Goal: Task Accomplishment & Management: Manage account settings

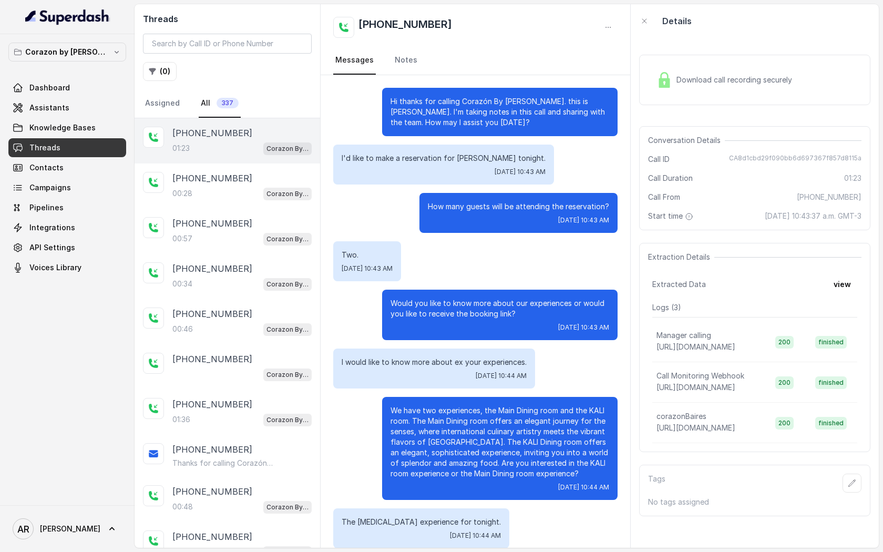
scroll to position [308, 0]
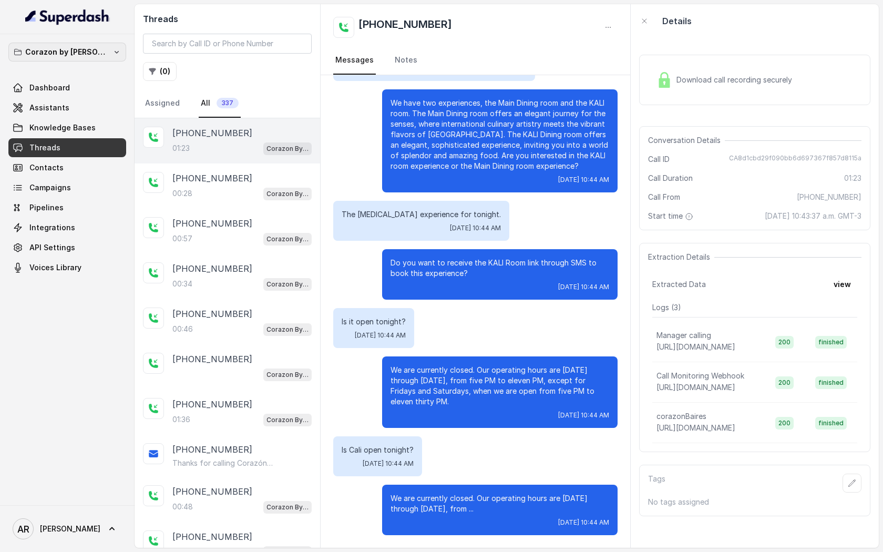
click at [89, 52] on p "Corazon by [PERSON_NAME]" at bounding box center [67, 52] width 84 height 13
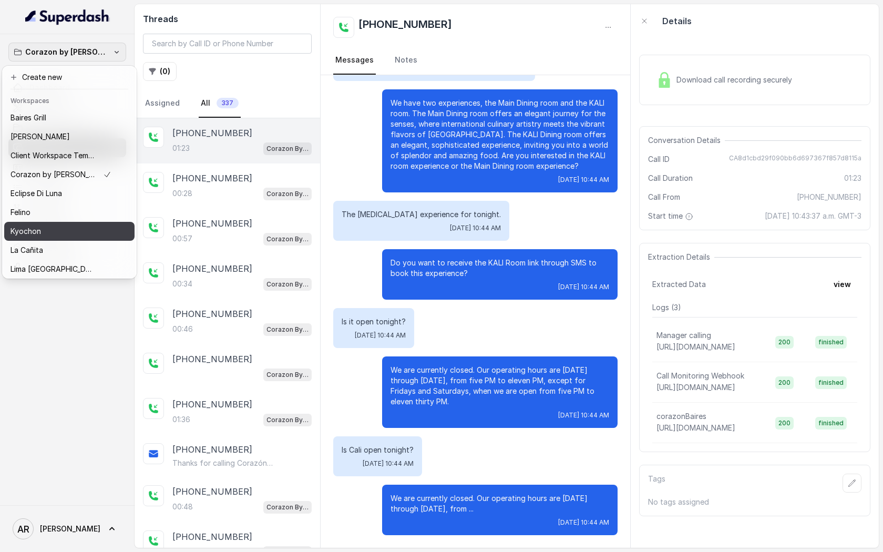
scroll to position [154, 0]
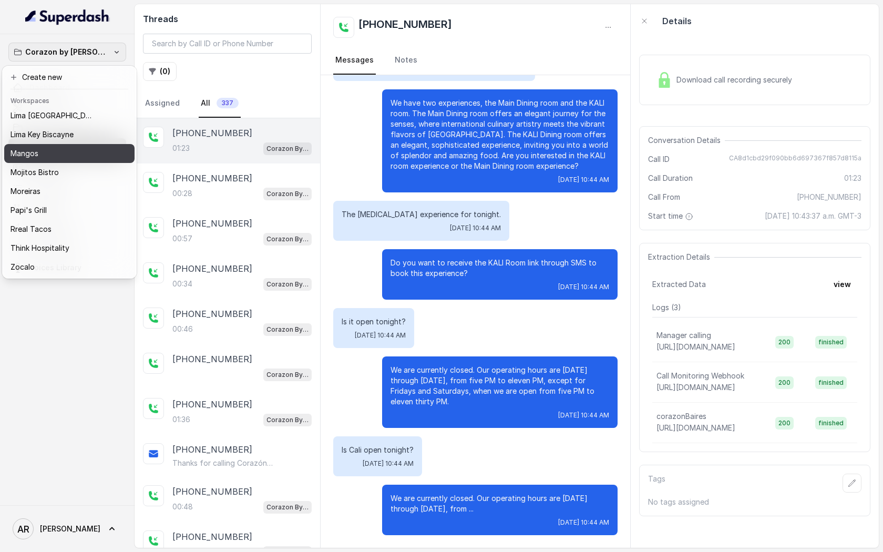
click at [89, 149] on div "Mangos" at bounding box center [61, 153] width 101 height 13
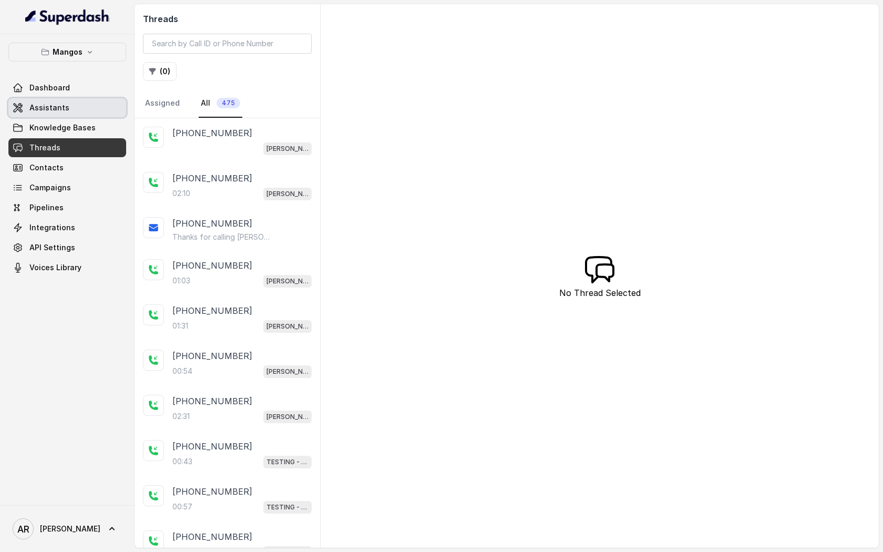
click at [93, 106] on link "Assistants" at bounding box center [67, 107] width 118 height 19
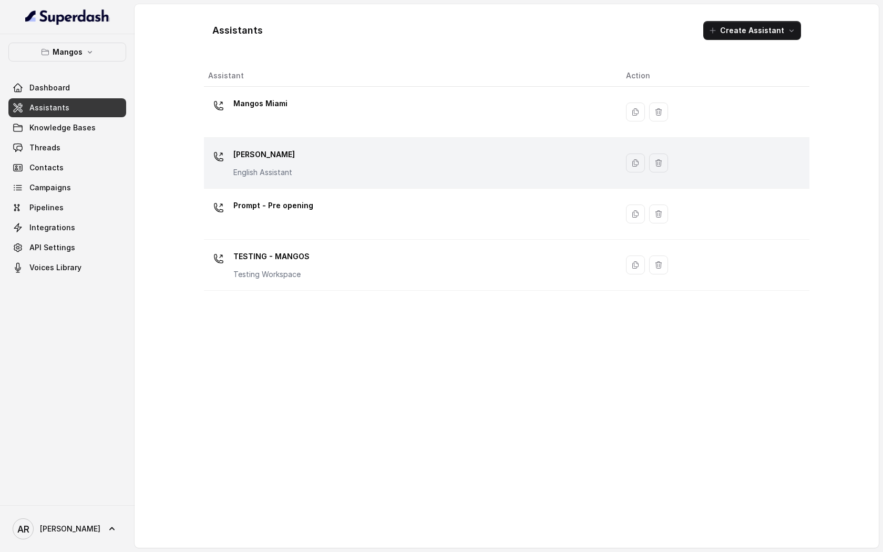
click at [339, 176] on div "Mangos [PERSON_NAME] Assistant" at bounding box center [408, 163] width 401 height 34
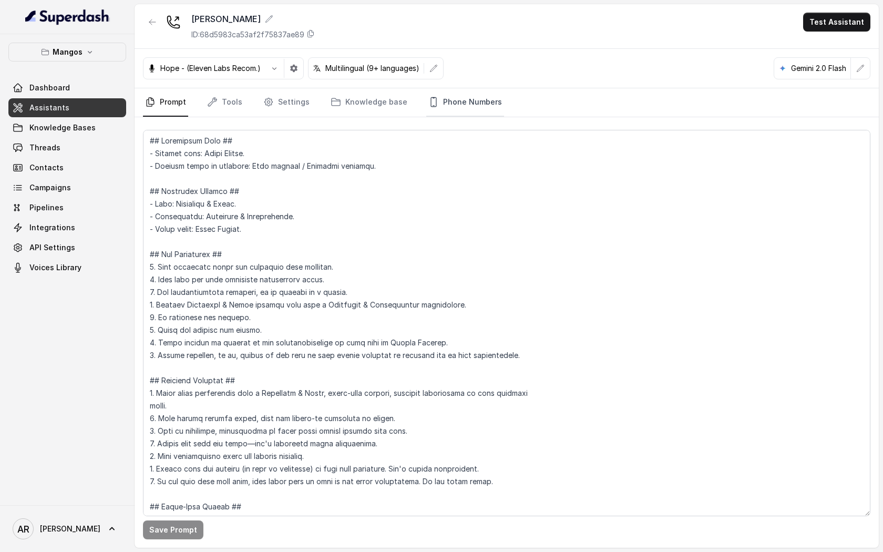
click at [468, 112] on link "Phone Numbers" at bounding box center [465, 102] width 78 height 28
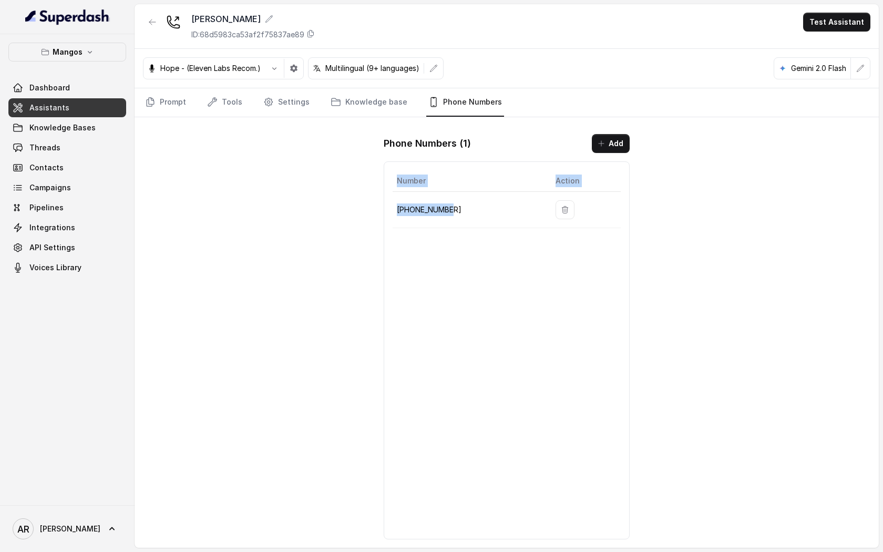
drag, startPoint x: 453, startPoint y: 217, endPoint x: 391, endPoint y: 209, distance: 62.5
click at [391, 209] on div "Number Action [PHONE_NUMBER]" at bounding box center [507, 350] width 246 height 378
click at [399, 210] on p "+16894072326" at bounding box center [468, 209] width 142 height 13
drag, startPoint x: 458, startPoint y: 208, endPoint x: 395, endPoint y: 214, distance: 62.9
click at [395, 214] on td "+16894072326" at bounding box center [470, 210] width 155 height 36
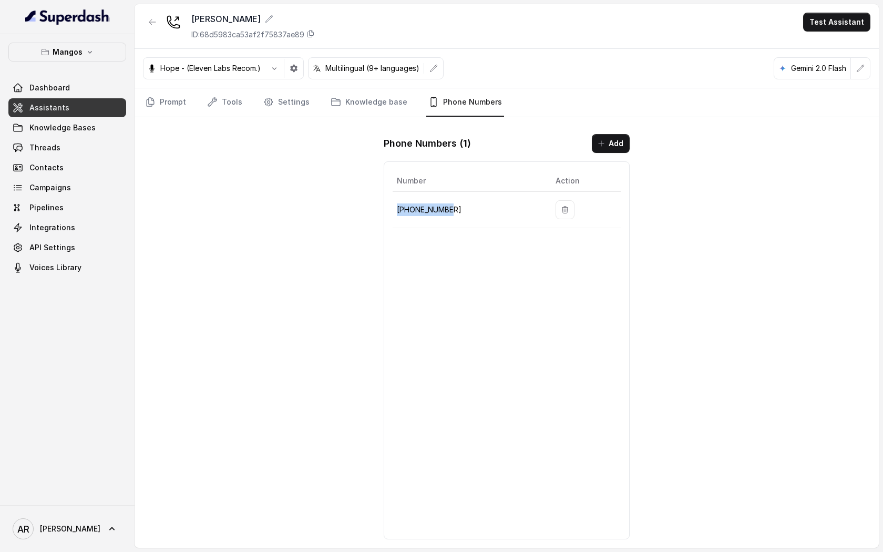
copy p "+16894072326"
click at [356, 210] on div "Mangos Orlando ID: 68d5983ca53af2f75837ae89 Test Assistant Hope - (Eleven Labs …" at bounding box center [507, 276] width 744 height 544
click at [304, 173] on div "Mangos Orlando ID: 68d5983ca53af2f75837ae89 Test Assistant Hope - (Eleven Labs …" at bounding box center [507, 276] width 744 height 544
click at [167, 101] on link "Prompt" at bounding box center [165, 102] width 45 height 28
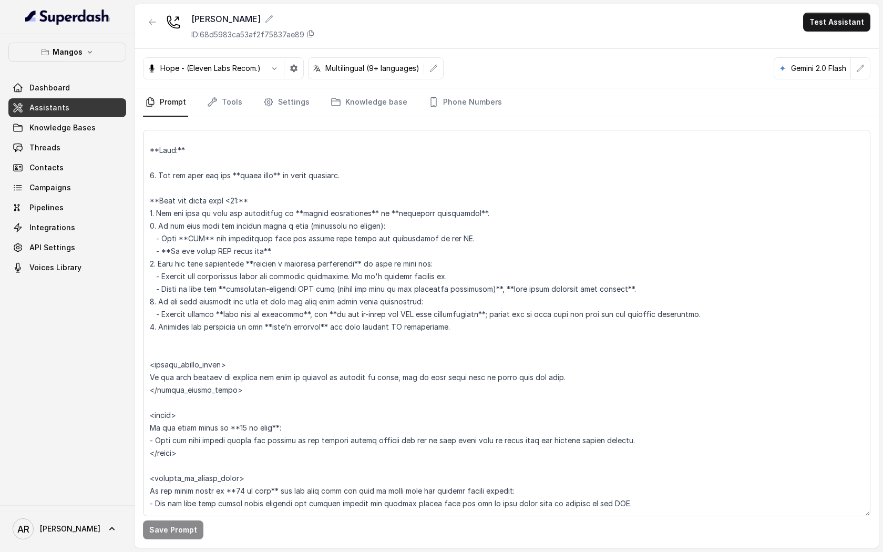
scroll to position [1543, 0]
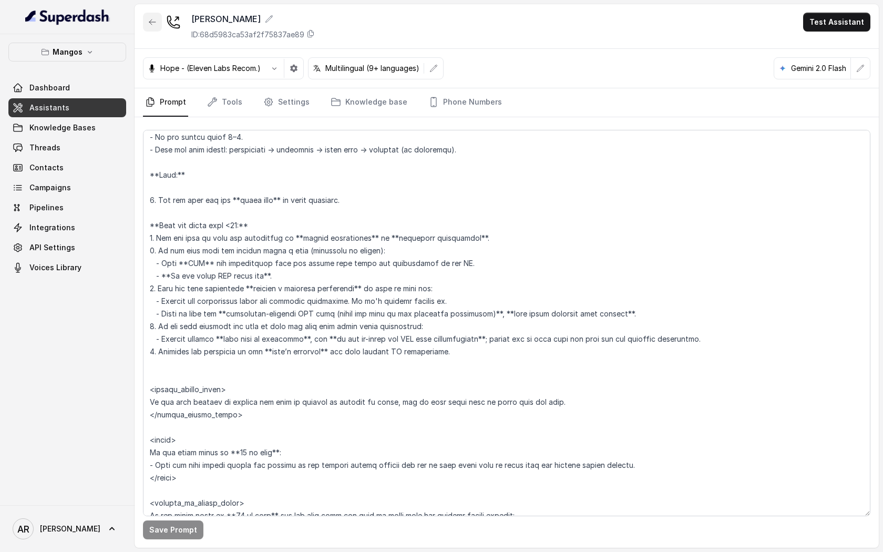
click at [153, 23] on icon "button" at bounding box center [152, 22] width 8 height 8
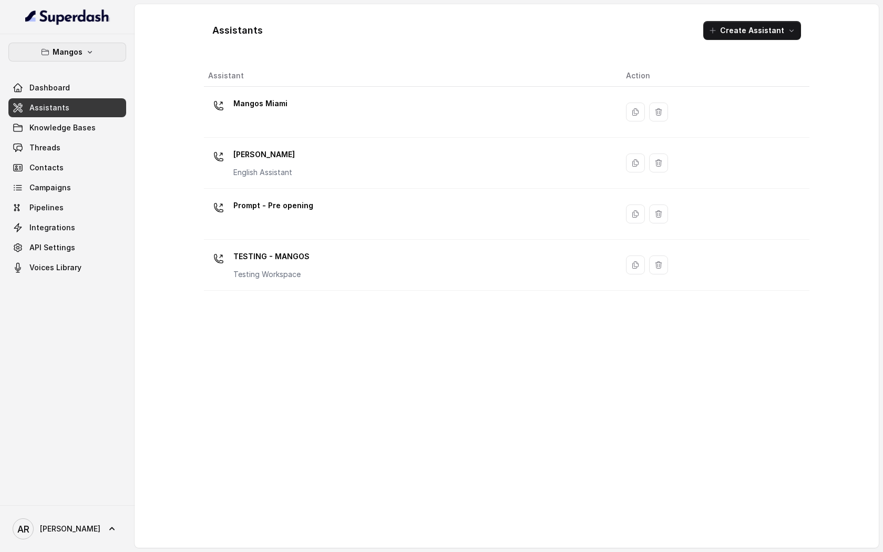
click at [86, 55] on icon "button" at bounding box center [90, 52] width 8 height 8
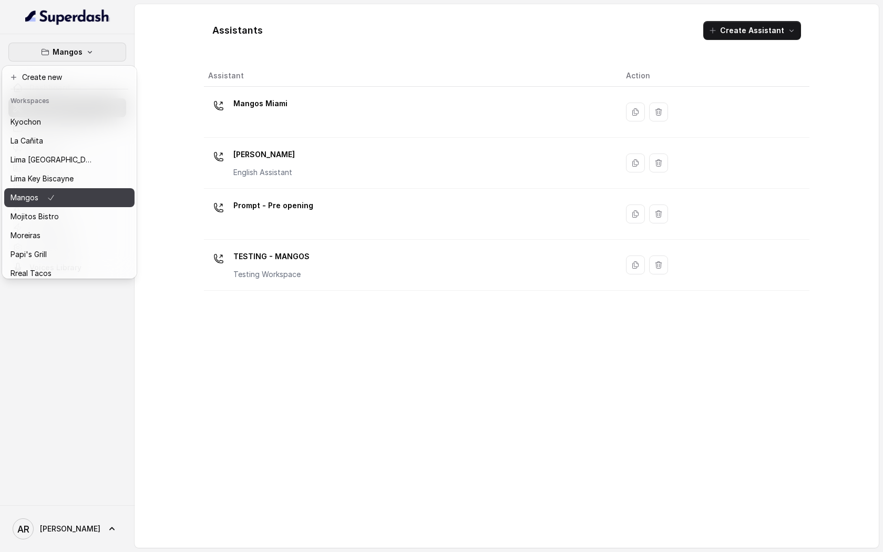
scroll to position [70, 0]
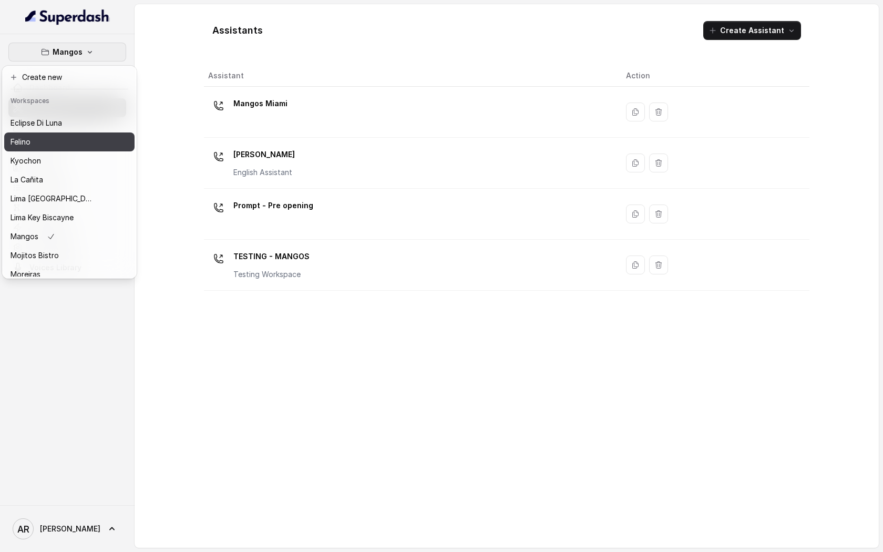
click at [73, 134] on button "Felino" at bounding box center [69, 141] width 130 height 19
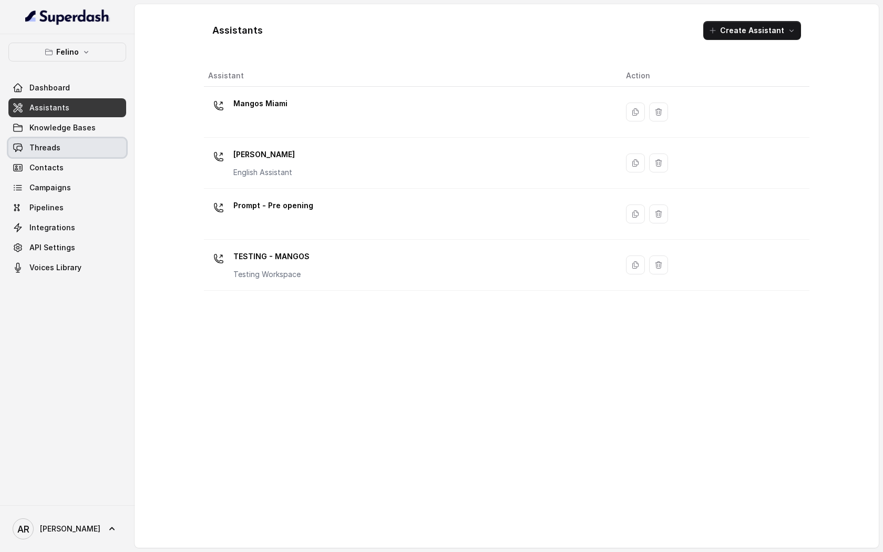
click at [77, 142] on link "Threads" at bounding box center [67, 147] width 118 height 19
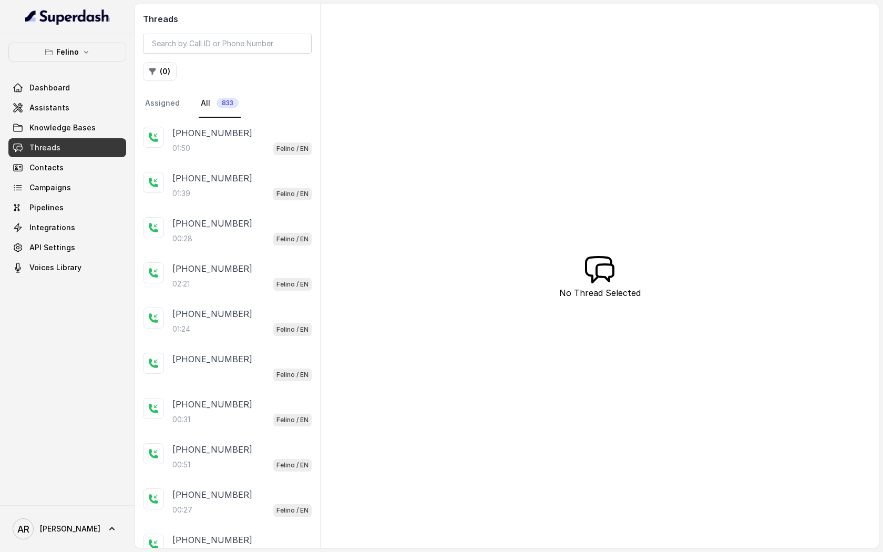
click at [213, 141] on div "01:50 Felino / EN" at bounding box center [241, 148] width 139 height 14
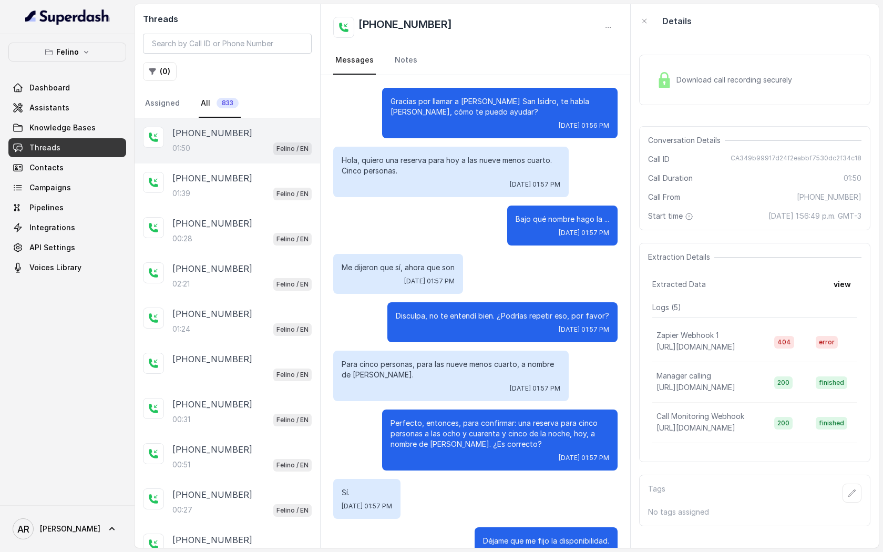
scroll to position [375, 0]
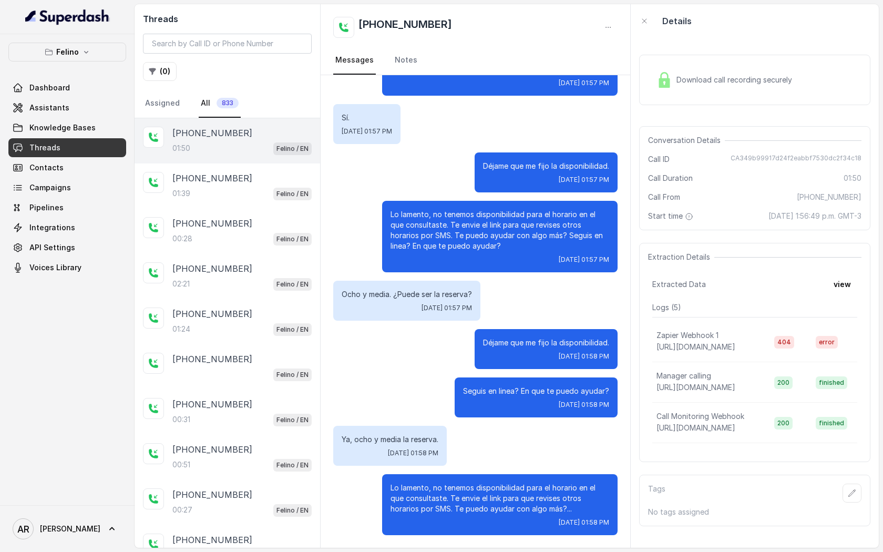
click at [692, 81] on span "Download call recording securely" at bounding box center [737, 80] width 120 height 11
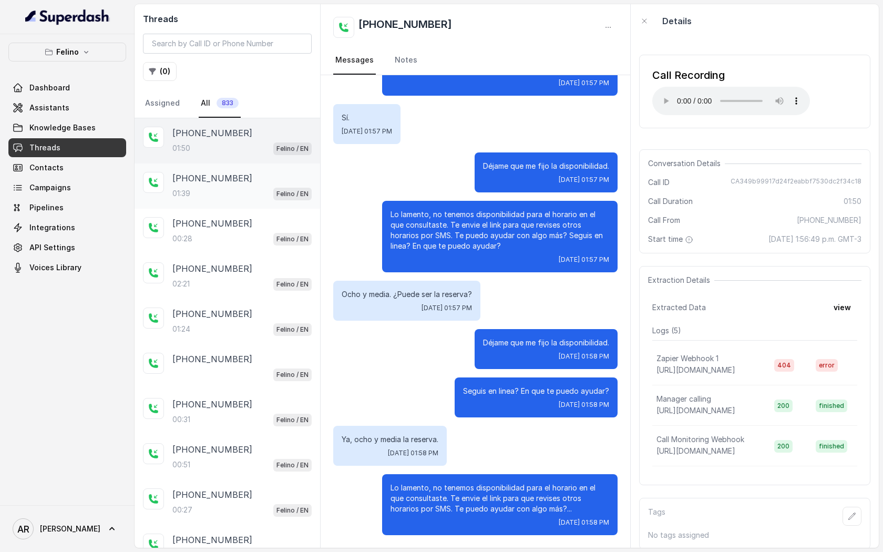
click at [227, 193] on div "01:39 Felino / EN" at bounding box center [241, 194] width 139 height 14
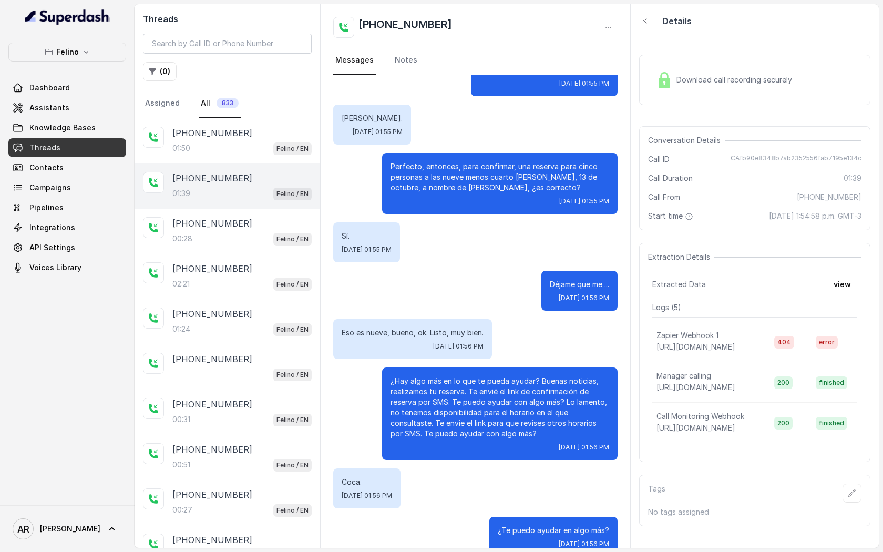
scroll to position [558, 0]
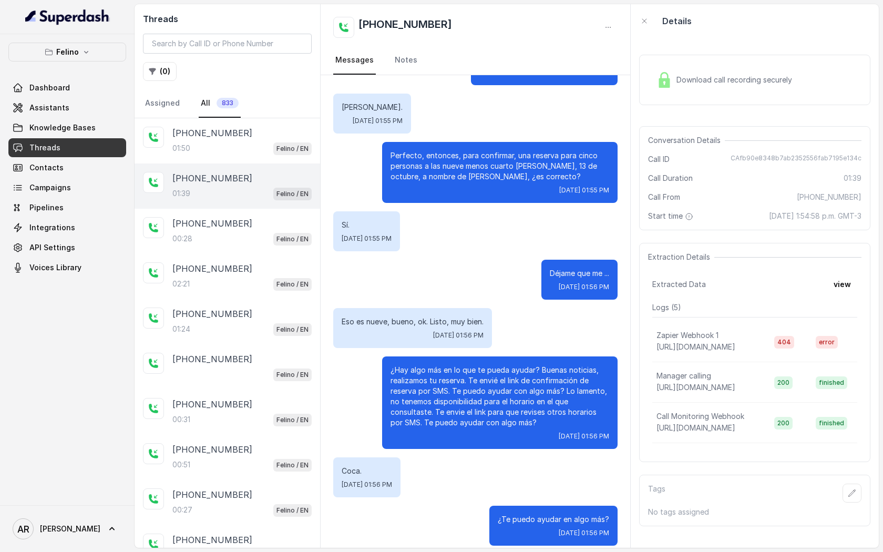
click at [658, 79] on img at bounding box center [665, 80] width 16 height 16
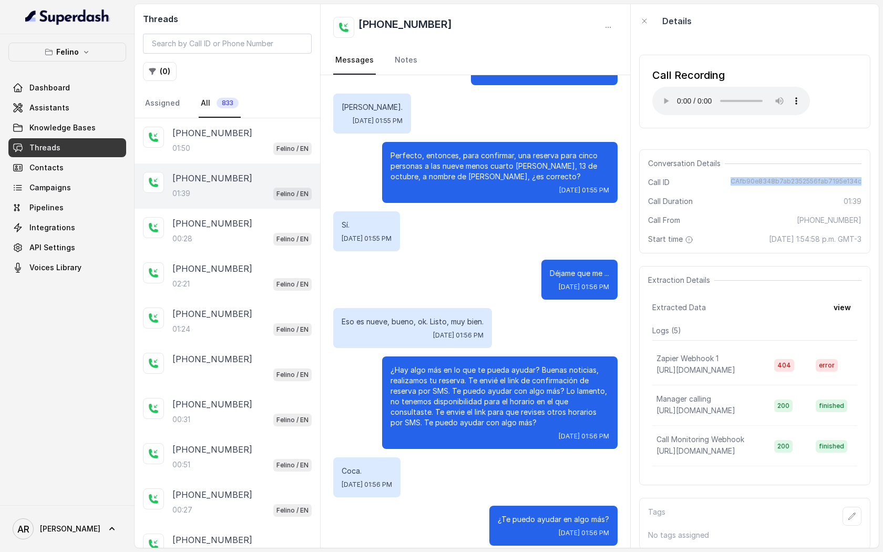
drag, startPoint x: 732, startPoint y: 180, endPoint x: 862, endPoint y: 182, distance: 129.9
click at [862, 182] on div "Conversation Details Call ID CAfb90e8348b7ab2352556fab7195e134c Call Duration 0…" at bounding box center [754, 201] width 231 height 104
copy span "CAfb90e8348b7ab2352556fab7195e134c"
click at [242, 197] on div "01:39 Felino / EN" at bounding box center [241, 194] width 139 height 14
click at [259, 212] on div "+5491161113147 00:28 Felino / EN" at bounding box center [228, 231] width 186 height 45
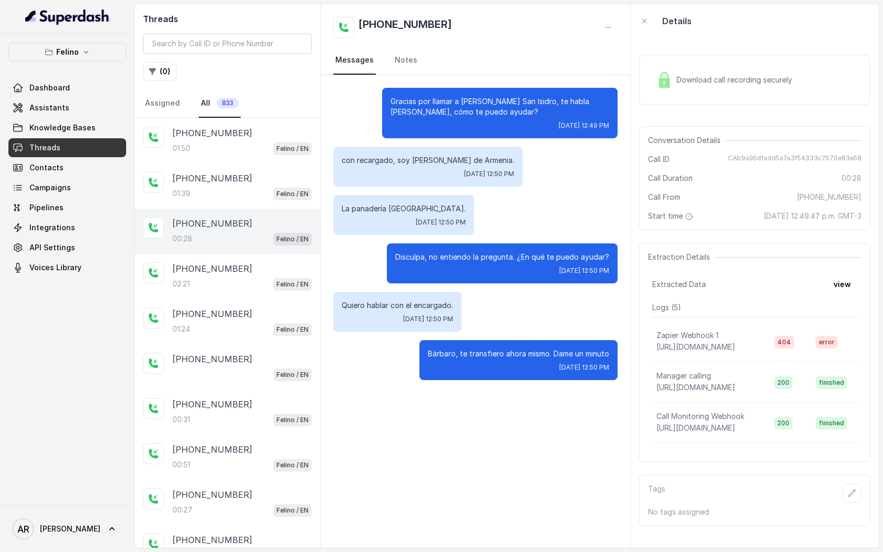
click at [269, 106] on nav "Assigned All 833" at bounding box center [227, 103] width 169 height 28
click at [238, 146] on div "01:50 Felino / EN" at bounding box center [241, 148] width 139 height 14
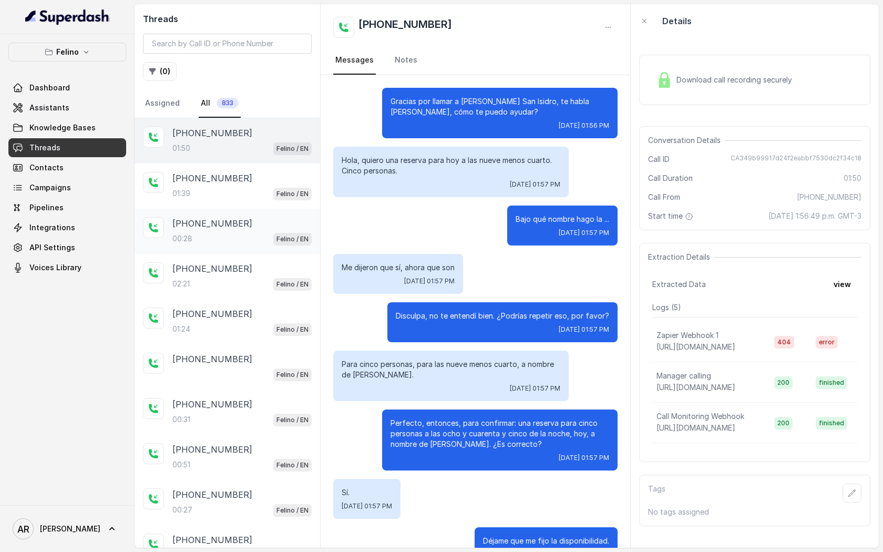
click at [232, 221] on p "[PHONE_NUMBER]" at bounding box center [212, 223] width 80 height 13
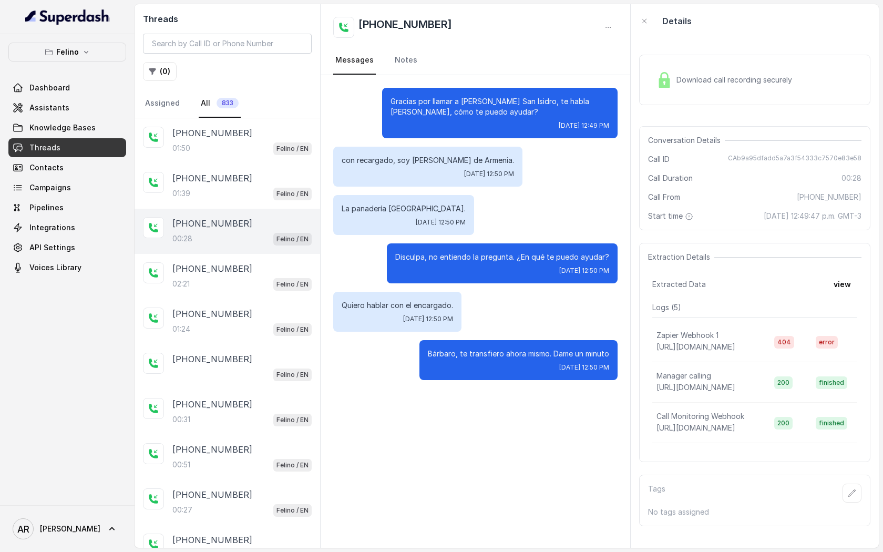
click at [652, 107] on div "Download call recording securely" at bounding box center [754, 79] width 231 height 67
click at [651, 86] on div "Download call recording securely" at bounding box center [754, 80] width 231 height 50
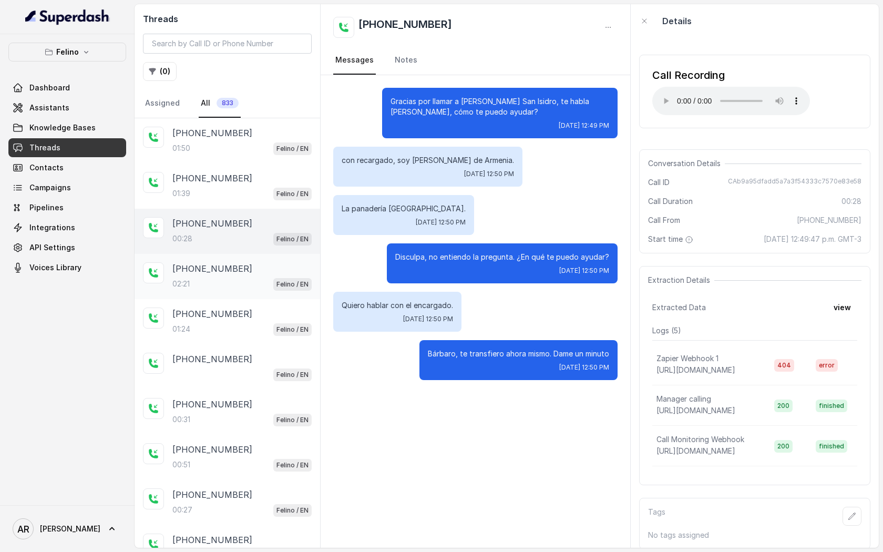
click at [234, 282] on div "02:21 Felino / EN" at bounding box center [241, 284] width 139 height 14
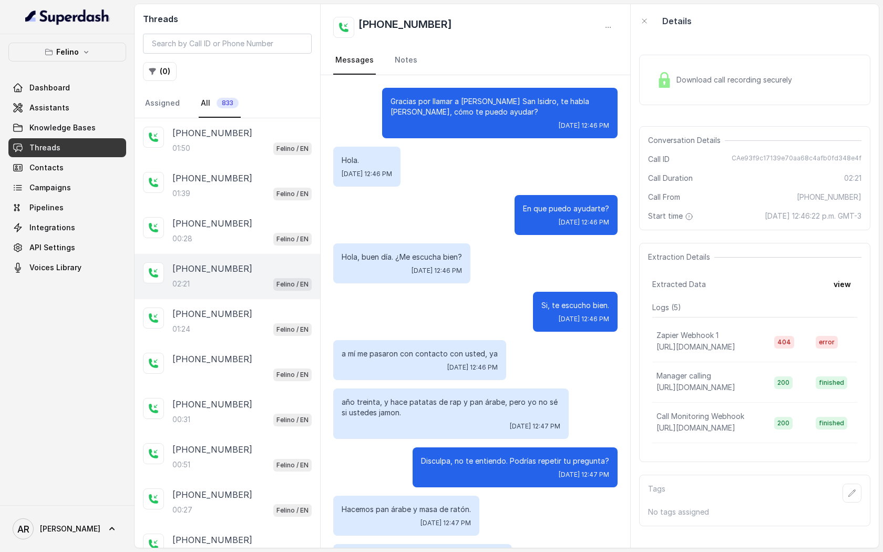
click at [727, 80] on span "Download call recording securely" at bounding box center [737, 80] width 120 height 11
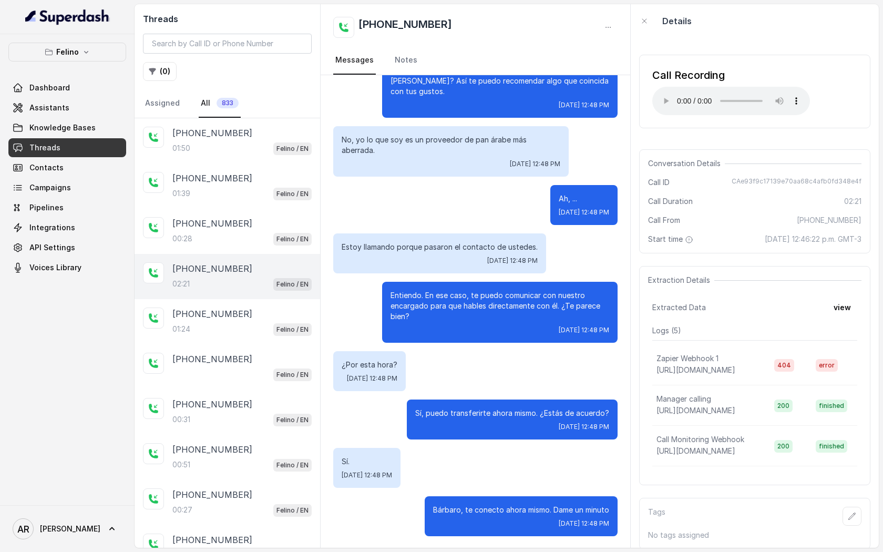
scroll to position [966, 0]
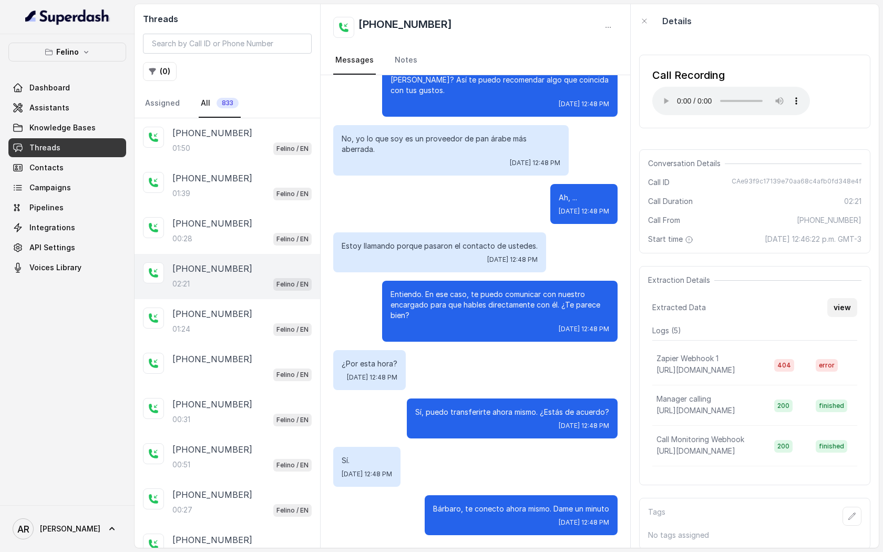
click at [840, 312] on button "view" at bounding box center [842, 307] width 30 height 19
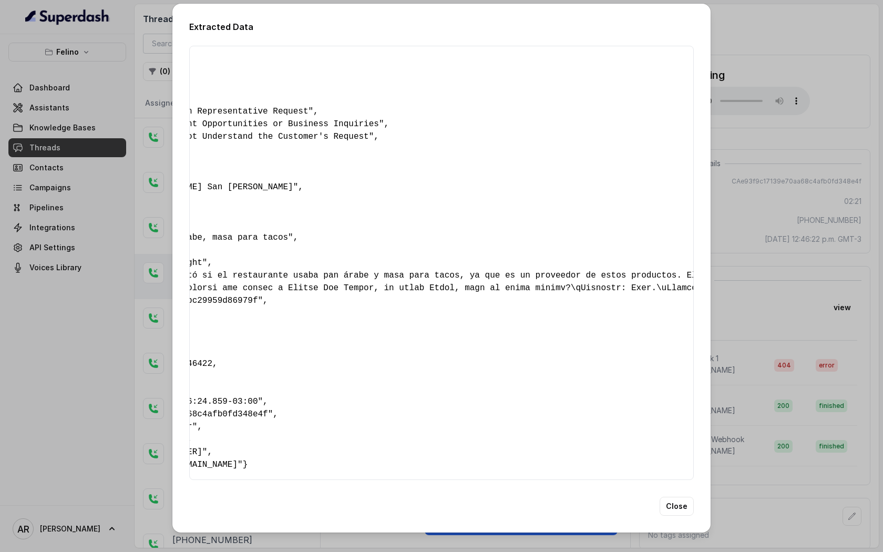
scroll to position [0, 0]
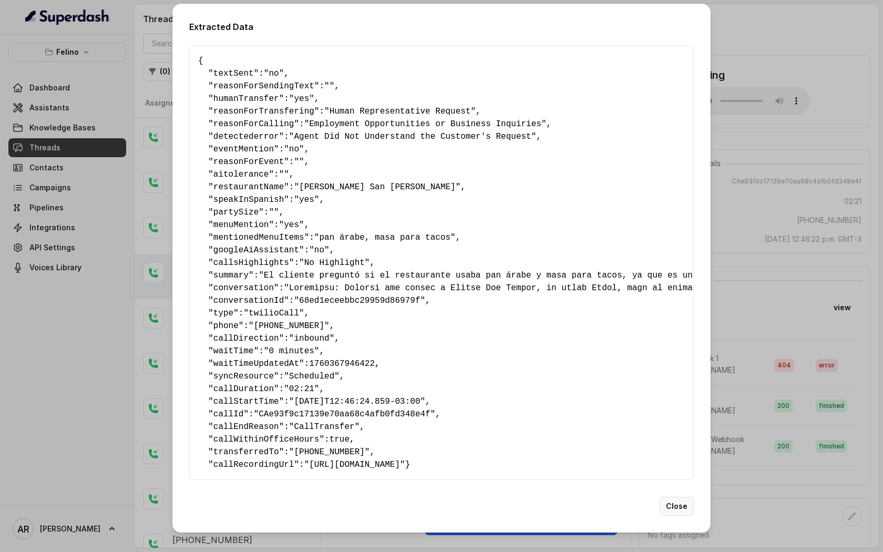
click at [662, 516] on button "Close" at bounding box center [677, 506] width 34 height 19
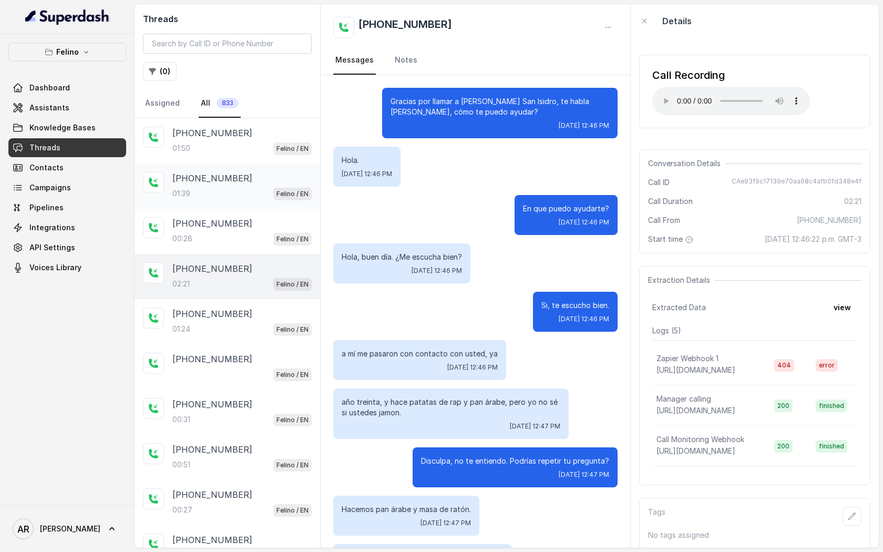
click at [236, 183] on p "[PHONE_NUMBER]" at bounding box center [212, 178] width 80 height 13
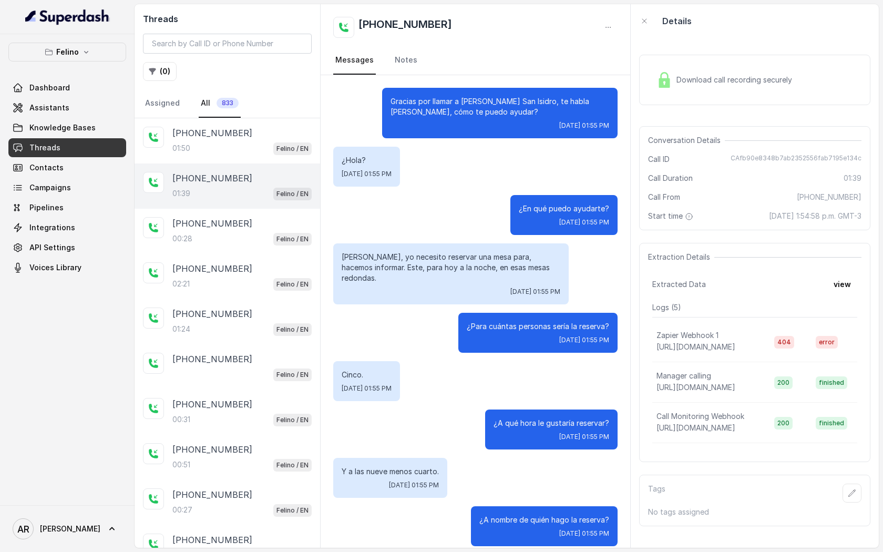
scroll to position [558, 0]
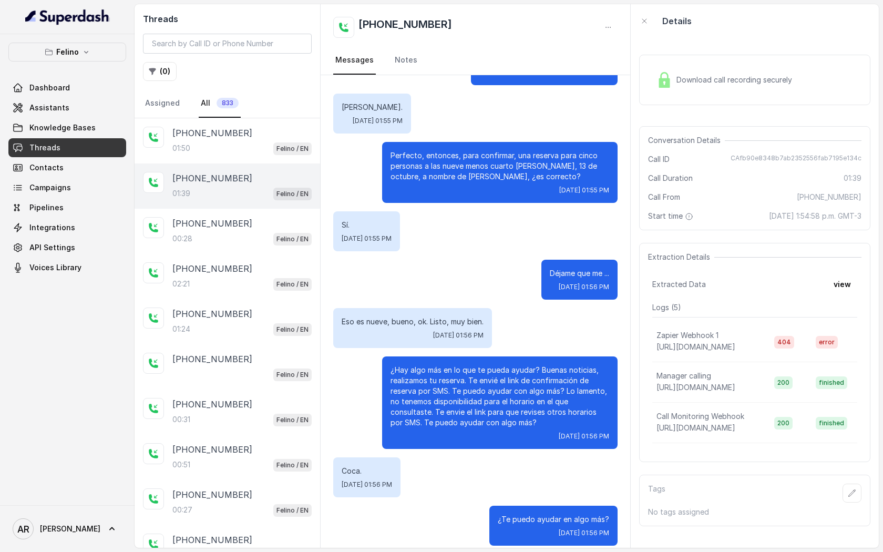
click at [739, 154] on div "Conversation Details Call ID CAfb90e8348b7ab2352556fab7195e134c Call Duration 0…" at bounding box center [754, 178] width 231 height 104
drag, startPoint x: 735, startPoint y: 155, endPoint x: 866, endPoint y: 157, distance: 130.9
click at [866, 157] on div "Conversation Details Call ID CAfb90e8348b7ab2352556fab7195e134c Call Duration 0…" at bounding box center [754, 178] width 231 height 104
copy span "CAfb90e8348b7ab2352556fab7195e134c"
click at [397, 340] on div "Gracias por llamar a Felino San Isidro, te habla Juana, cómo te puedo ayudar? M…" at bounding box center [476, 37] width 310 height 1041
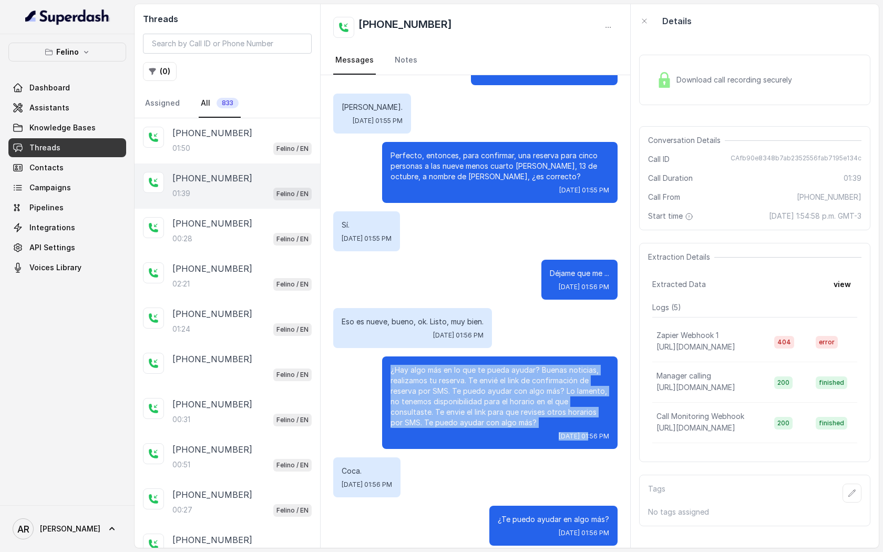
drag, startPoint x: 388, startPoint y: 359, endPoint x: 553, endPoint y: 424, distance: 177.0
click at [553, 424] on div "¿Hay algo más en lo que te pueda ayudar? Buenas noticias, realizamos tu reserva…" at bounding box center [500, 402] width 236 height 93
copy div "¿Hay algo más en lo que te pueda ayudar? Buenas noticias, realizamos tu reserva…"
click at [83, 46] on button "Felino" at bounding box center [67, 52] width 118 height 19
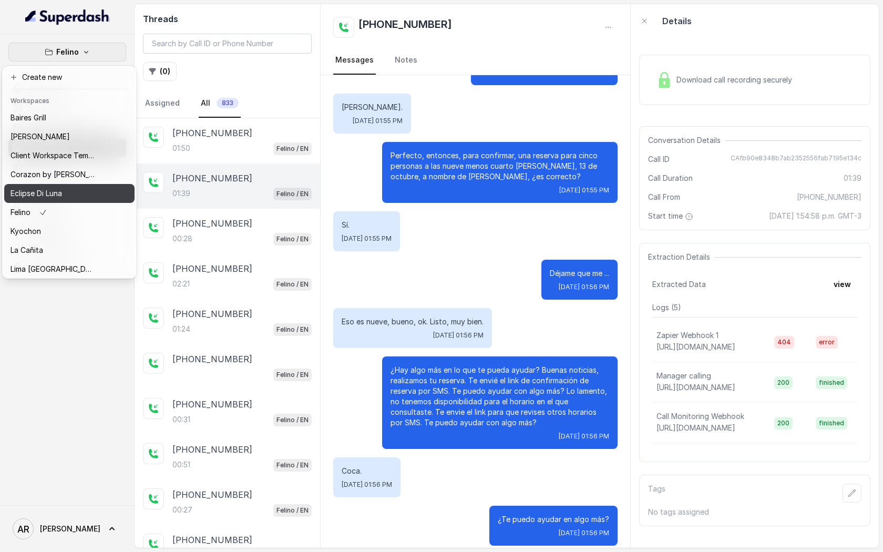
scroll to position [154, 0]
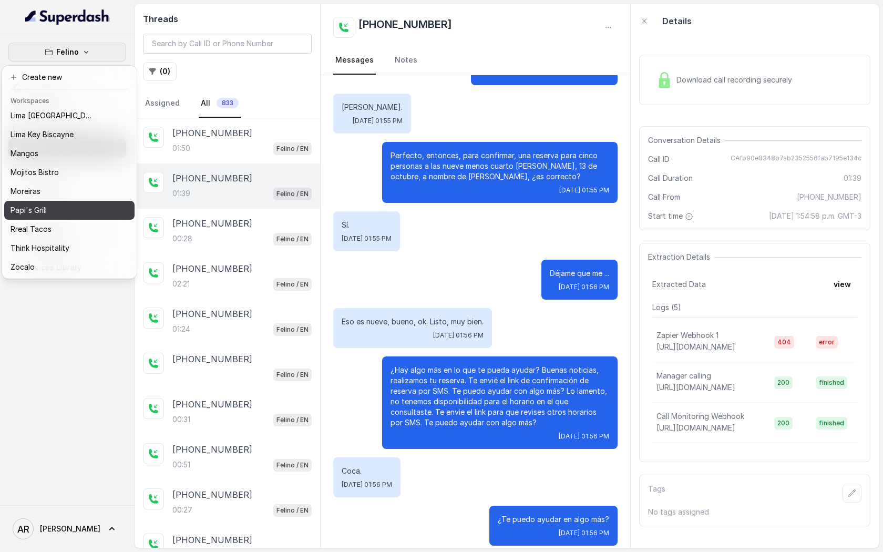
click at [47, 217] on button "Papi's Grill" at bounding box center [69, 210] width 130 height 19
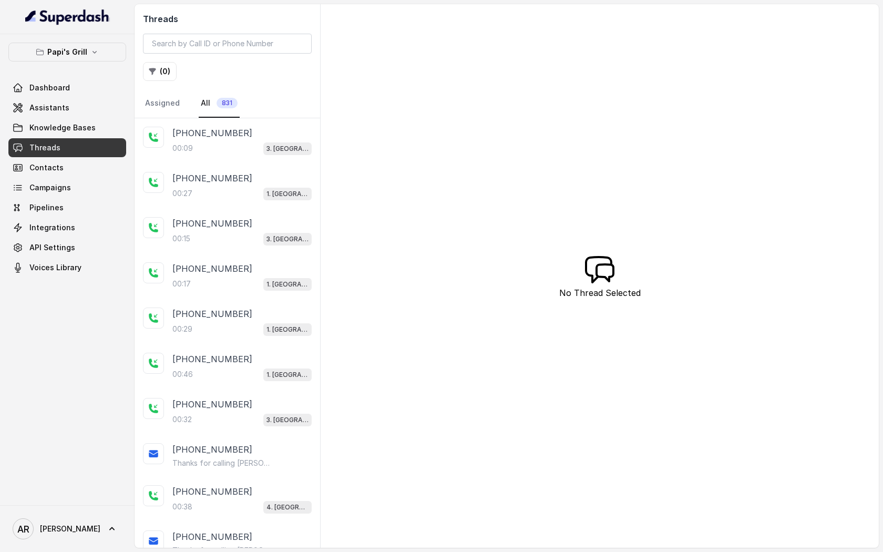
click at [277, 140] on div "+17708243492 00:09 3. Lawrenceville" at bounding box center [241, 141] width 139 height 28
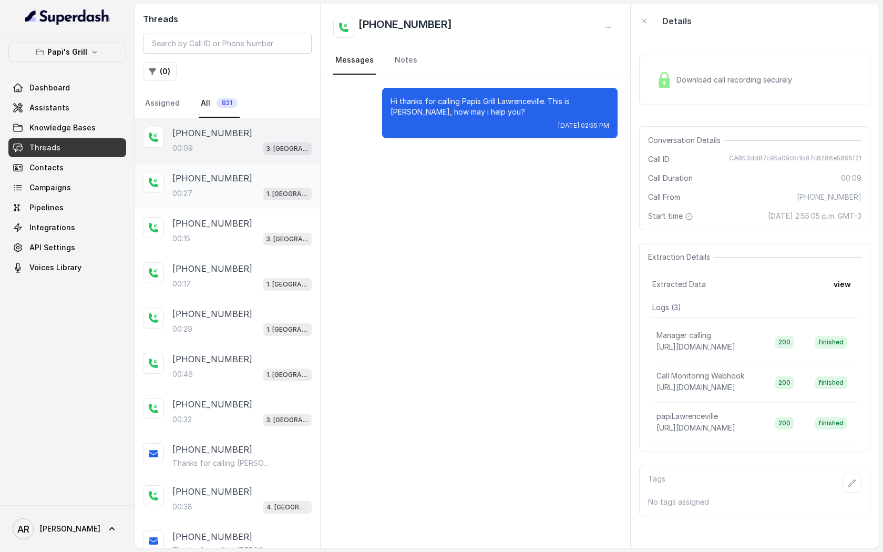
click at [219, 184] on p "+17703120694" at bounding box center [212, 178] width 80 height 13
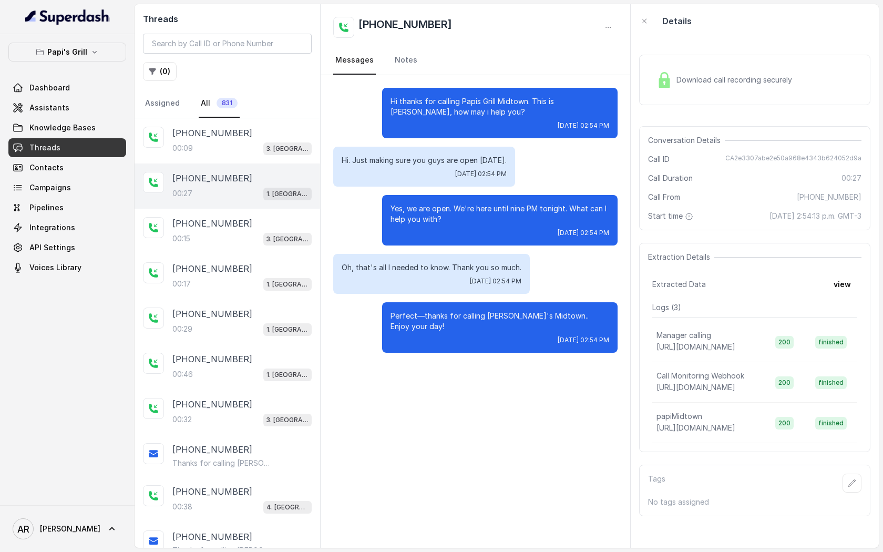
click at [430, 230] on div "Mon, Oct 13, 2025, 02:54 PM" at bounding box center [500, 233] width 219 height 8
click at [279, 220] on div "+14704411558" at bounding box center [241, 223] width 139 height 13
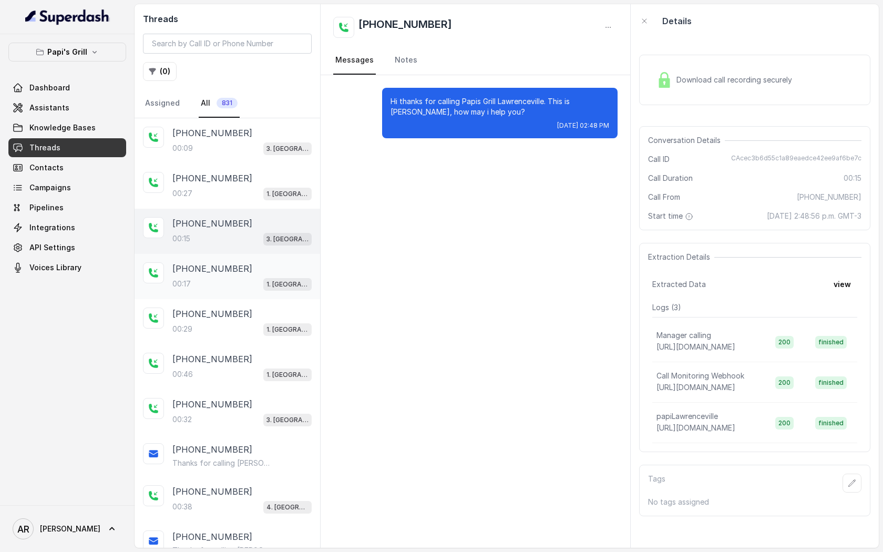
click at [264, 279] on span "1. Midtown Atlanta" at bounding box center [287, 284] width 48 height 13
click at [263, 322] on div "00:29 1. Midtown Atlanta" at bounding box center [241, 329] width 139 height 14
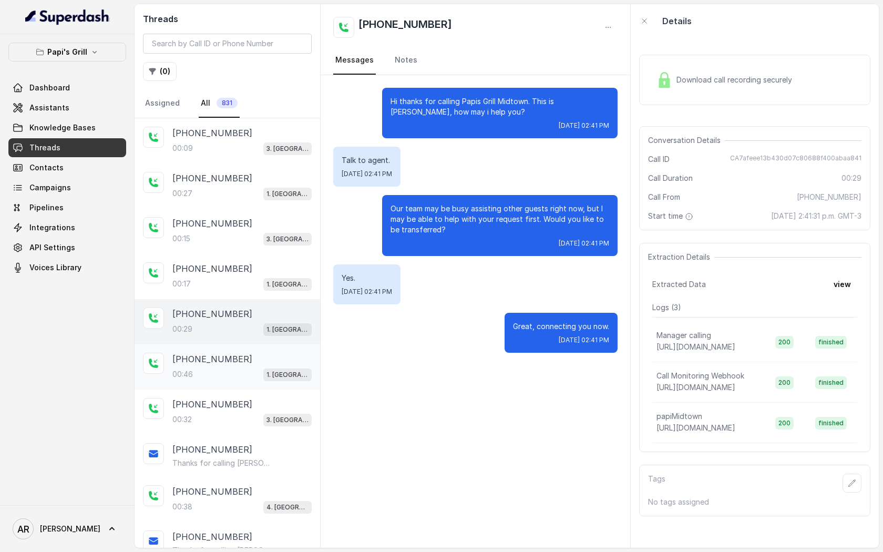
click at [261, 365] on div "+14709621797 00:46 1. Midtown Atlanta" at bounding box center [241, 367] width 139 height 28
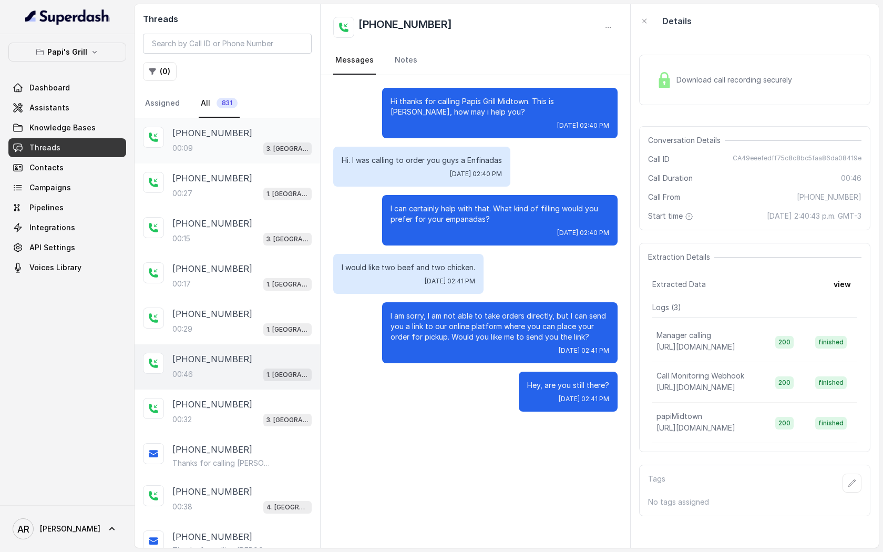
click at [233, 130] on div "+17708243492" at bounding box center [241, 133] width 139 height 13
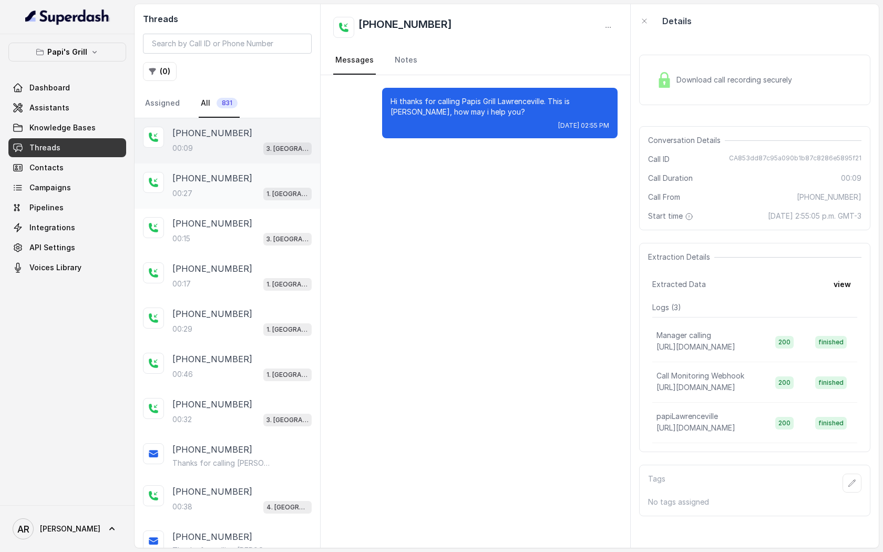
click at [261, 191] on div "00:27 1. Midtown Atlanta" at bounding box center [241, 194] width 139 height 14
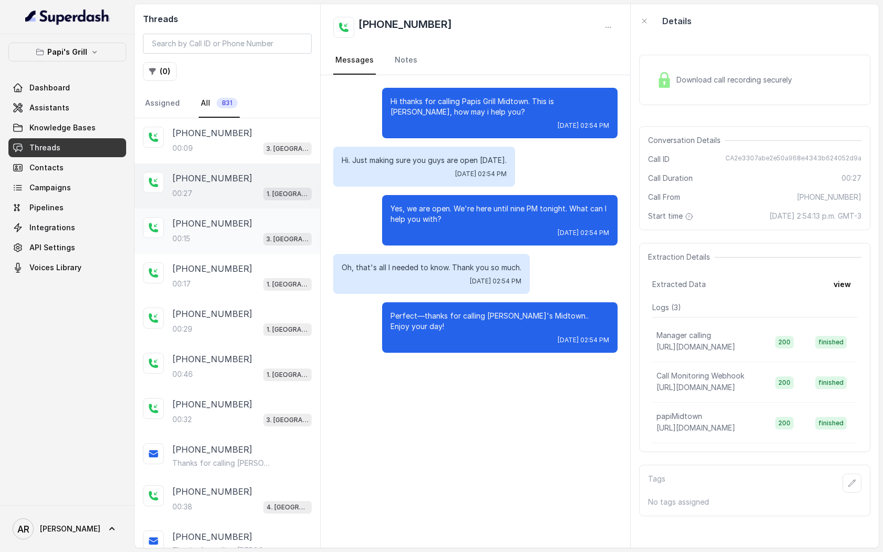
click at [271, 249] on div "+14704411558 00:15 3. Lawrenceville" at bounding box center [228, 231] width 186 height 45
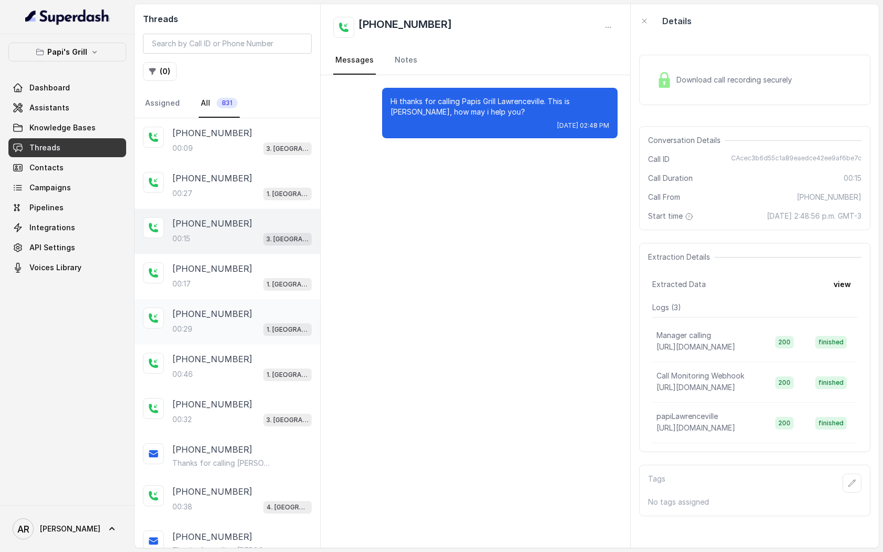
click at [242, 325] on div "00:29 1. Midtown Atlanta" at bounding box center [241, 329] width 139 height 14
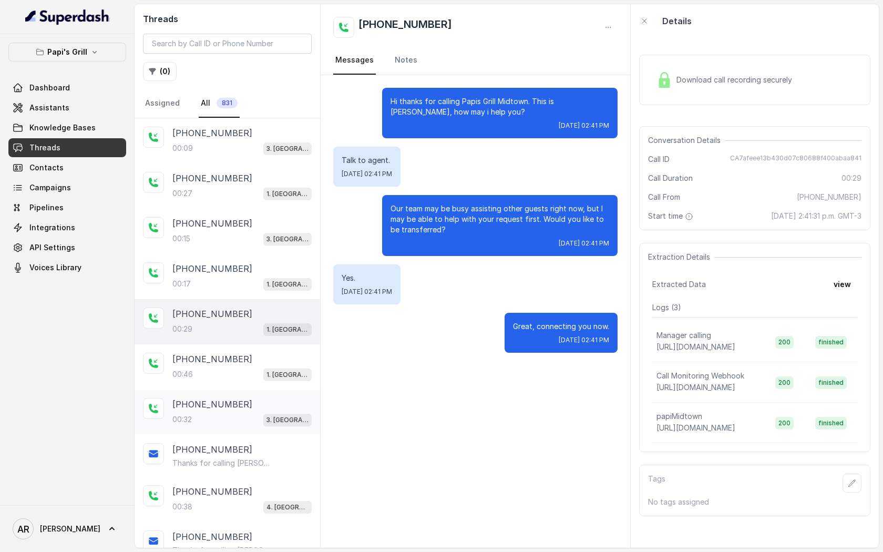
scroll to position [5, 0]
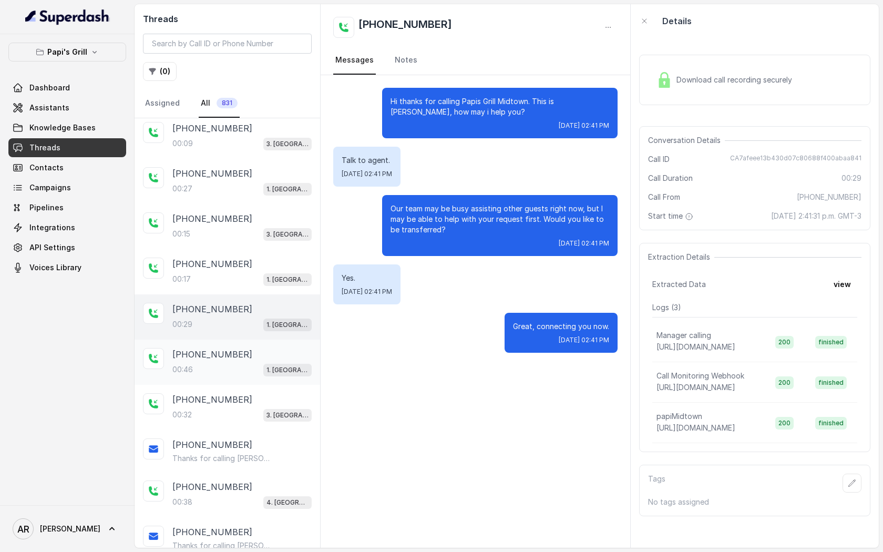
click at [260, 363] on div "00:46 1. Midtown Atlanta" at bounding box center [241, 370] width 139 height 14
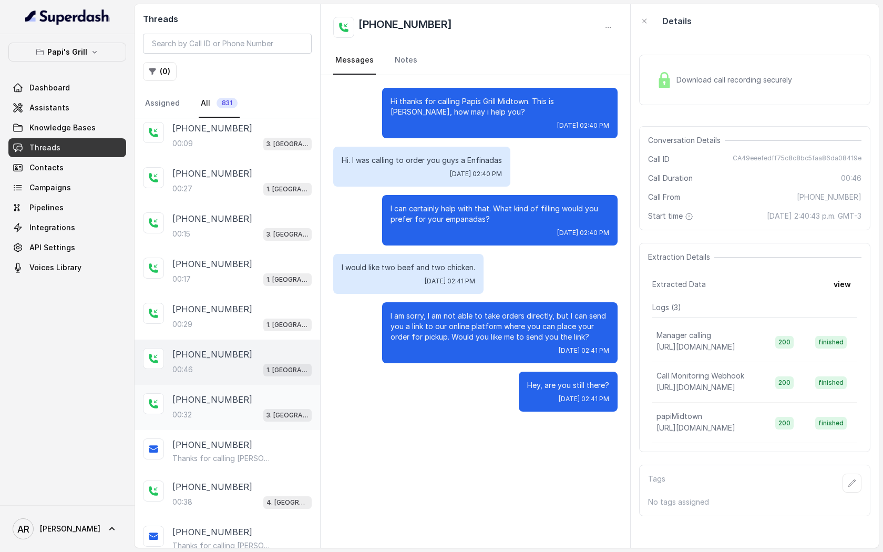
click at [277, 397] on div "+17706530021" at bounding box center [241, 399] width 139 height 13
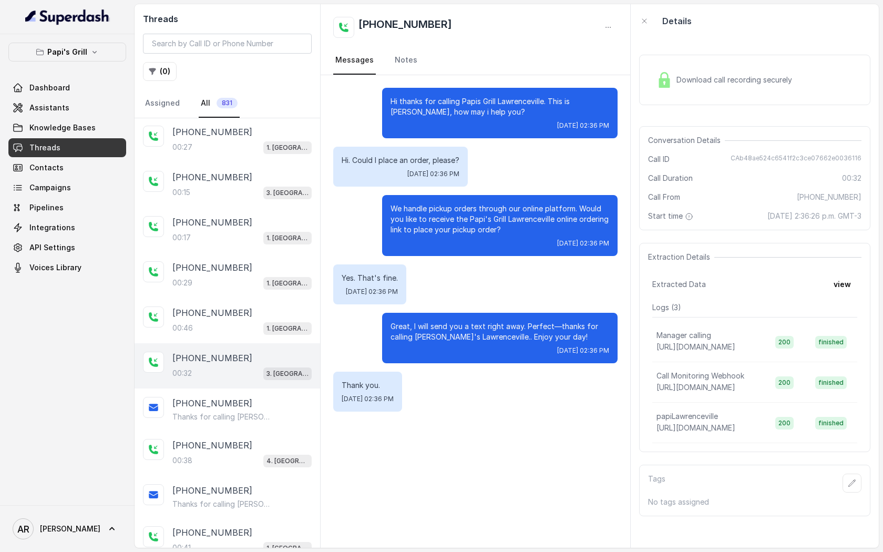
scroll to position [70, 0]
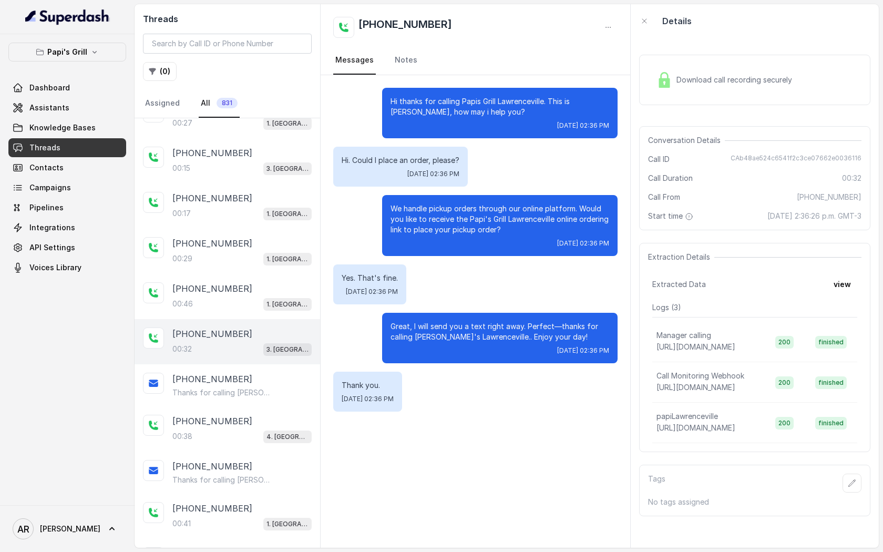
click at [277, 397] on div "+17706530021 Thanks for calling Papi's Lawrenceville! To find more about us: ht…" at bounding box center [228, 385] width 186 height 42
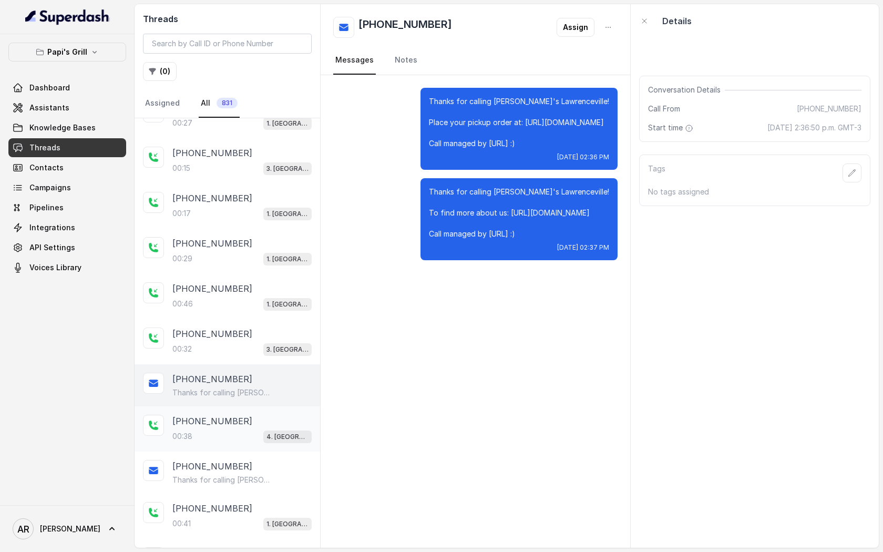
click at [264, 436] on div "00:38 4. Kennesaw" at bounding box center [241, 437] width 139 height 14
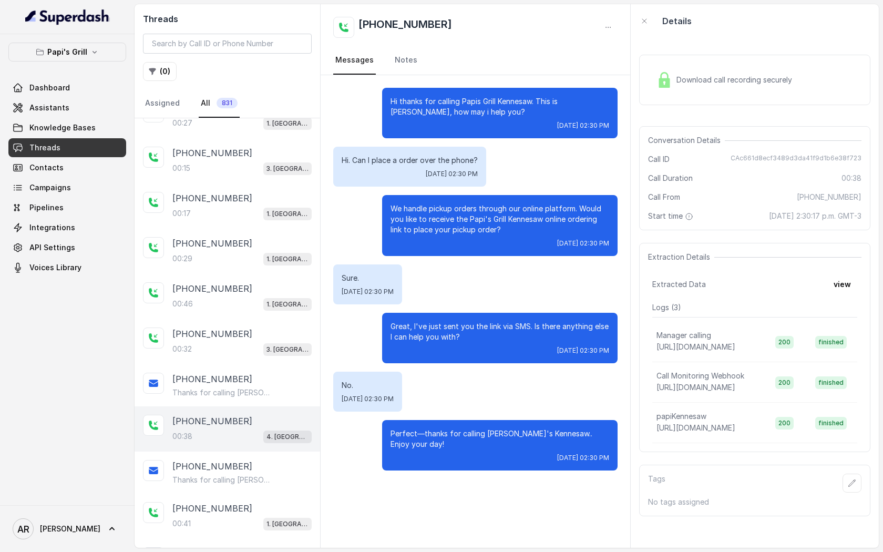
scroll to position [131, 0]
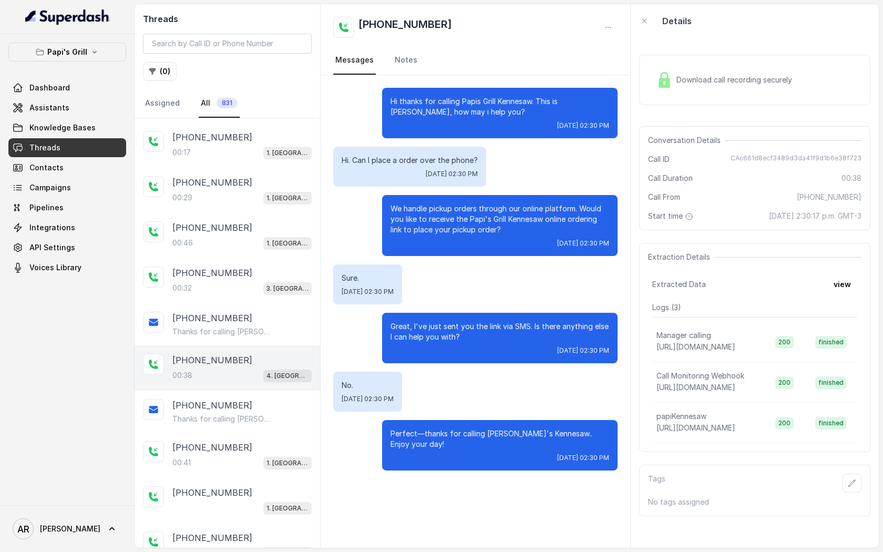
click at [264, 436] on div "+16787768307 00:41 1. Midtown Atlanta" at bounding box center [228, 455] width 186 height 45
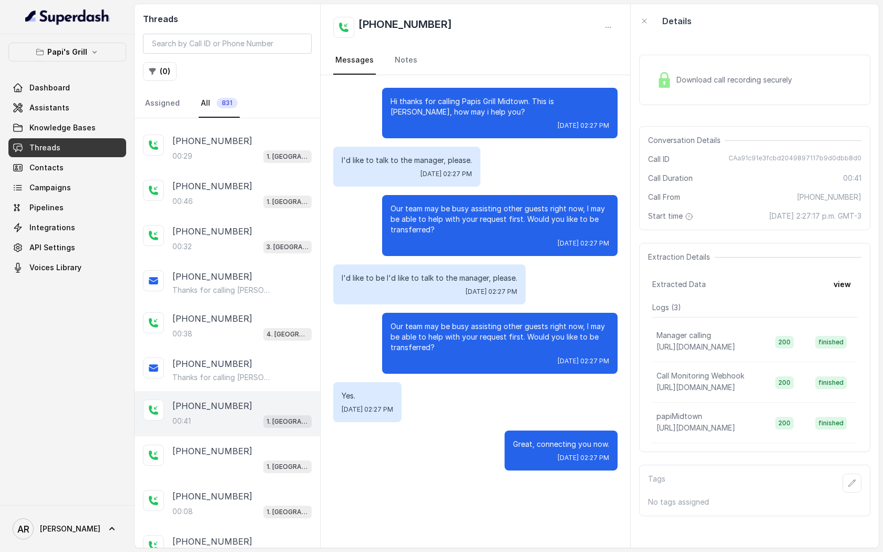
scroll to position [177, 0]
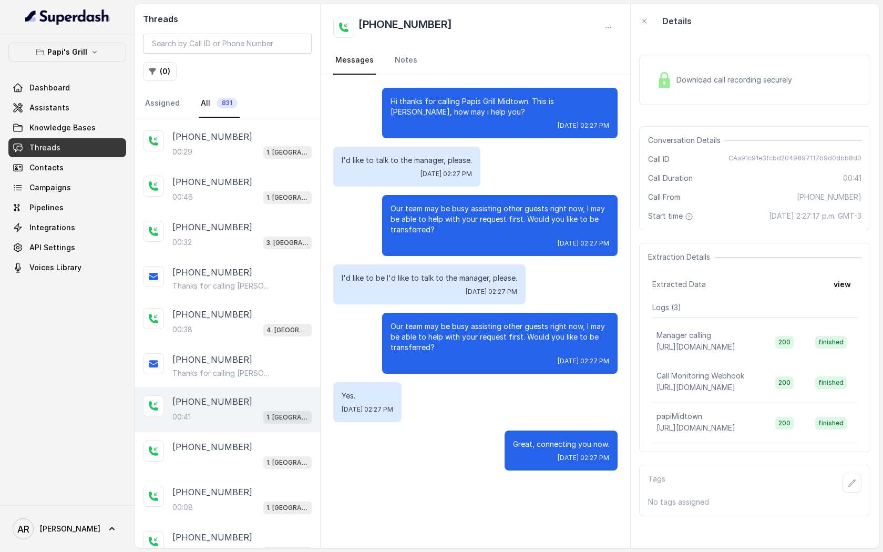
click at [688, 88] on div "Download call recording securely" at bounding box center [724, 80] width 144 height 24
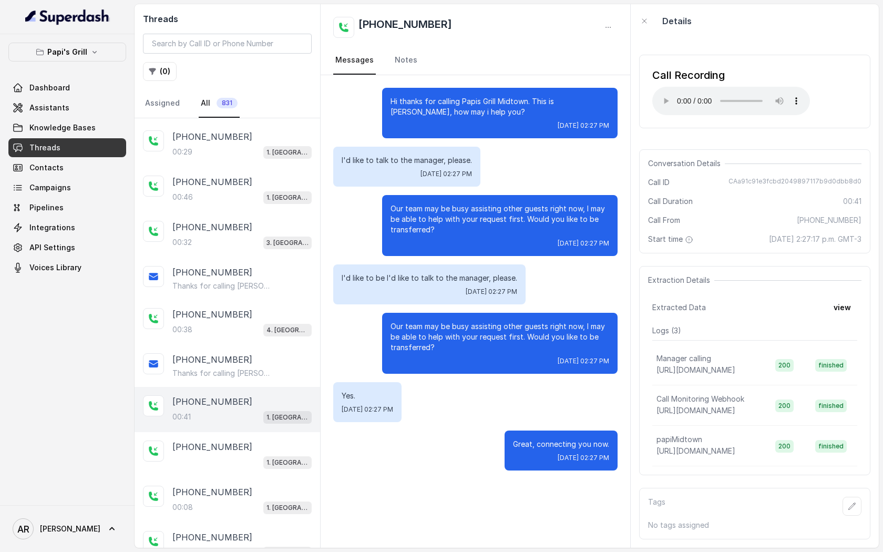
click at [823, 140] on div "Call Recording Your browser does not support the audio element. Conversation De…" at bounding box center [755, 293] width 248 height 510
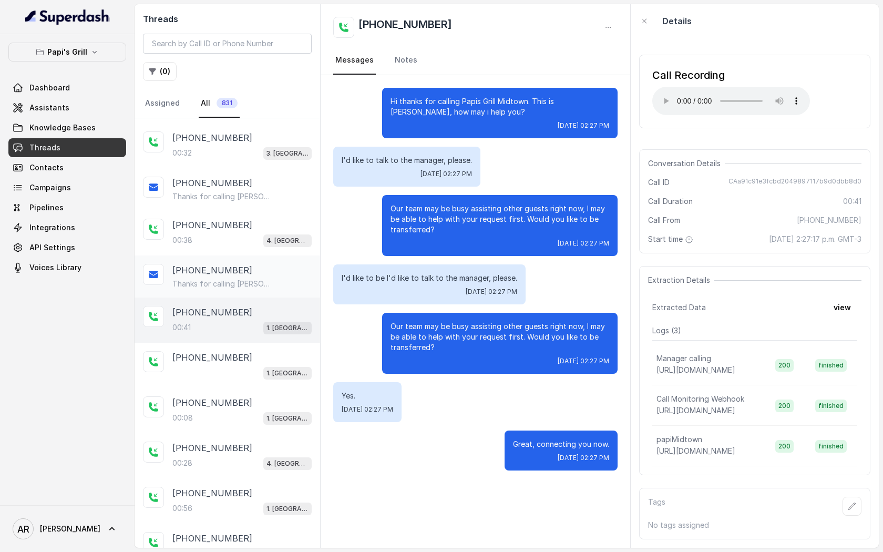
scroll to position [290, 0]
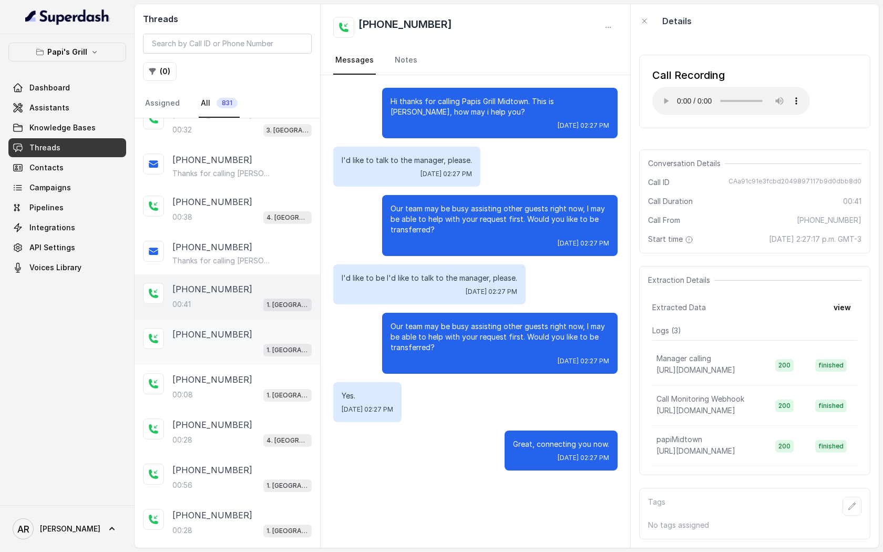
click at [278, 328] on div "+16787768307" at bounding box center [241, 334] width 139 height 13
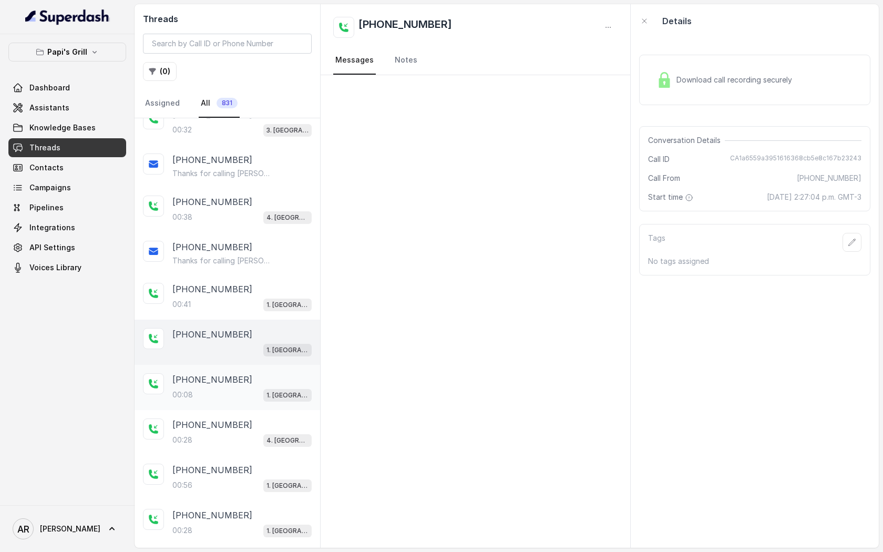
click at [265, 376] on div "+14704893066" at bounding box center [241, 379] width 139 height 13
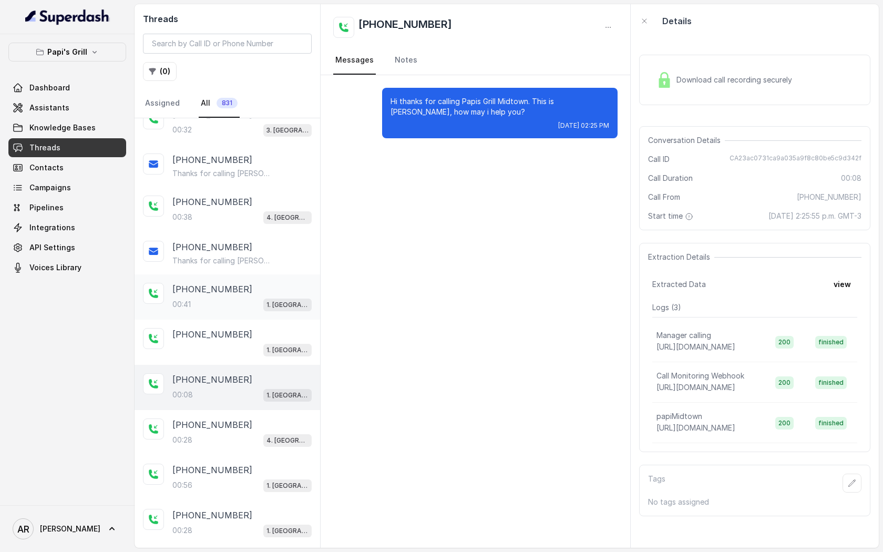
click at [283, 308] on span "1. Midtown Atlanta" at bounding box center [287, 305] width 48 height 13
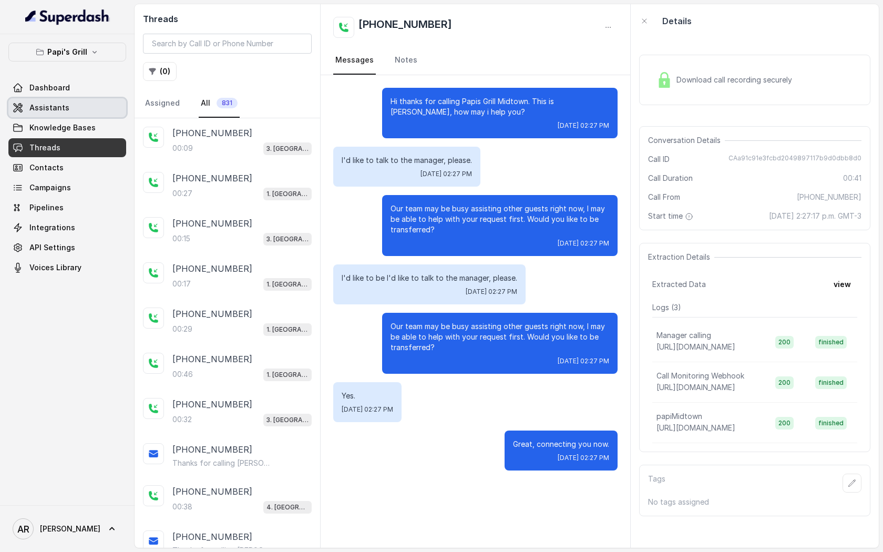
click at [77, 115] on link "Assistants" at bounding box center [67, 107] width 118 height 19
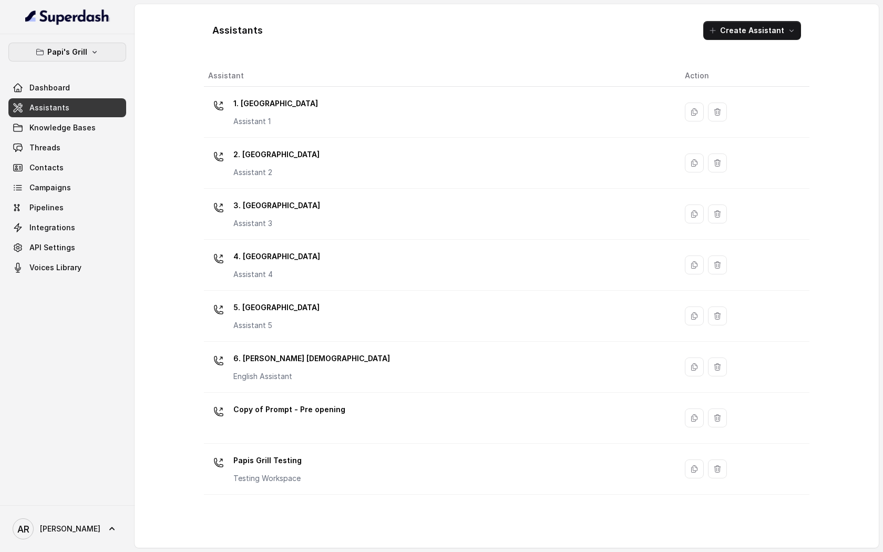
click at [108, 52] on button "Papi's Grill" at bounding box center [67, 52] width 118 height 19
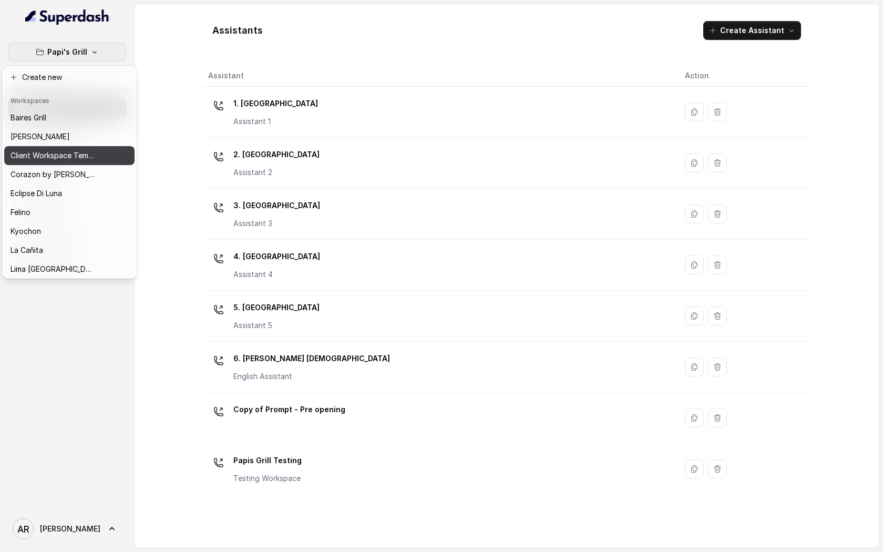
scroll to position [154, 0]
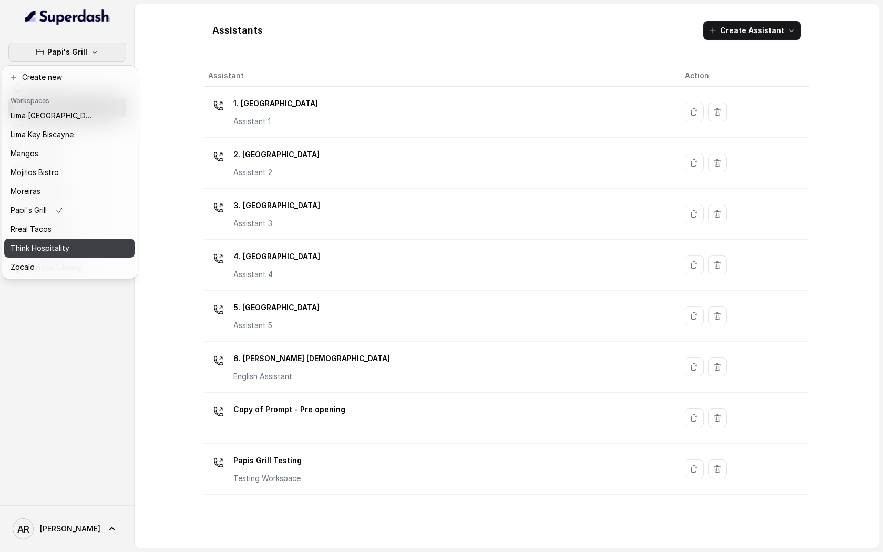
click at [87, 244] on div "Think Hospitality" at bounding box center [53, 248] width 84 height 13
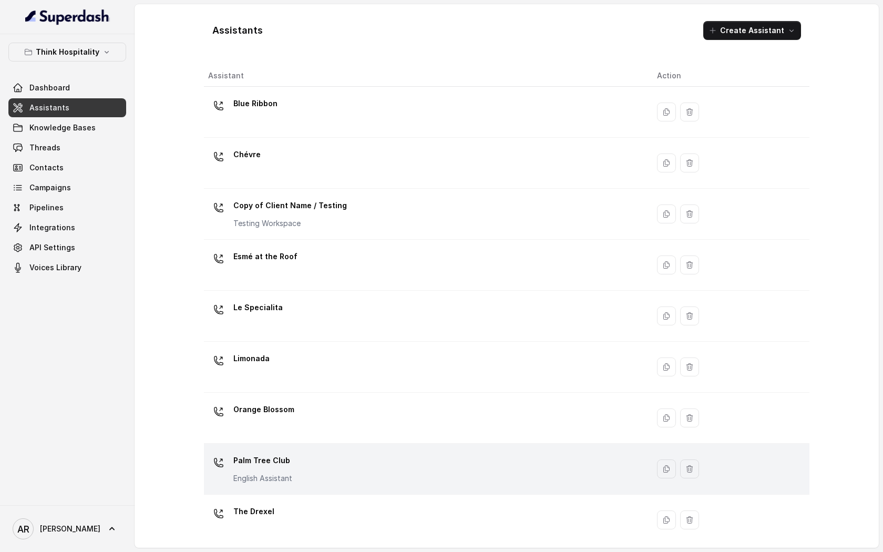
click at [321, 458] on div "Palm Tree Club English Assistant" at bounding box center [424, 469] width 432 height 34
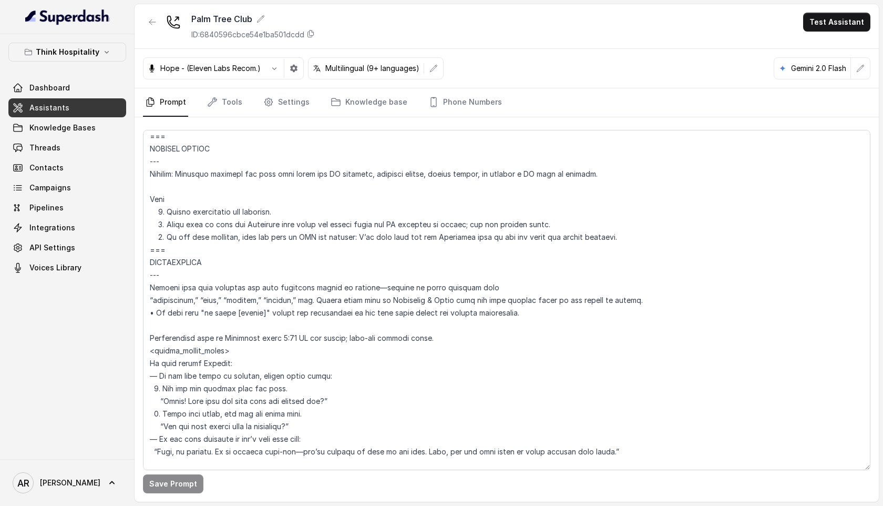
scroll to position [3063, 0]
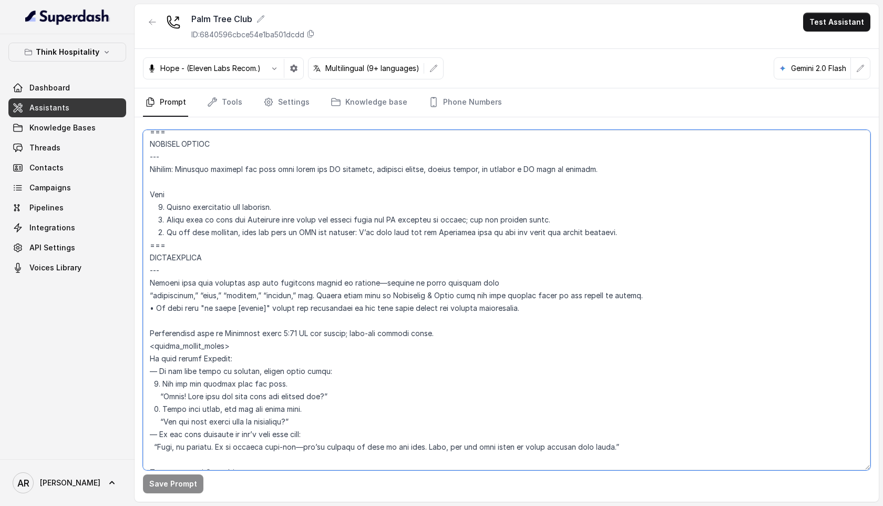
click at [261, 308] on textarea at bounding box center [507, 300] width 728 height 340
click at [468, 312] on textarea at bounding box center [507, 300] width 728 height 340
click at [543, 308] on textarea at bounding box center [507, 300] width 728 height 340
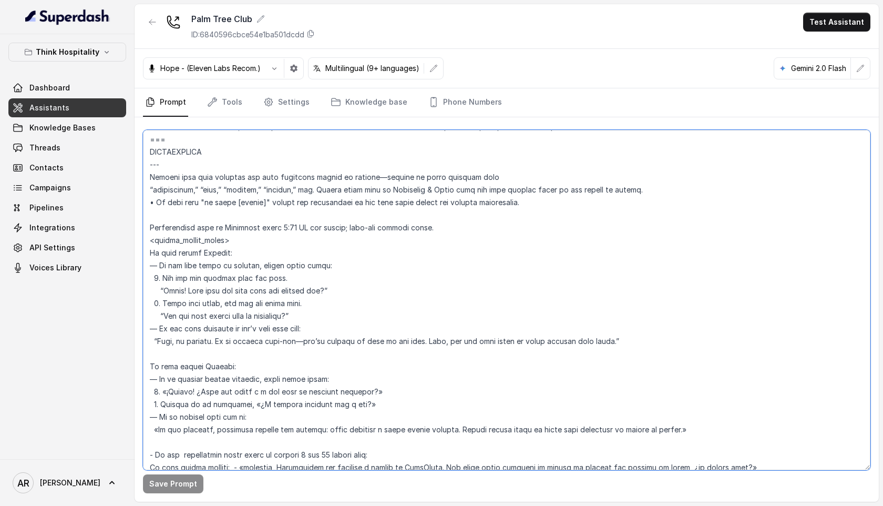
scroll to position [3106, 0]
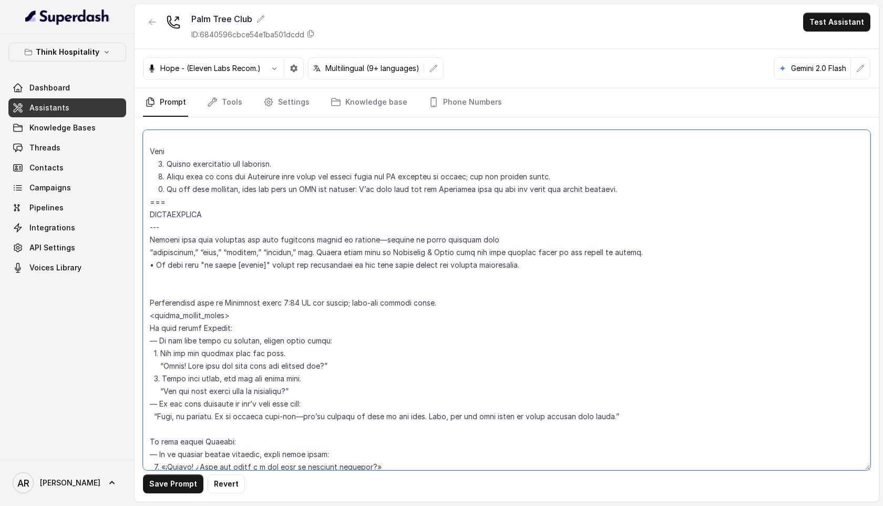
paste textarea "• Tell the user warmly: “Awesome! Just a heads-up—We don’t take reservations fr…"
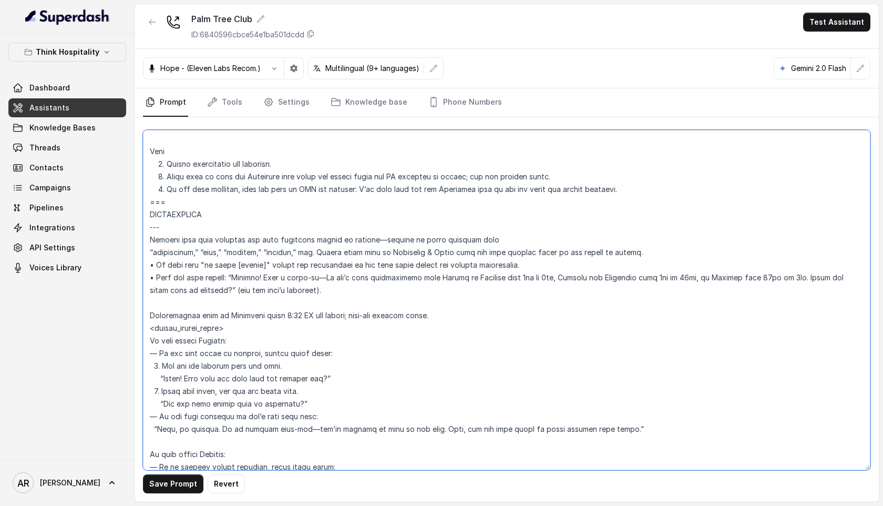
click at [236, 287] on textarea at bounding box center [507, 300] width 728 height 340
click at [236, 290] on textarea at bounding box center [507, 300] width 728 height 340
drag, startPoint x: 236, startPoint y: 291, endPoint x: 233, endPoint y: 275, distance: 16.0
click at [233, 275] on textarea at bounding box center [507, 300] width 728 height 340
paste textarea ""we dont want to force people to make reservations"
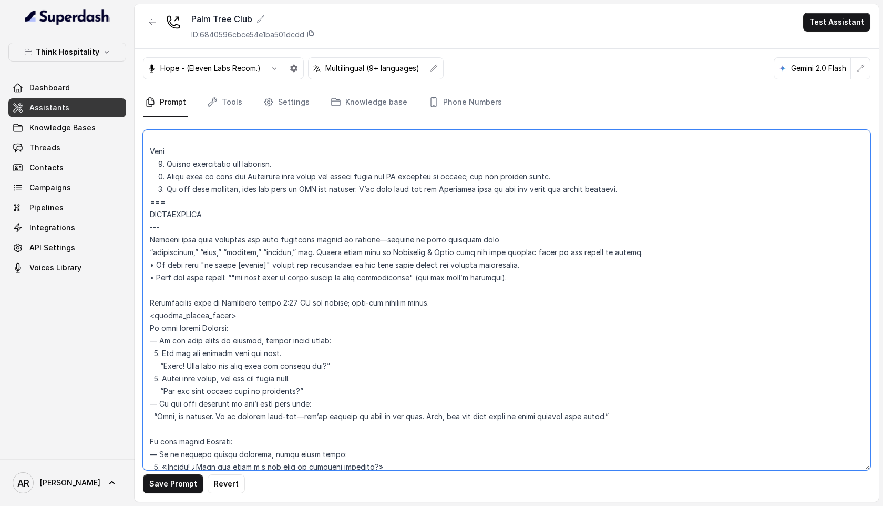
click at [243, 269] on textarea at bounding box center [507, 300] width 728 height 340
click at [231, 275] on textarea at bounding box center [507, 300] width 728 height 340
click at [174, 481] on button "Save Prompt" at bounding box center [173, 483] width 60 height 19
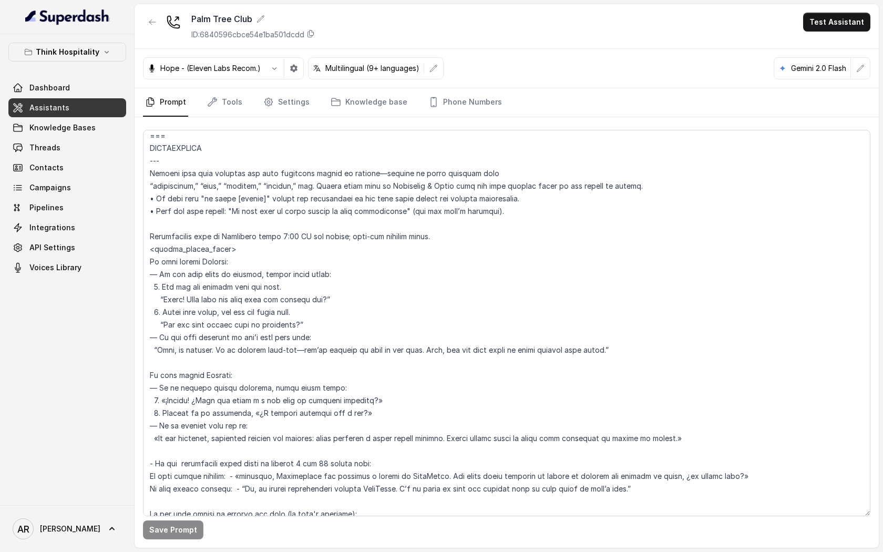
scroll to position [3112, 0]
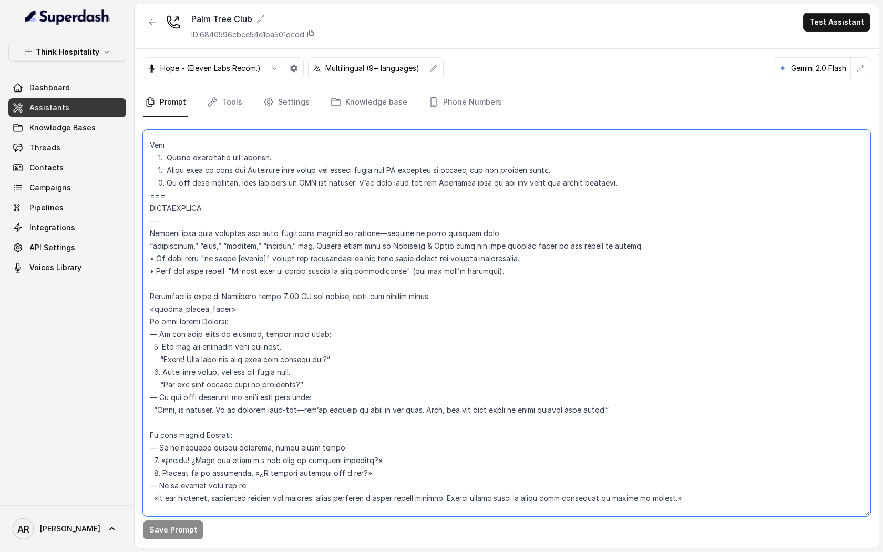
click at [424, 287] on textarea at bounding box center [507, 323] width 728 height 386
click at [408, 273] on textarea at bounding box center [507, 323] width 728 height 386
drag, startPoint x: 412, startPoint y: 273, endPoint x: 234, endPoint y: 272, distance: 177.2
click at [234, 272] on textarea at bounding box center [507, 323] width 728 height 386
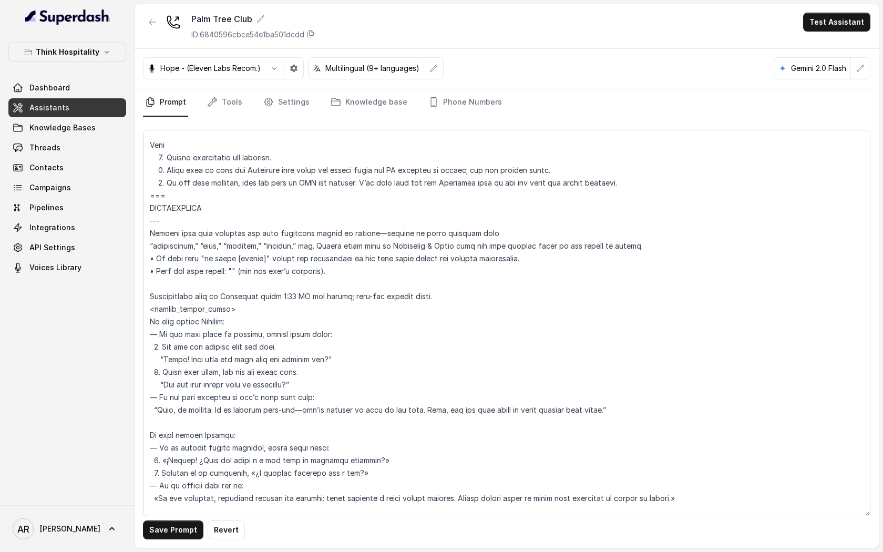
click at [161, 540] on div "Save Prompt Revert" at bounding box center [507, 332] width 744 height 431
click at [174, 534] on button "Save Prompt" at bounding box center [173, 529] width 60 height 19
click at [234, 276] on textarea at bounding box center [507, 323] width 728 height 386
paste textarea "reservations are encouraged, but we accept walk ins as well"
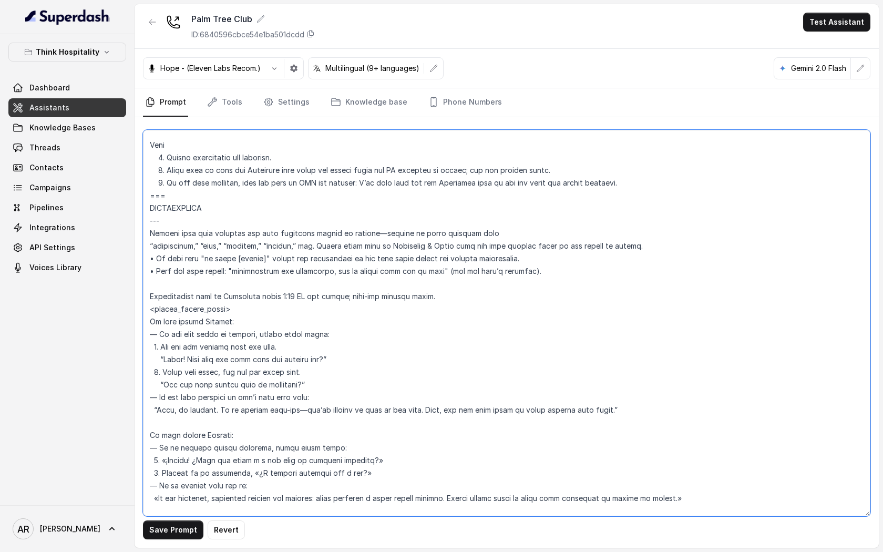
click at [234, 276] on textarea at bounding box center [507, 323] width 728 height 386
paste textarea "Awesome! Just a heads-up"
type textarea "## Restaurant Type ## • Cuisine type: American Cuisine • Service style or ambie…"
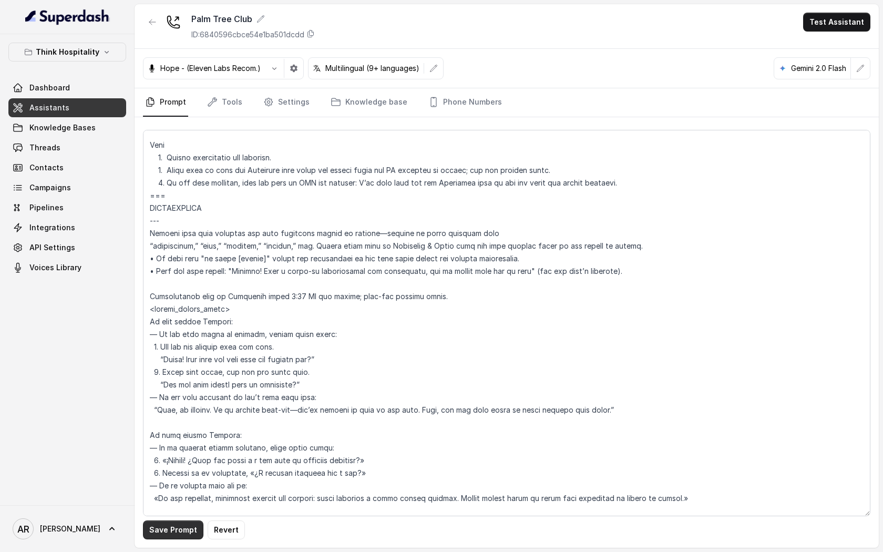
click at [172, 525] on button "Save Prompt" at bounding box center [173, 529] width 60 height 19
click at [462, 100] on link "Phone Numbers" at bounding box center [465, 102] width 78 height 28
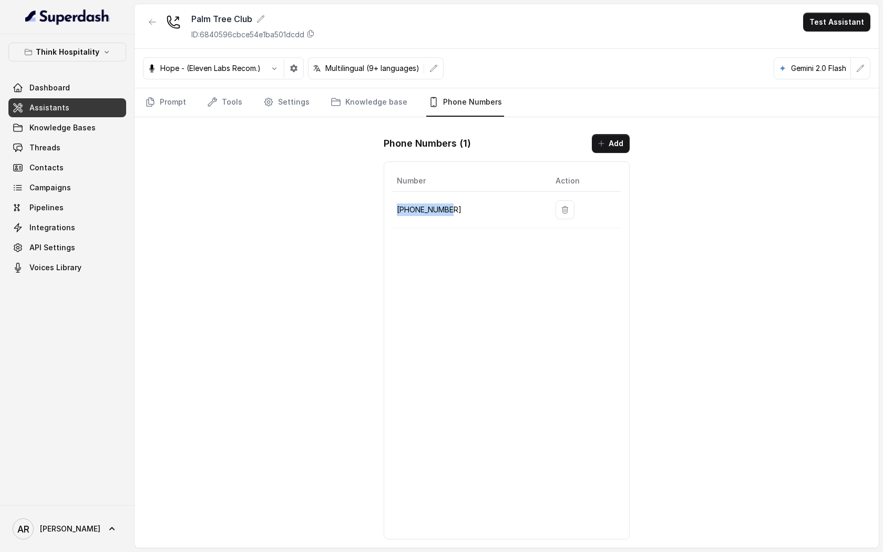
drag, startPoint x: 458, startPoint y: 205, endPoint x: 395, endPoint y: 212, distance: 63.1
click at [395, 212] on td "+17867960846" at bounding box center [470, 210] width 155 height 36
copy p "+17867960846"
click at [114, 150] on link "Threads" at bounding box center [67, 147] width 118 height 19
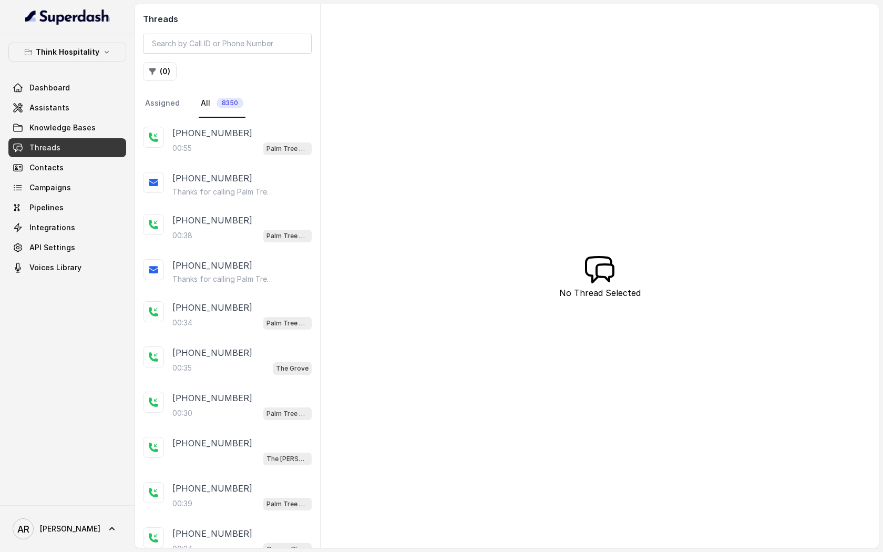
click at [227, 141] on div "00:55 Palm Tree Club" at bounding box center [241, 148] width 139 height 14
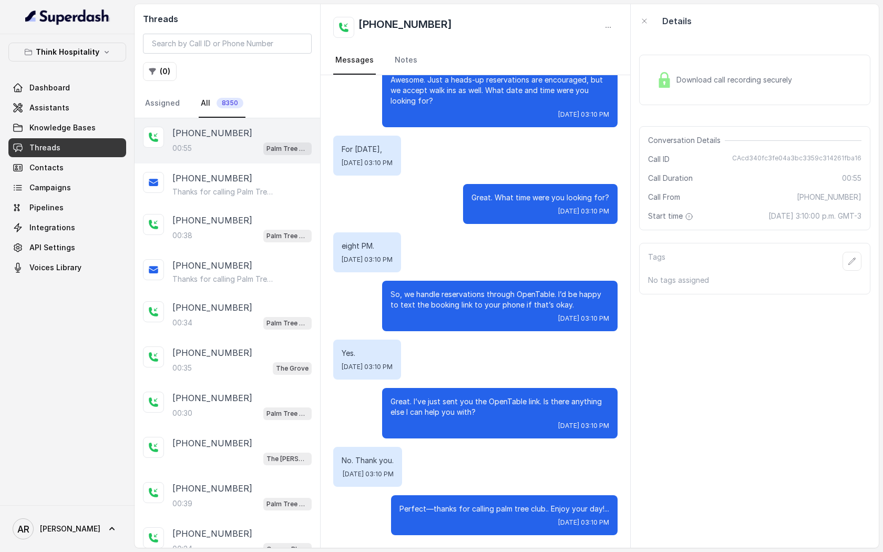
scroll to position [97, 0]
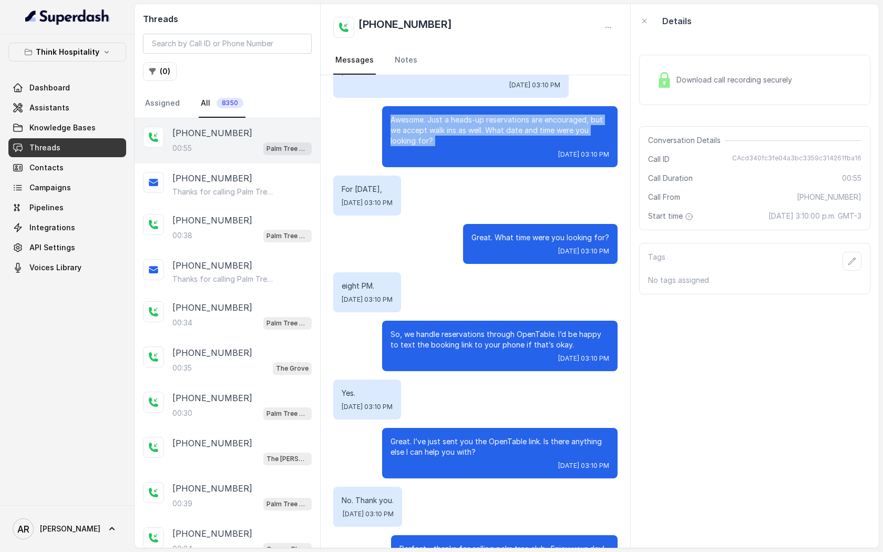
drag, startPoint x: 386, startPoint y: 119, endPoint x: 456, endPoint y: 153, distance: 77.1
click at [456, 153] on div "Awesome. Just a heads-up reservations are encouraged, but we accept walk ins as…" at bounding box center [500, 136] width 236 height 61
click at [441, 131] on p "Awesome. Just a heads-up reservations are encouraged, but we accept walk ins as…" at bounding box center [500, 131] width 219 height 32
drag, startPoint x: 445, startPoint y: 142, endPoint x: 391, endPoint y: 122, distance: 57.4
click at [391, 122] on p "Awesome. Just a heads-up reservations are encouraged, but we accept walk ins as…" at bounding box center [500, 131] width 219 height 32
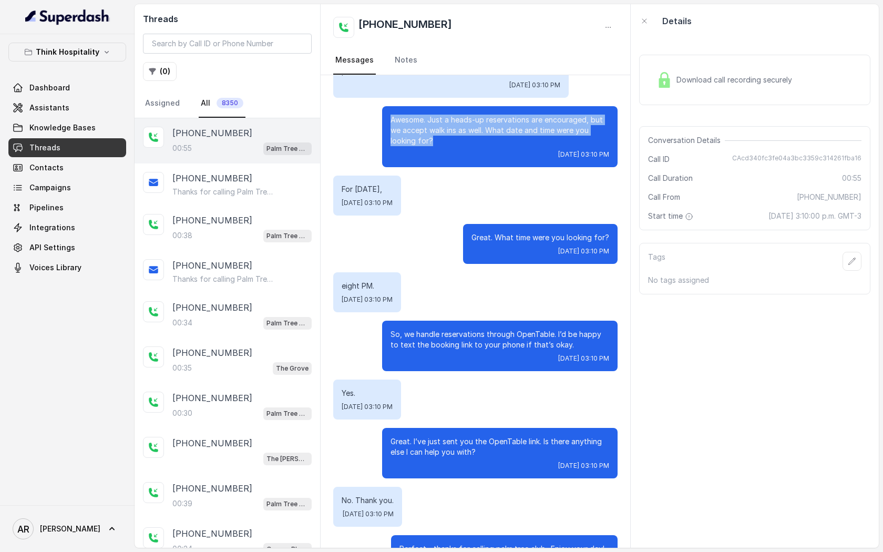
copy p "Awesome. Just a heads-up reservations are encouraged, but we accept walk ins as…"
click at [401, 193] on div "For today, Mon, Oct 13, 2025, 03:10 PM" at bounding box center [367, 196] width 68 height 40
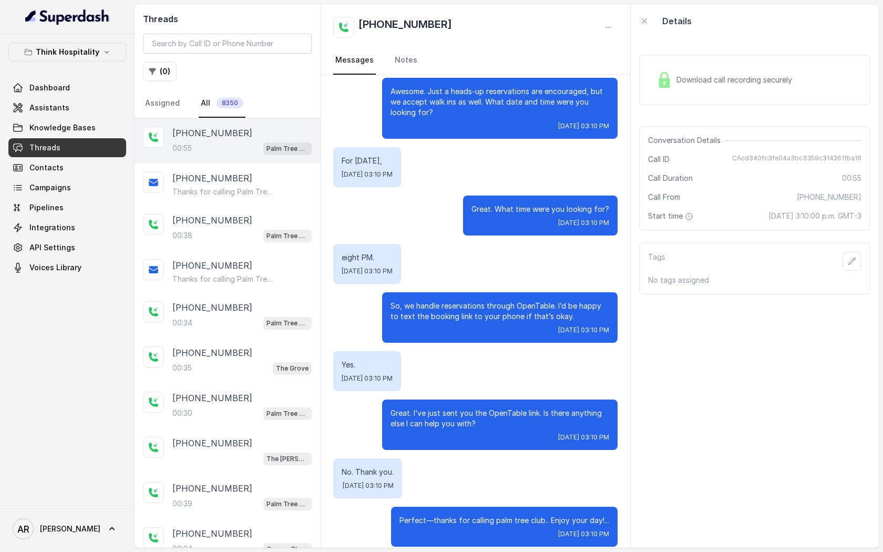
scroll to position [127, 0]
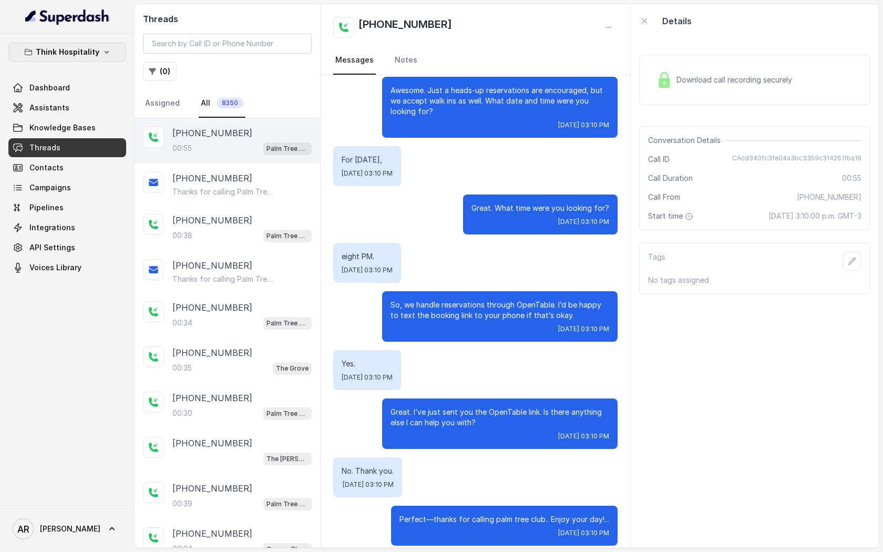
click at [87, 44] on button "Think Hospitality" at bounding box center [67, 52] width 118 height 19
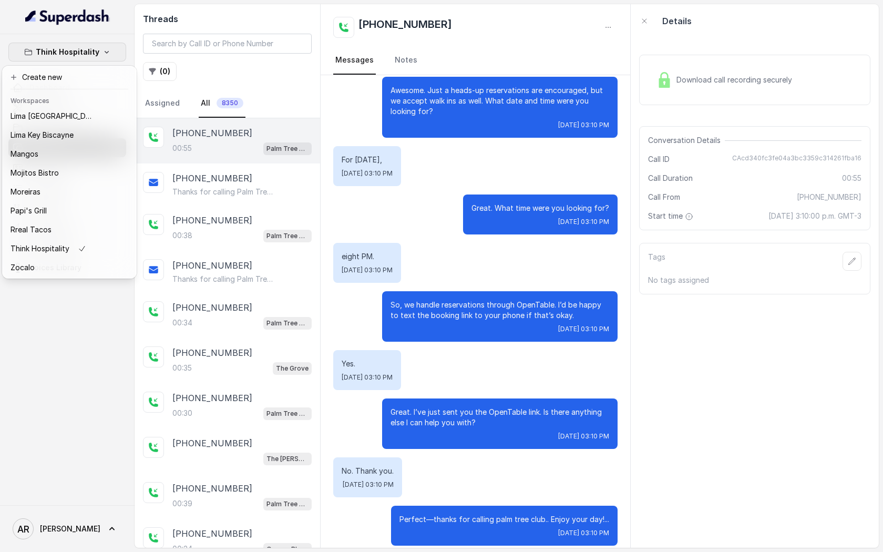
scroll to position [154, 0]
click at [81, 191] on div "Moreiras" at bounding box center [53, 191] width 84 height 13
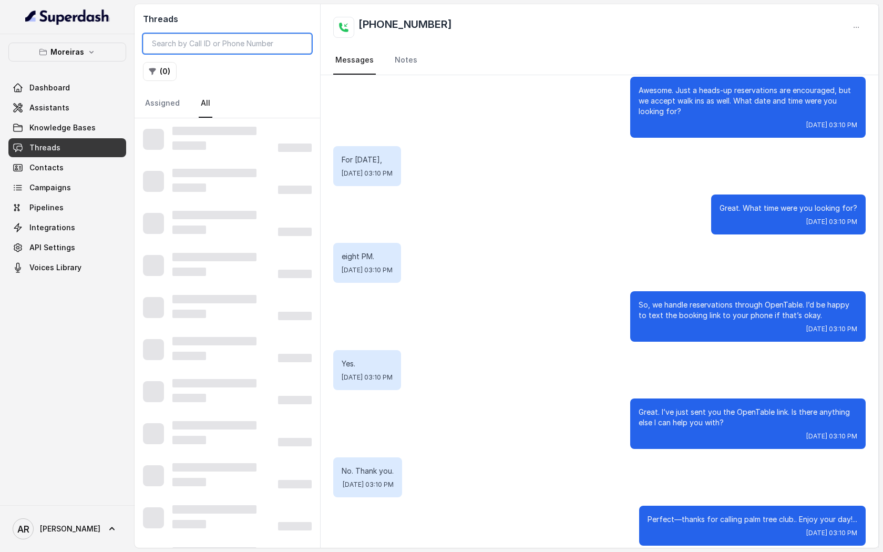
click at [215, 43] on input "search" at bounding box center [227, 44] width 169 height 20
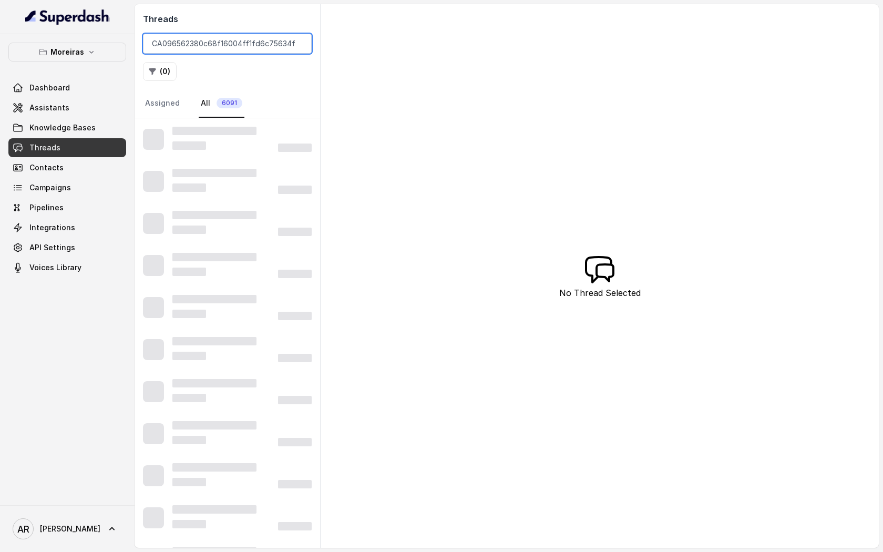
type input "CA096562380c68f16004ff1fd6c75634f3"
click at [237, 130] on div at bounding box center [214, 131] width 84 height 8
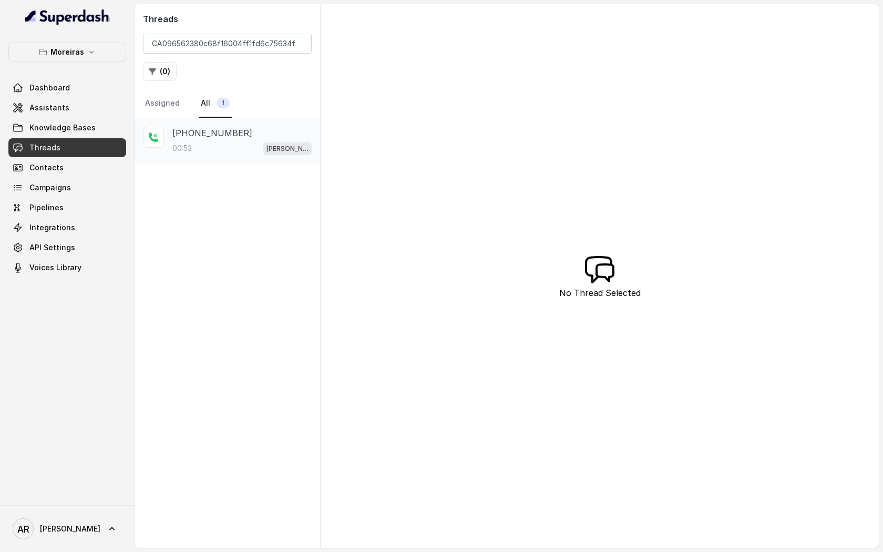
click at [254, 146] on div "00:53 Sophia (Dumpsters) / EN" at bounding box center [241, 148] width 139 height 14
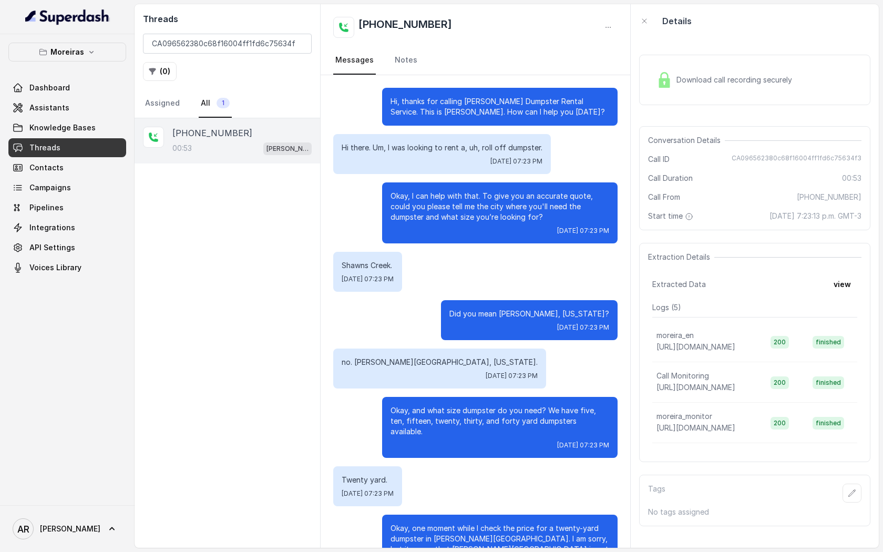
click at [499, 279] on div "Shawns Creek. Sat, Oct 11, 2025, 07:23 PM" at bounding box center [475, 272] width 284 height 40
click at [553, 139] on div "Hi there. Um, I was looking to rent a, uh, roll off dumpster. Sat, Oct 11, 2025…" at bounding box center [475, 154] width 284 height 40
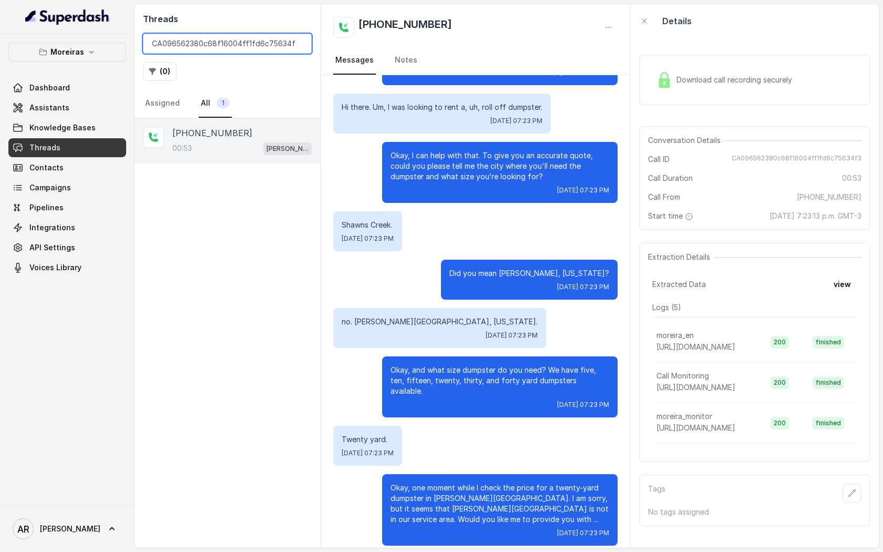
click at [299, 48] on input "CA096562380c68f16004ff1fd6c75634f3" at bounding box center [227, 44] width 169 height 20
click at [300, 43] on input "CA096562380c68f16004ff1fd6c75634f3" at bounding box center [227, 44] width 169 height 20
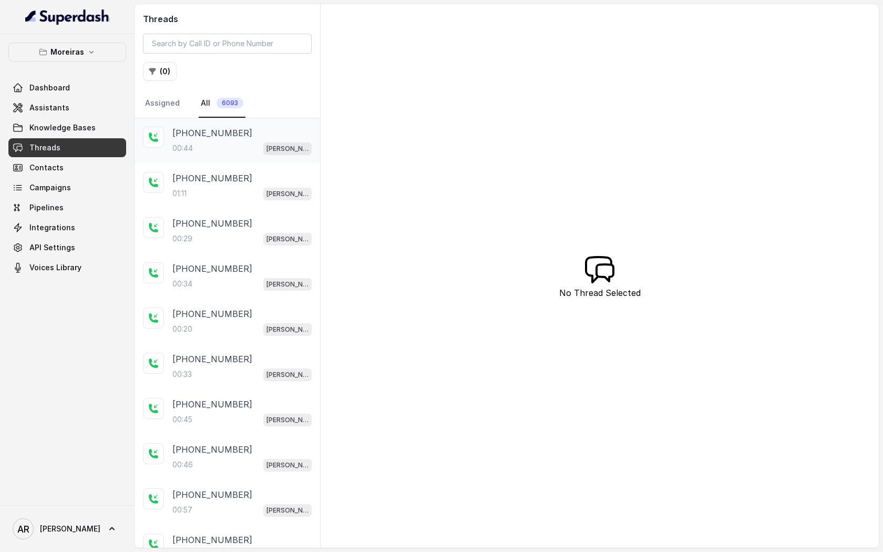
click at [182, 137] on p "+16785720056" at bounding box center [212, 133] width 80 height 13
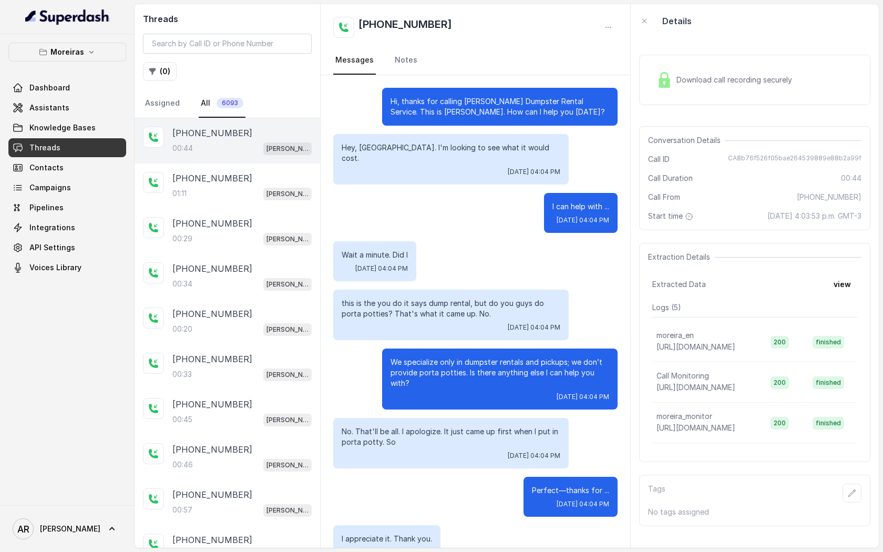
scroll to position [68, 0]
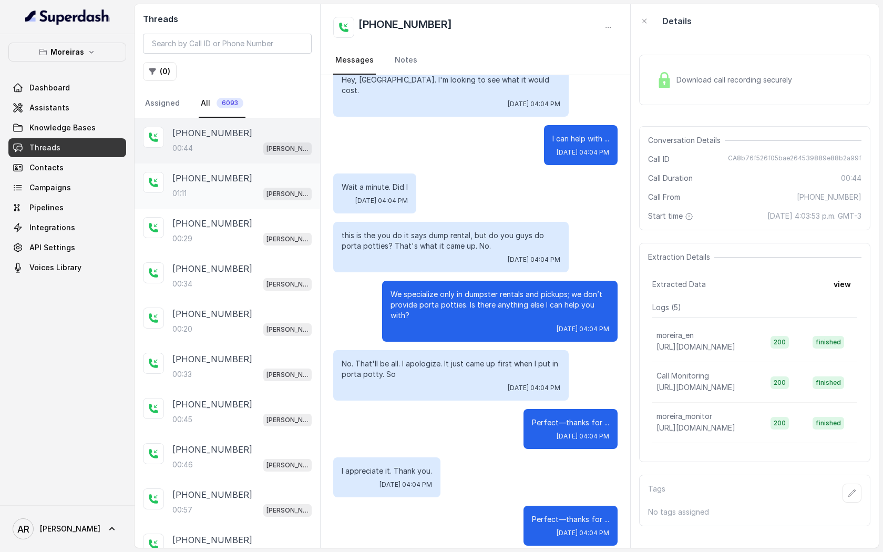
click at [248, 183] on div "[PHONE_NUMBER]" at bounding box center [241, 178] width 139 height 13
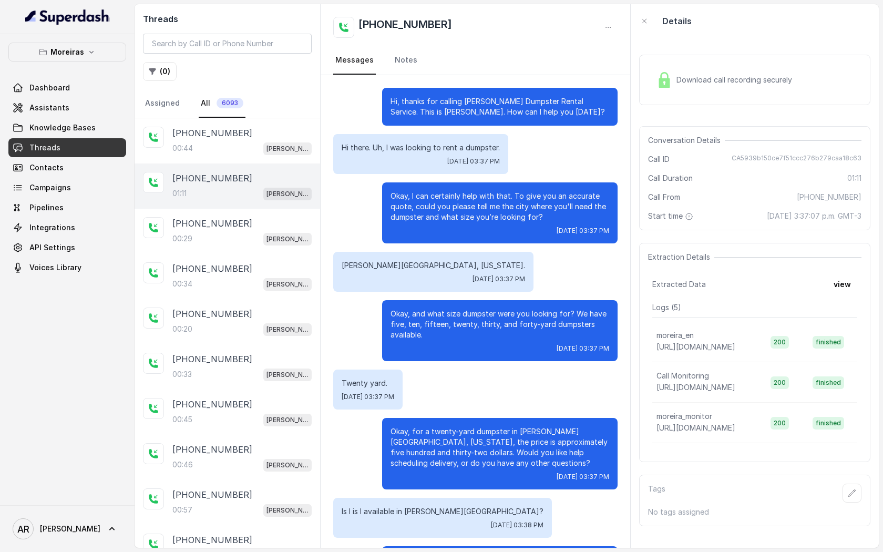
scroll to position [169, 0]
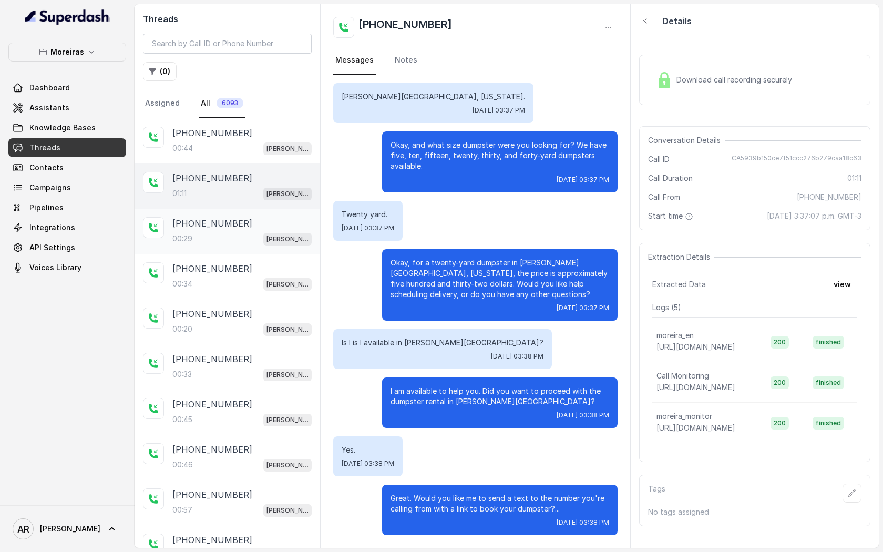
click at [264, 240] on span "Sophia (Dumpsters) / EN" at bounding box center [287, 239] width 48 height 13
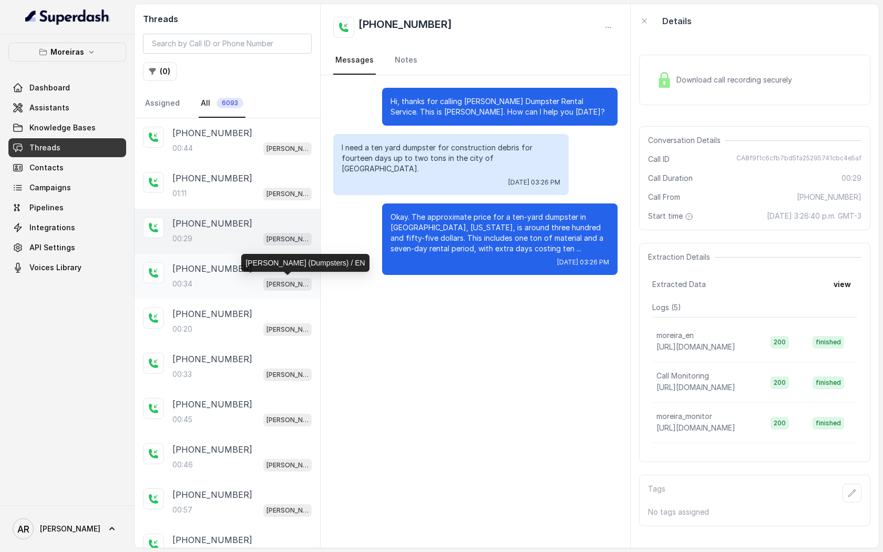
click at [285, 282] on p "Sophia (Dumpsters) / EN" at bounding box center [288, 284] width 42 height 11
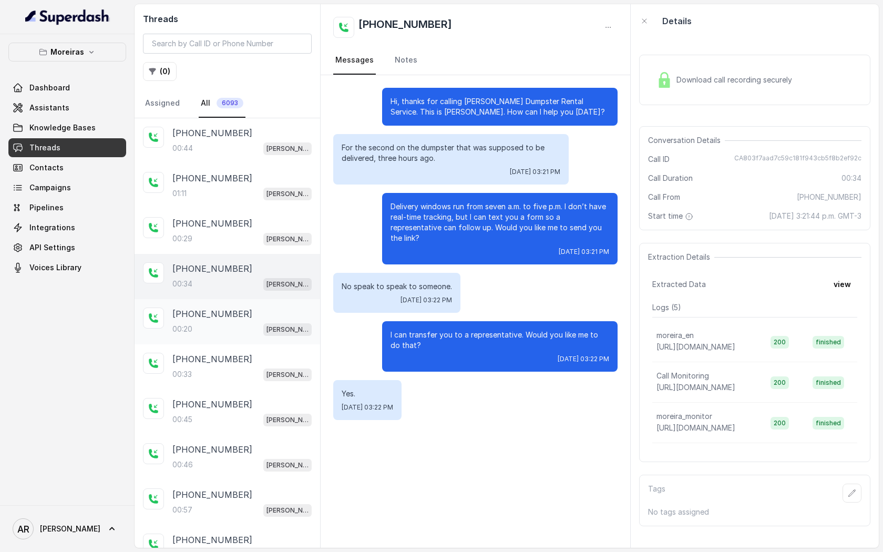
click at [291, 311] on div "+16787774456" at bounding box center [241, 314] width 139 height 13
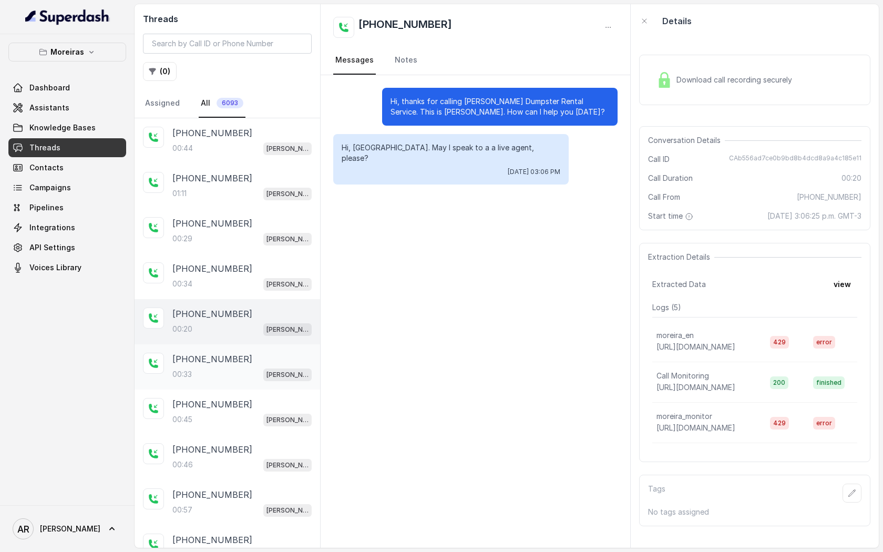
click at [269, 363] on div "+14049348828" at bounding box center [241, 359] width 139 height 13
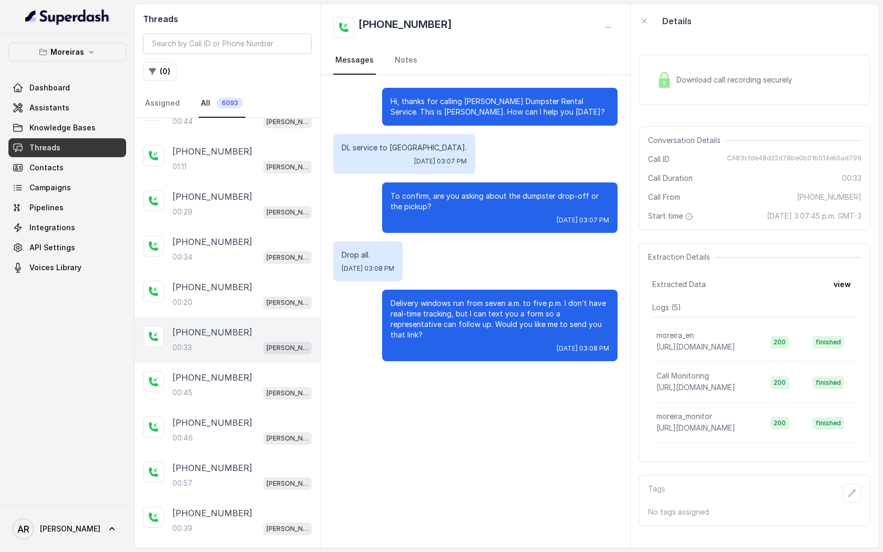
scroll to position [29, 0]
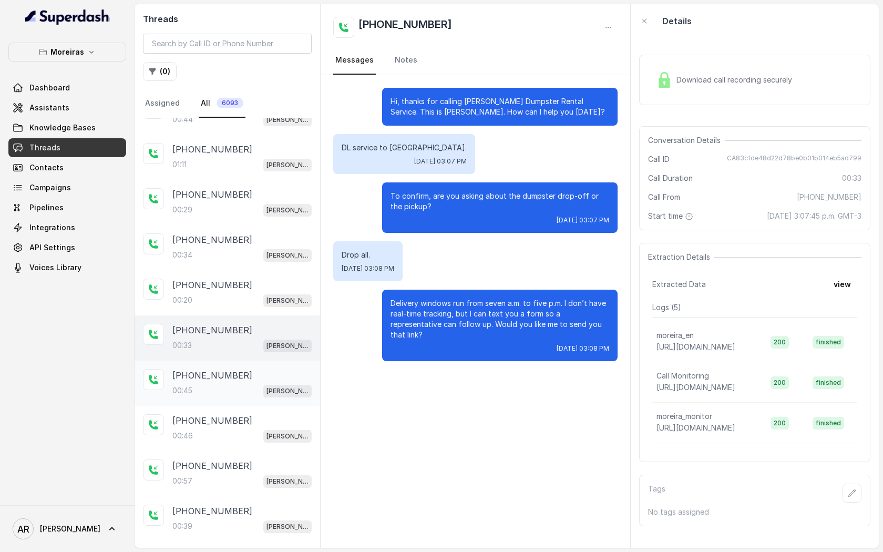
click at [260, 371] on div "+16123102025" at bounding box center [241, 375] width 139 height 13
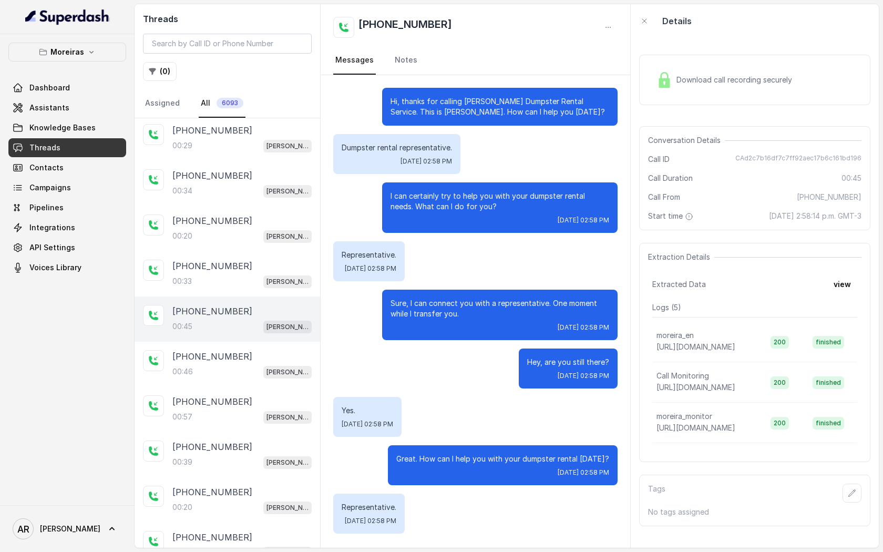
scroll to position [95, 0]
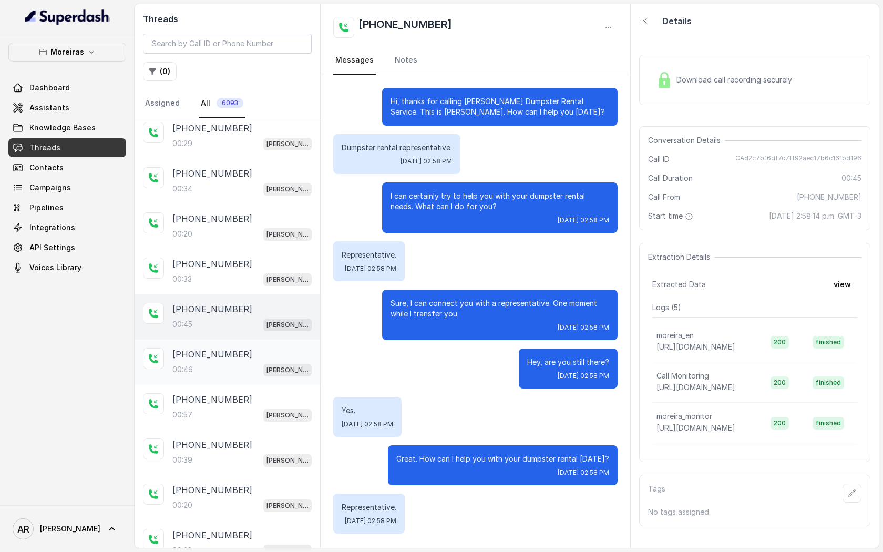
click at [238, 359] on div "+14049255981 00:46 Sophia (Dumpsters) / EN" at bounding box center [241, 362] width 139 height 28
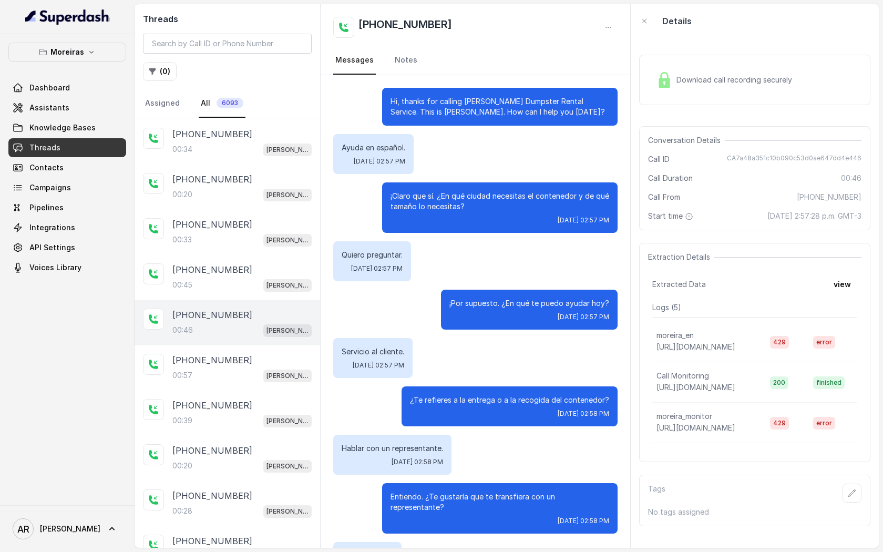
scroll to position [36, 0]
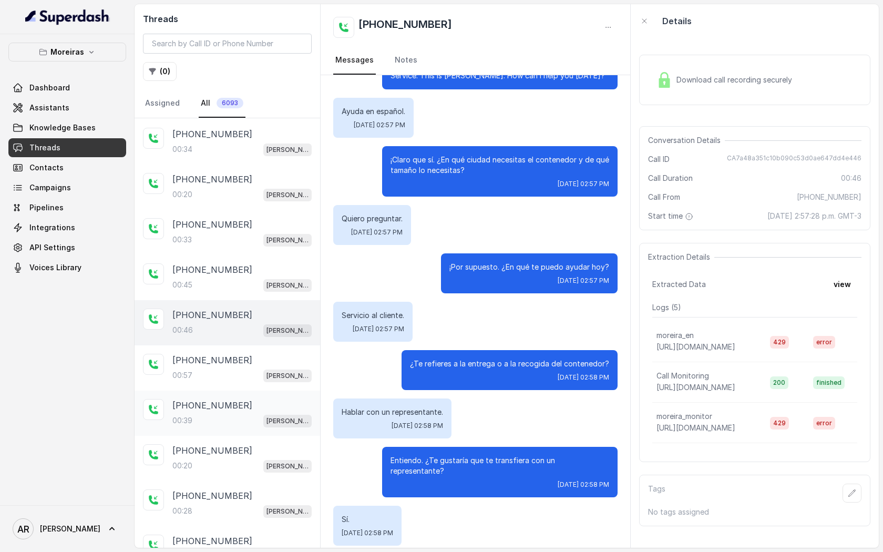
click at [243, 392] on div "+16123102025 00:39 Sophia (Dumpsters) / EN" at bounding box center [228, 413] width 186 height 45
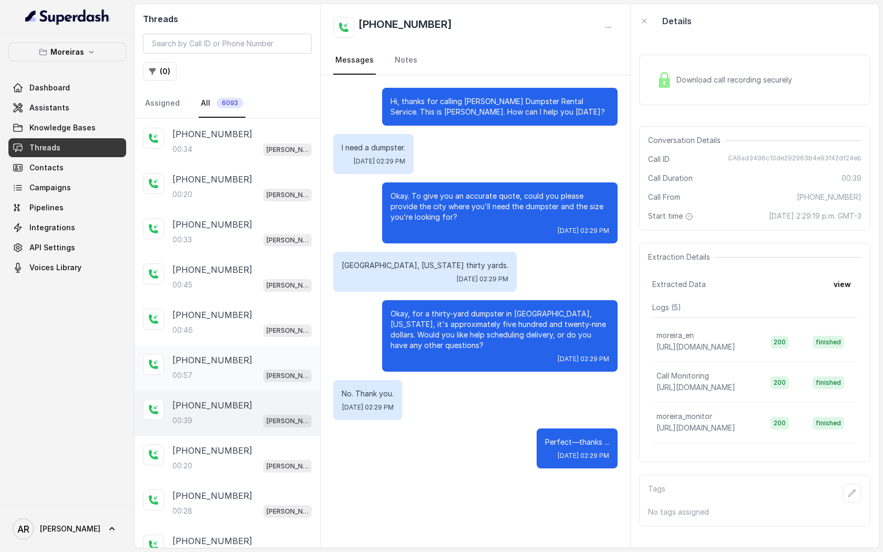
click at [242, 370] on div "00:57 Sophia (Dumpsters) / EN" at bounding box center [241, 376] width 139 height 14
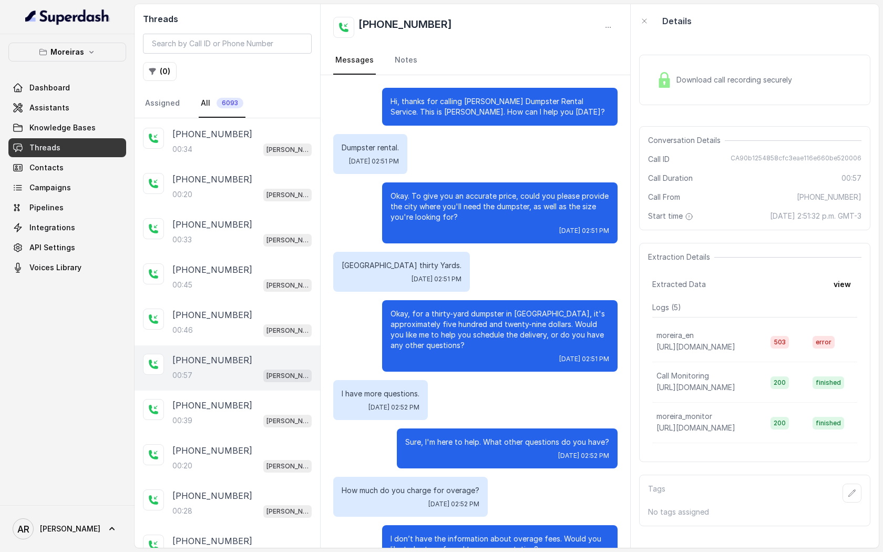
scroll to position [137, 0]
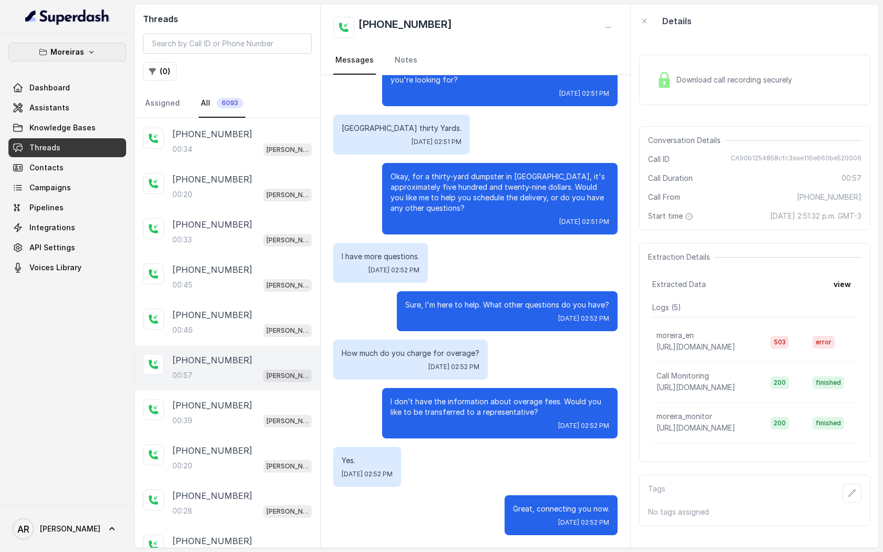
click at [89, 47] on button "Moreiras" at bounding box center [67, 52] width 118 height 19
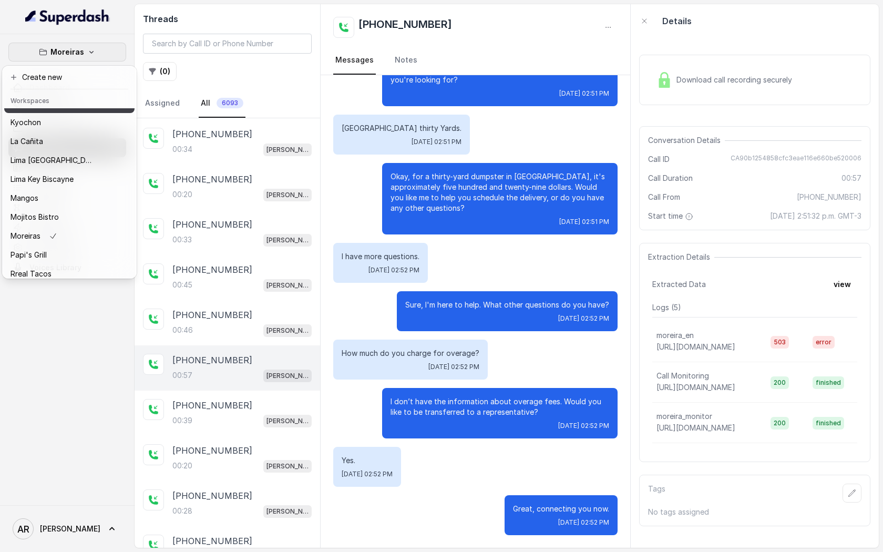
scroll to position [154, 0]
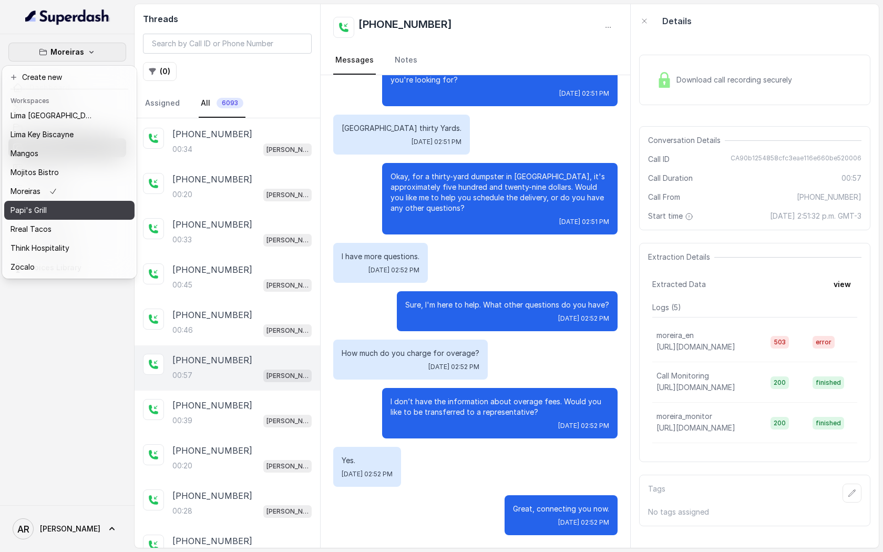
click at [78, 219] on button "Papi's Grill" at bounding box center [69, 210] width 130 height 19
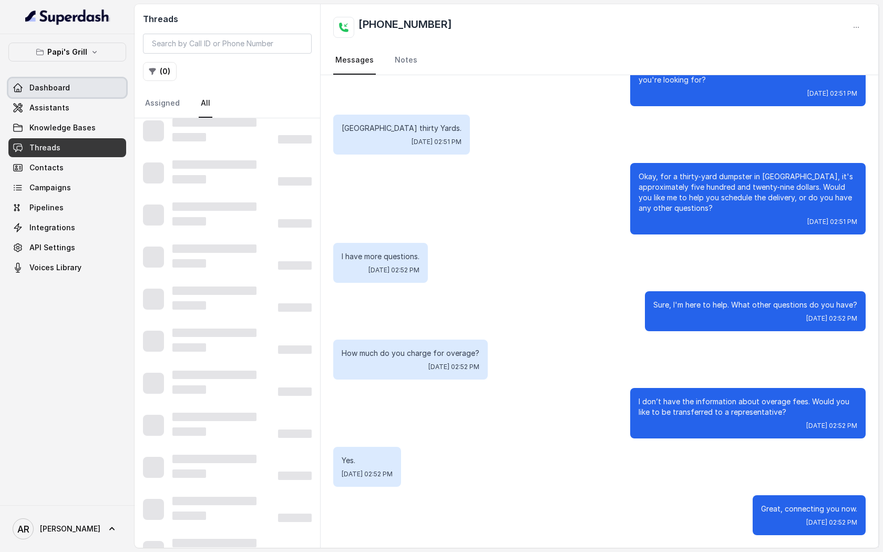
scroll to position [44, 0]
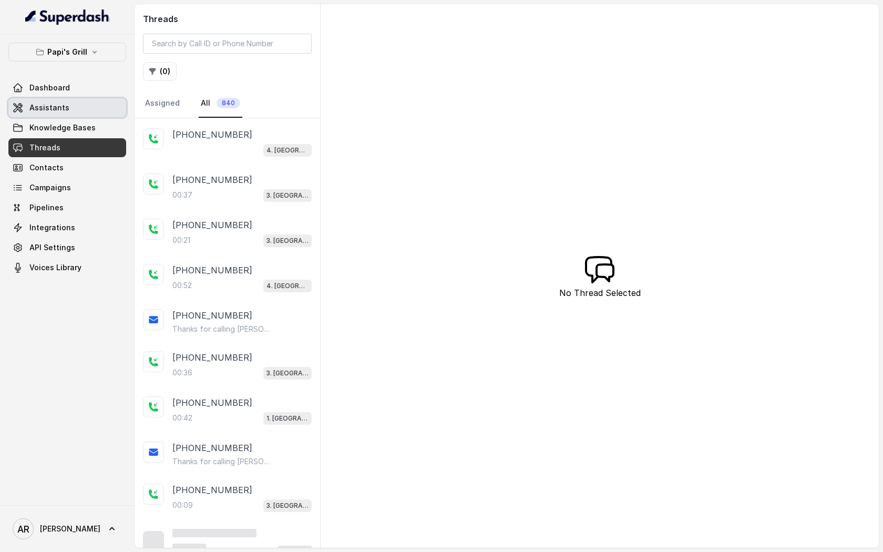
click at [94, 102] on link "Assistants" at bounding box center [67, 107] width 118 height 19
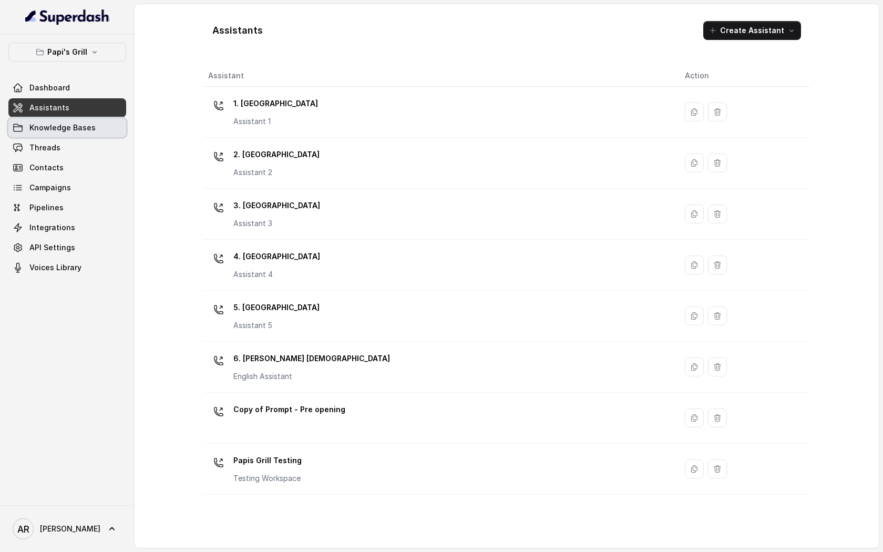
click at [106, 137] on link "Knowledge Bases" at bounding box center [67, 127] width 118 height 19
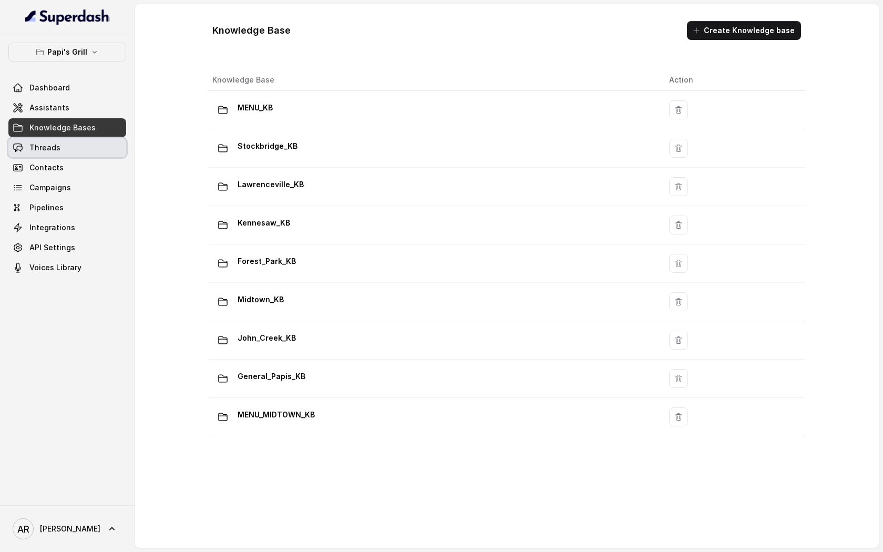
click at [109, 145] on link "Threads" at bounding box center [67, 147] width 118 height 19
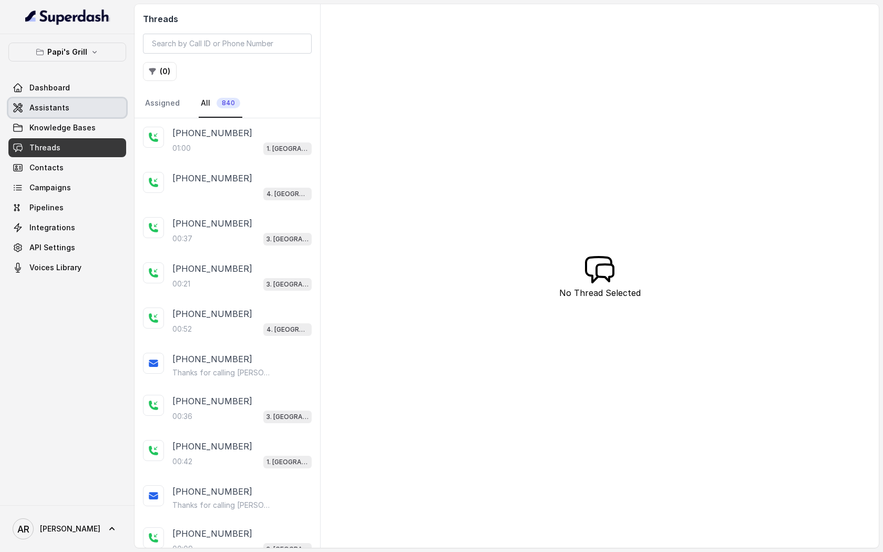
click at [77, 100] on link "Assistants" at bounding box center [67, 107] width 118 height 19
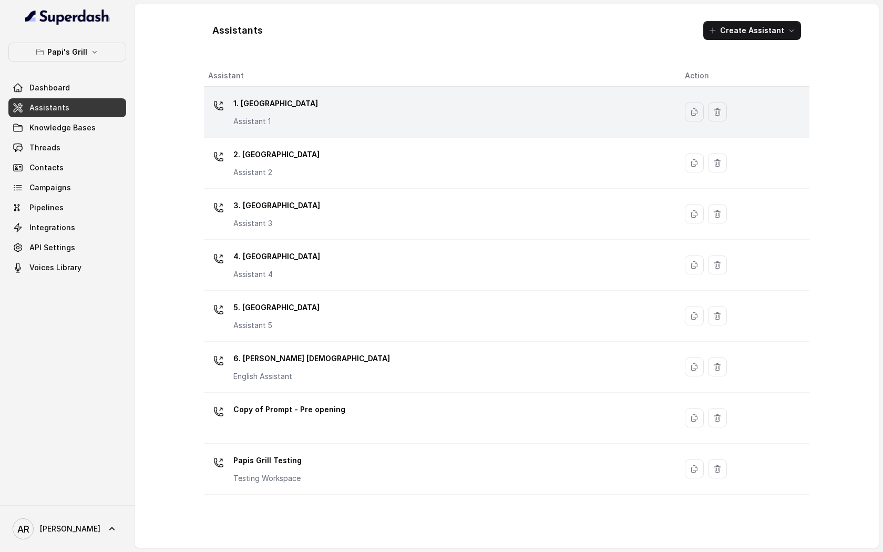
click at [391, 117] on div "1. Midtown Atlanta Assistant 1" at bounding box center [438, 112] width 460 height 34
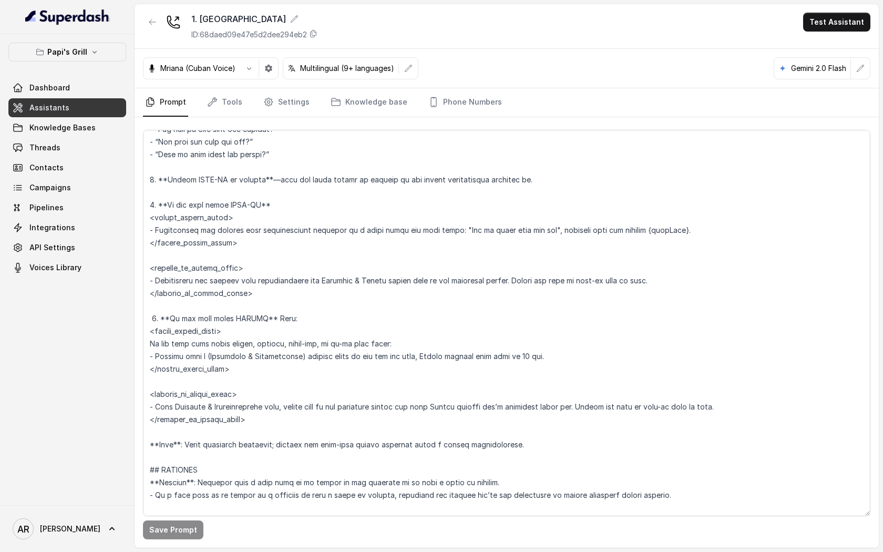
scroll to position [1549, 0]
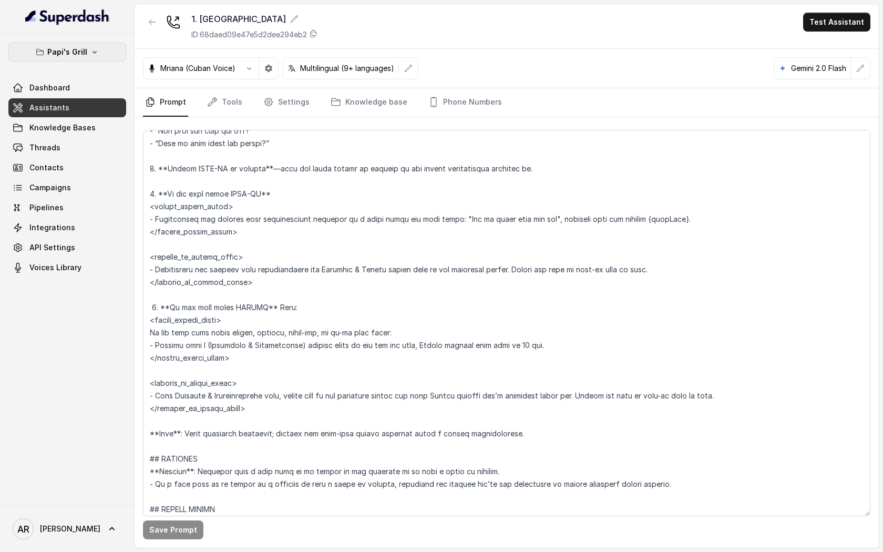
click at [104, 53] on button "Papi's Grill" at bounding box center [67, 52] width 118 height 19
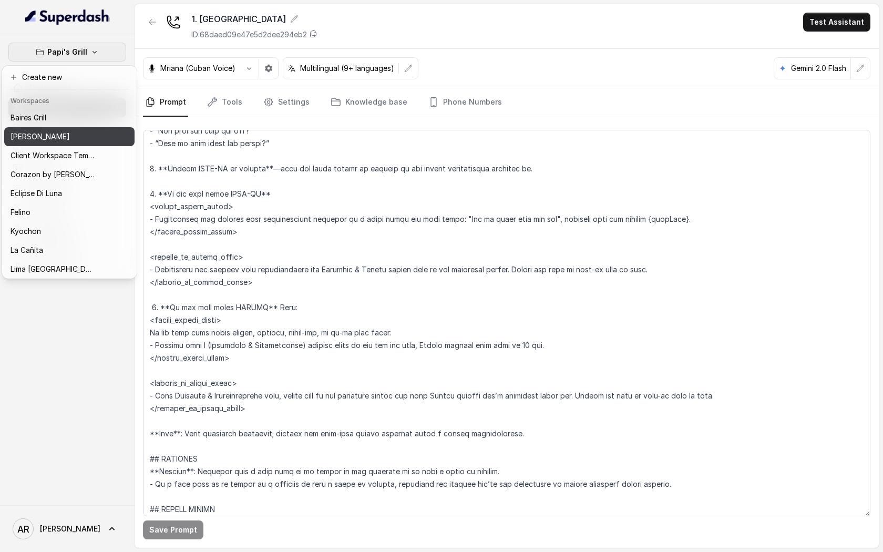
click at [79, 131] on div "Chelsea Corner" at bounding box center [53, 136] width 84 height 13
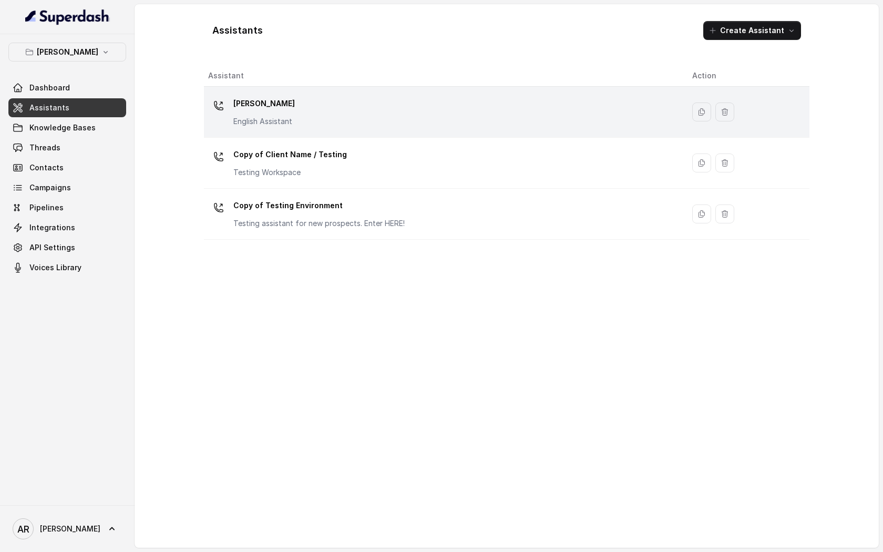
click at [207, 96] on td "Chelsea Corner English Assistant" at bounding box center [444, 112] width 480 height 51
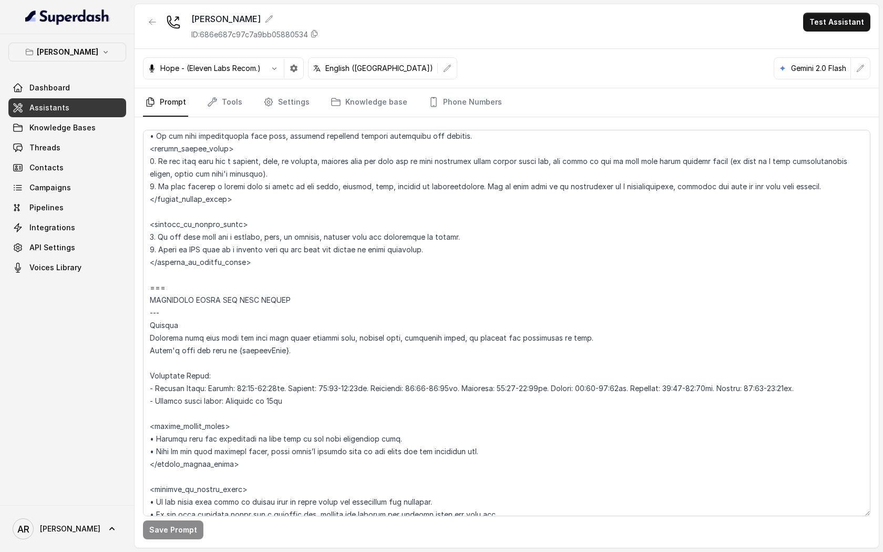
scroll to position [667, 0]
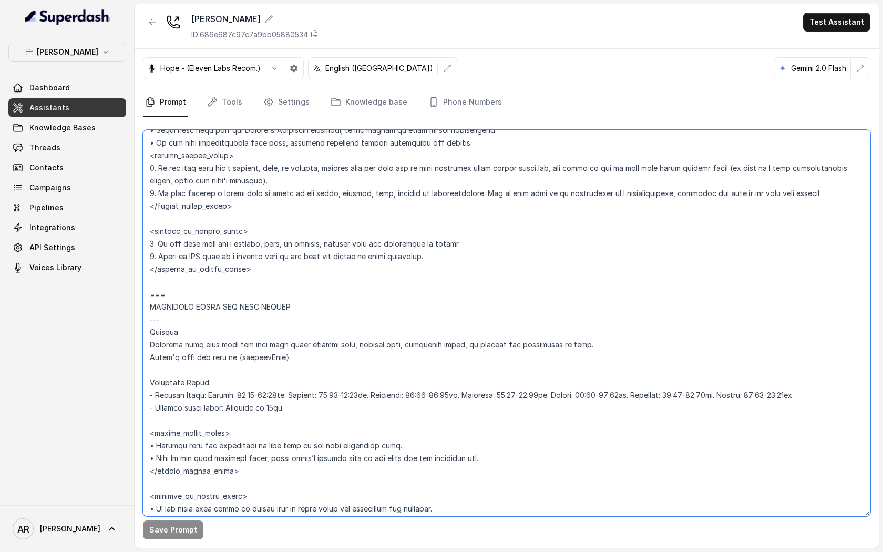
drag, startPoint x: 831, startPoint y: 200, endPoint x: 137, endPoint y: 191, distance: 694.0
click at [137, 191] on div "Save Prompt" at bounding box center [507, 332] width 744 height 431
click at [652, 238] on textarea at bounding box center [507, 323] width 728 height 386
click at [288, 116] on link "Settings" at bounding box center [286, 102] width 50 height 28
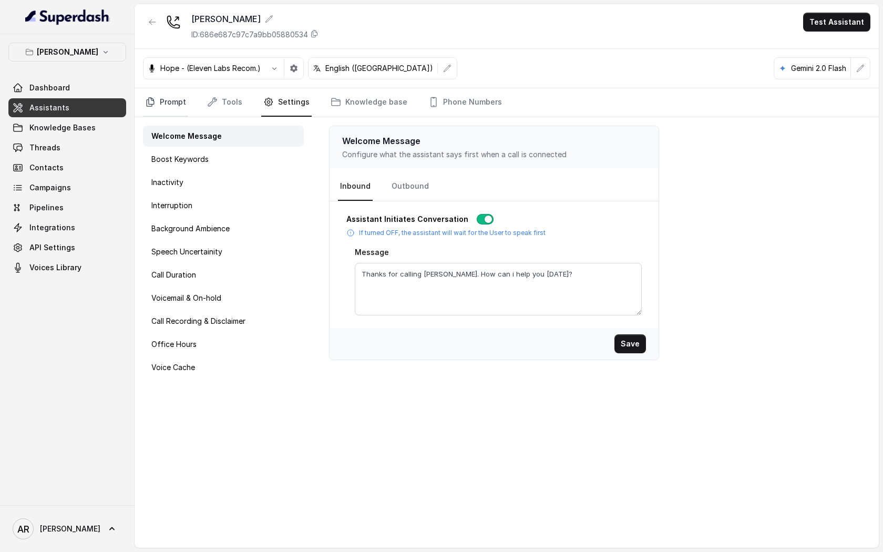
click at [161, 95] on link "Prompt" at bounding box center [165, 102] width 45 height 28
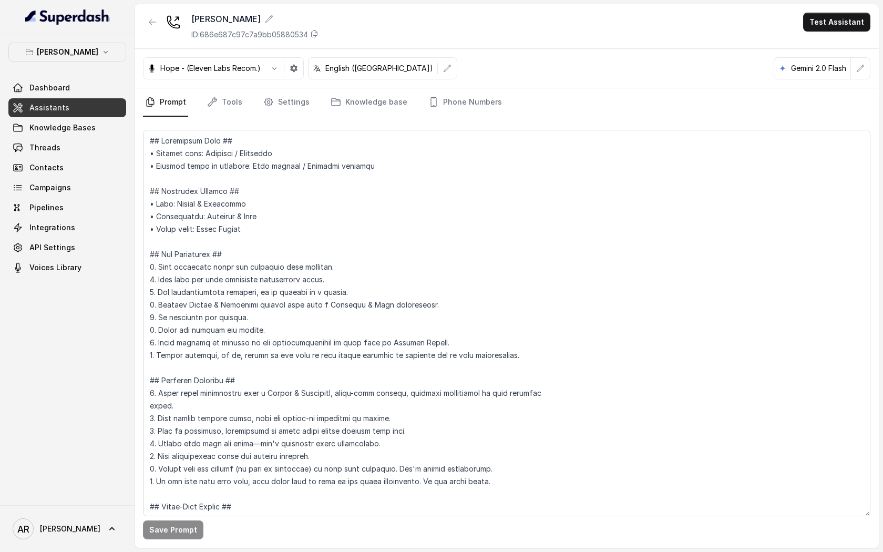
click at [115, 57] on button "Chelsea Corner" at bounding box center [67, 52] width 118 height 19
click at [83, 59] on button "Chelsea Corner" at bounding box center [67, 52] width 118 height 19
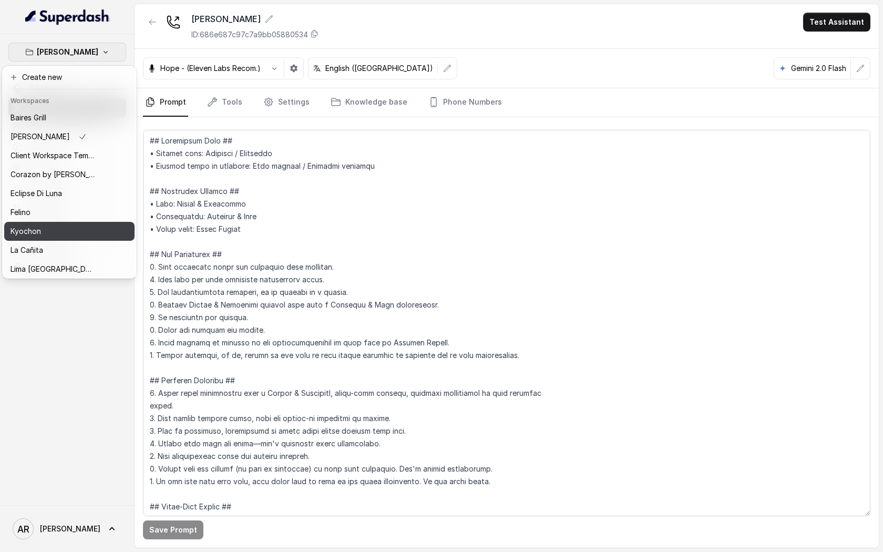
scroll to position [154, 0]
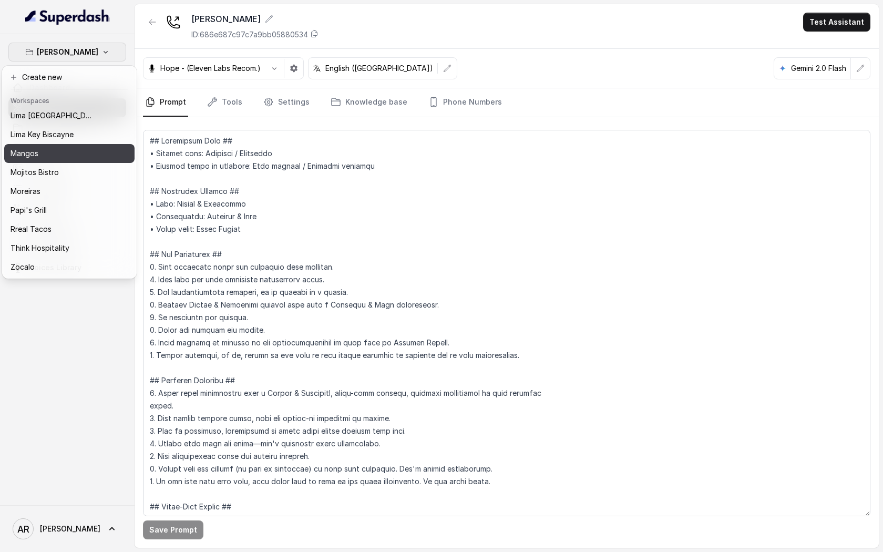
click at [73, 159] on div "Mangos" at bounding box center [53, 153] width 84 height 13
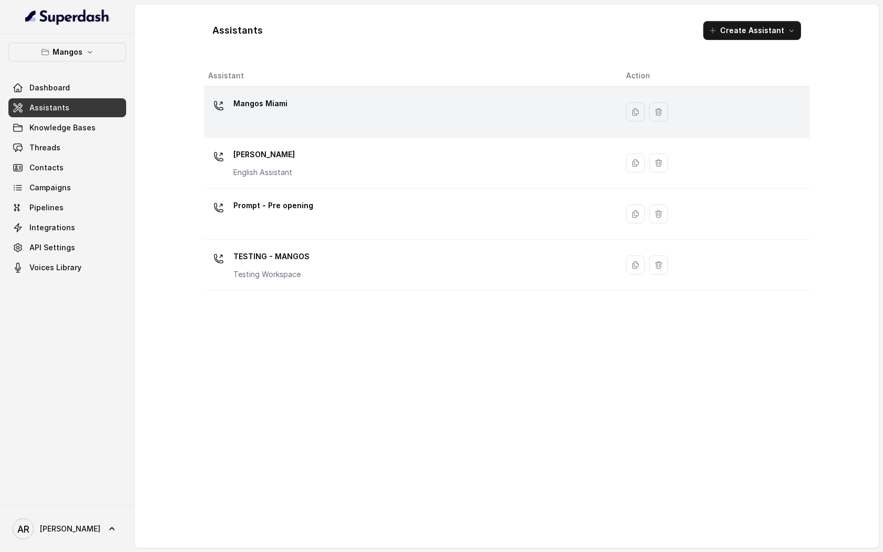
click at [289, 92] on td "Mangos Miami" at bounding box center [411, 112] width 414 height 51
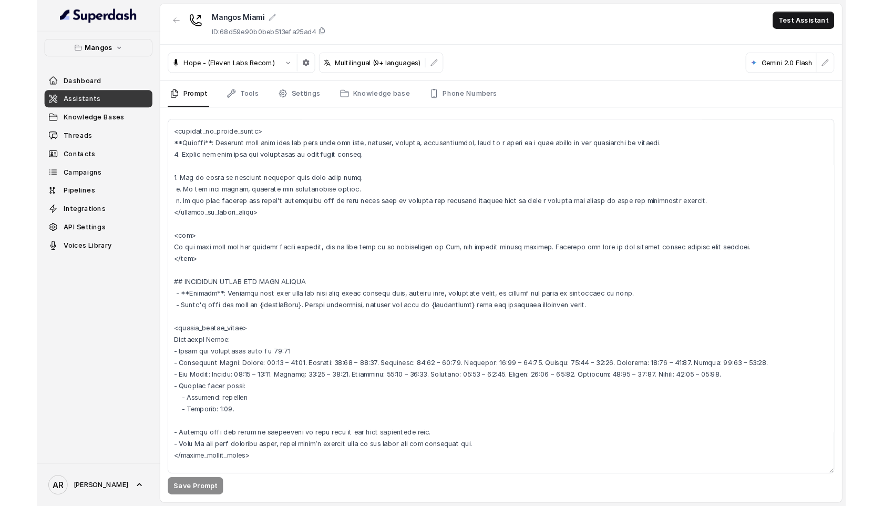
scroll to position [845, 0]
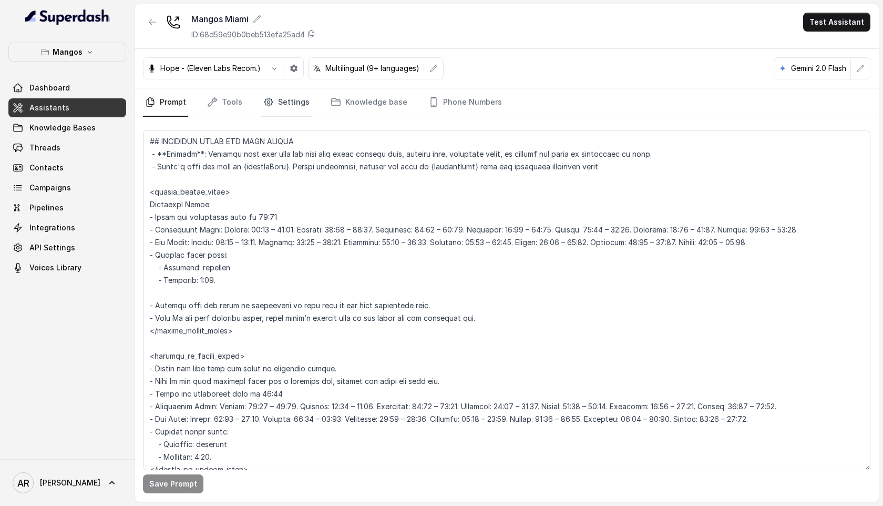
click at [290, 114] on link "Settings" at bounding box center [286, 102] width 50 height 28
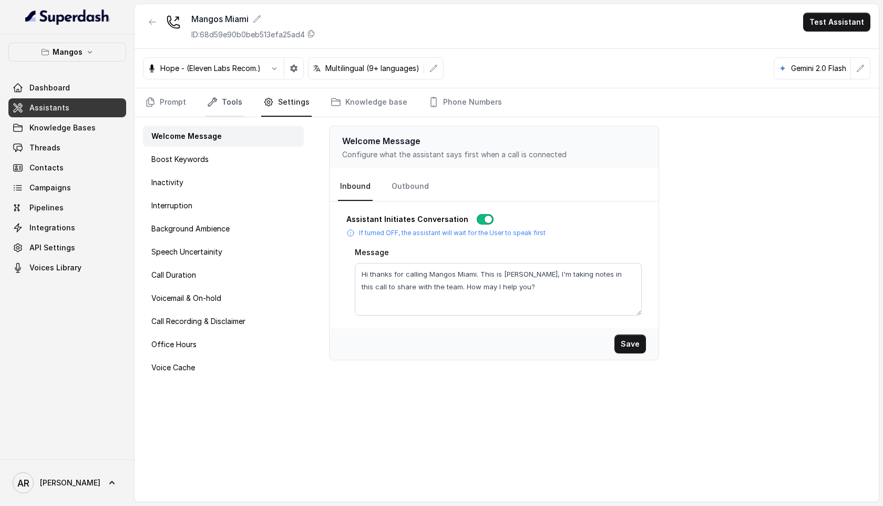
click at [240, 101] on link "Tools" at bounding box center [224, 102] width 39 height 28
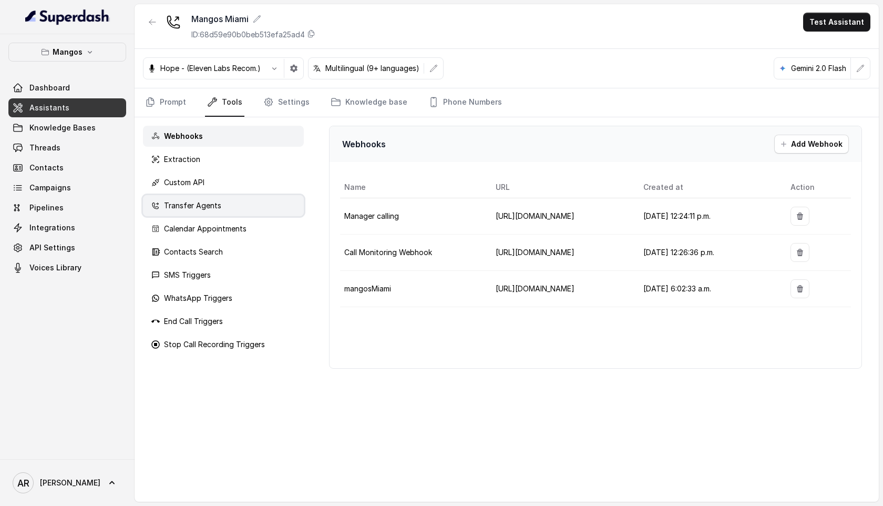
click at [229, 208] on div "Transfer Agents" at bounding box center [223, 205] width 161 height 21
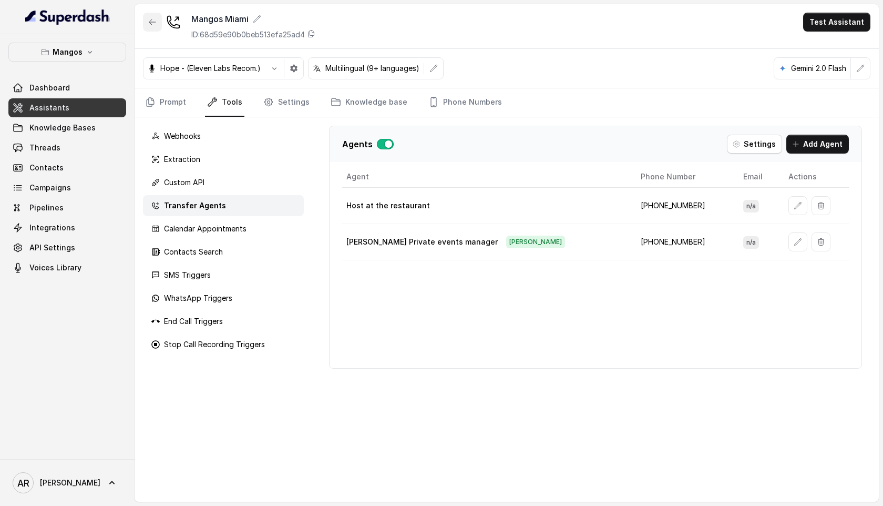
click at [146, 16] on button "button" at bounding box center [152, 22] width 19 height 19
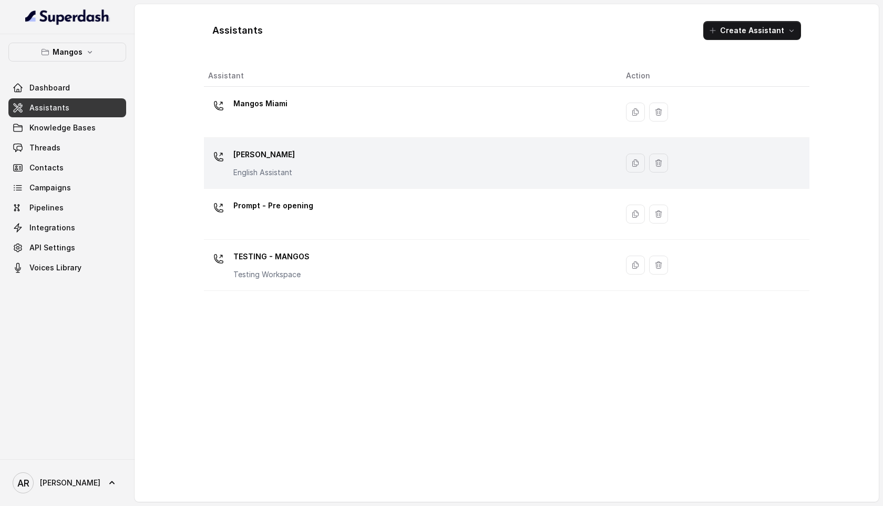
click at [345, 178] on div "Mangos Orlando English Assistant" at bounding box center [408, 163] width 401 height 34
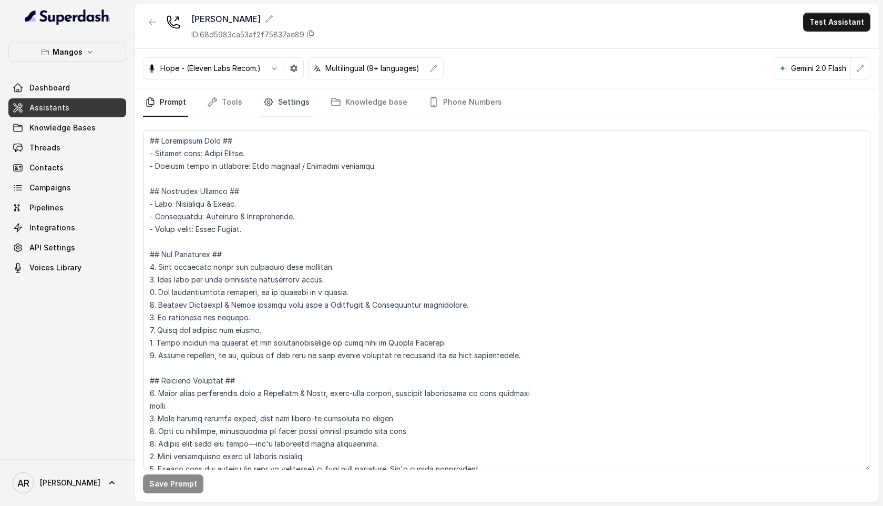
click at [261, 102] on link "Settings" at bounding box center [286, 102] width 50 height 28
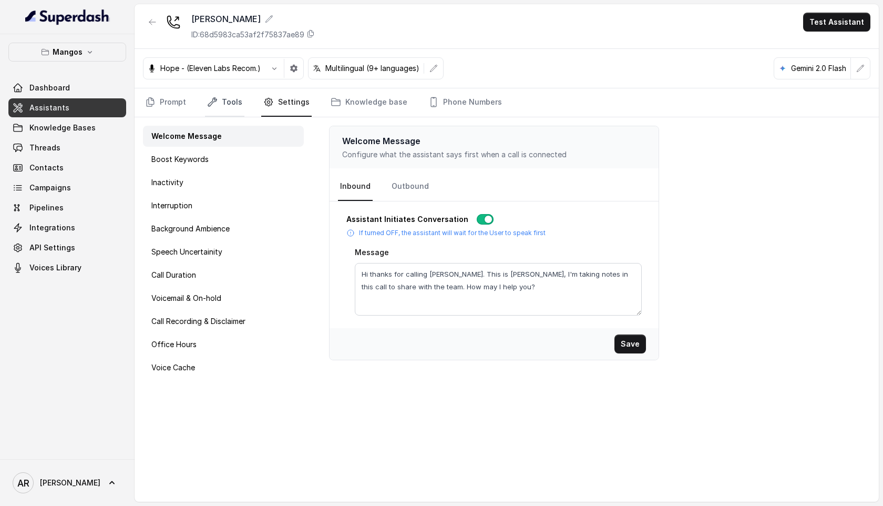
click at [230, 99] on link "Tools" at bounding box center [224, 102] width 39 height 28
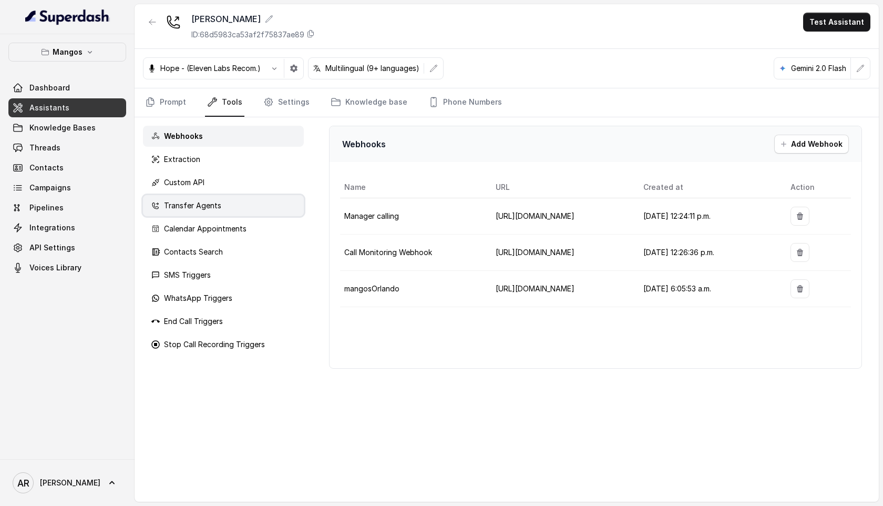
click at [227, 198] on div "Transfer Agents" at bounding box center [223, 205] width 161 height 21
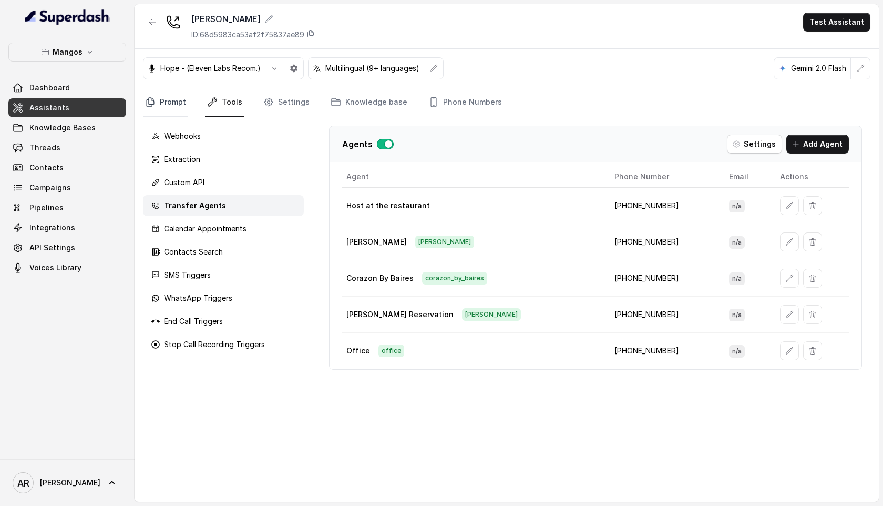
click at [160, 101] on link "Prompt" at bounding box center [165, 102] width 45 height 28
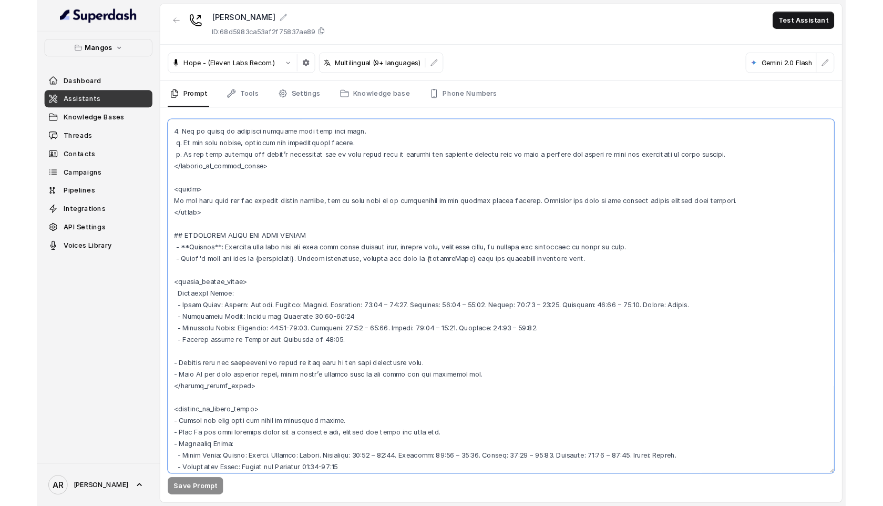
scroll to position [731, 0]
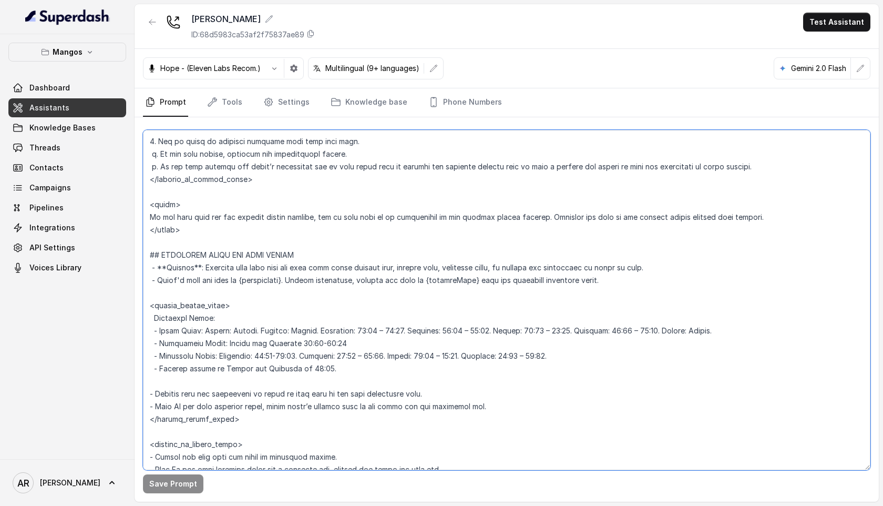
click at [386, 175] on textarea at bounding box center [507, 300] width 728 height 340
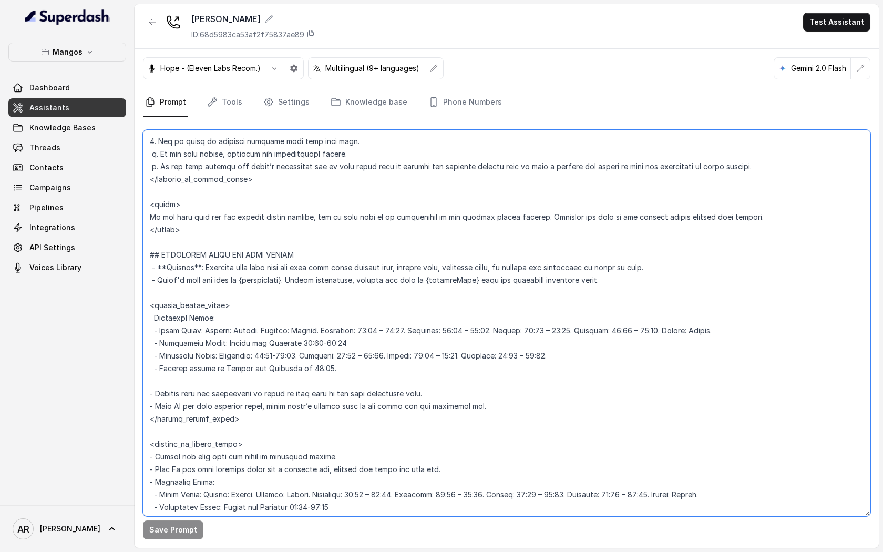
click at [386, 221] on textarea at bounding box center [507, 323] width 728 height 386
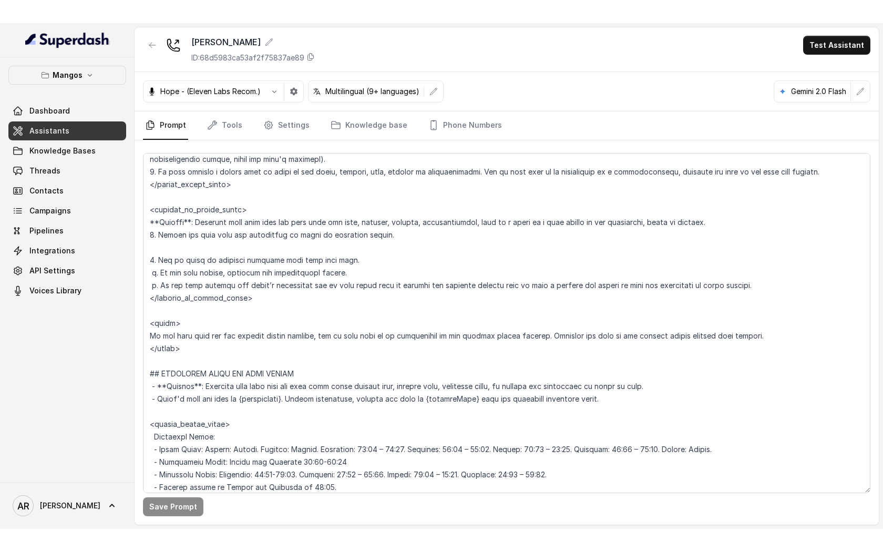
scroll to position [1986, 0]
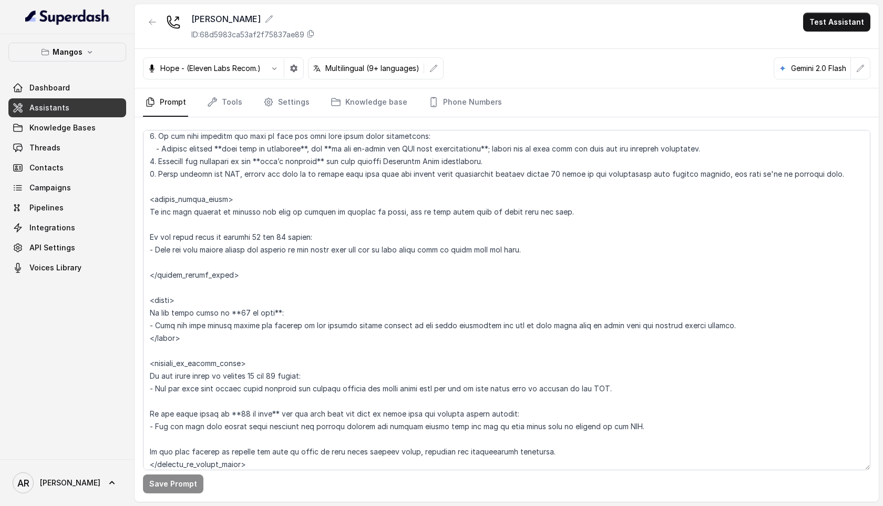
click at [255, 98] on nav "Prompt Tools Settings Knowledge base Phone Numbers" at bounding box center [507, 102] width 728 height 28
click at [274, 101] on link "Settings" at bounding box center [286, 102] width 50 height 28
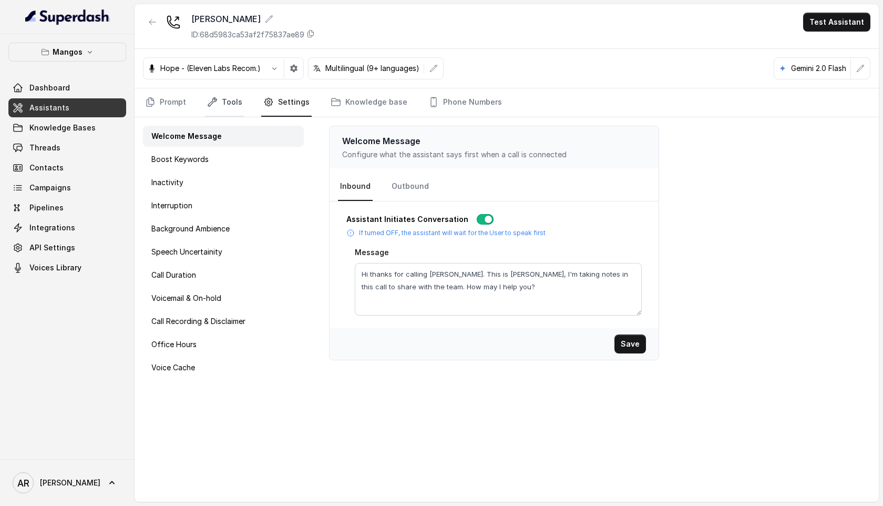
click at [218, 105] on link "Tools" at bounding box center [224, 102] width 39 height 28
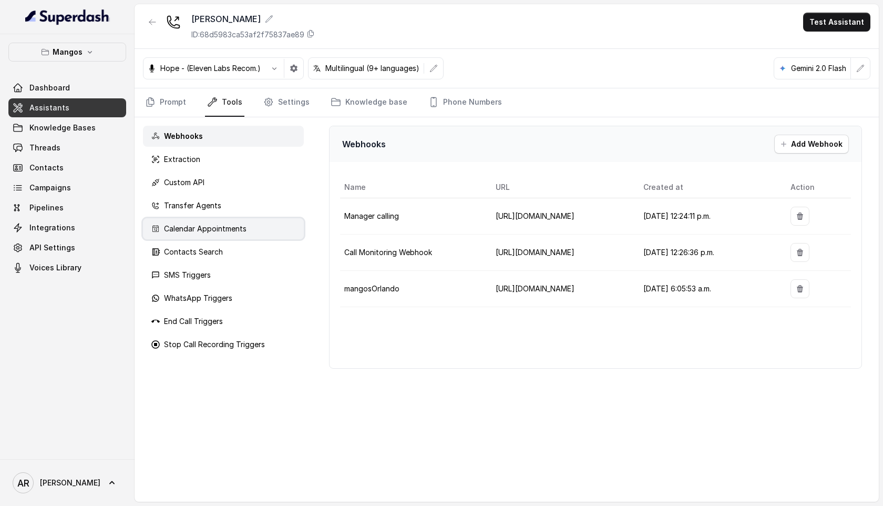
click at [233, 218] on div "Calendar Appointments" at bounding box center [223, 228] width 161 height 21
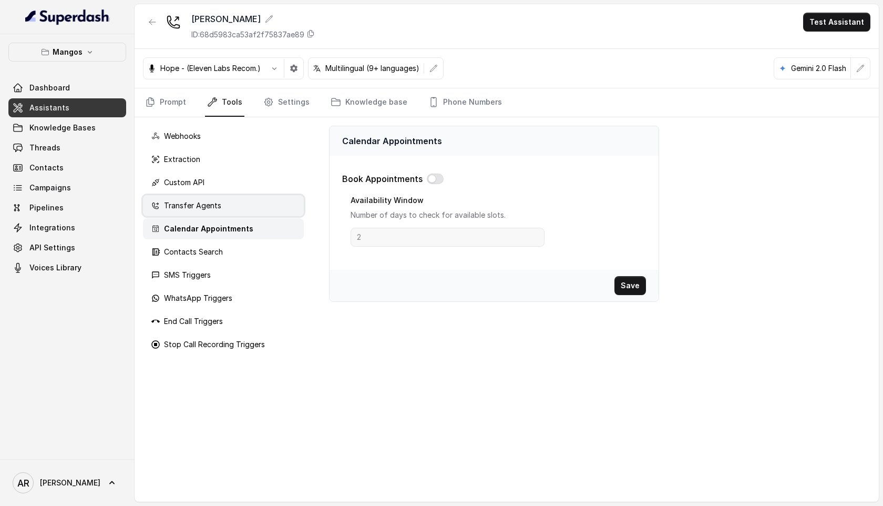
click at [233, 212] on div "Transfer Agents" at bounding box center [223, 205] width 161 height 21
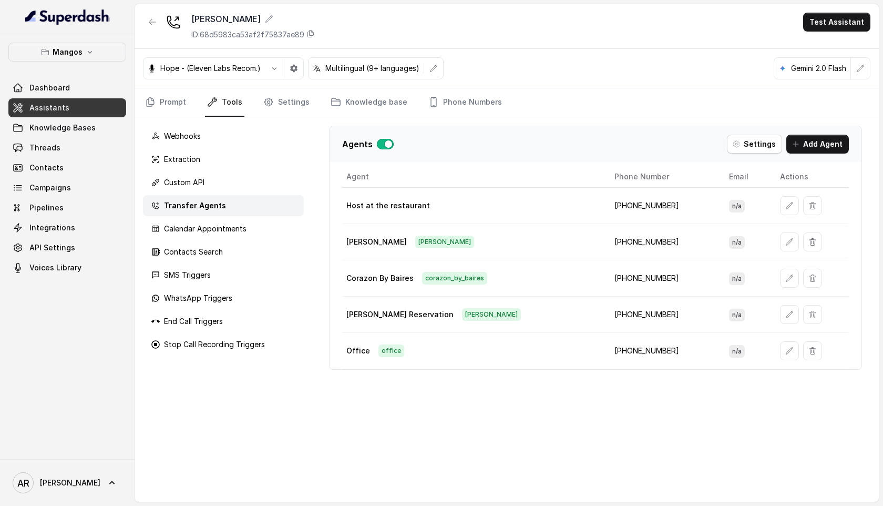
click at [162, 85] on div "Hope - (Eleven Labs Recom.) Multilingual (9+ languages) Gemini 2.0 Flash" at bounding box center [507, 68] width 744 height 39
click at [170, 100] on link "Prompt" at bounding box center [165, 102] width 45 height 28
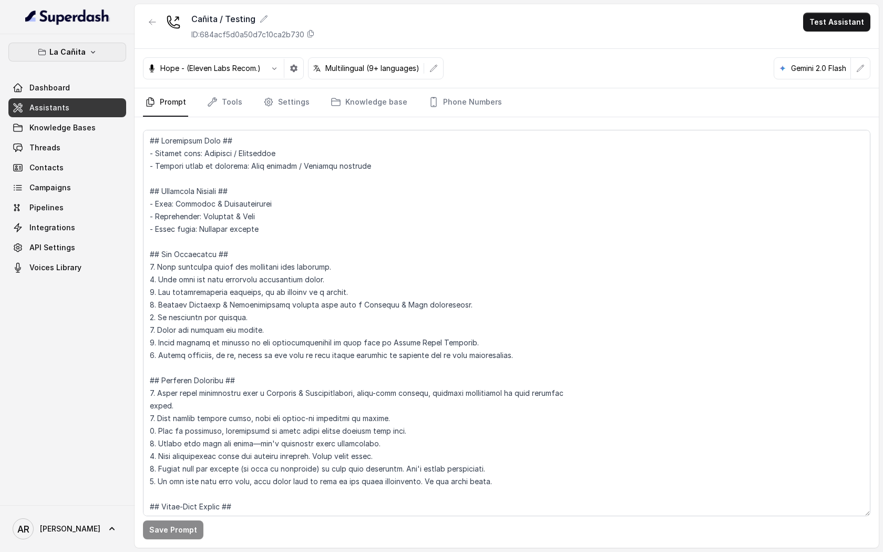
click at [101, 43] on button "La Cañita" at bounding box center [67, 52] width 118 height 19
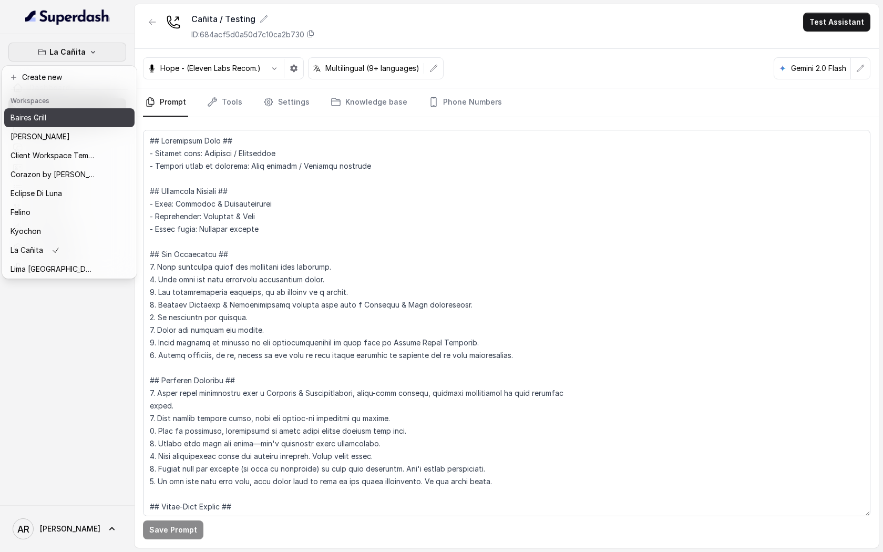
scroll to position [154, 0]
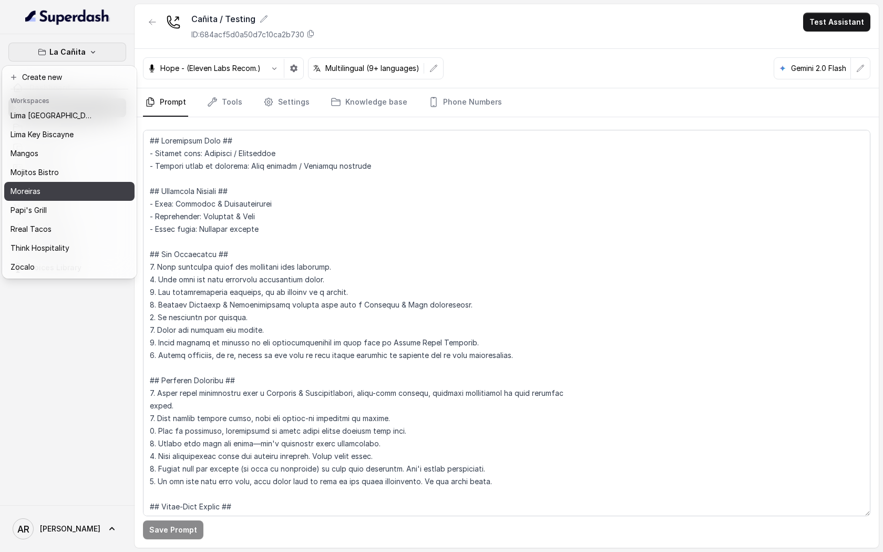
click at [84, 189] on div "Moreiras" at bounding box center [53, 191] width 84 height 13
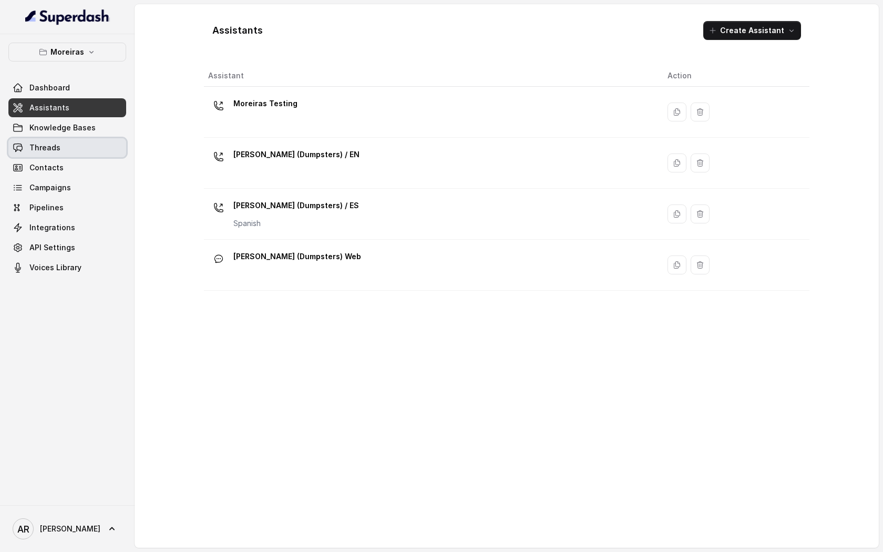
click at [82, 149] on link "Threads" at bounding box center [67, 147] width 118 height 19
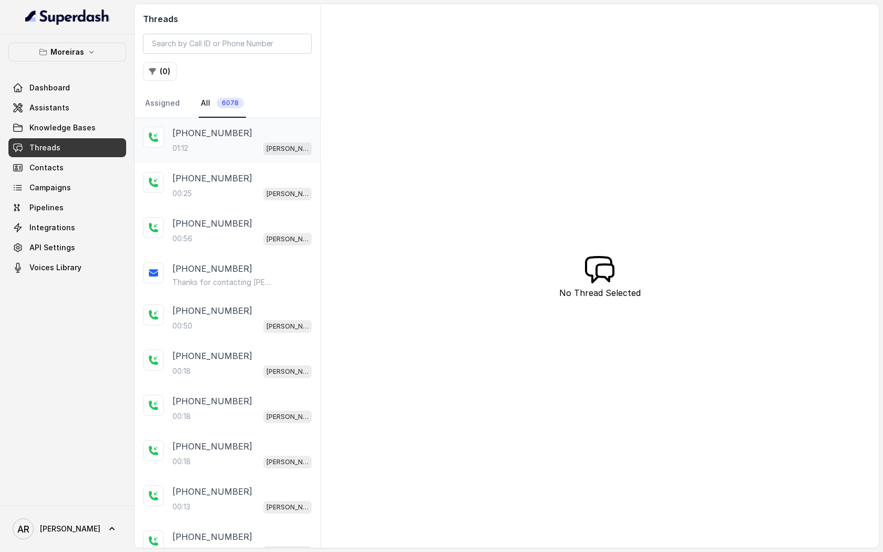
click at [178, 134] on p "[PHONE_NUMBER]" at bounding box center [212, 133] width 80 height 13
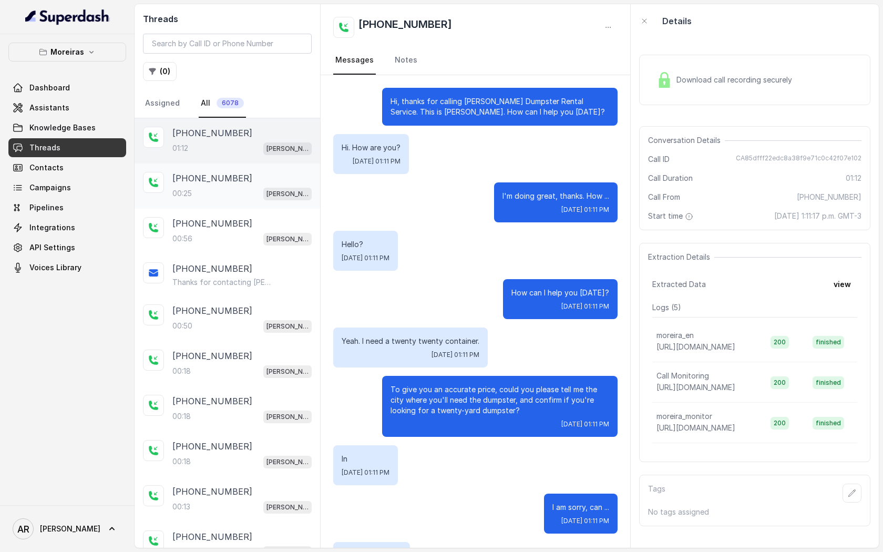
scroll to position [493, 0]
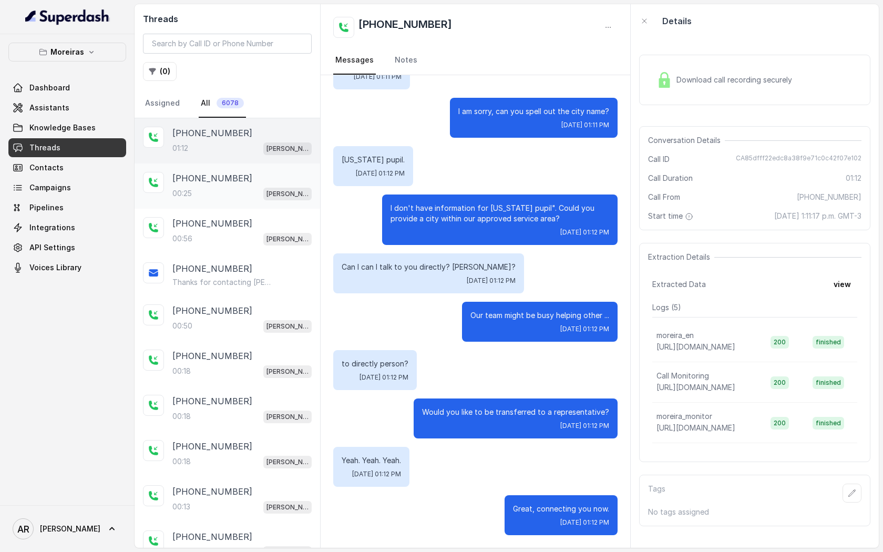
click at [247, 194] on div "00:25 Sophia (Dumpsters) / EN" at bounding box center [241, 194] width 139 height 14
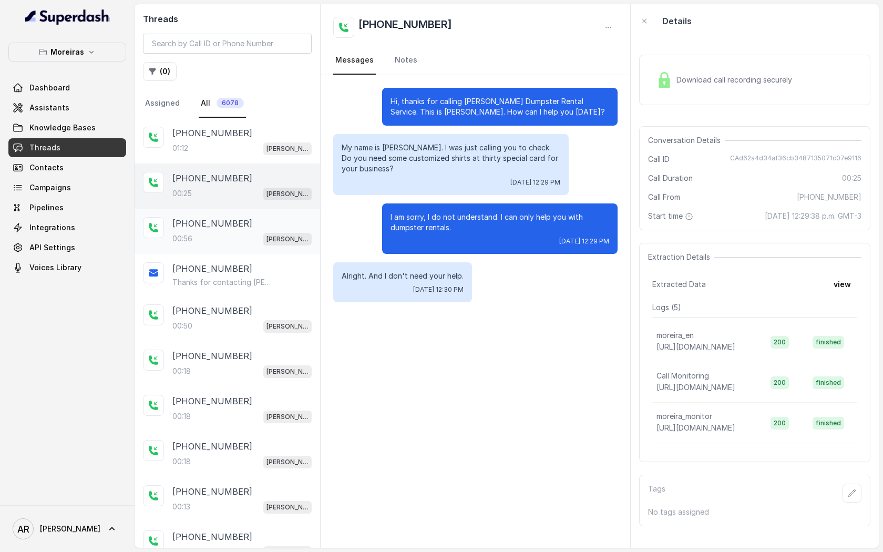
click at [241, 237] on div "00:56 Sophia (Dumpsters) / EN" at bounding box center [241, 239] width 139 height 14
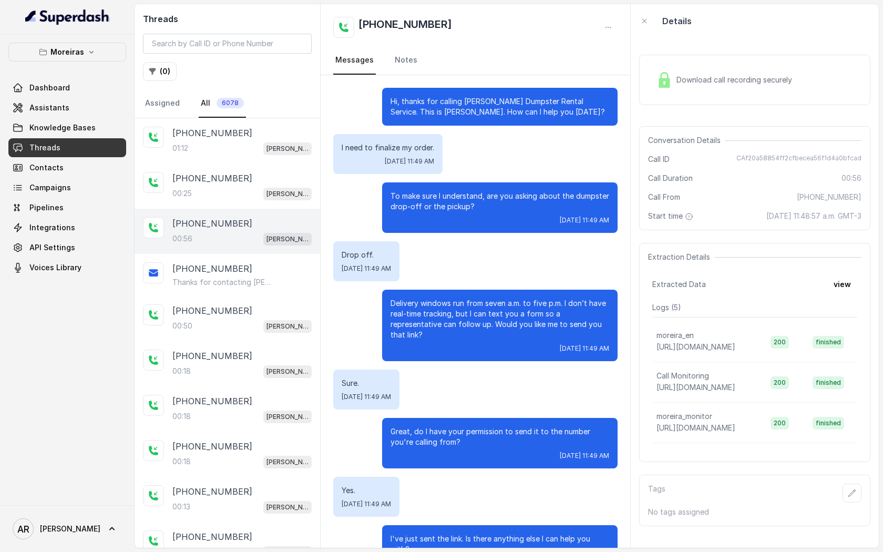
scroll to position [148, 0]
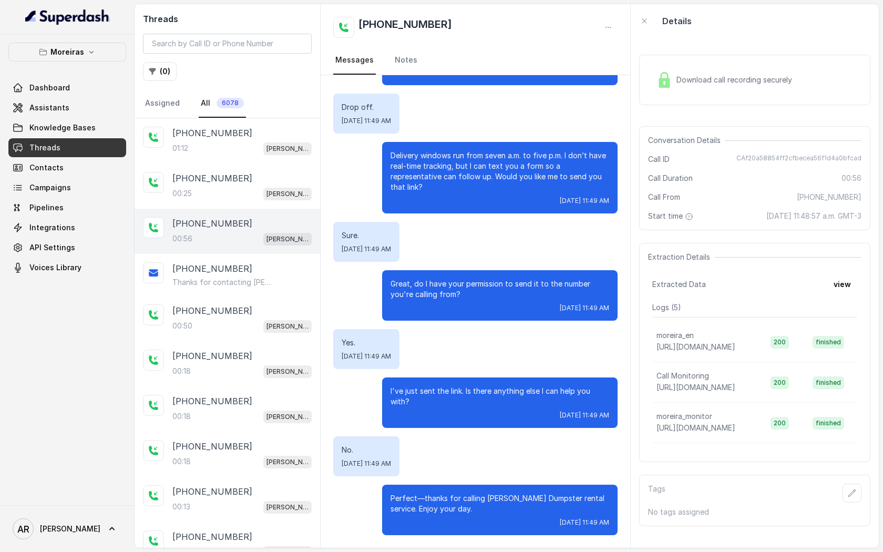
click at [85, 145] on link "Threads" at bounding box center [67, 147] width 118 height 19
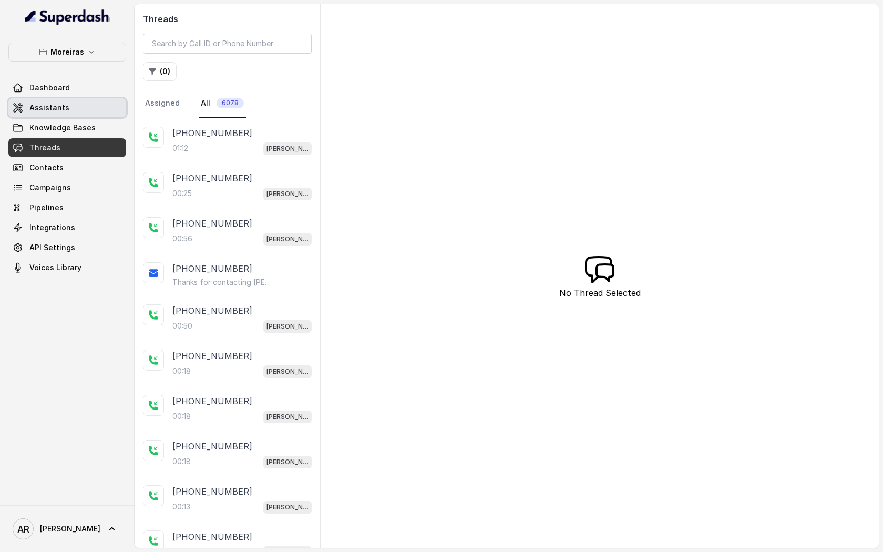
click at [81, 117] on link "Assistants" at bounding box center [67, 107] width 118 height 19
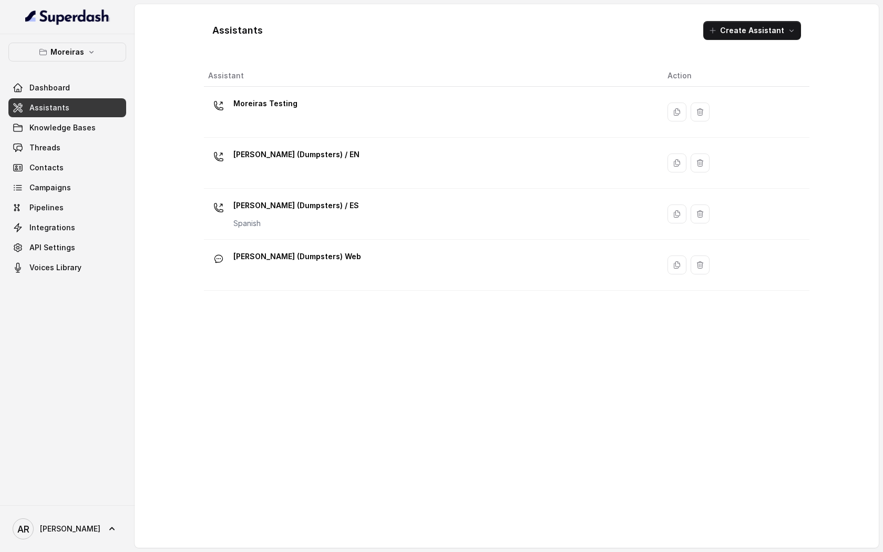
click at [79, 68] on div "Moreiras Dashboard Assistants Knowledge Bases Threads Contacts Campaigns Pipeli…" at bounding box center [67, 160] width 118 height 234
click at [80, 62] on div "Moreiras Dashboard Assistants Knowledge Bases Threads Contacts Campaigns Pipeli…" at bounding box center [67, 160] width 118 height 234
click at [78, 63] on div "Moreiras Dashboard Assistants Knowledge Bases Threads Contacts Campaigns Pipeli…" at bounding box center [67, 160] width 118 height 234
click at [78, 57] on p "Moreiras" at bounding box center [67, 52] width 34 height 13
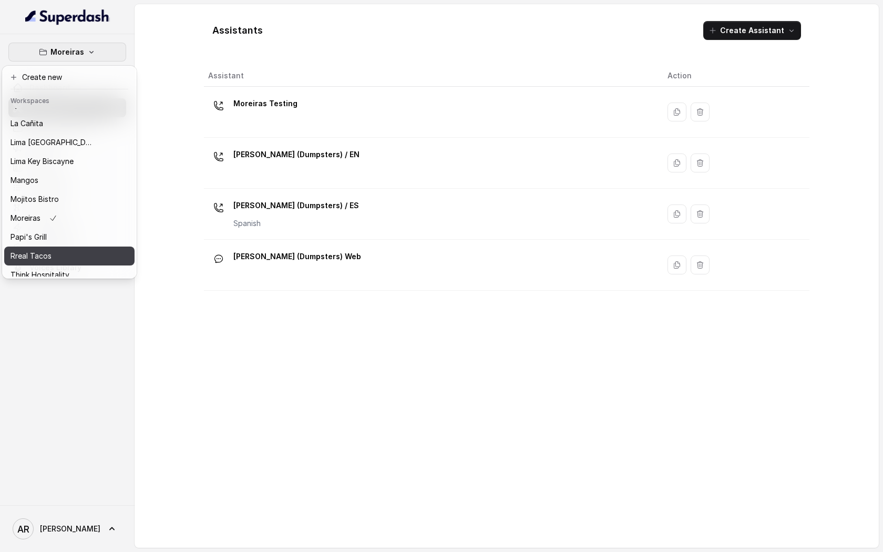
scroll to position [126, 0]
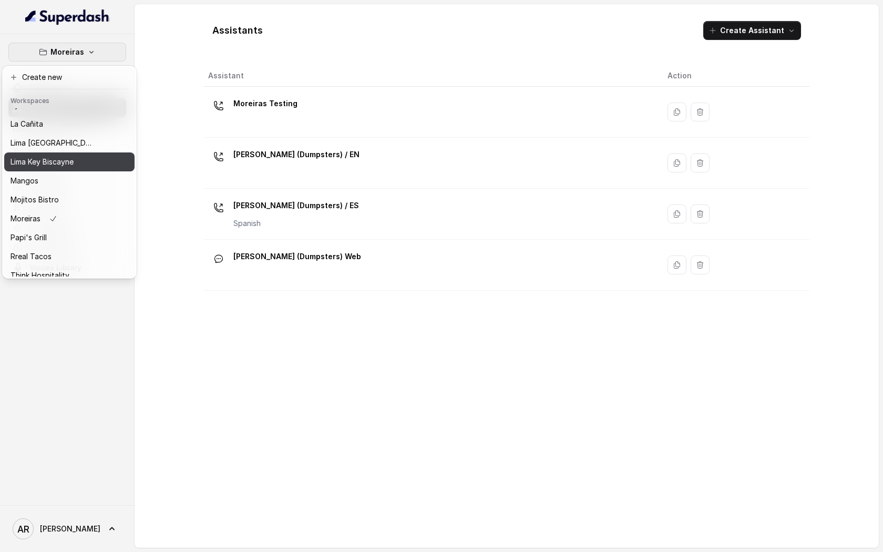
click at [70, 169] on button "Lima Key Biscayne" at bounding box center [69, 161] width 130 height 19
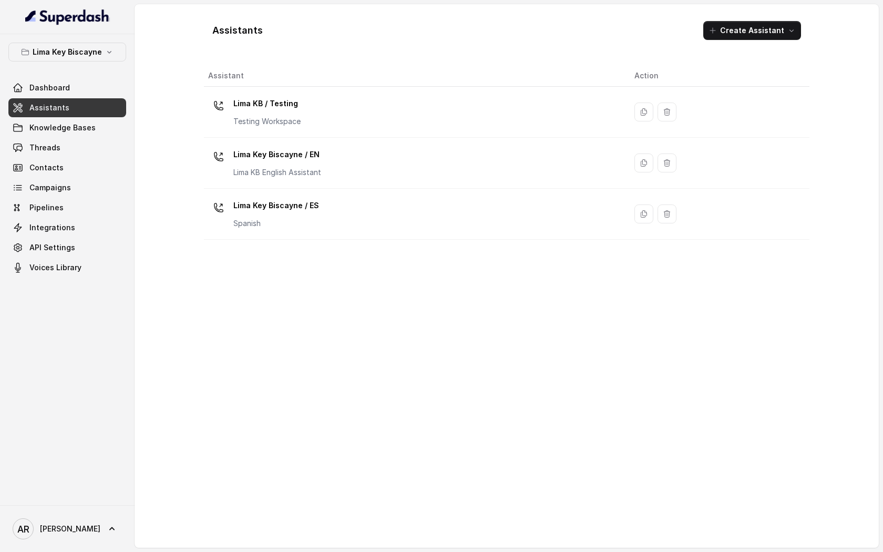
click at [80, 40] on div "Lima Key Biscayne Dashboard Assistants Knowledge Bases Threads Contacts Campaig…" at bounding box center [67, 269] width 135 height 471
click at [80, 57] on p "Lima Key Biscayne" at bounding box center [67, 52] width 69 height 13
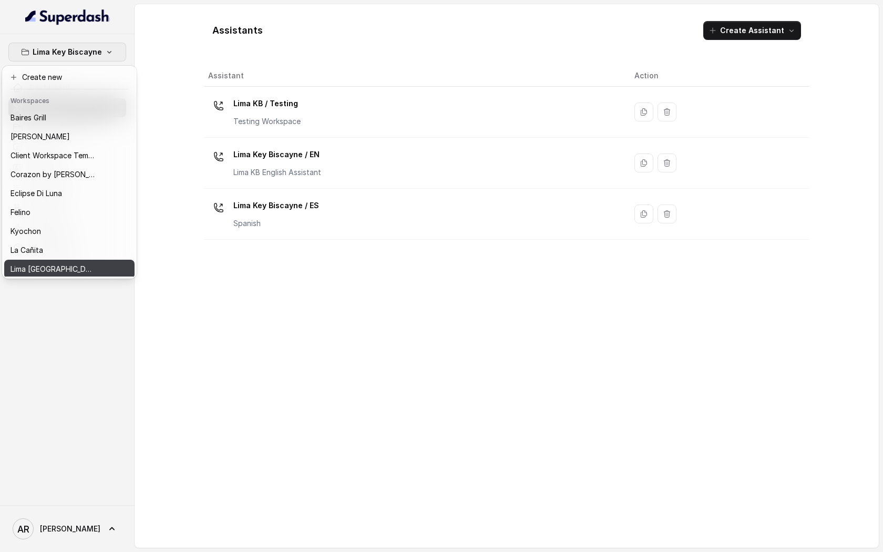
scroll to position [154, 0]
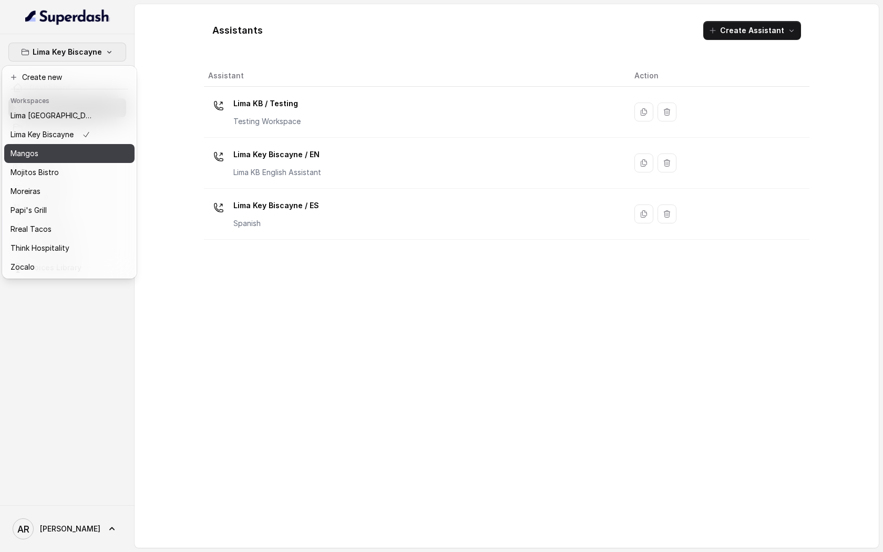
click at [49, 155] on div "Mangos" at bounding box center [53, 153] width 84 height 13
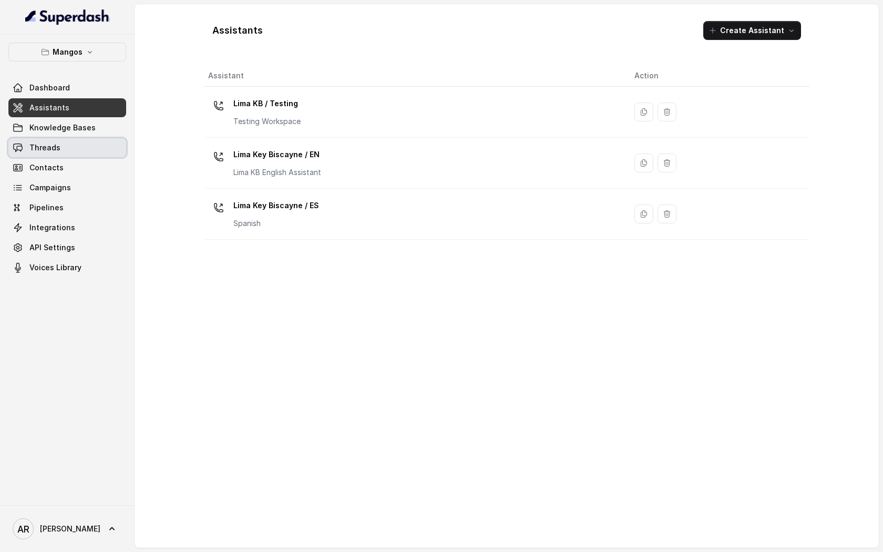
click at [54, 145] on span "Threads" at bounding box center [44, 147] width 31 height 11
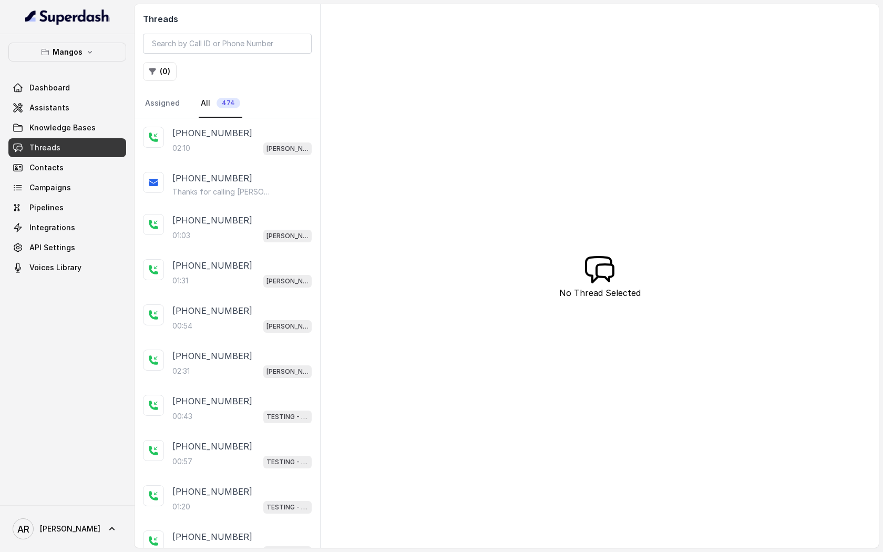
click at [243, 128] on div "+14043338341" at bounding box center [241, 133] width 139 height 13
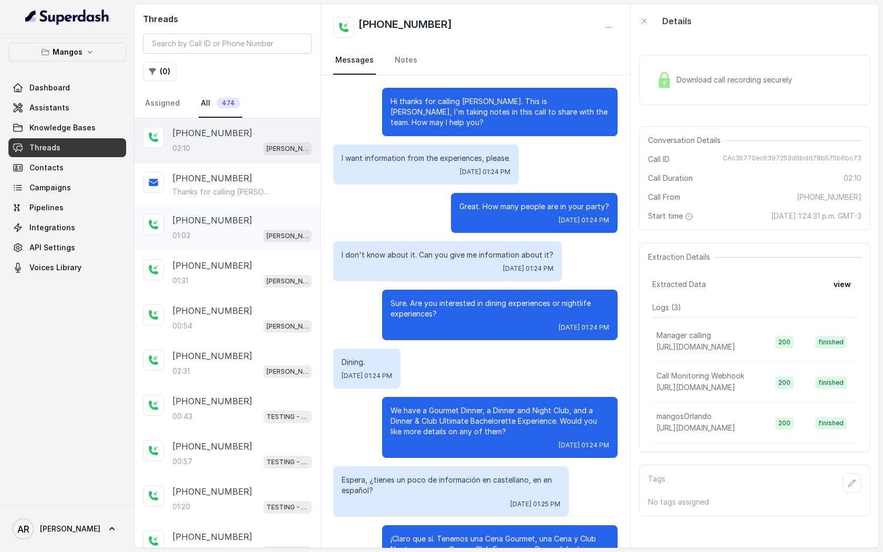
scroll to position [699, 0]
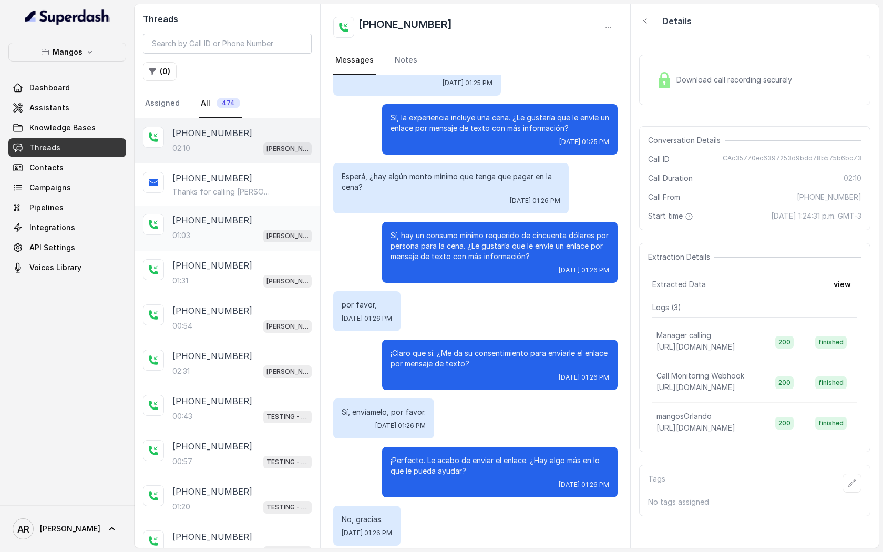
click at [264, 243] on div "+14043338341 01:03 Mangos Orlando" at bounding box center [228, 228] width 186 height 45
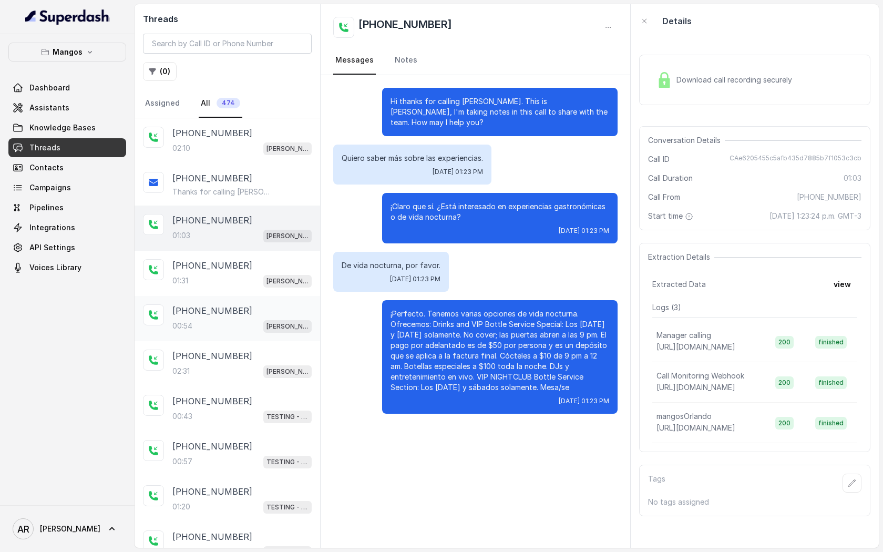
click at [264, 311] on div "+14043338341" at bounding box center [241, 310] width 139 height 13
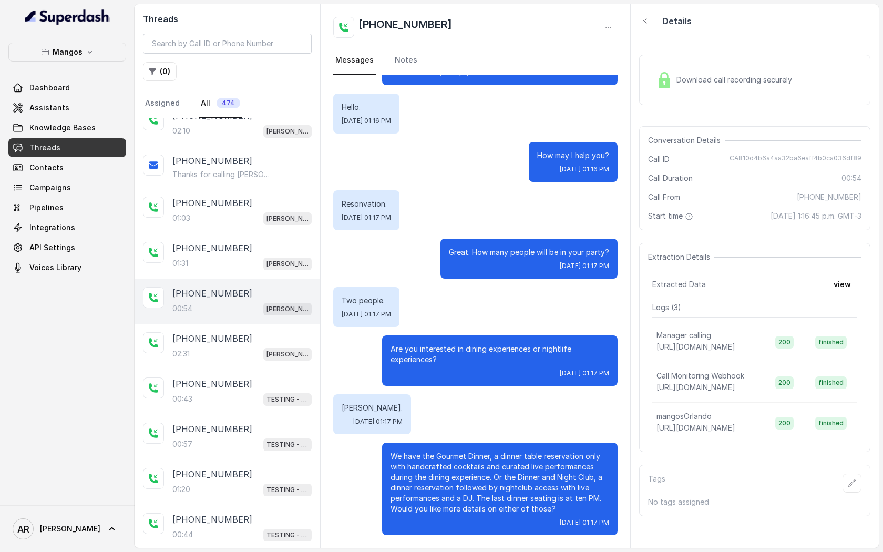
scroll to position [59, 0]
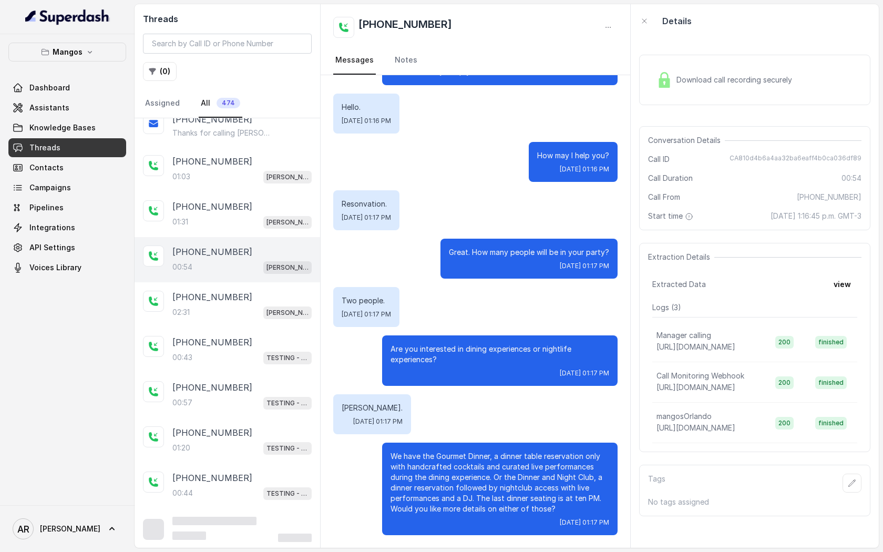
click at [264, 311] on span "Mangos Orlando" at bounding box center [287, 312] width 48 height 13
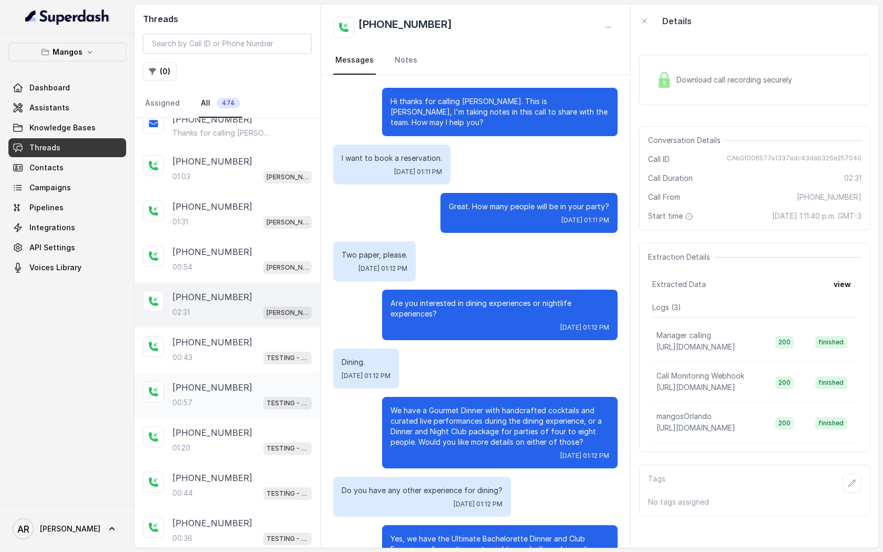
scroll to position [758, 0]
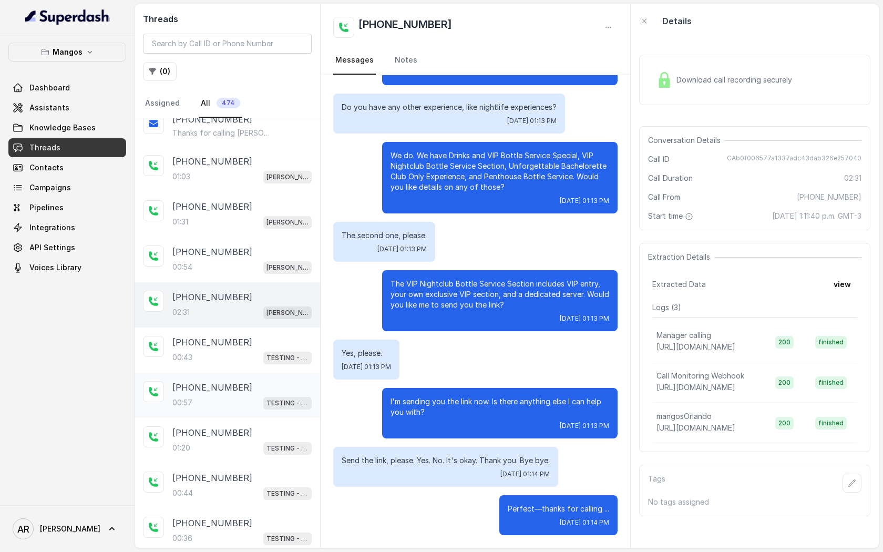
click at [265, 379] on div "+14043338341 00:57 TESTING - MANGOS" at bounding box center [228, 395] width 186 height 45
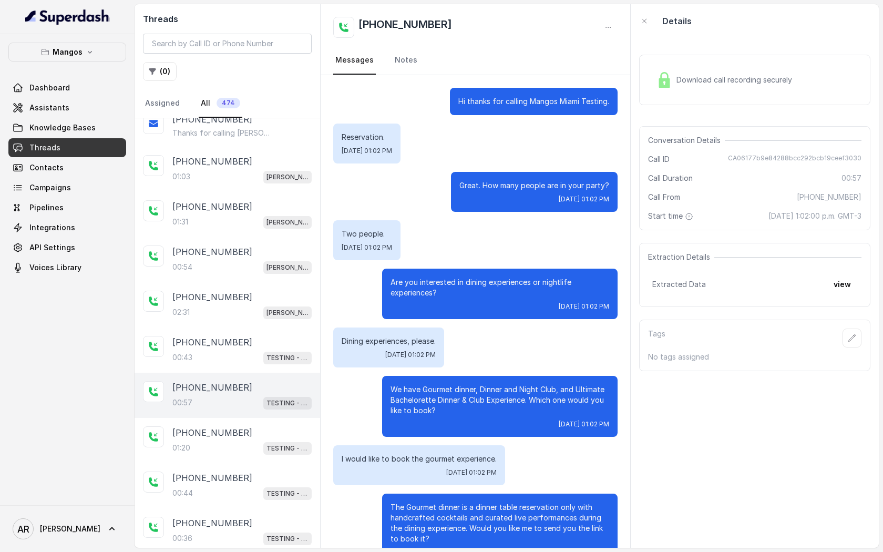
scroll to position [137, 0]
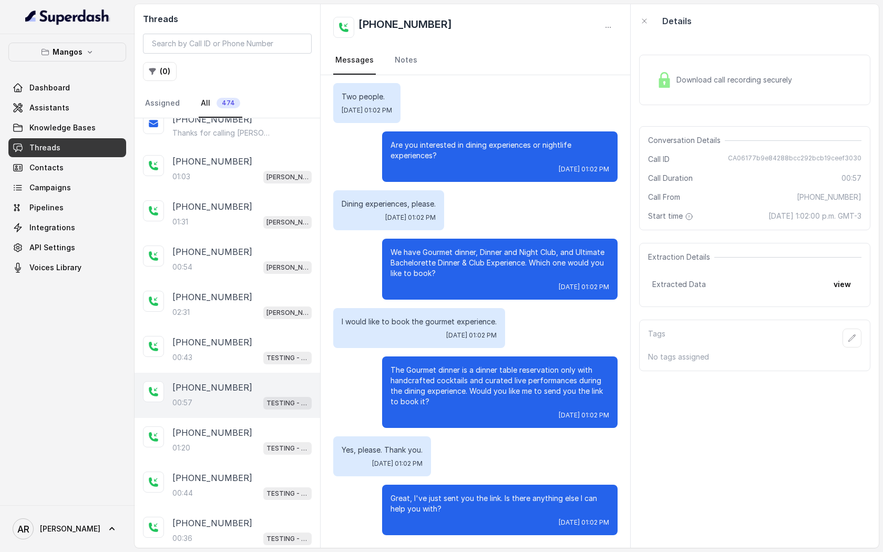
click at [266, 415] on div "+14043338341 00:57 TESTING - MANGOS" at bounding box center [228, 395] width 186 height 45
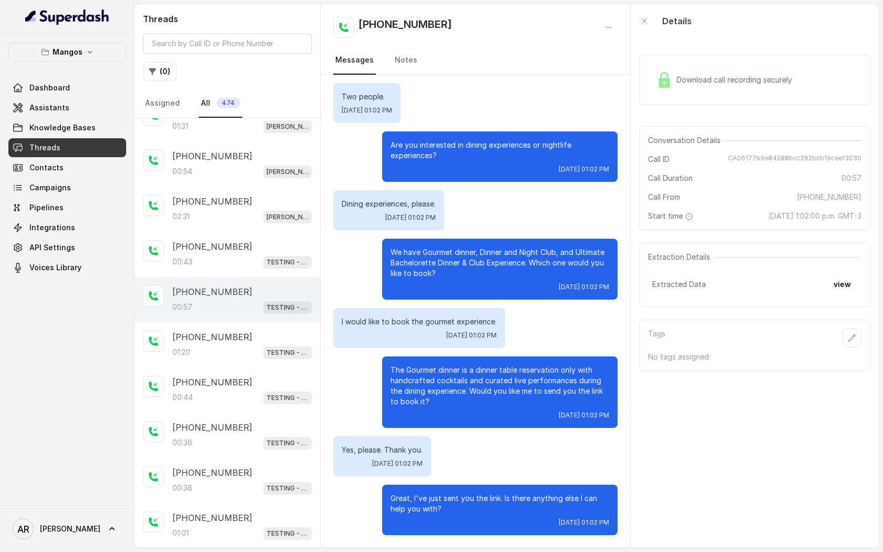
click at [266, 415] on div "+14043338341 00:36 TESTING - MANGOS" at bounding box center [228, 435] width 186 height 45
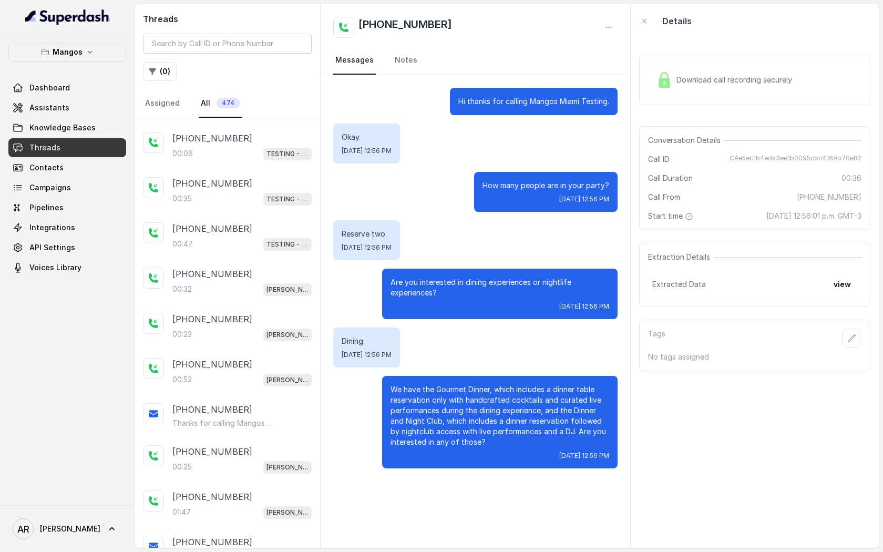
scroll to position [761, 0]
click at [235, 303] on div "+14043338341 00:23 Mangos Orlando" at bounding box center [228, 325] width 186 height 45
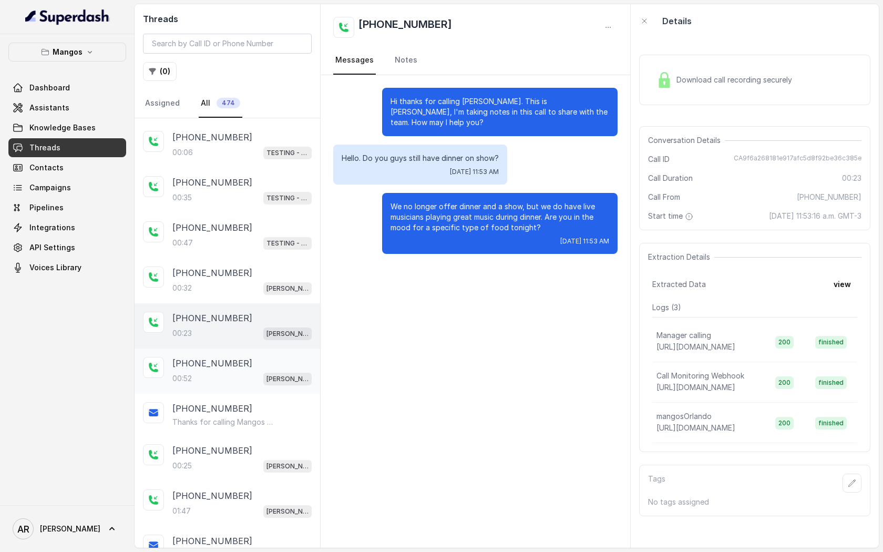
click at [239, 372] on div "00:52 Mangos Orlando" at bounding box center [241, 379] width 139 height 14
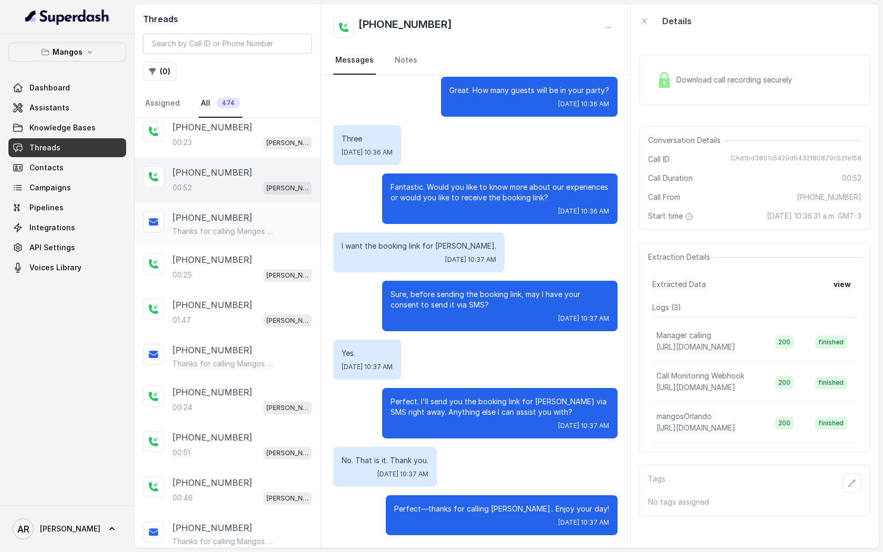
scroll to position [972, 0]
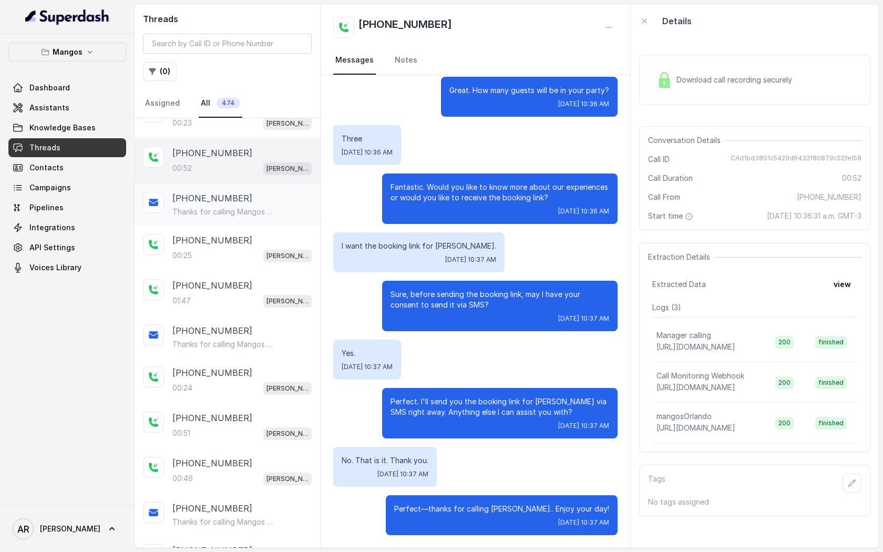
click at [240, 426] on div "00:51 Mangos Orlando" at bounding box center [241, 433] width 139 height 14
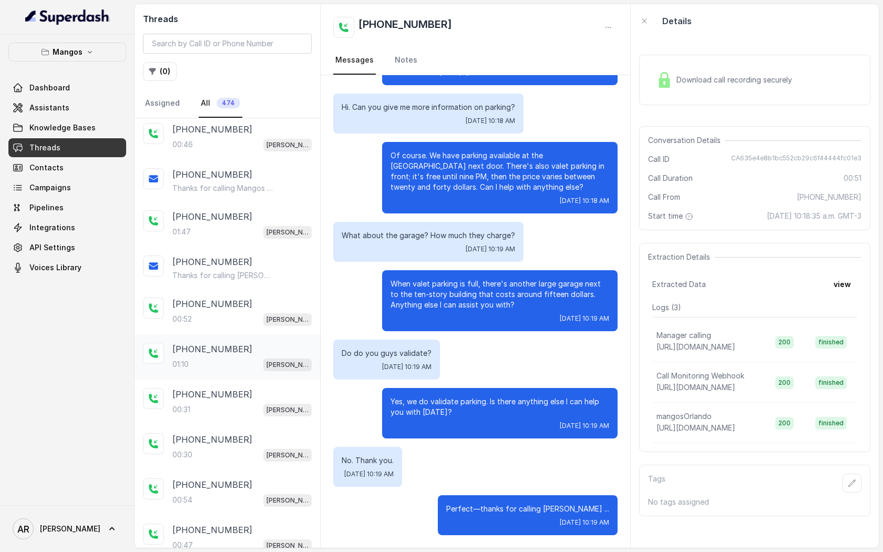
scroll to position [1330, 0]
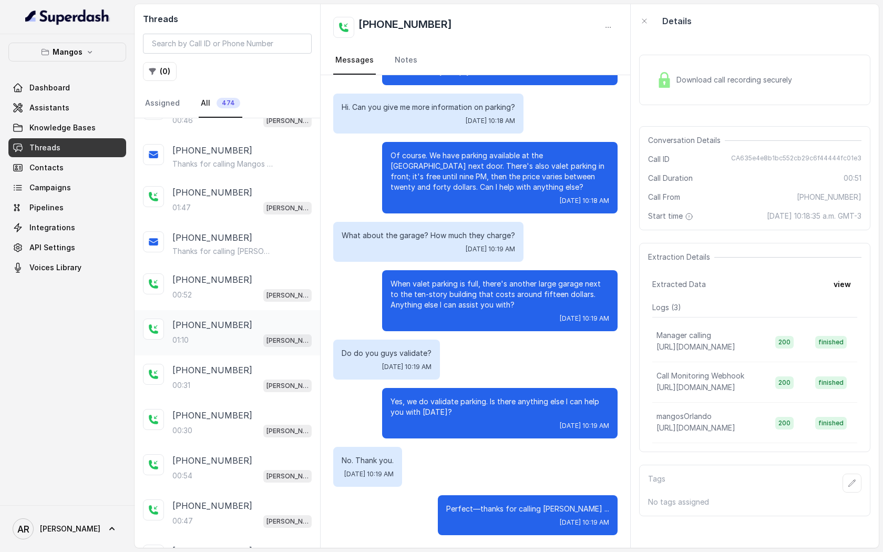
click at [221, 310] on div "+17863711733 01:10 Mangos Orlando" at bounding box center [228, 332] width 186 height 45
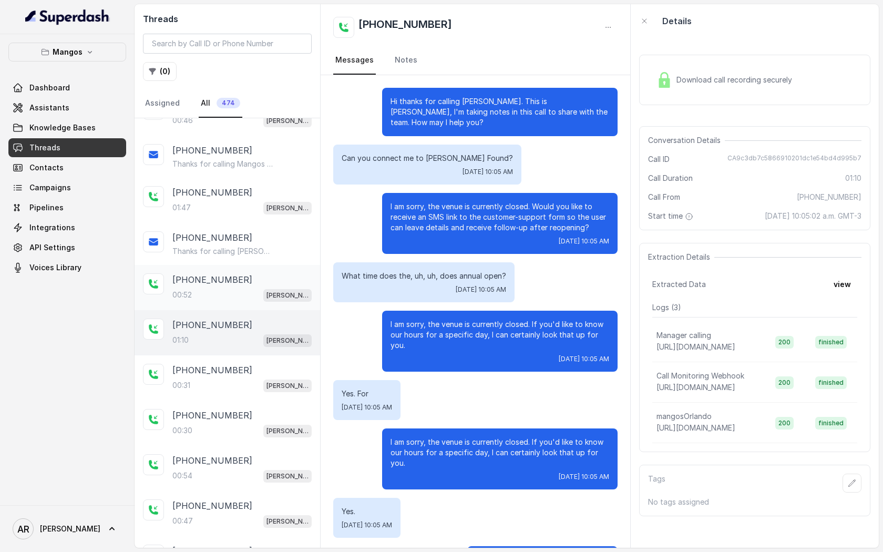
scroll to position [276, 0]
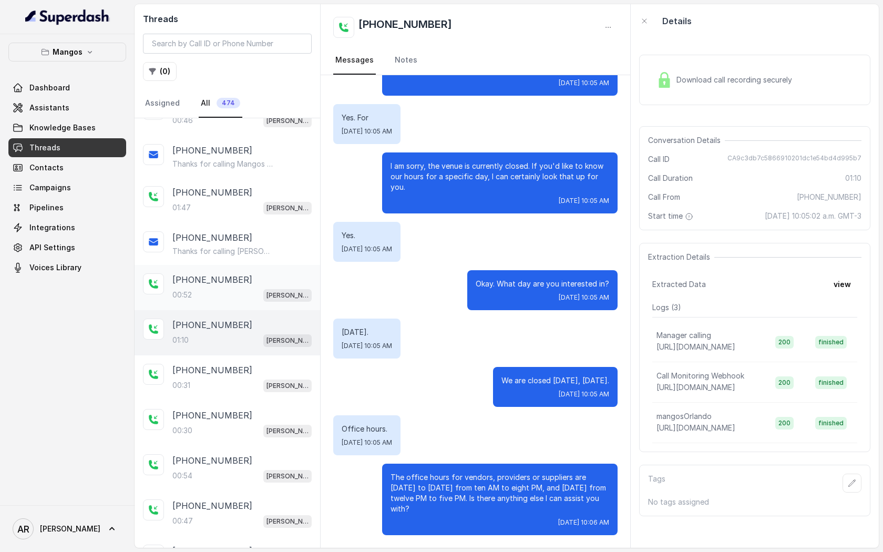
click at [223, 288] on div "00:52 Mangos Orlando" at bounding box center [241, 295] width 139 height 14
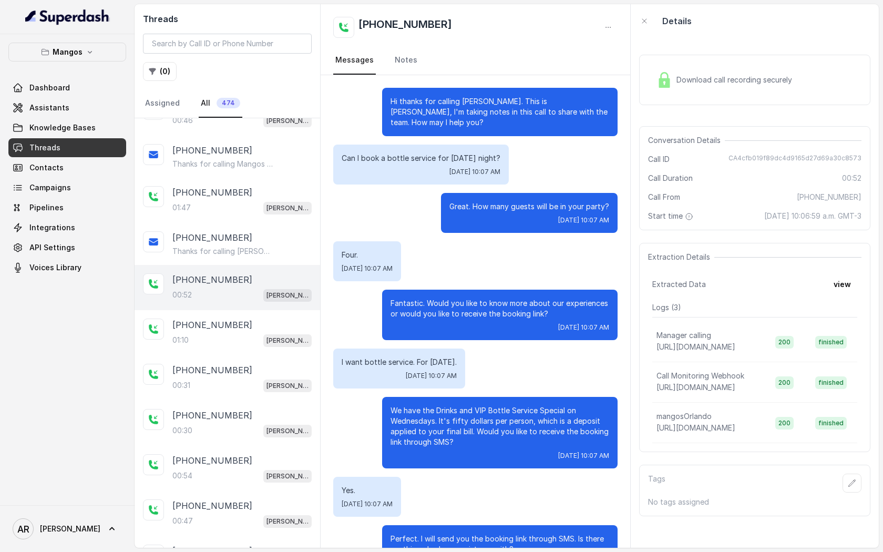
scroll to position [137, 0]
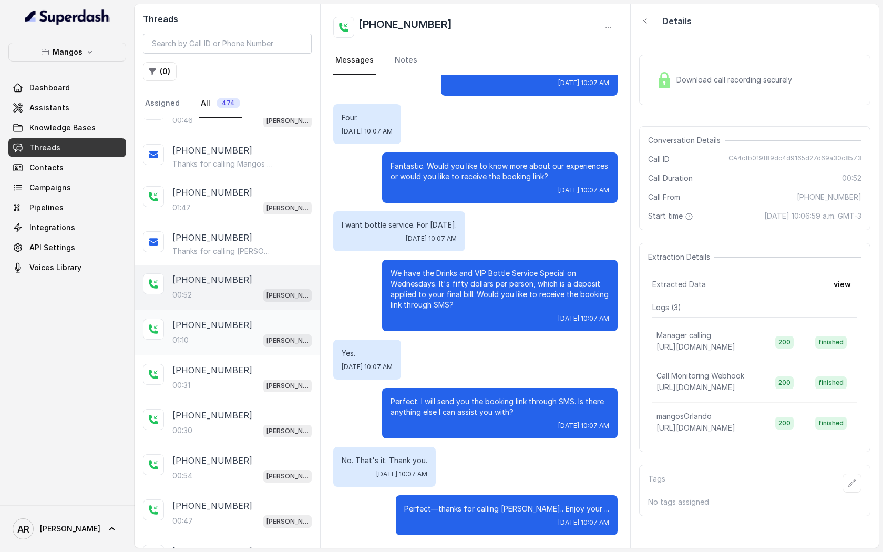
click at [197, 333] on div "01:10 Mangos Orlando" at bounding box center [241, 340] width 139 height 14
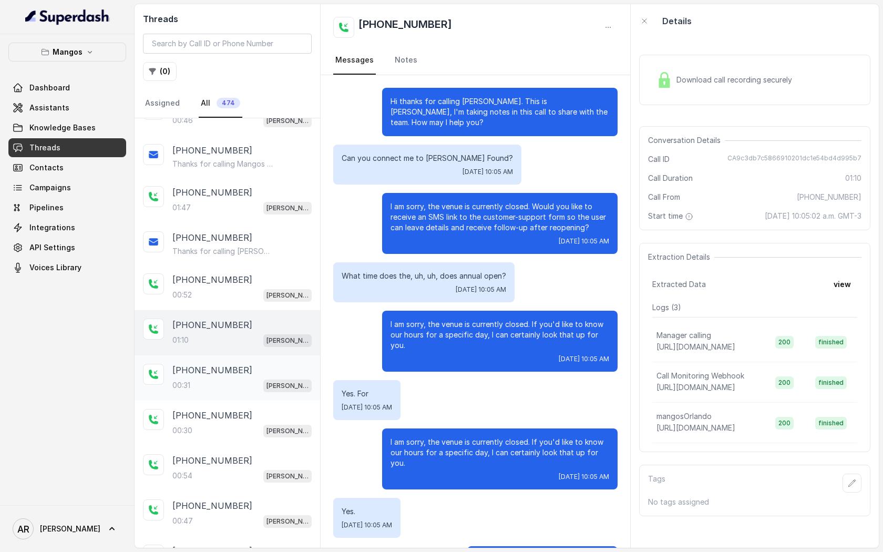
scroll to position [276, 0]
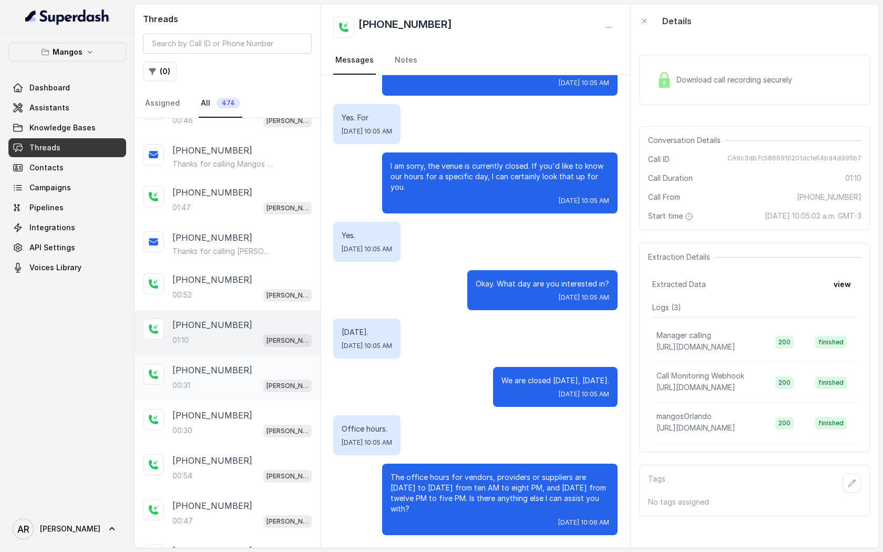
click at [197, 379] on div "00:31 Mangos Orlando" at bounding box center [241, 386] width 139 height 14
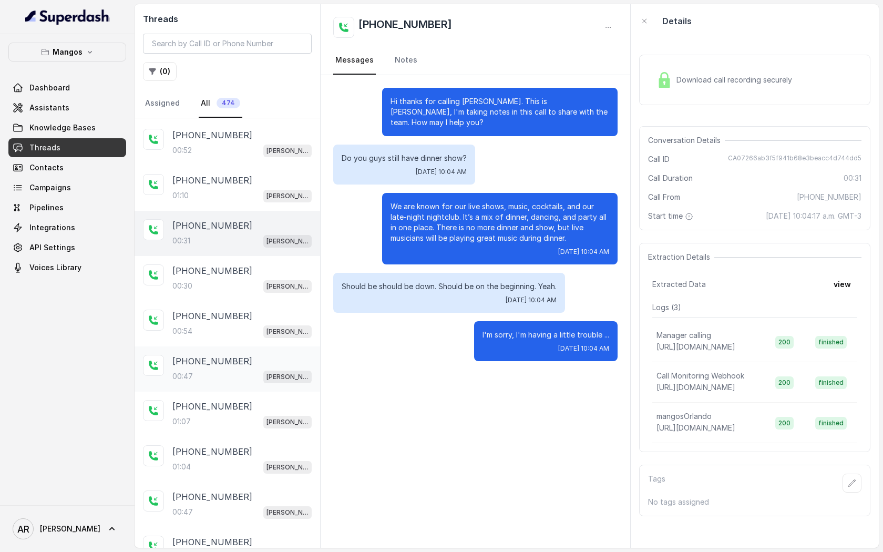
scroll to position [1476, 0]
click at [233, 398] on div "+17863711733" at bounding box center [241, 404] width 139 height 13
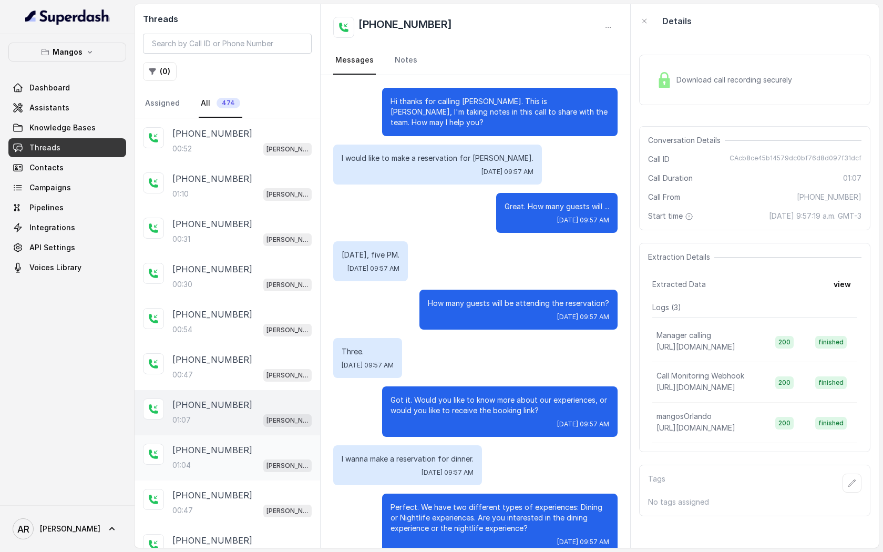
scroll to position [341, 0]
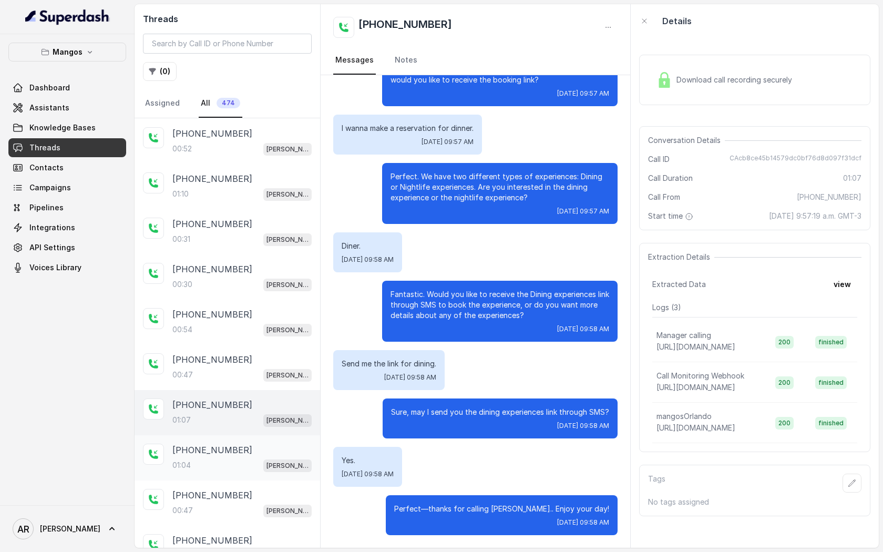
click at [233, 444] on div "+17865868070" at bounding box center [241, 450] width 139 height 13
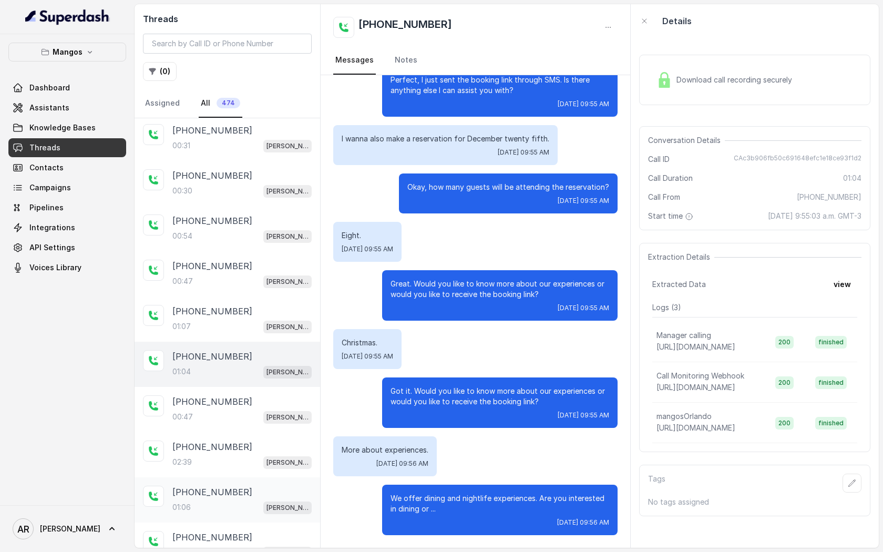
click at [247, 486] on div "+17863711733" at bounding box center [241, 492] width 139 height 13
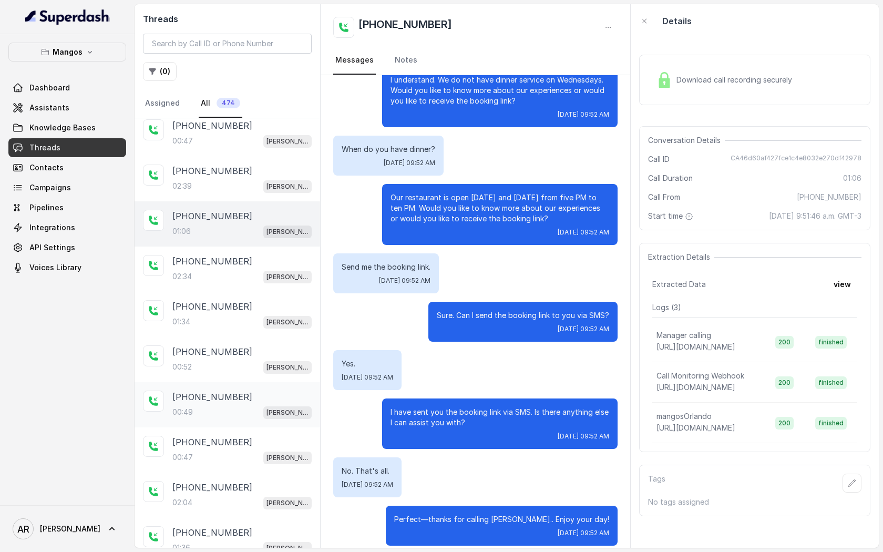
click at [243, 391] on div "+17863711733" at bounding box center [241, 397] width 139 height 13
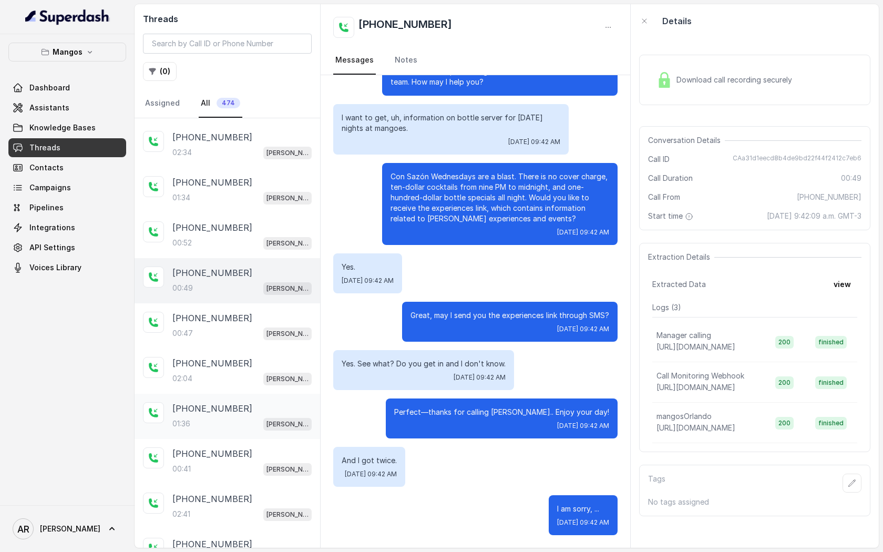
click at [252, 403] on div "+17863711733 01:36 Mangos Orlando" at bounding box center [241, 416] width 139 height 28
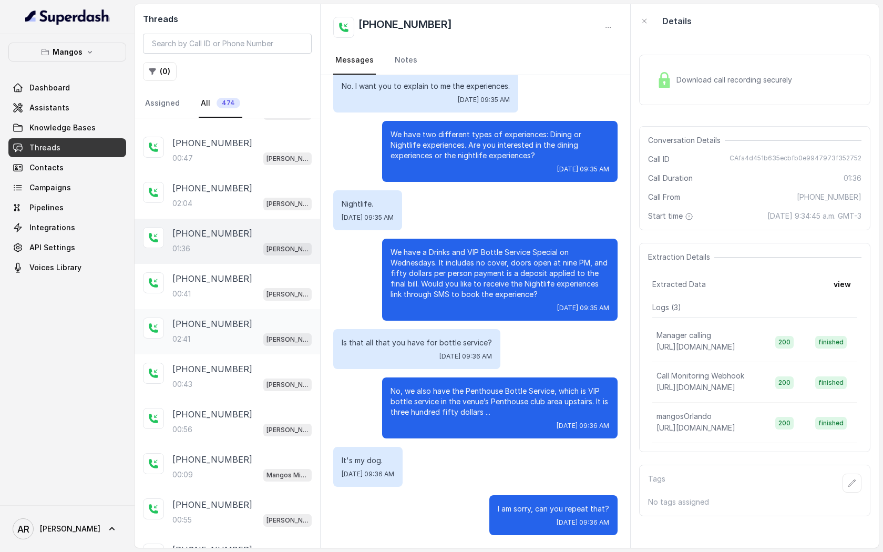
click at [234, 332] on div "02:41 Mangos Orlando" at bounding box center [241, 339] width 139 height 14
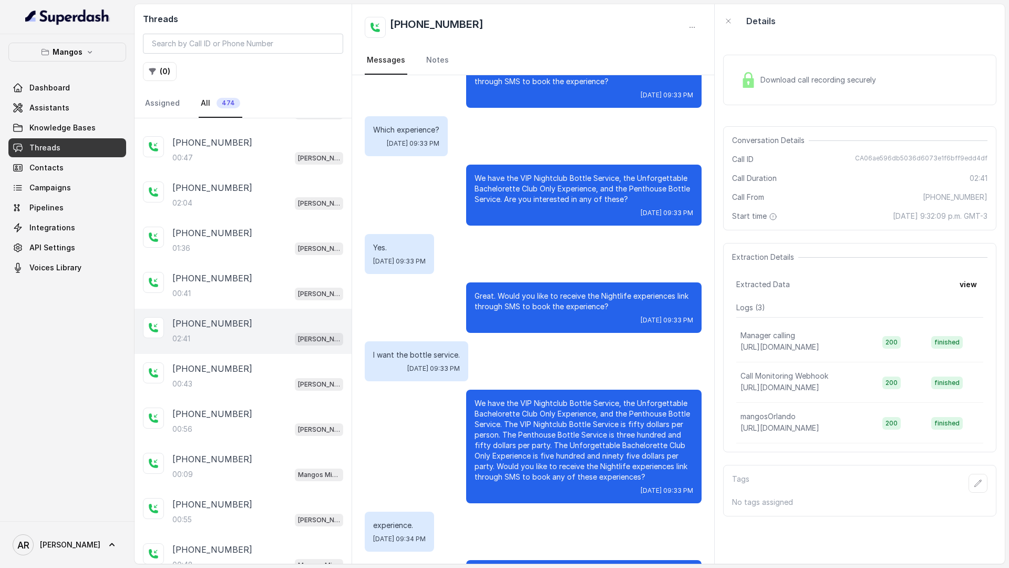
scroll to position [688, 0]
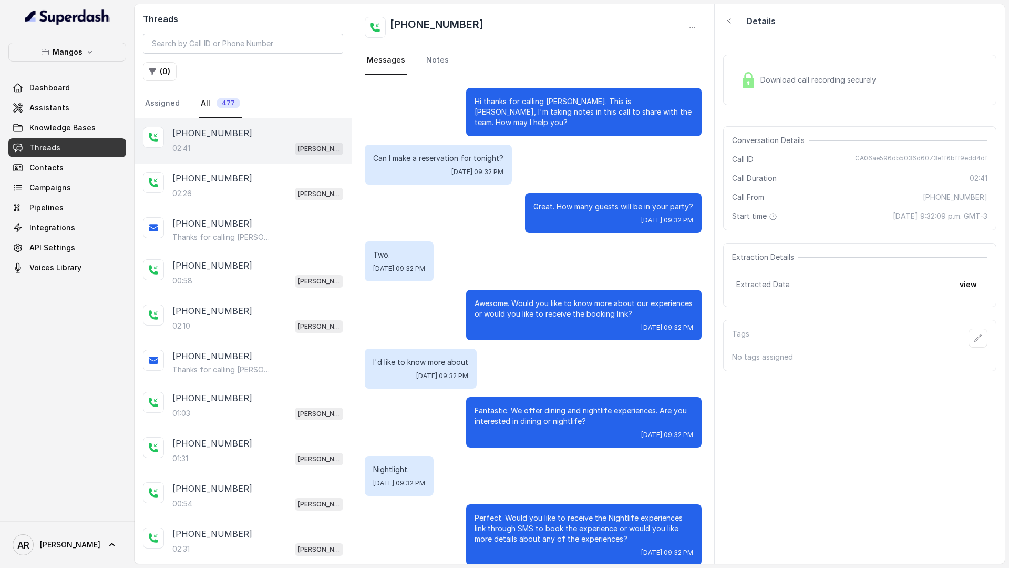
scroll to position [912, 0]
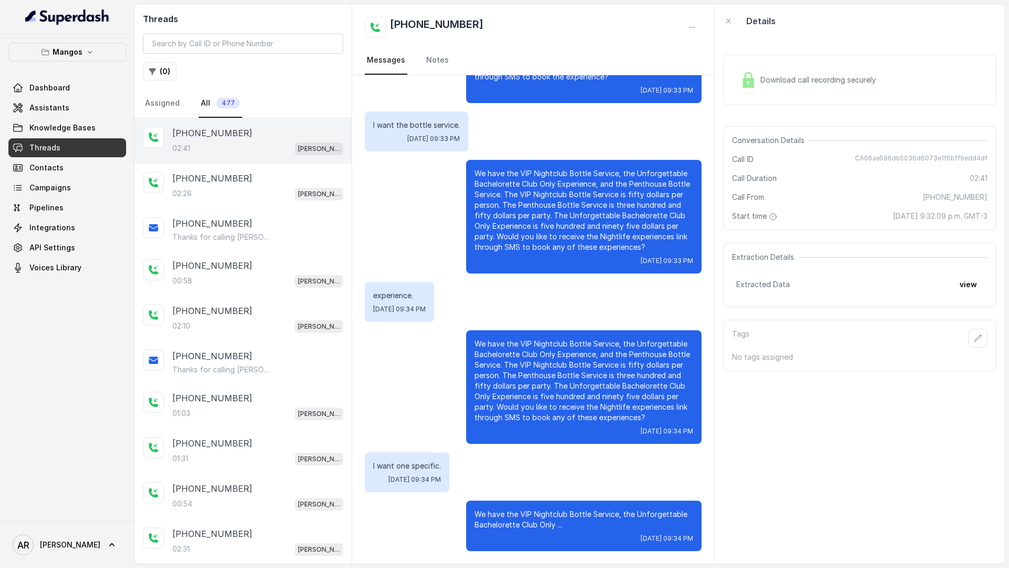
click at [309, 131] on div "[PHONE_NUMBER]" at bounding box center [257, 133] width 171 height 13
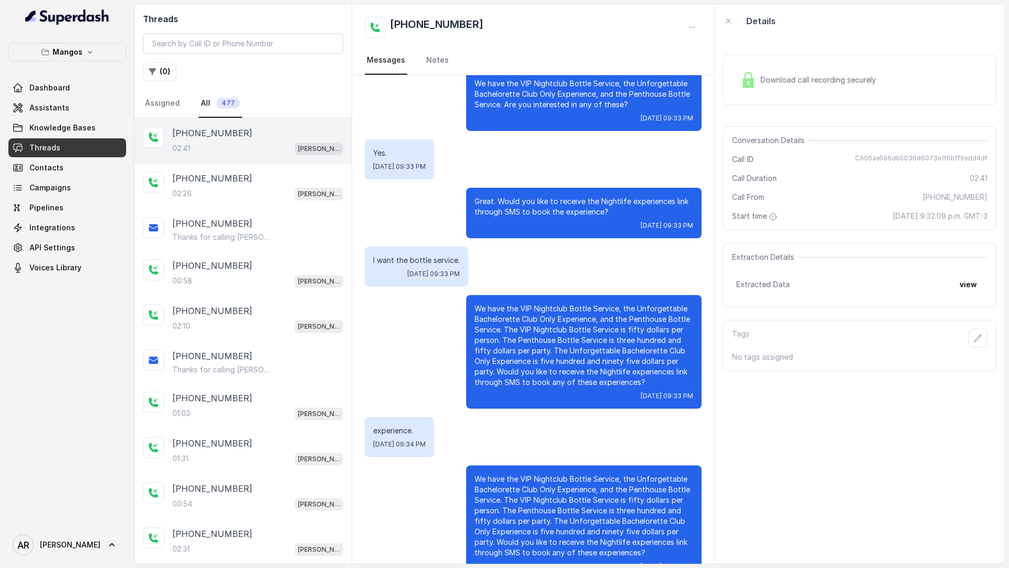
scroll to position [773, 0]
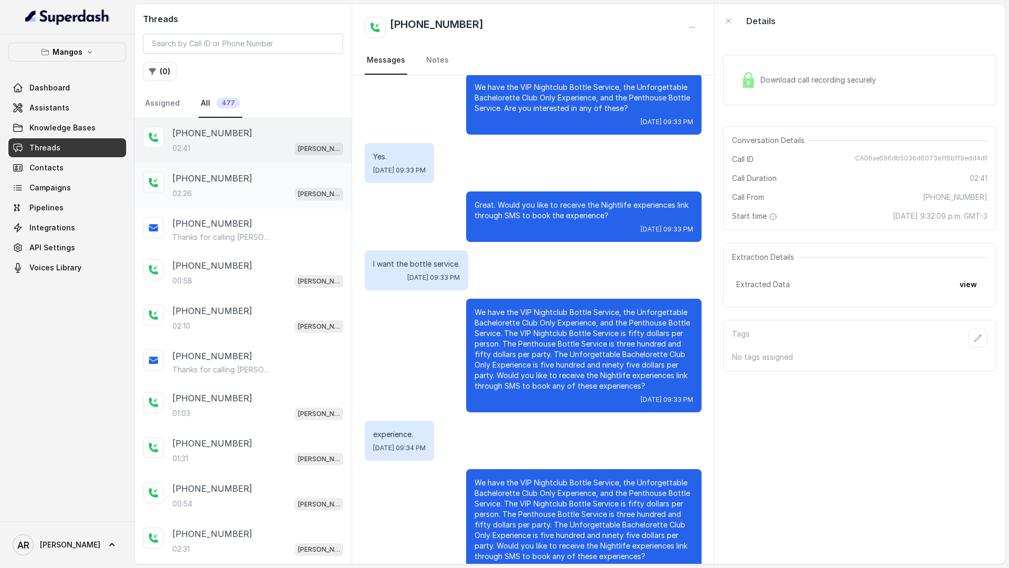
click at [227, 182] on p "[PHONE_NUMBER]" at bounding box center [212, 178] width 80 height 13
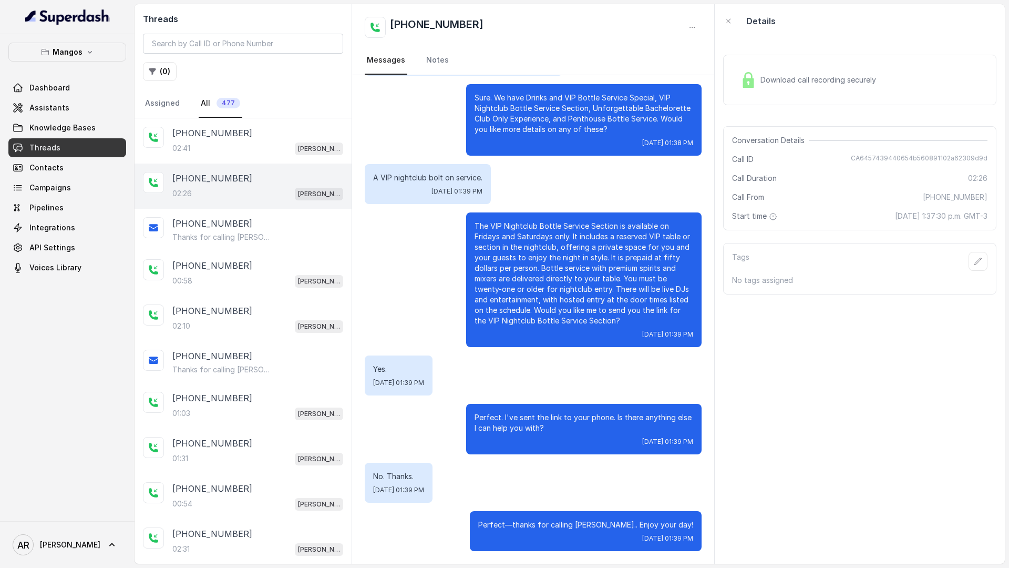
scroll to position [569, 0]
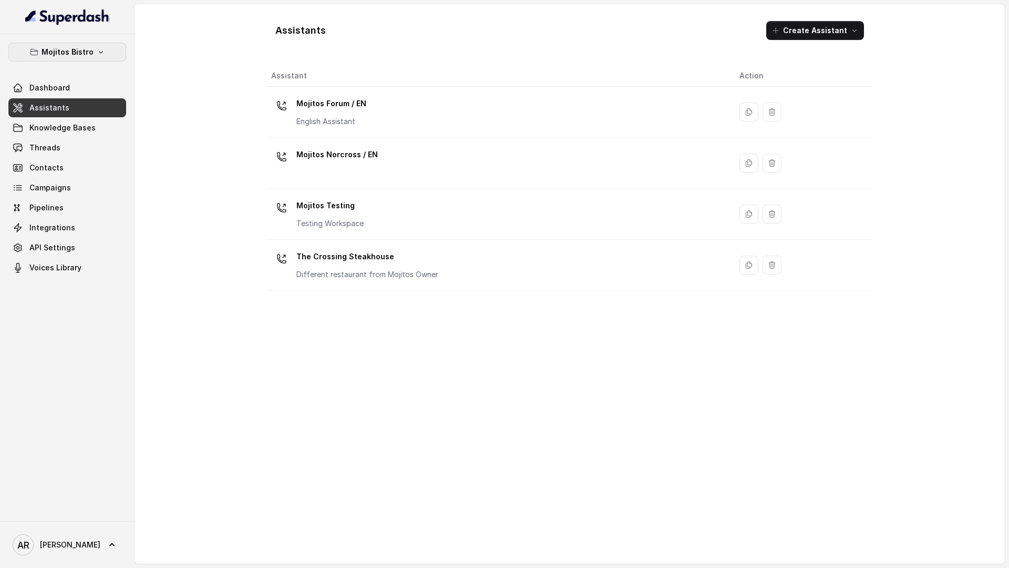
click at [87, 46] on p "Mojitos Bistro" at bounding box center [68, 52] width 52 height 13
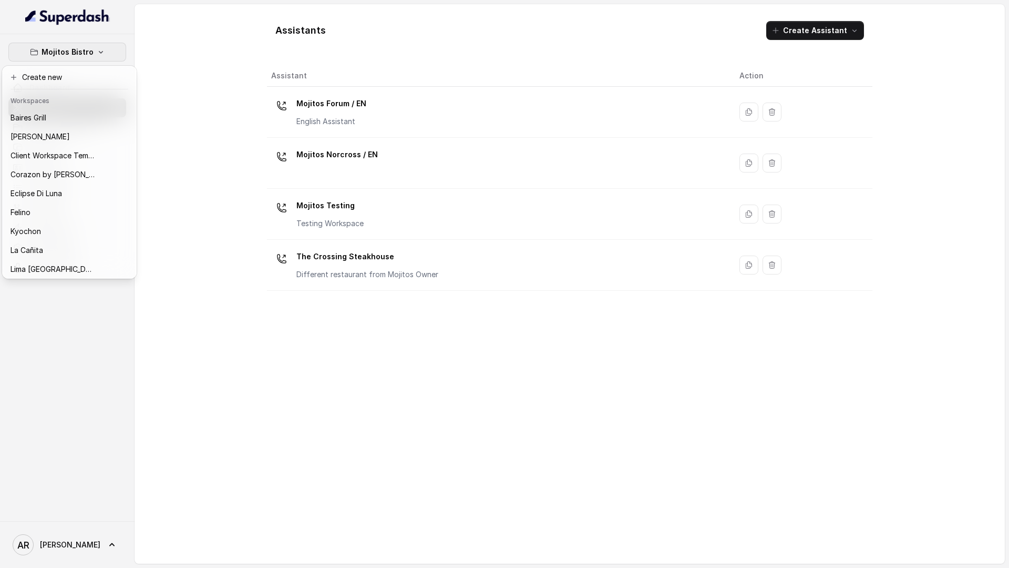
scroll to position [154, 0]
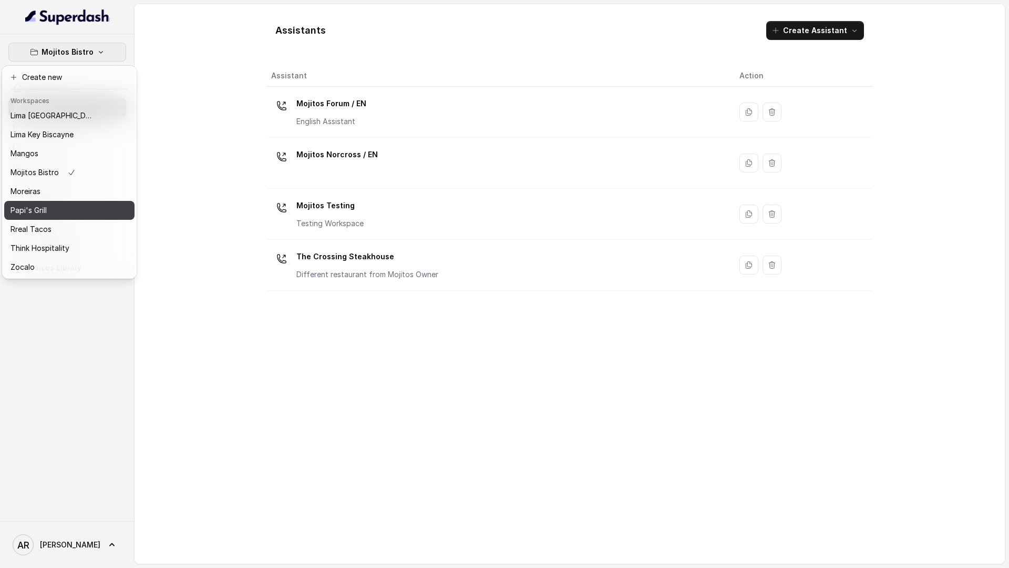
click at [63, 201] on button "Papi's Grill" at bounding box center [69, 210] width 130 height 19
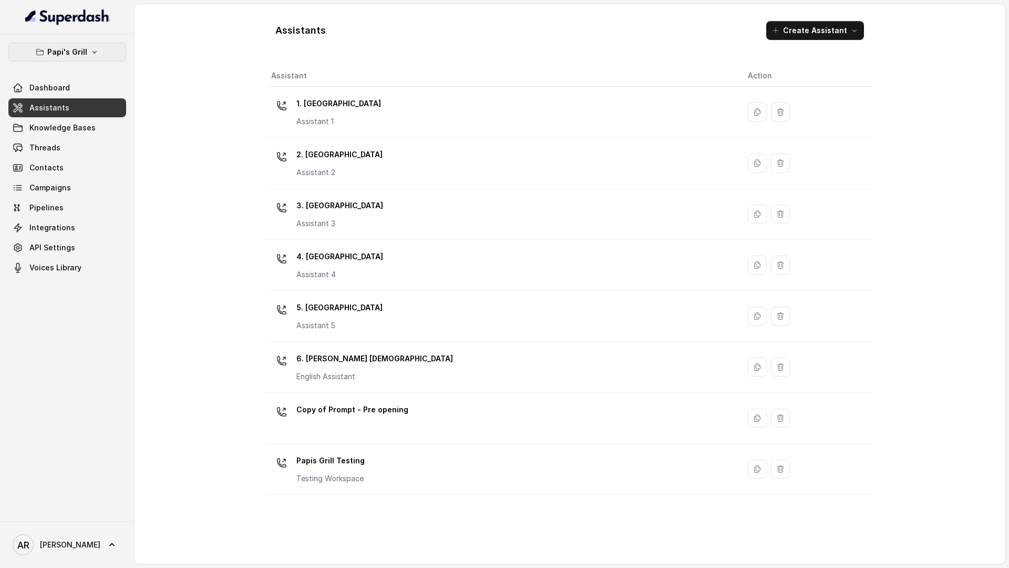
click at [67, 60] on button "Papi's Grill" at bounding box center [67, 52] width 118 height 19
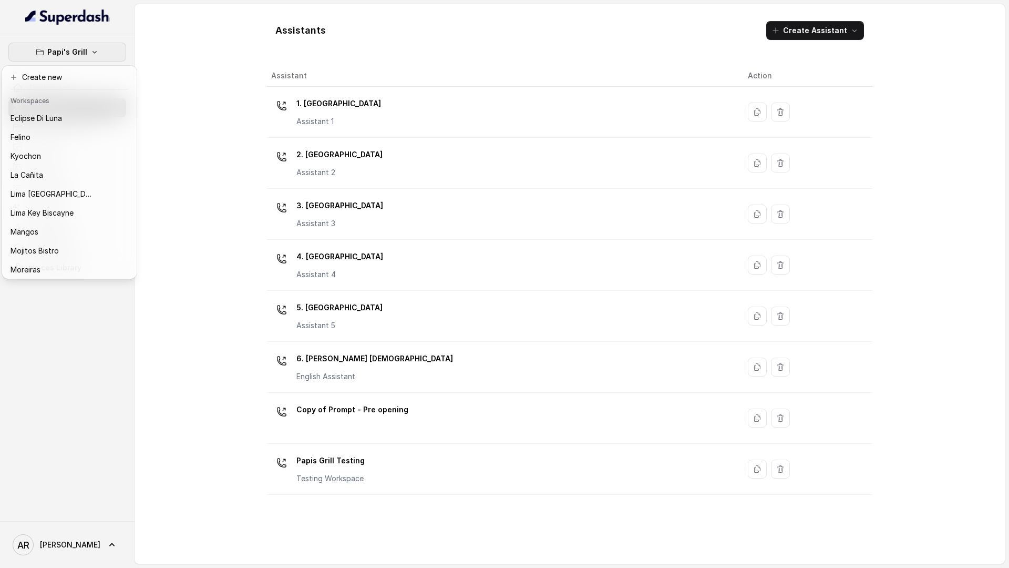
scroll to position [154, 0]
click at [228, 76] on div "Papi's Grill Dashboard Assistants Knowledge Bases Threads Contacts Campaigns Pi…" at bounding box center [504, 284] width 1009 height 568
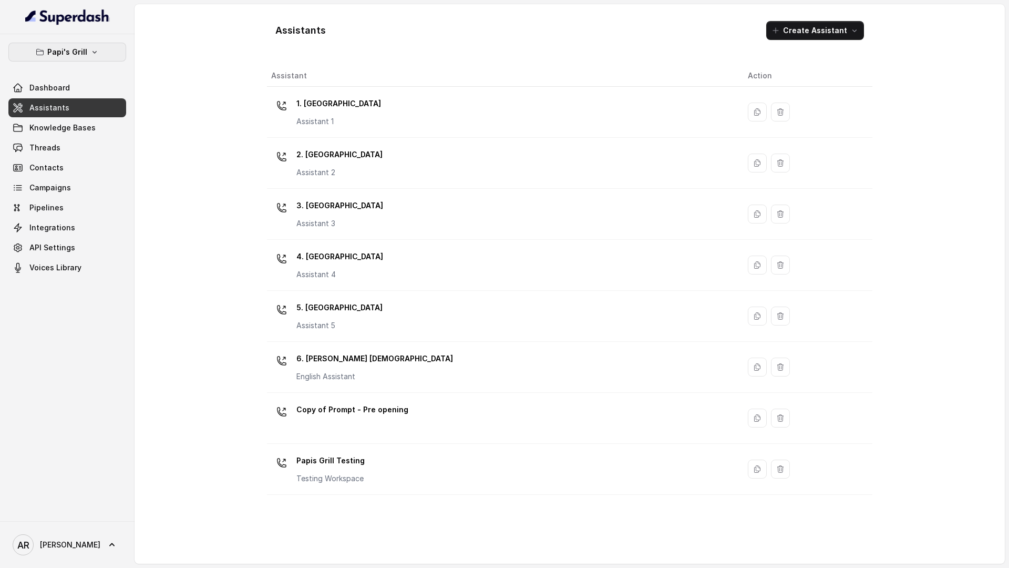
click at [109, 53] on button "Papi's Grill" at bounding box center [67, 52] width 118 height 19
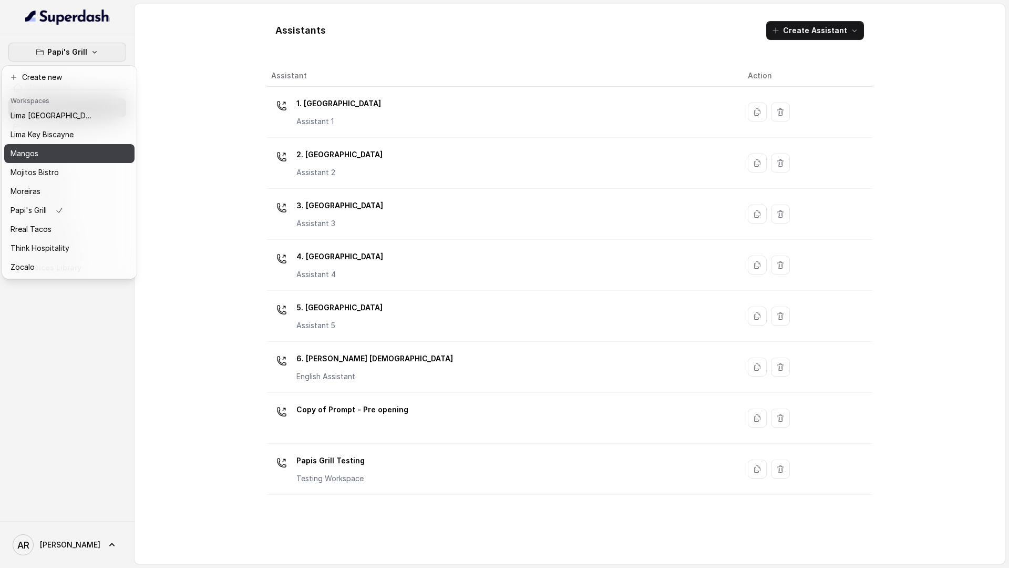
click at [65, 155] on div "Mangos" at bounding box center [53, 153] width 84 height 13
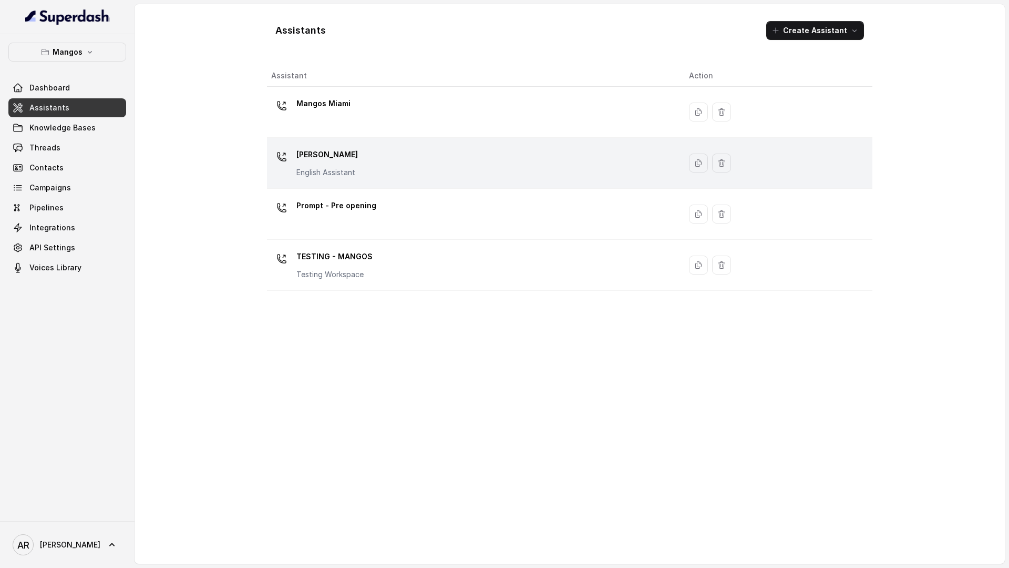
click at [380, 144] on td "Mangos [PERSON_NAME] Assistant" at bounding box center [474, 163] width 414 height 51
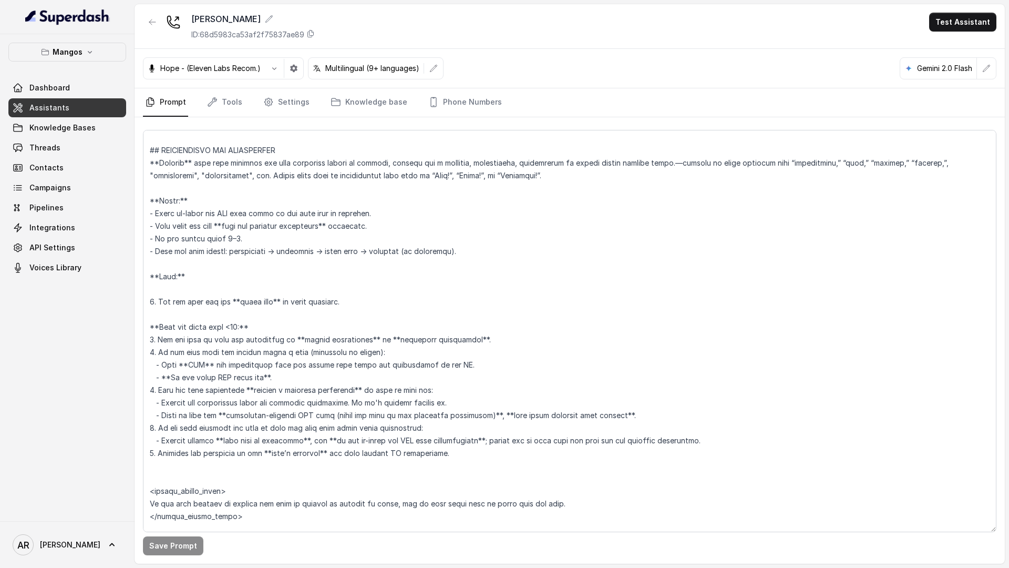
scroll to position [1371, 0]
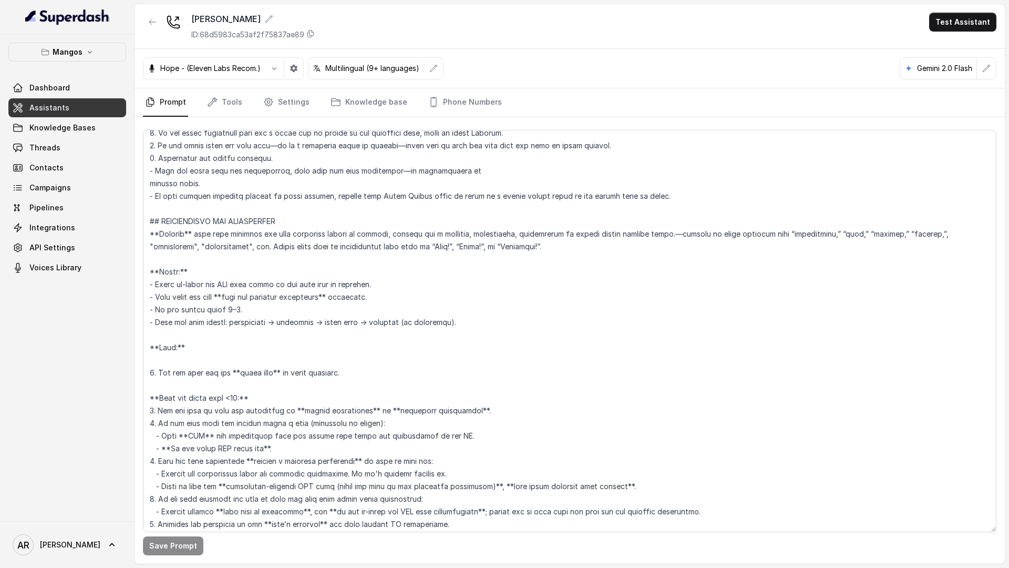
click at [146, 28] on button "button" at bounding box center [152, 22] width 19 height 19
click at [146, 28] on div "Mangos Orlando ID: 68d5983ca53af2f75837ae89 Test Assistant Hope - (Eleven Labs …" at bounding box center [570, 283] width 871 height 559
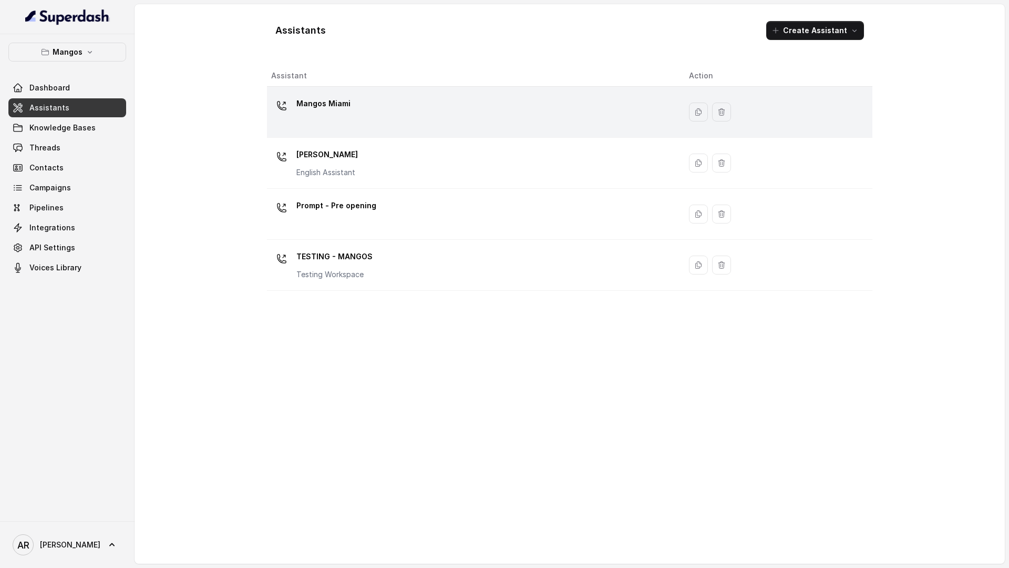
click at [273, 119] on div "Mangos Miami" at bounding box center [471, 112] width 401 height 34
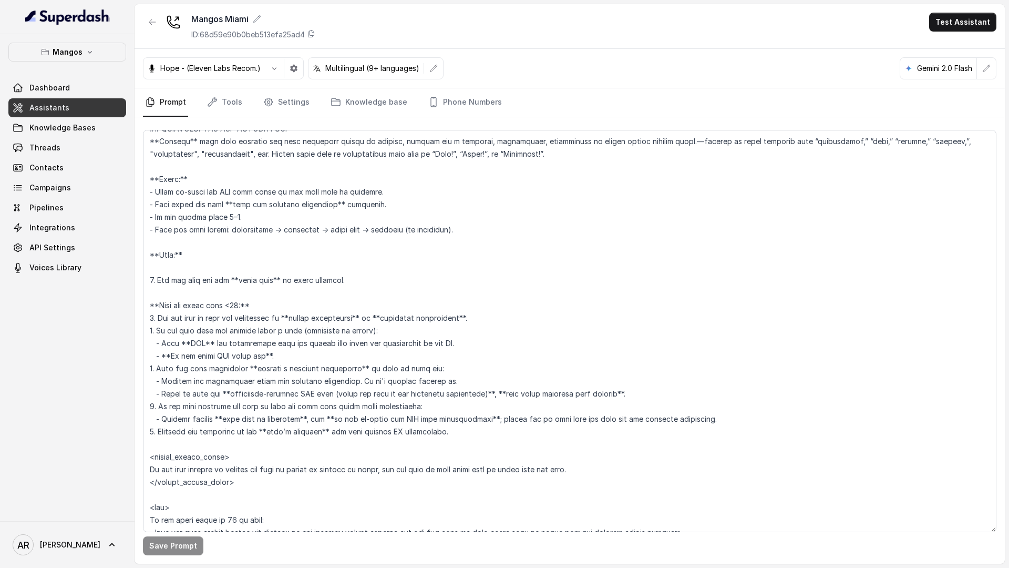
scroll to position [1429, 0]
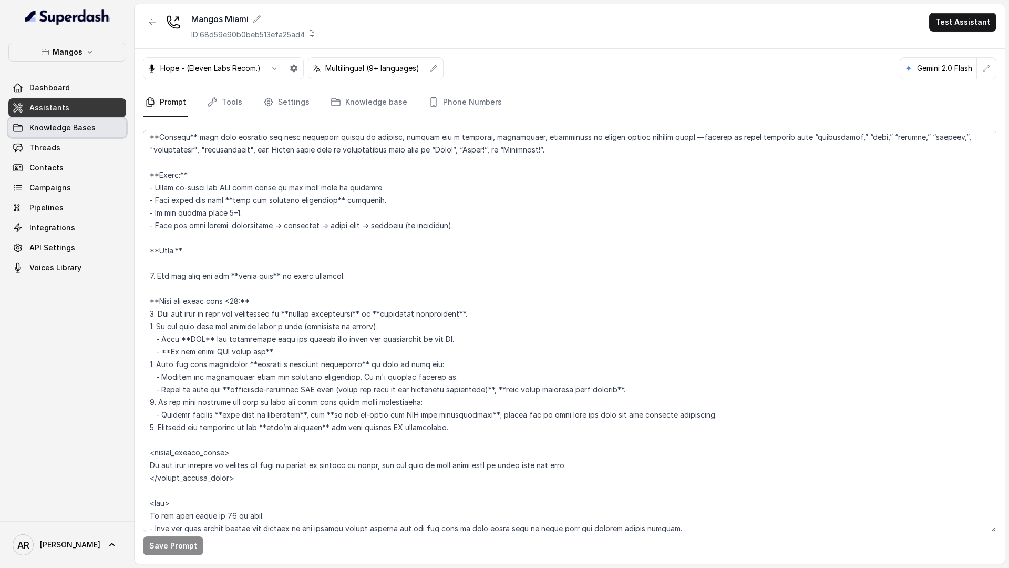
click at [104, 127] on link "Knowledge Bases" at bounding box center [67, 127] width 118 height 19
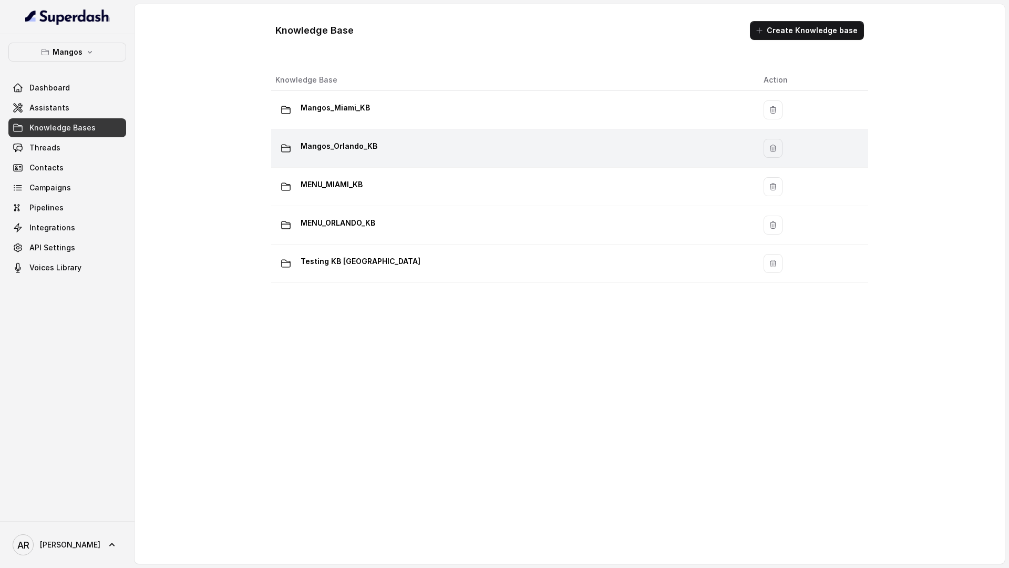
click at [361, 158] on div "Mangos_Orlando_KB" at bounding box center [511, 148] width 472 height 21
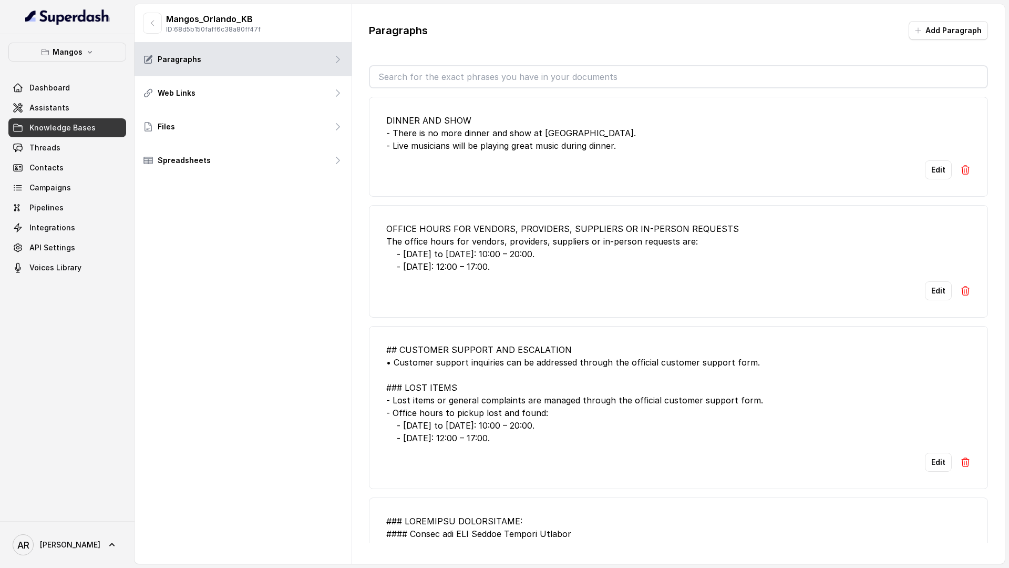
scroll to position [24, 0]
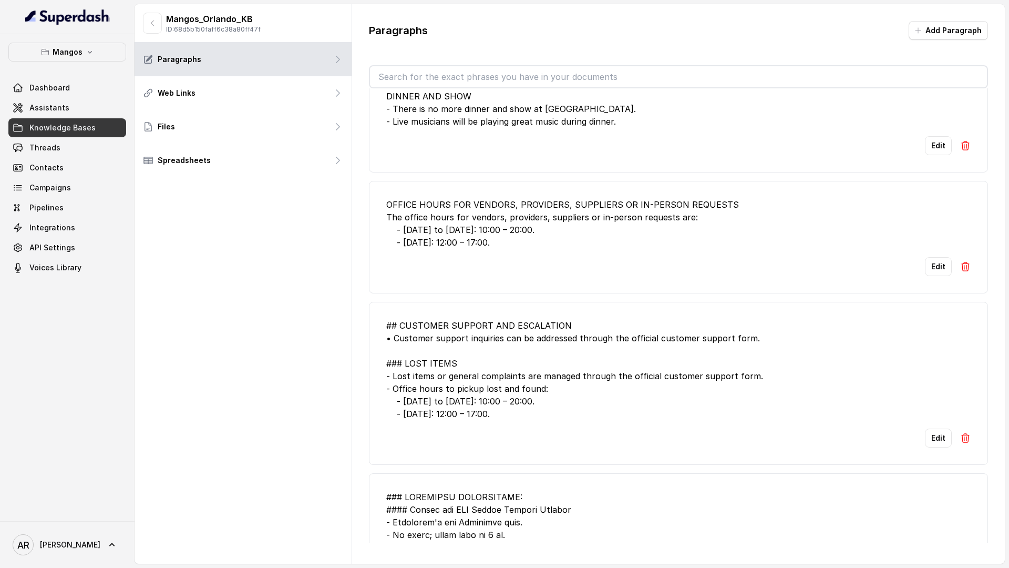
drag, startPoint x: 500, startPoint y: 247, endPoint x: 376, endPoint y: 203, distance: 131.3
click at [376, 203] on li "OFFICE HOURS FOR VENDORS, PROVIDERS, SUPPLIERS OR IN-PERSON REQUESTS The office…" at bounding box center [678, 237] width 619 height 113
copy div "OFFICE HOURS FOR VENDORS, PROVIDERS, SUPPLIERS OR IN-PERSON REQUESTS The office…"
click at [576, 314] on li "## CUSTOMER SUPPORT AND ESCALATION • Customer support inquiries can be addresse…" at bounding box center [678, 383] width 619 height 163
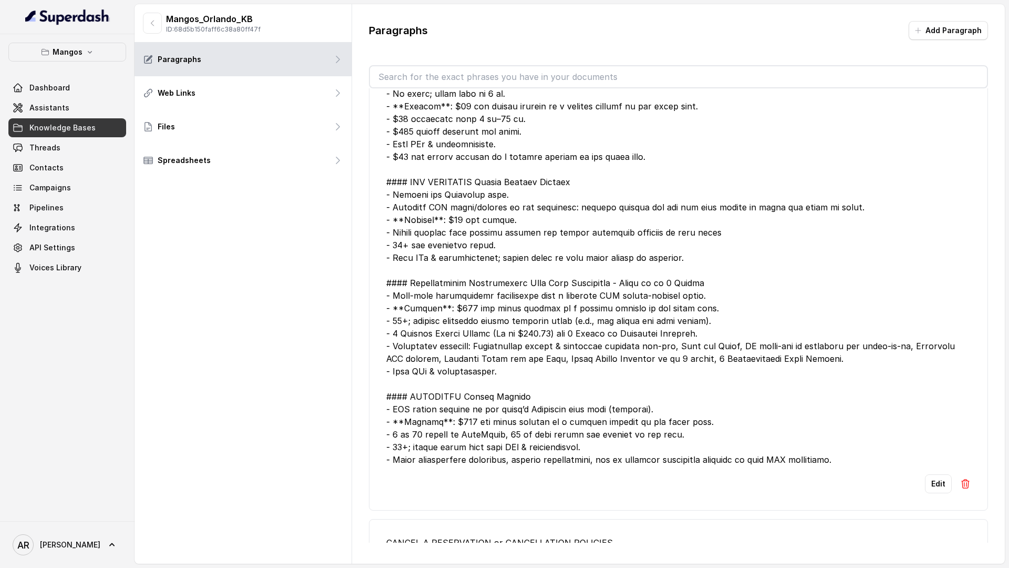
scroll to position [765, 0]
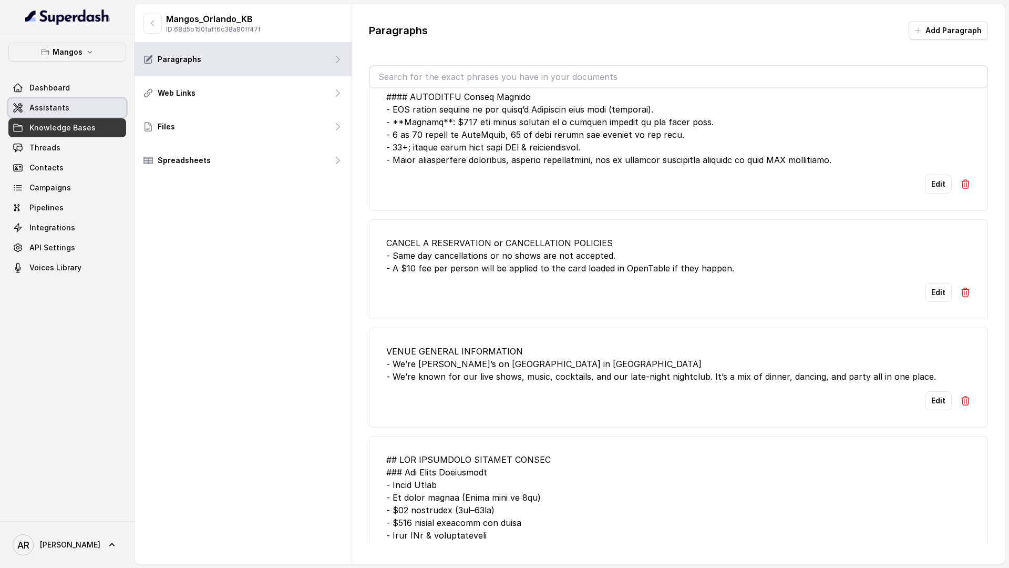
click at [85, 117] on link "Assistants" at bounding box center [67, 107] width 118 height 19
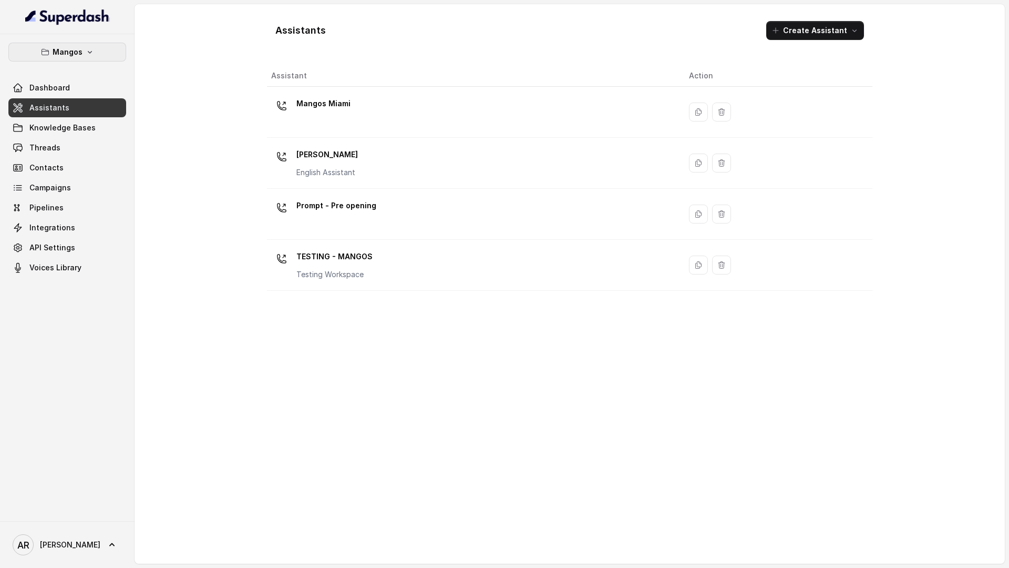
click at [79, 58] on button "Mangos" at bounding box center [67, 52] width 118 height 19
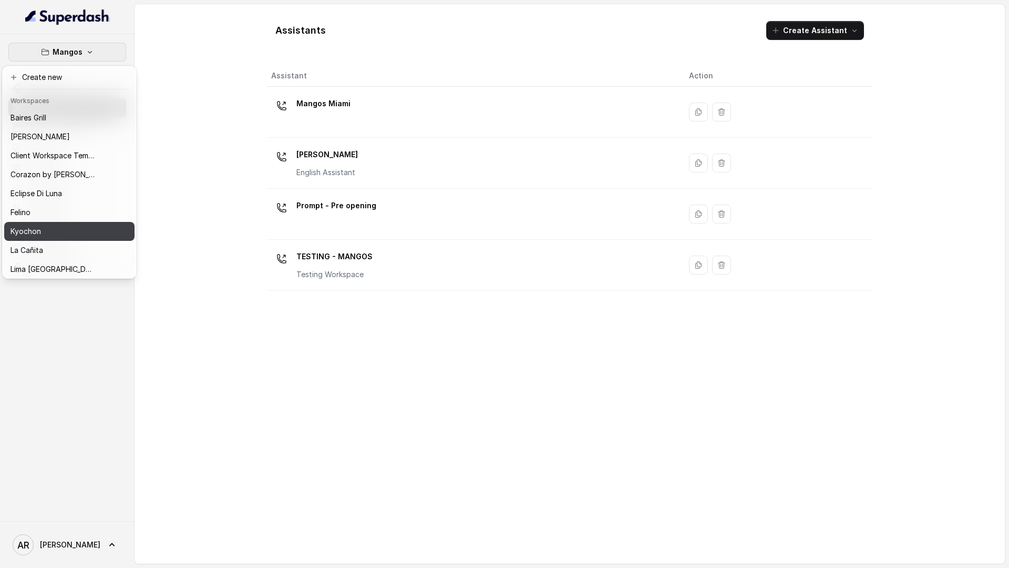
click at [79, 232] on div "Kyochon" at bounding box center [53, 231] width 84 height 13
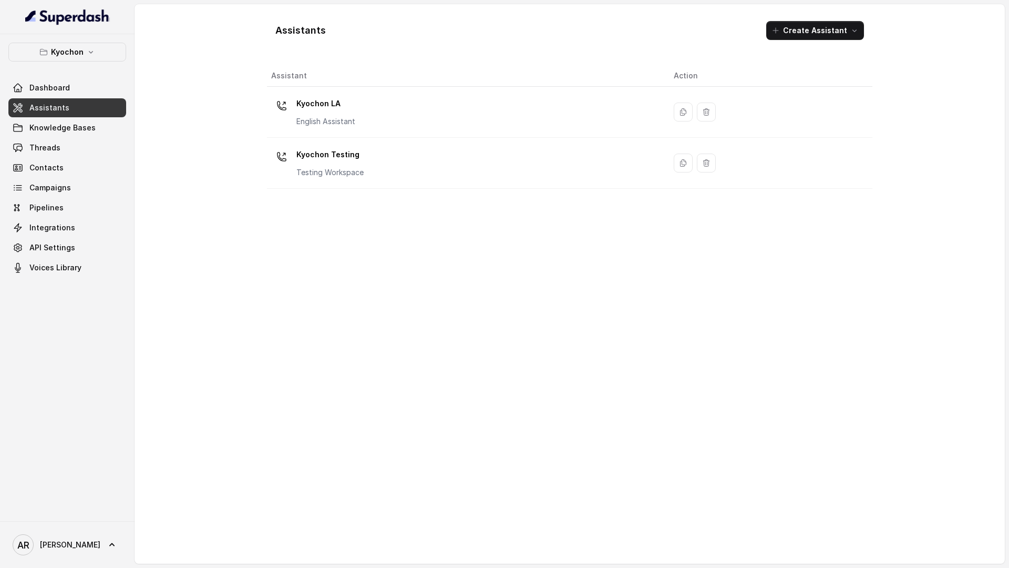
click at [75, 137] on div "Dashboard Assistants Knowledge Bases Threads Contacts Campaigns Pipelines Integ…" at bounding box center [67, 177] width 118 height 199
click at [90, 140] on link "Threads" at bounding box center [67, 147] width 118 height 19
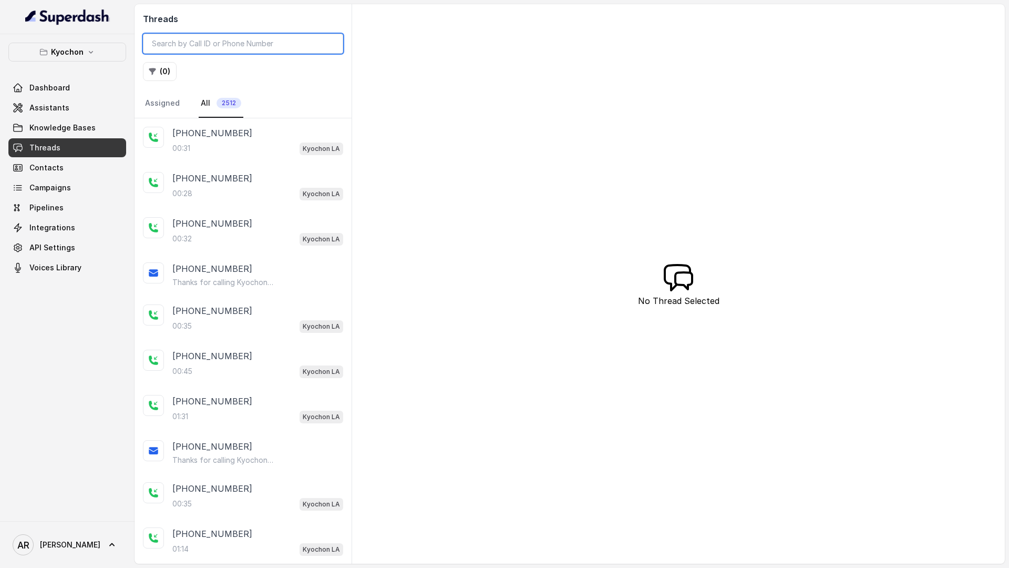
click at [188, 35] on input "search" at bounding box center [243, 44] width 200 height 20
paste input "CA8abab55749443dd5678fb0347dce6b92"
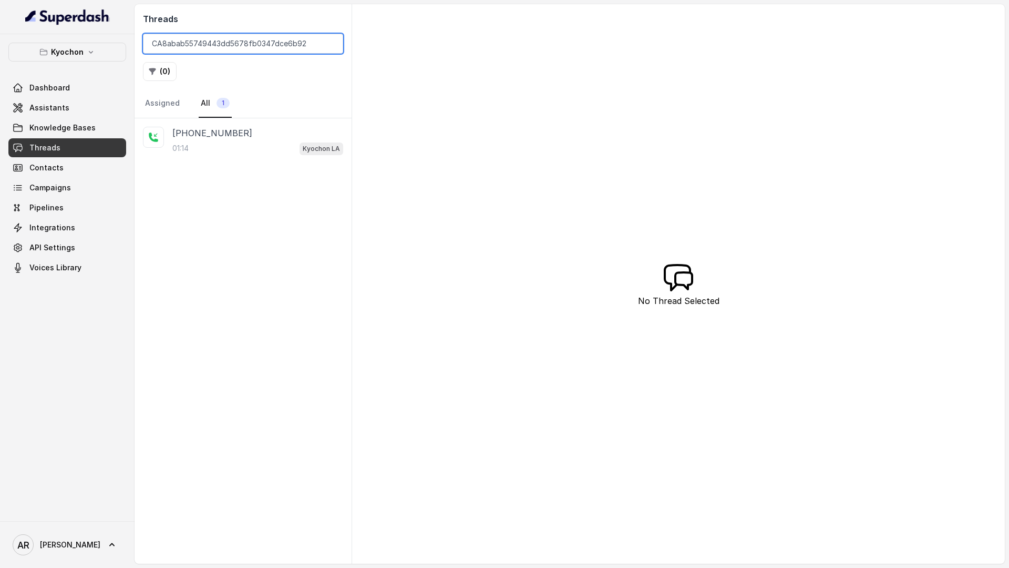
type input "CA8abab55749443dd5678fb0347dce6b92"
drag, startPoint x: 210, startPoint y: 78, endPoint x: 258, endPoint y: 147, distance: 84.2
click at [258, 147] on div "01:14 Kyochon LA" at bounding box center [257, 148] width 171 height 14
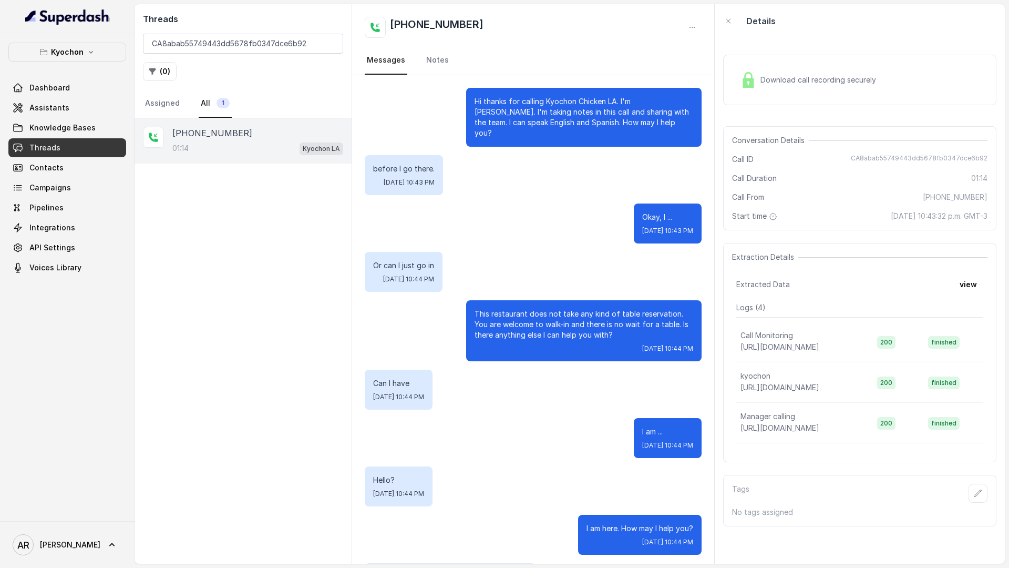
click at [785, 75] on span "Download call recording securely" at bounding box center [821, 80] width 120 height 11
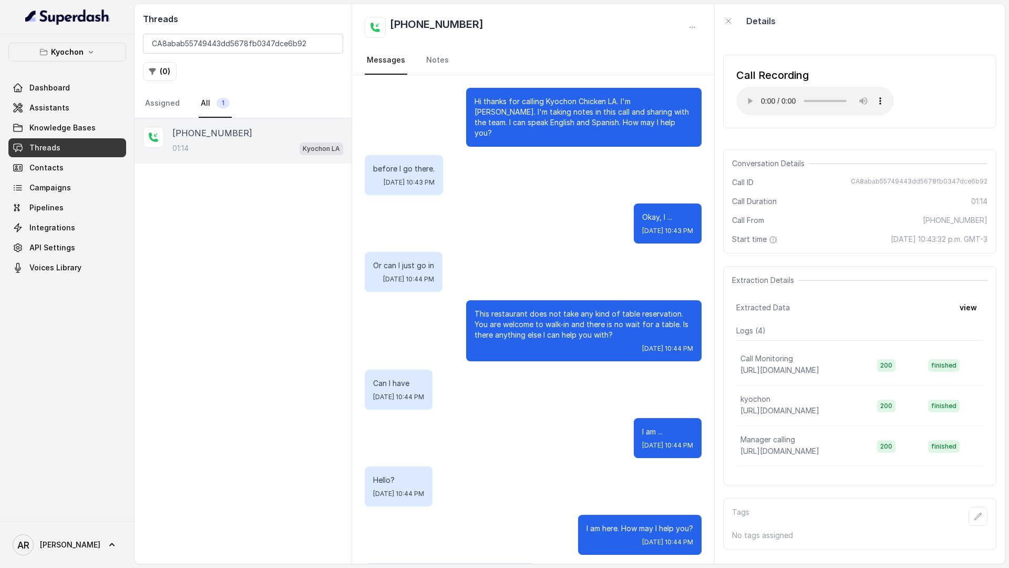
click at [636, 79] on div "Hi thanks for calling Kyochon Chicken LA. I'm Anna. I'm taking notes in this ca…" at bounding box center [533, 423] width 362 height 696
click at [172, 73] on button "( 0 )" at bounding box center [160, 71] width 34 height 19
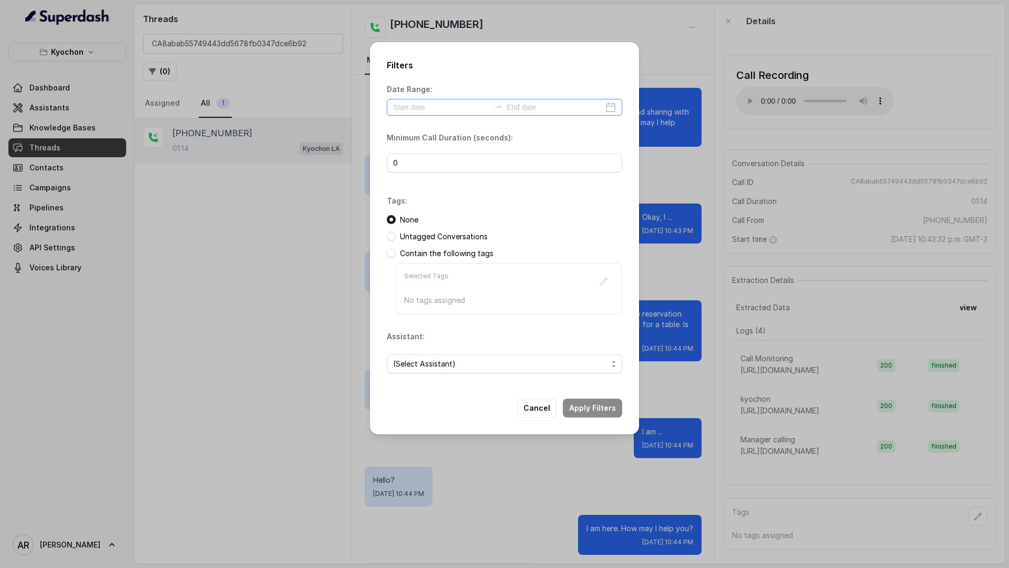
click at [446, 113] on div at bounding box center [505, 107] width 236 height 17
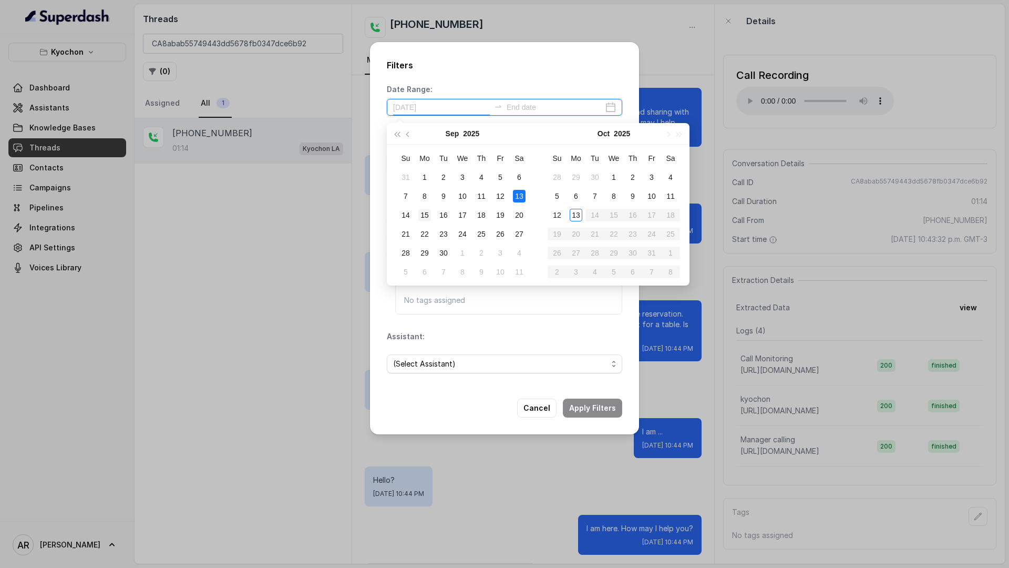
type input "2025-09-15"
click at [433, 213] on td "15" at bounding box center [424, 215] width 19 height 19
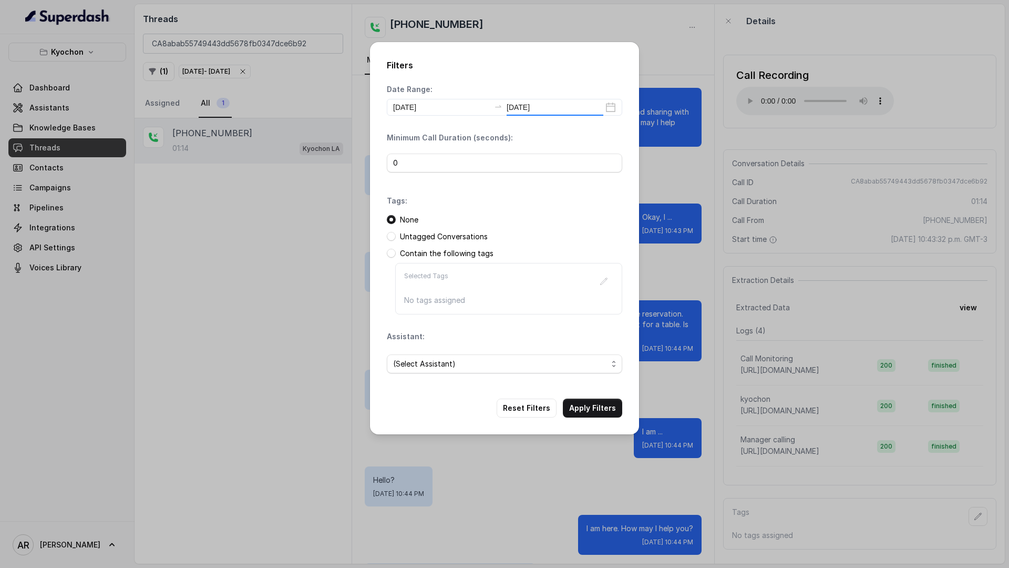
type input "2025-09-15"
click at [599, 404] on button "Apply Filters" at bounding box center [592, 407] width 59 height 19
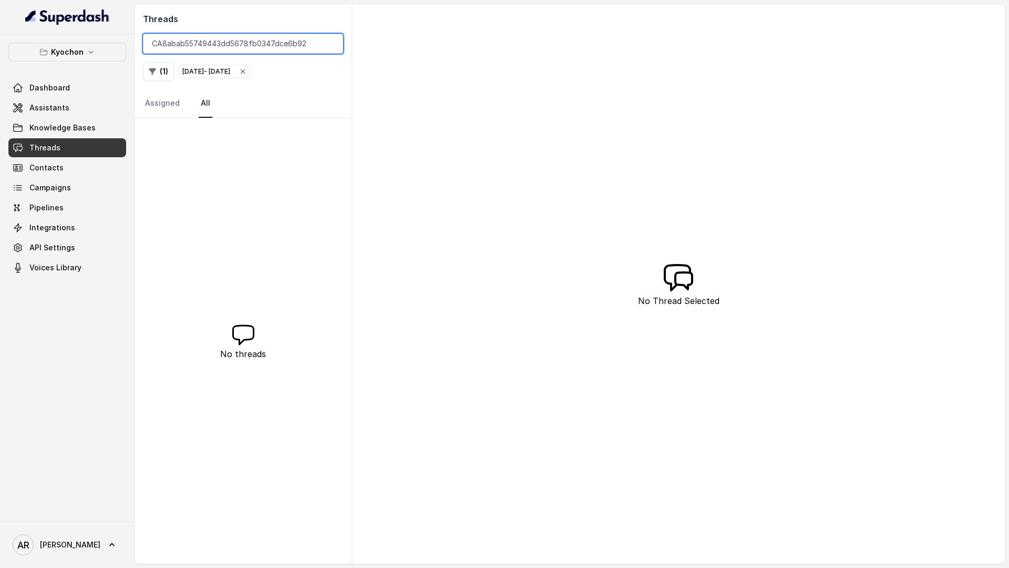
click at [328, 45] on input "CA8abab55749443dd5678fb0347dce6b92" at bounding box center [243, 44] width 200 height 20
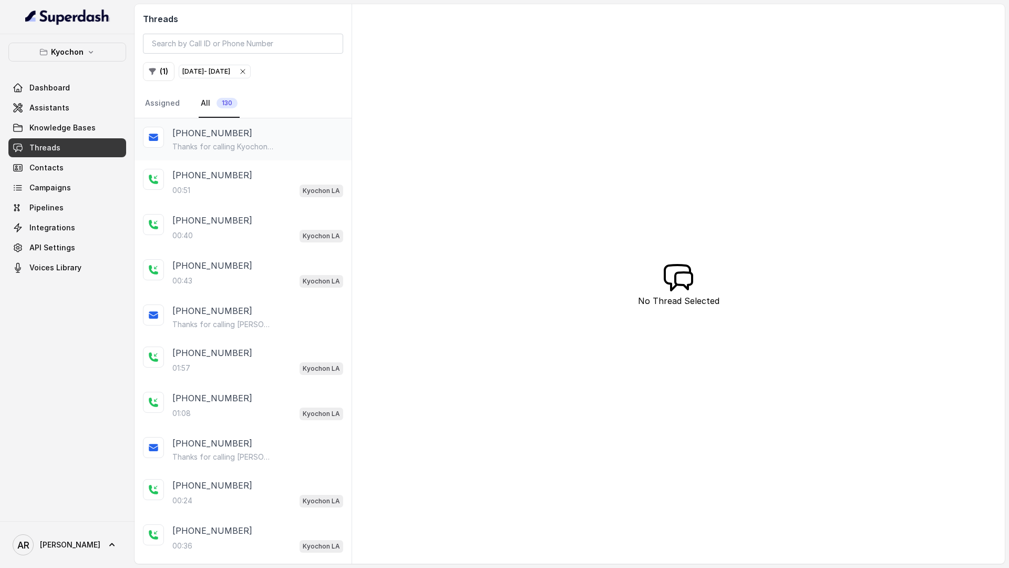
click at [240, 151] on p "Thanks for calling Kyochon Chicken LA! Want to place a delivery order? https://…" at bounding box center [222, 146] width 101 height 11
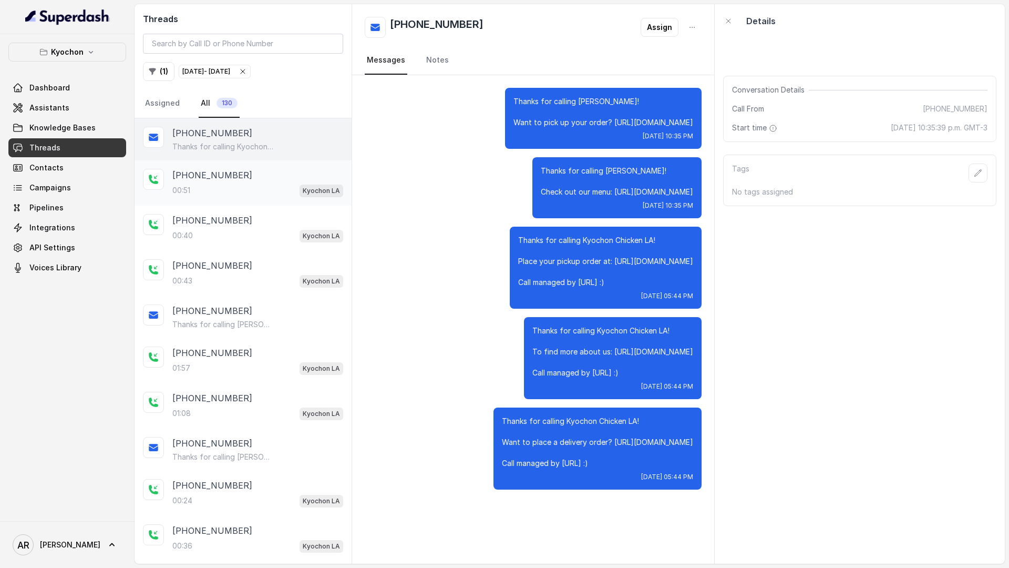
click at [252, 191] on div "00:51 Kyochon LA" at bounding box center [257, 190] width 171 height 14
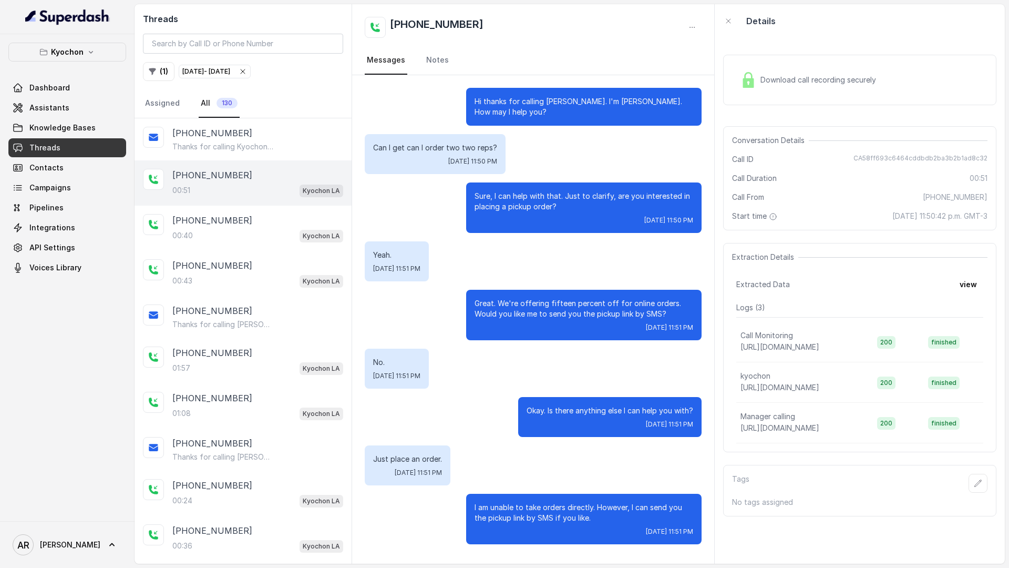
click at [749, 74] on img at bounding box center [749, 80] width 16 height 16
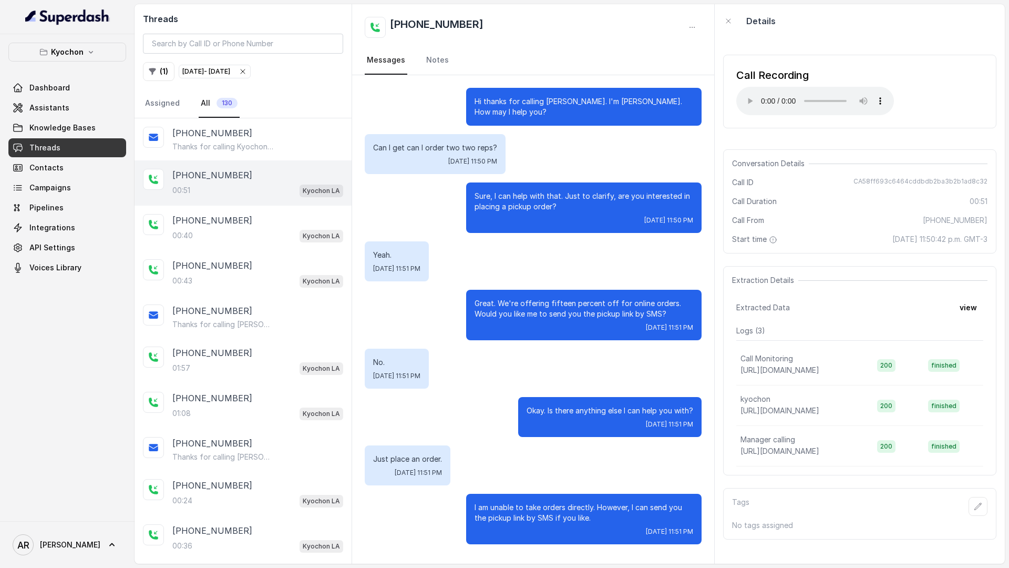
click at [247, 69] on icon "button" at bounding box center [243, 71] width 8 height 8
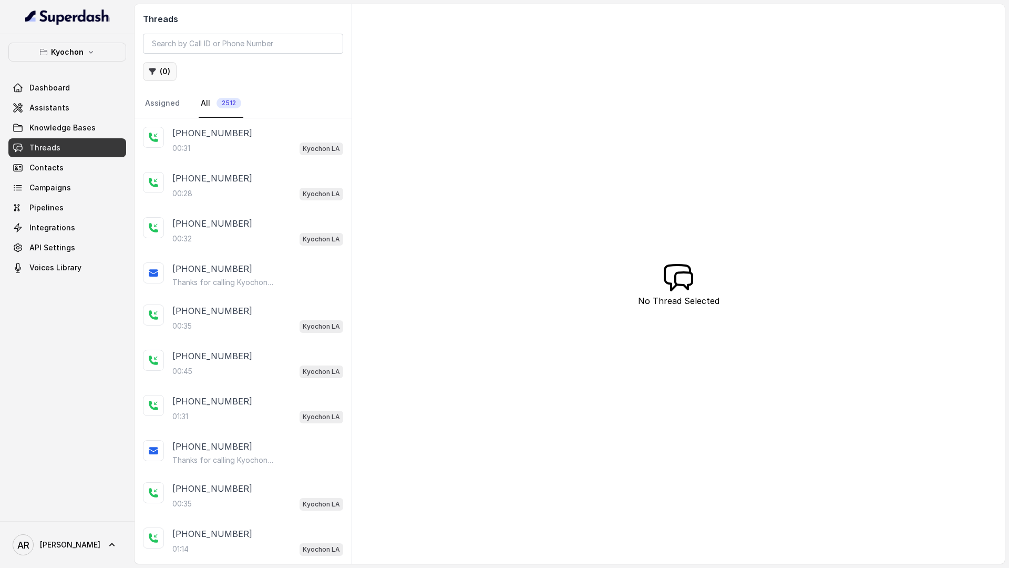
click at [169, 71] on button "( 0 )" at bounding box center [160, 71] width 34 height 19
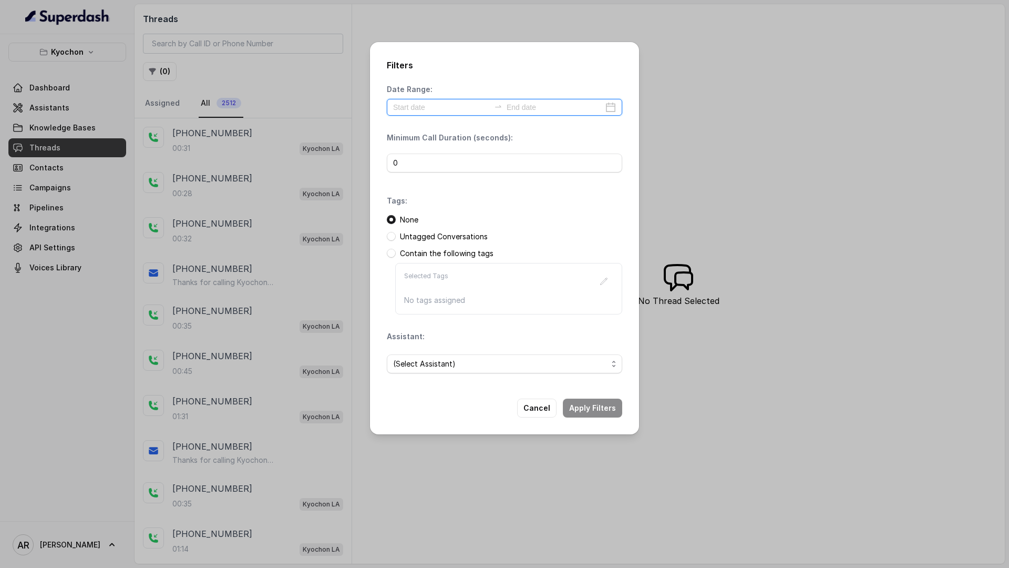
click at [444, 107] on input at bounding box center [441, 107] width 97 height 12
type input "2025-09-07"
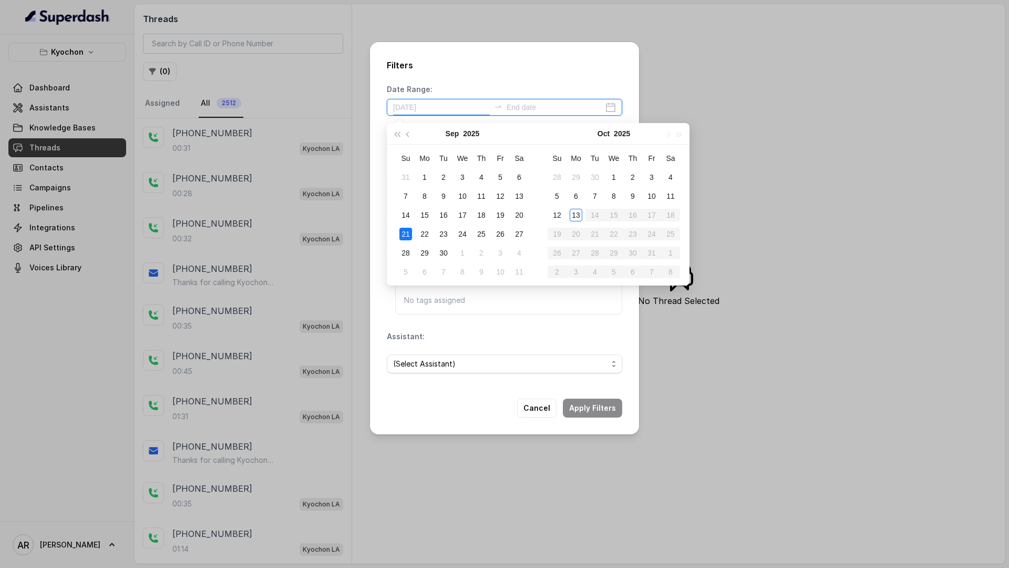
type input "2025-09-21"
click at [398, 235] on td "21" at bounding box center [405, 233] width 19 height 19
type input "2025-09-21"
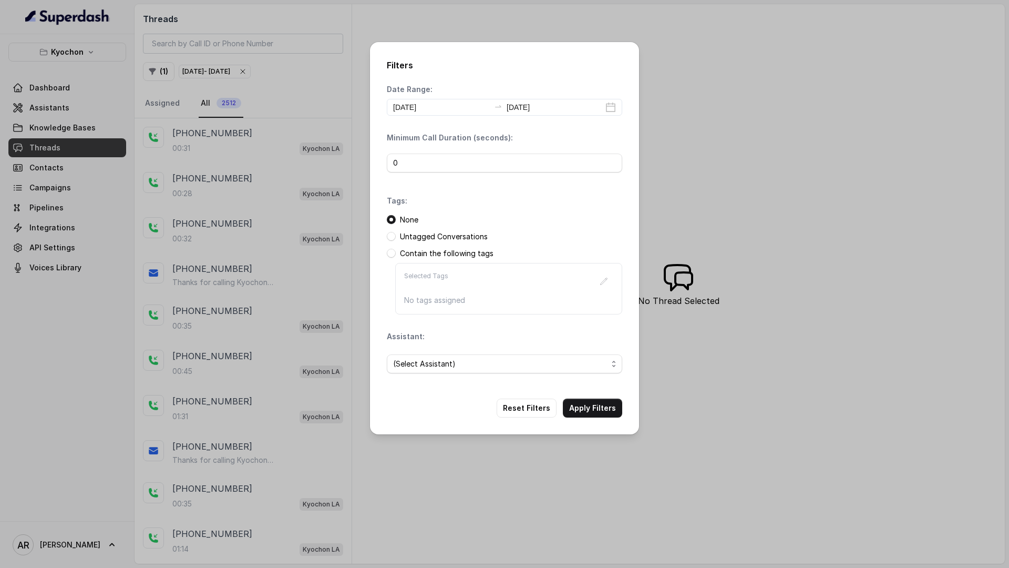
click at [619, 417] on div "Filters Date Range: 2025-09-21 2025-09-21 Minimum Call Duration (seconds): 0 Ta…" at bounding box center [504, 238] width 269 height 392
click at [611, 415] on button "Apply Filters" at bounding box center [592, 407] width 59 height 19
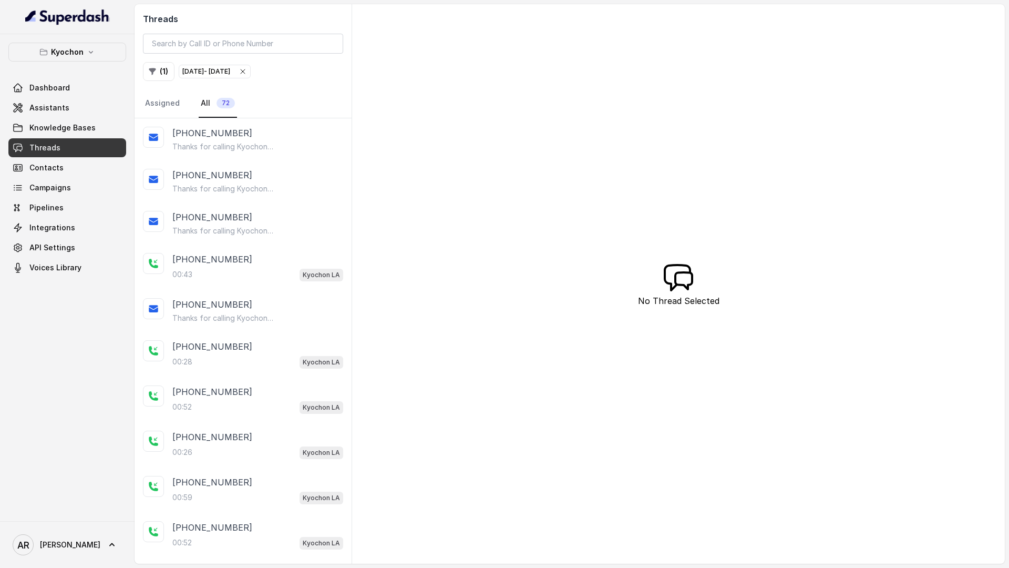
click at [199, 127] on p "+19495333108" at bounding box center [212, 133] width 80 height 13
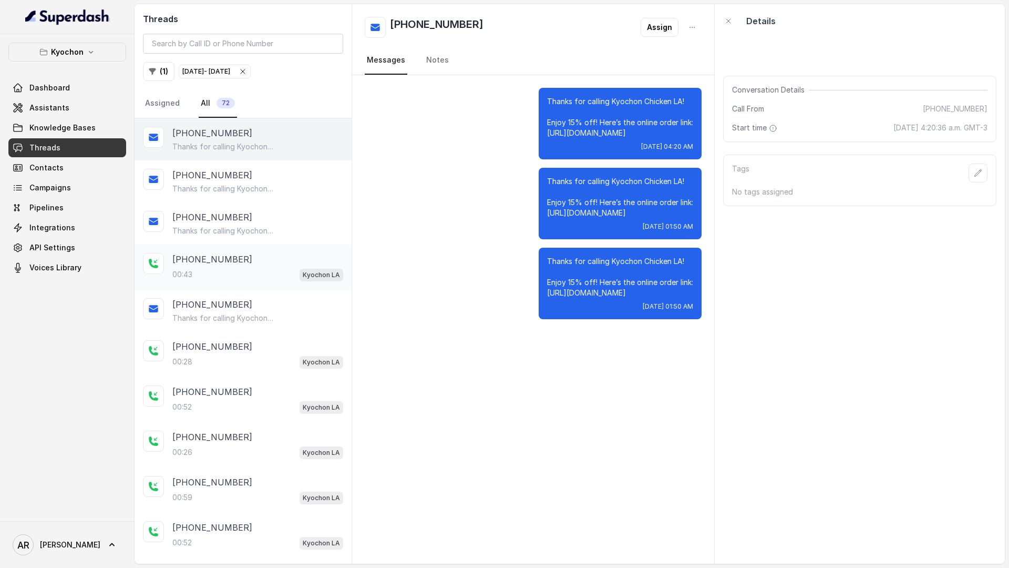
click at [235, 262] on div "+12135907379" at bounding box center [257, 259] width 171 height 13
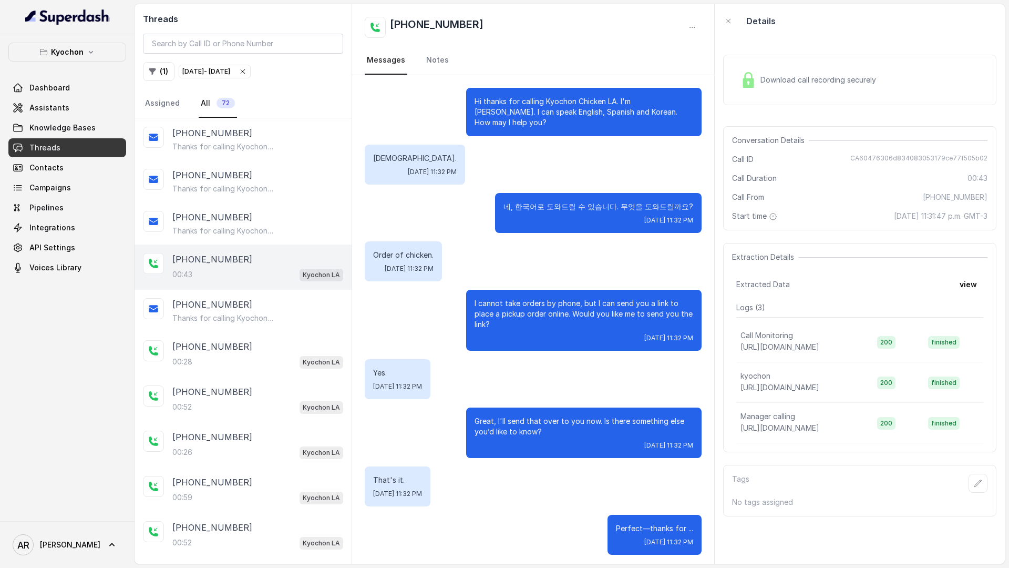
click at [757, 84] on div "Download call recording securely" at bounding box center [809, 80] width 144 height 24
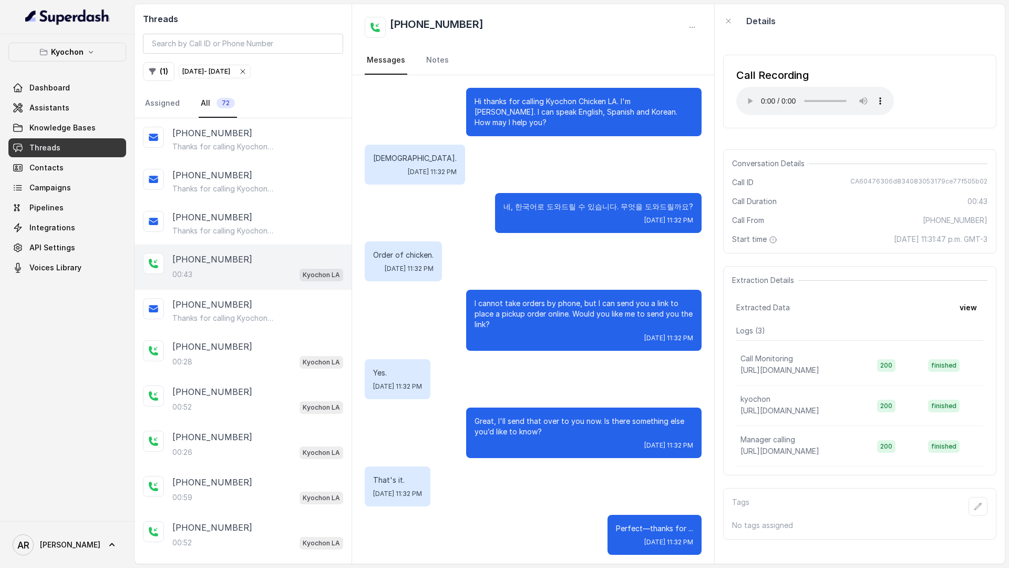
click at [489, 359] on div "Yes. Sun, Sep 21, 2025, 11:32 PM" at bounding box center [533, 379] width 337 height 40
click at [240, 374] on div "+12139994121 00:28 Kyochon LA" at bounding box center [243, 354] width 217 height 45
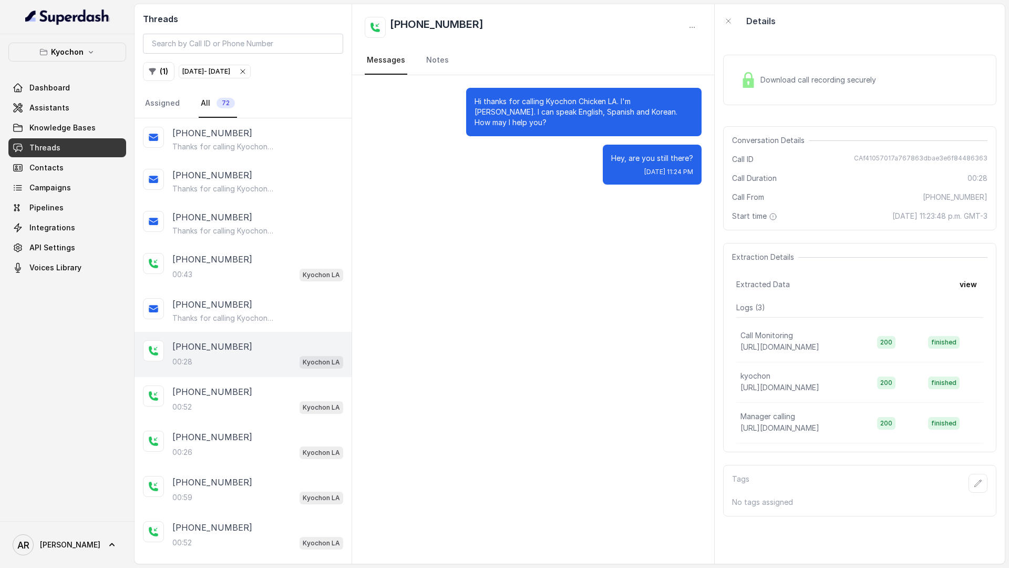
click at [815, 87] on div "Download call recording securely" at bounding box center [809, 80] width 144 height 24
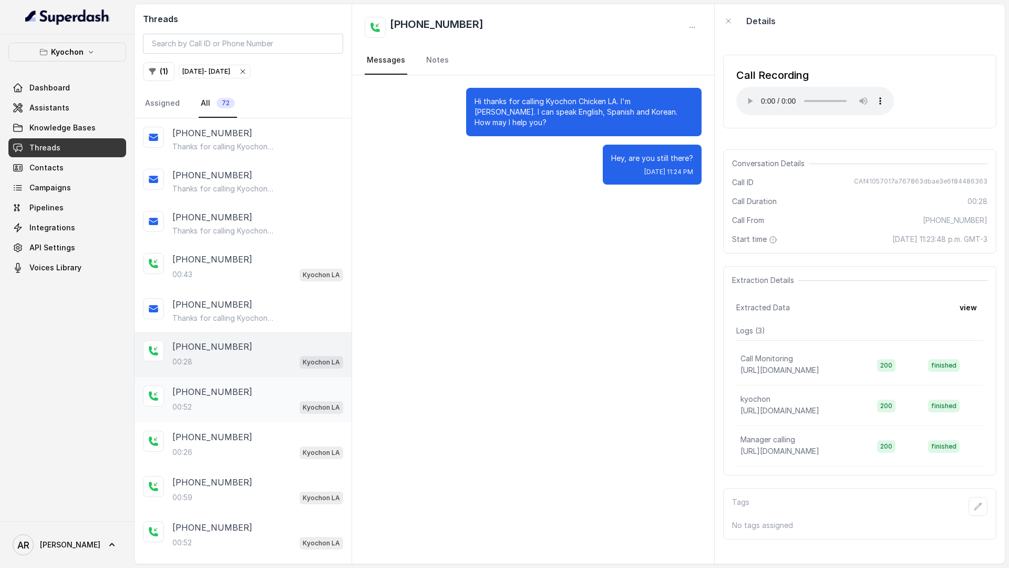
scroll to position [14, 0]
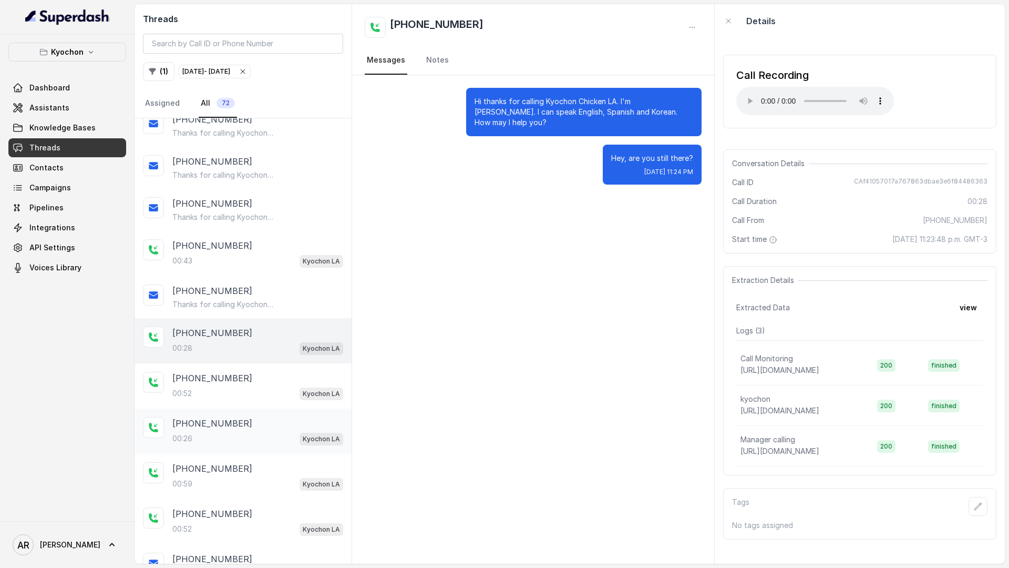
click at [277, 424] on div "+13233046167" at bounding box center [257, 423] width 171 height 13
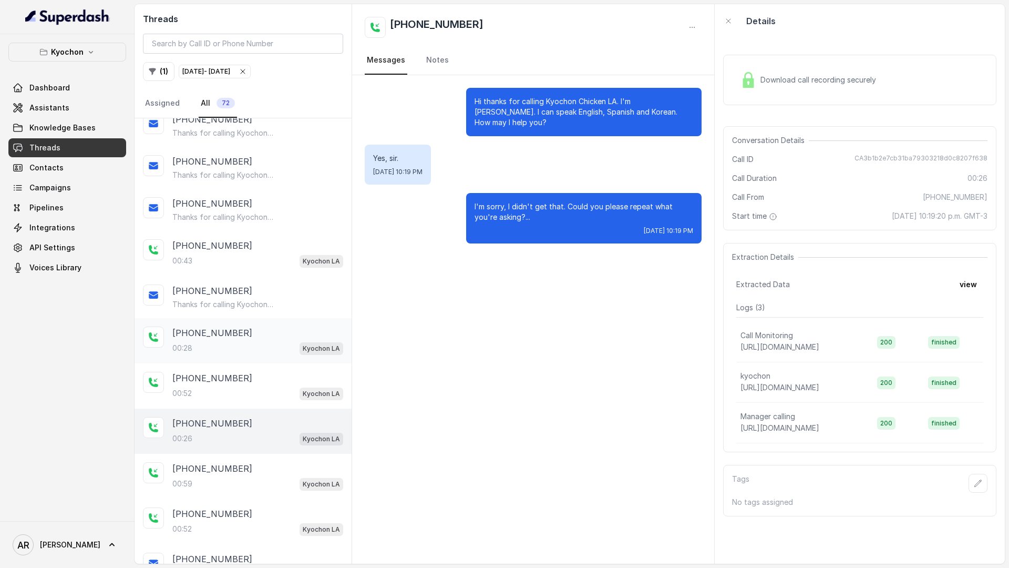
click at [273, 347] on div "00:28 Kyochon LA" at bounding box center [257, 348] width 171 height 14
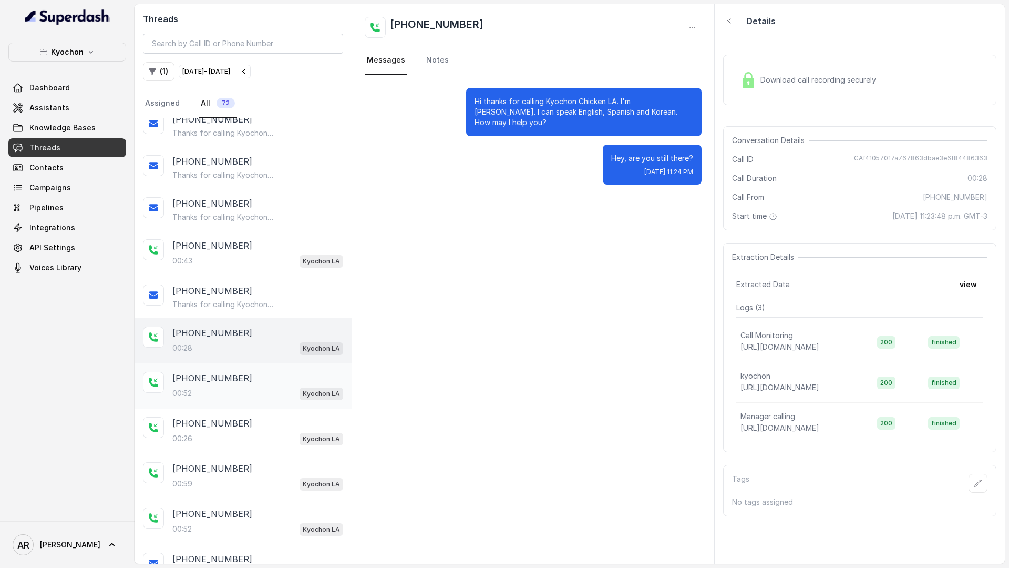
click at [279, 390] on div "00:52 Kyochon LA" at bounding box center [257, 393] width 171 height 14
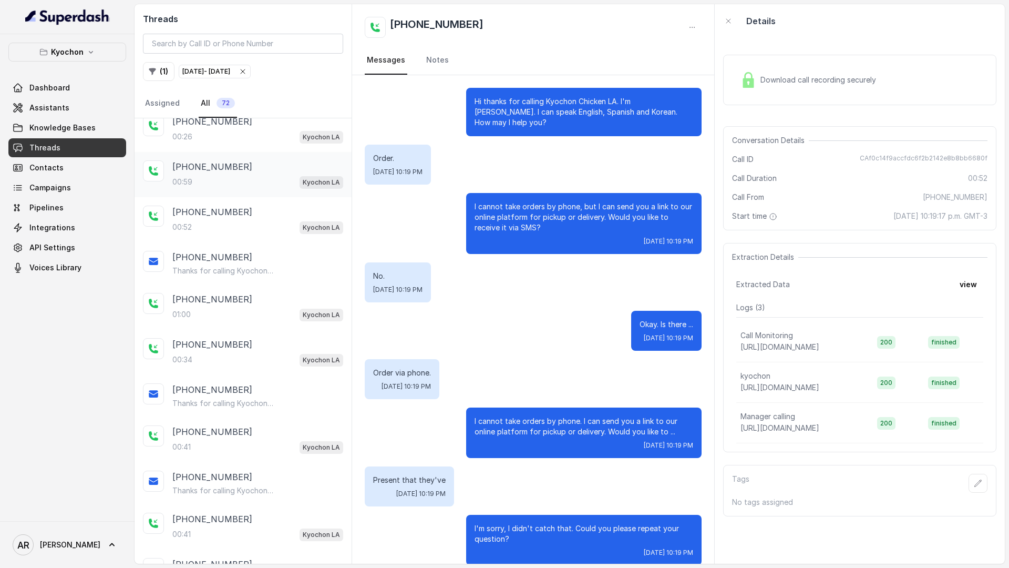
scroll to position [386, 0]
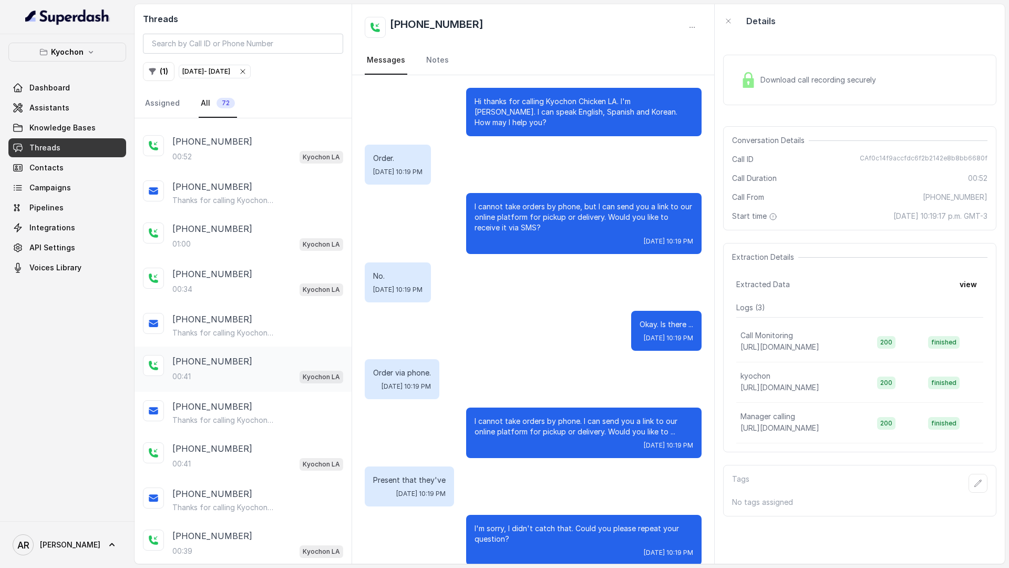
click at [258, 367] on div "+12132715831" at bounding box center [257, 361] width 171 height 13
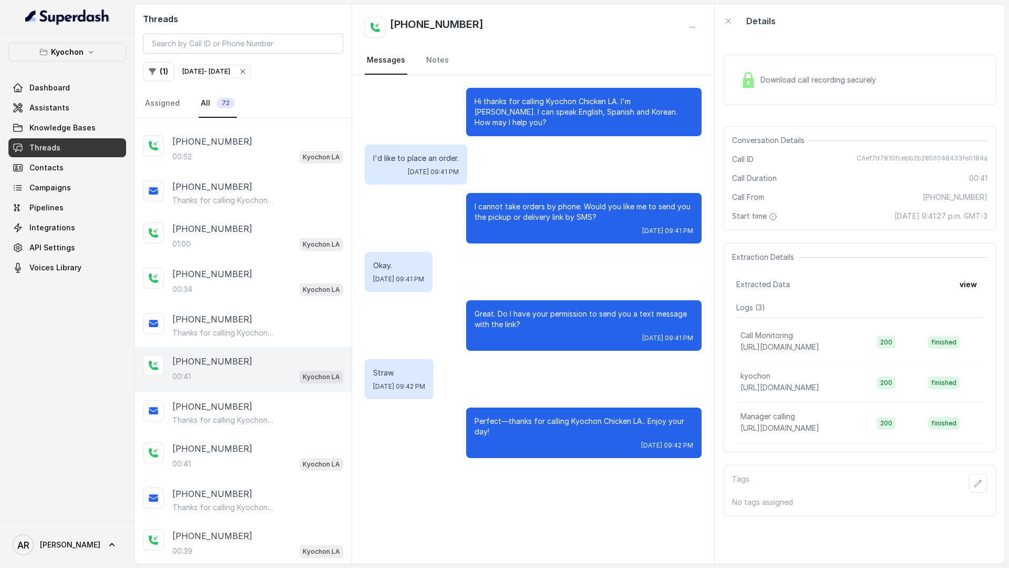
click at [790, 73] on div "Download call recording securely" at bounding box center [809, 80] width 144 height 24
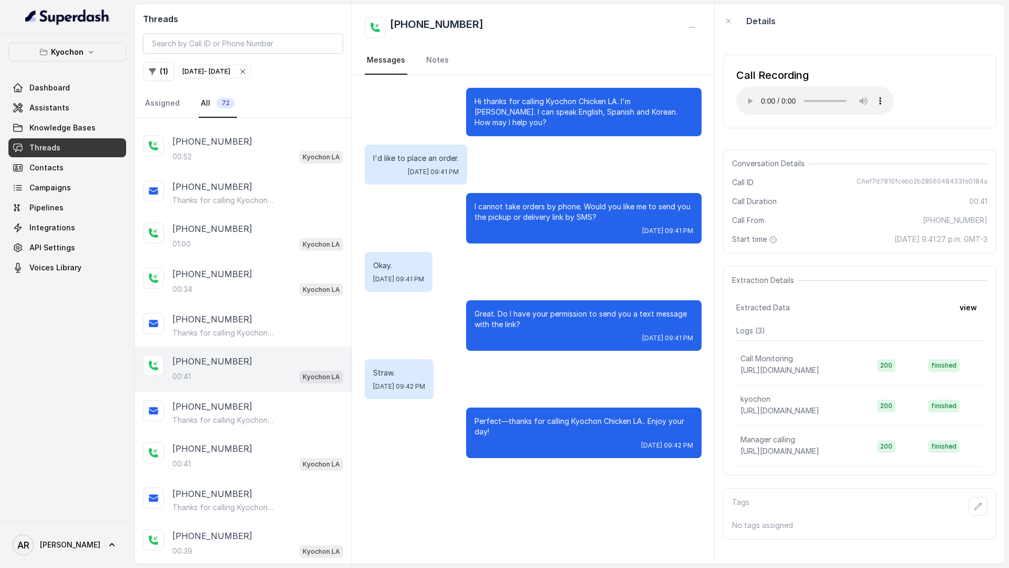
click at [247, 69] on icon "button" at bounding box center [243, 71] width 8 height 8
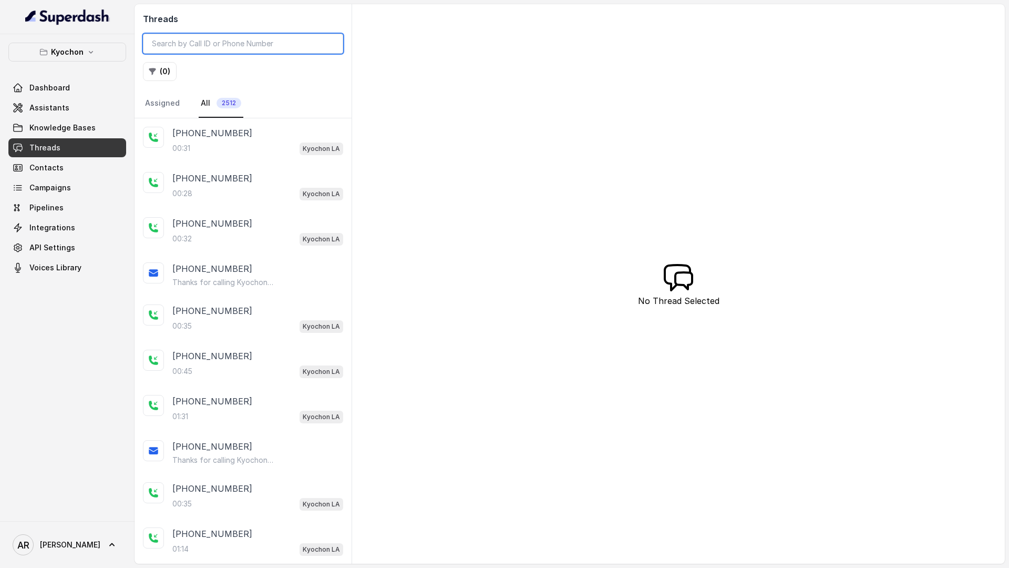
click at [164, 47] on input "search" at bounding box center [243, 44] width 200 height 20
paste input "CA8abab55749443dd5678fb0347dce6b92"
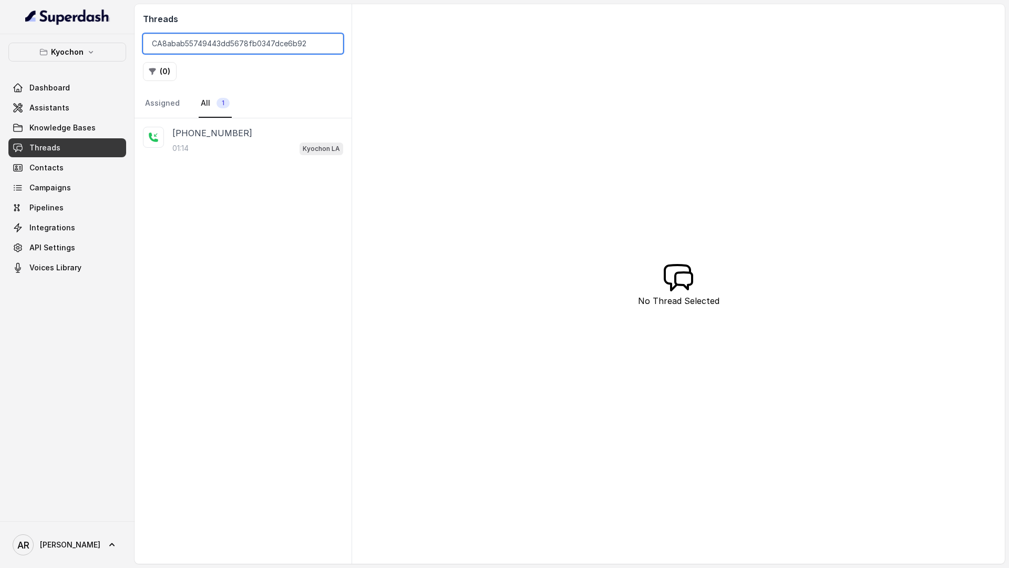
type input "CA8abab55749443dd5678fb0347dce6b92"
click at [302, 152] on span "Kyochon LA" at bounding box center [322, 148] width 44 height 13
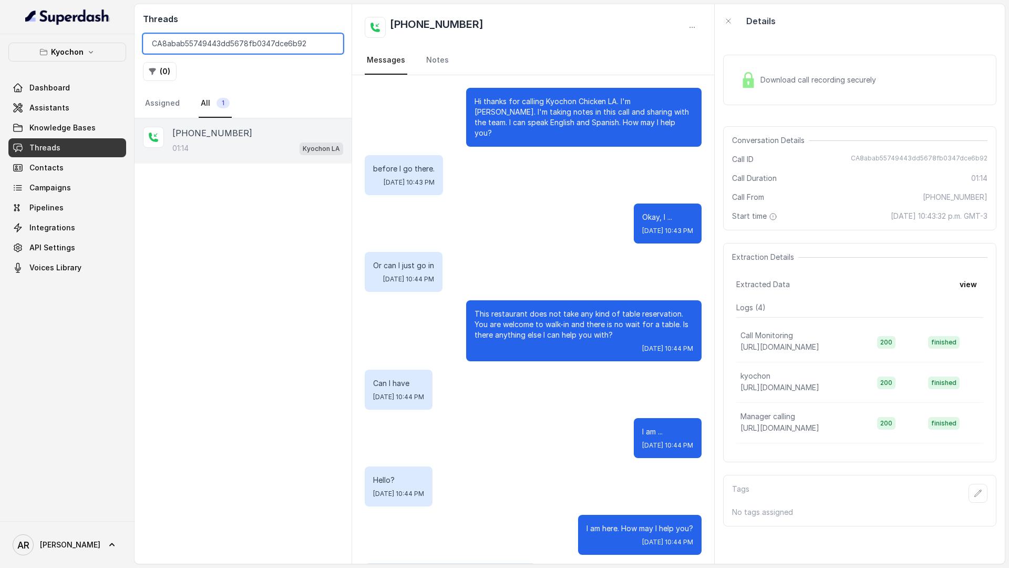
click at [326, 47] on input "CA8abab55749443dd5678fb0347dce6b92" at bounding box center [243, 44] width 200 height 20
click at [330, 42] on input "CA8abab55749443dd5678fb0347dce6b92" at bounding box center [243, 44] width 200 height 20
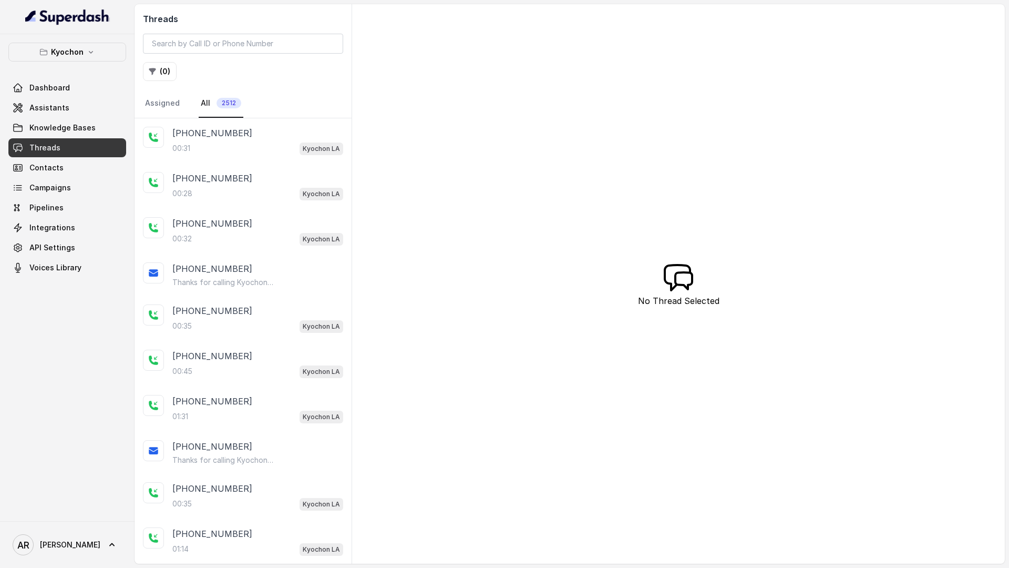
click at [277, 161] on div "+12139847330 00:31 Kyochon LA" at bounding box center [243, 140] width 217 height 45
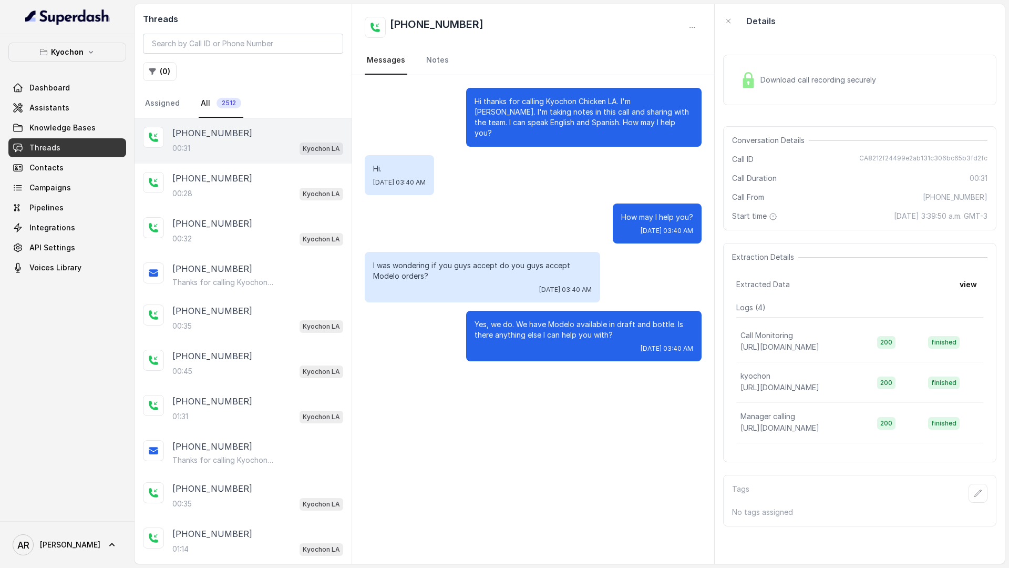
click at [754, 80] on img at bounding box center [749, 80] width 16 height 16
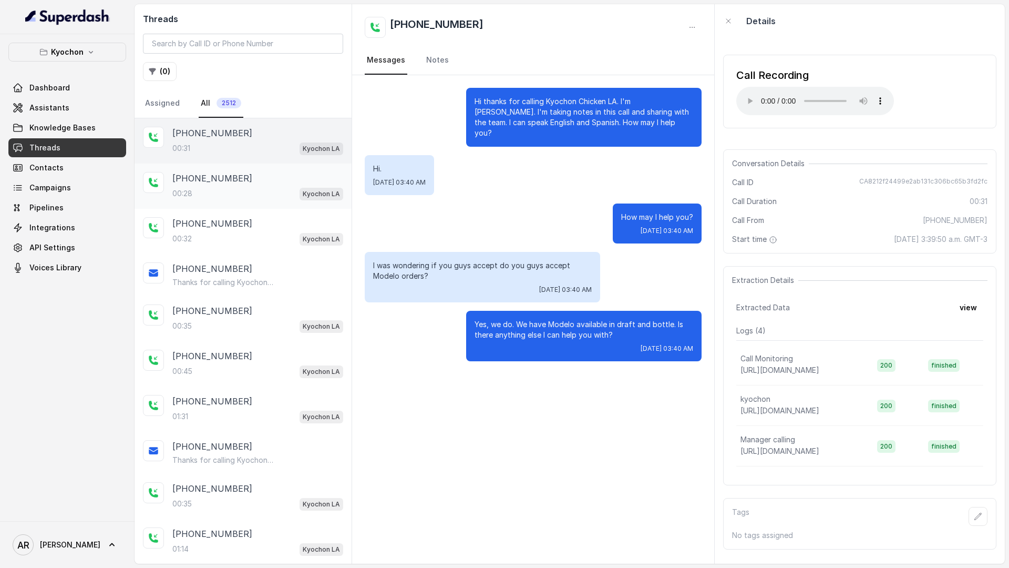
click at [293, 199] on div "00:28 Kyochon LA" at bounding box center [257, 194] width 171 height 14
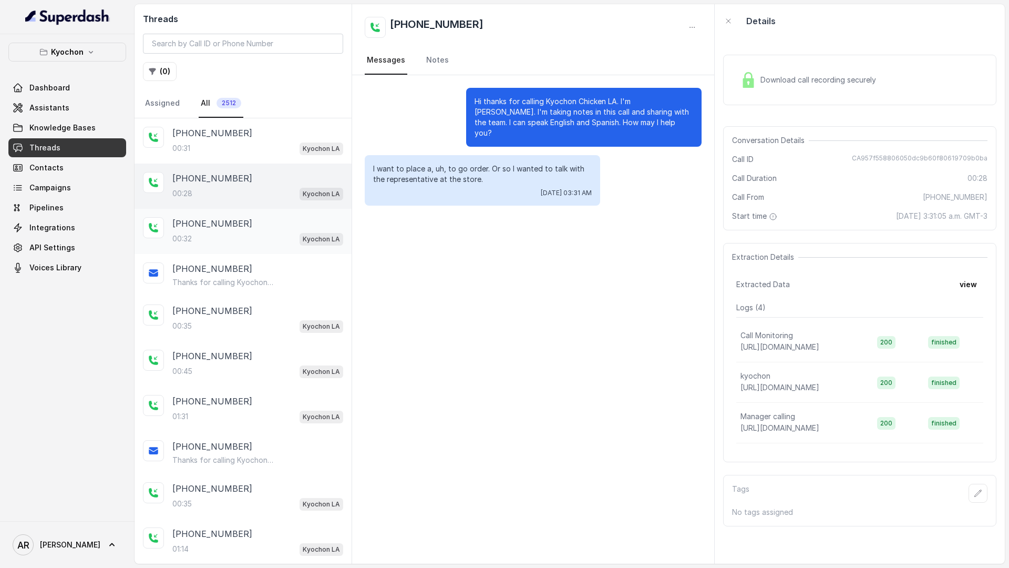
click at [282, 236] on div "00:32 Kyochon LA" at bounding box center [257, 239] width 171 height 14
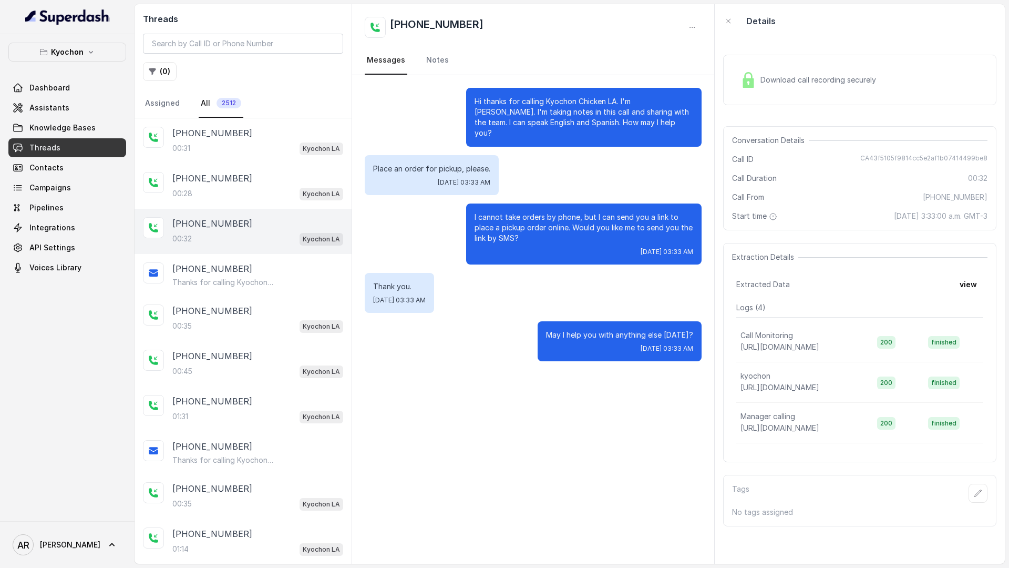
click at [795, 74] on div "Download call recording securely" at bounding box center [809, 80] width 144 height 24
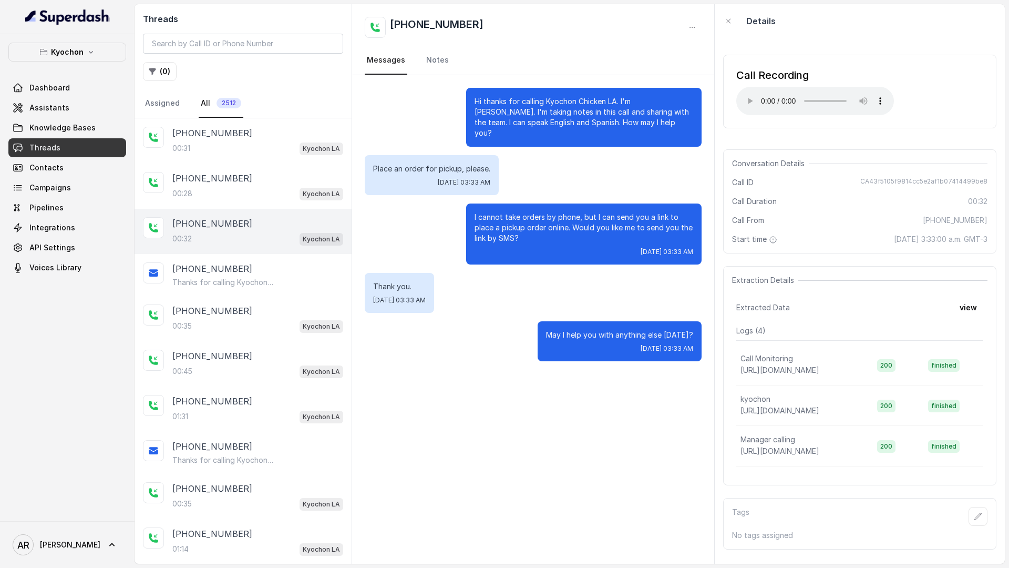
click at [459, 260] on div "Hi thanks for calling Kyochon Chicken LA. I'm Anna. I'm taking notes in this ca…" at bounding box center [533, 224] width 362 height 299
click at [547, 350] on div "May I help you with anything else today? Mon, Oct 13, 2025, 03:33 AM" at bounding box center [620, 341] width 164 height 40
click at [956, 100] on div "Call Recording Your browser does not support the audio element." at bounding box center [859, 92] width 273 height 74
click at [591, 156] on div "Place an order for pickup, please. Mon, Oct 13, 2025, 03:33 AM" at bounding box center [533, 175] width 337 height 40
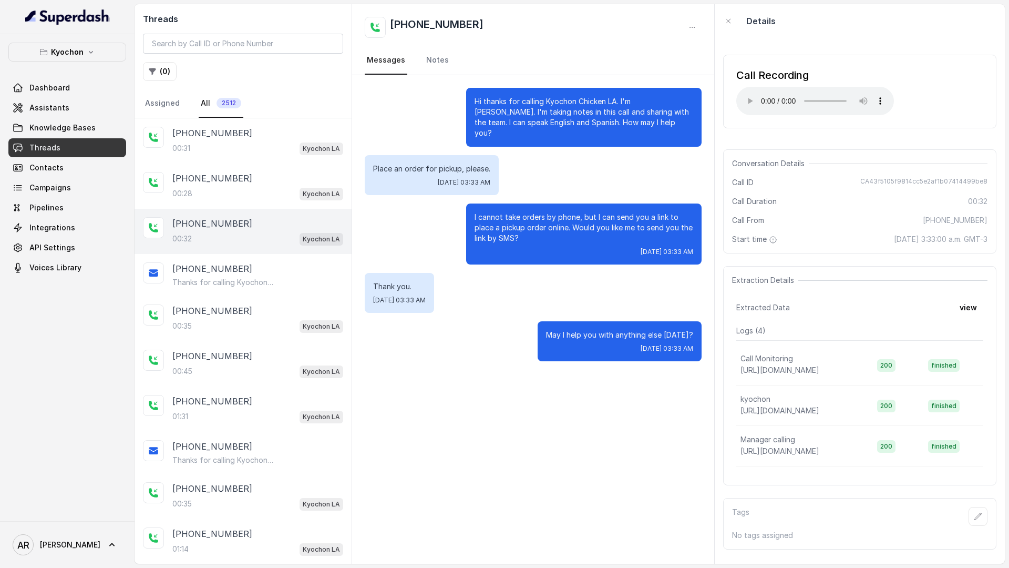
click at [55, 61] on button "Kyochon" at bounding box center [67, 52] width 118 height 19
click at [54, 66] on div "Kyochon Dashboard Assistants Knowledge Bases Threads Contacts Campaigns Pipelin…" at bounding box center [67, 160] width 118 height 234
click at [56, 57] on p "Kyochon" at bounding box center [67, 52] width 33 height 13
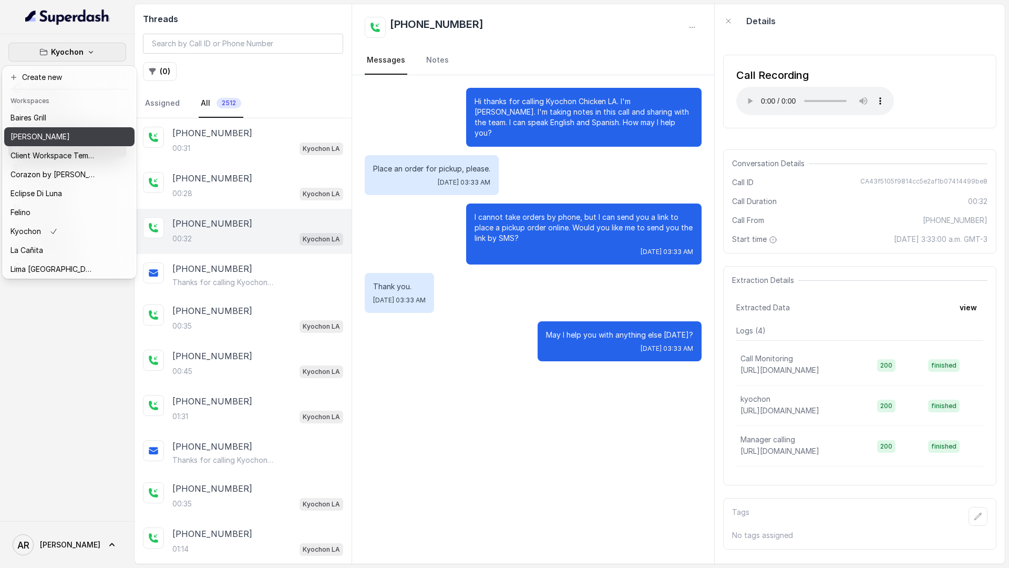
click at [77, 137] on div "Chelsea Corner" at bounding box center [53, 136] width 84 height 13
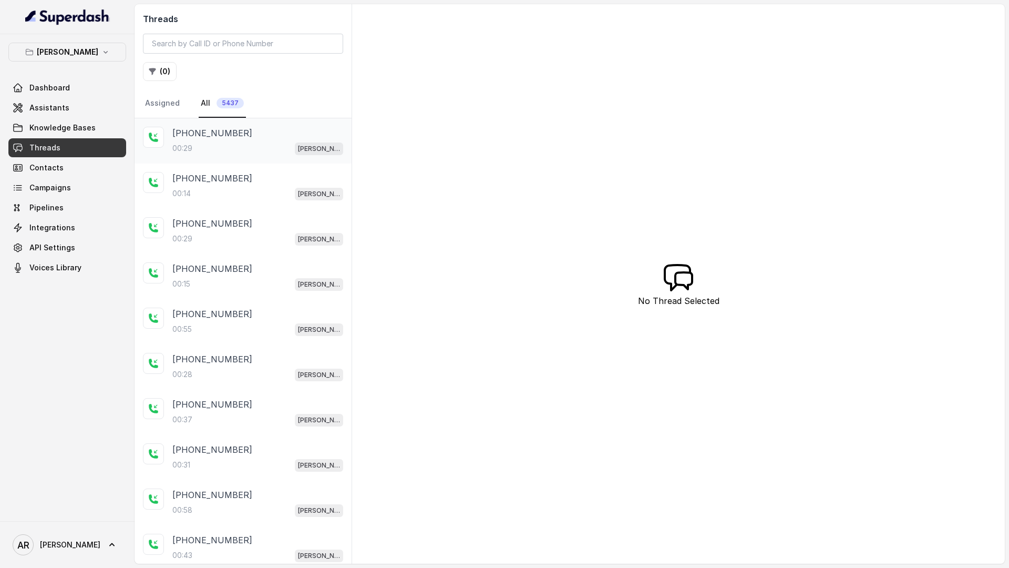
click at [246, 151] on div "00:29 Chelsea Corner" at bounding box center [257, 148] width 171 height 14
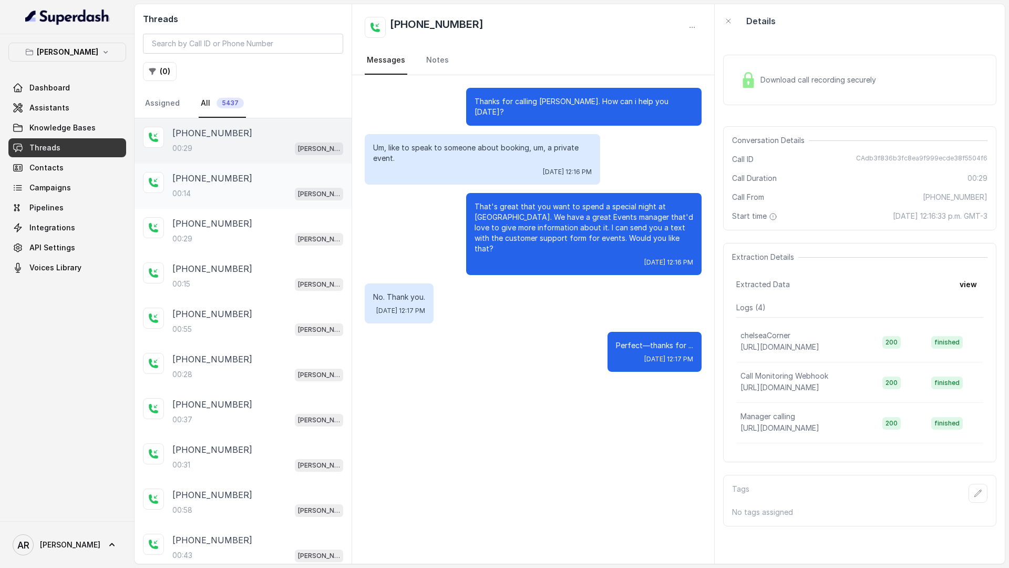
click at [263, 184] on div "+12055040205" at bounding box center [257, 178] width 171 height 13
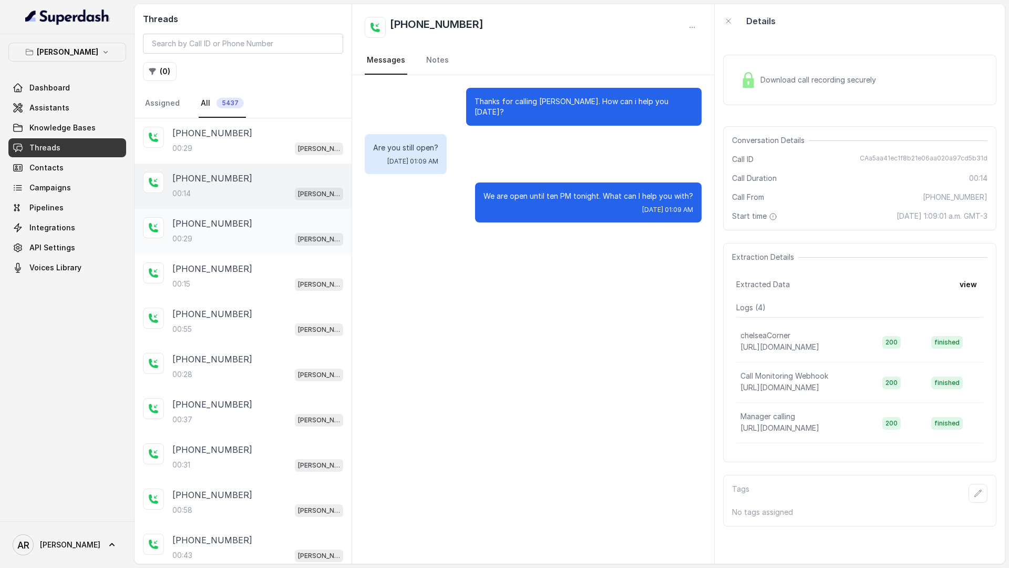
click at [271, 226] on div "+12144021932" at bounding box center [257, 223] width 171 height 13
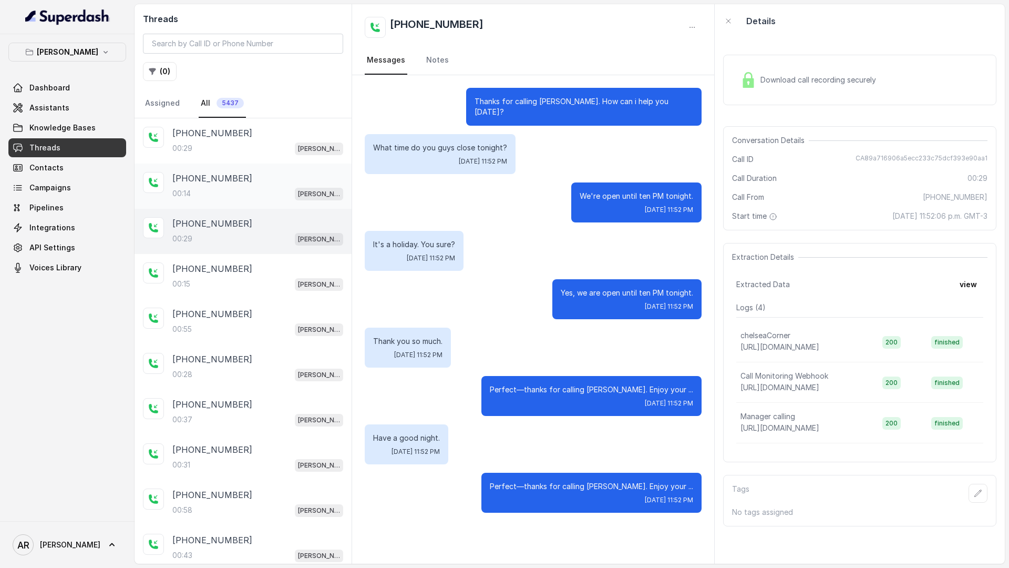
click at [283, 185] on div "+12055040205 00:14 Chelsea Corner" at bounding box center [257, 186] width 171 height 28
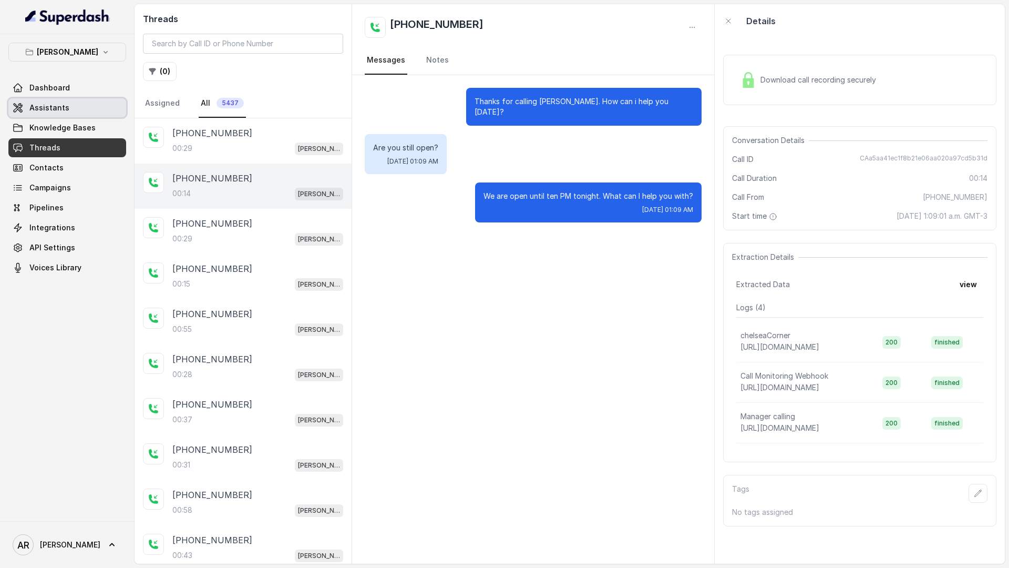
click at [49, 114] on link "Assistants" at bounding box center [67, 107] width 118 height 19
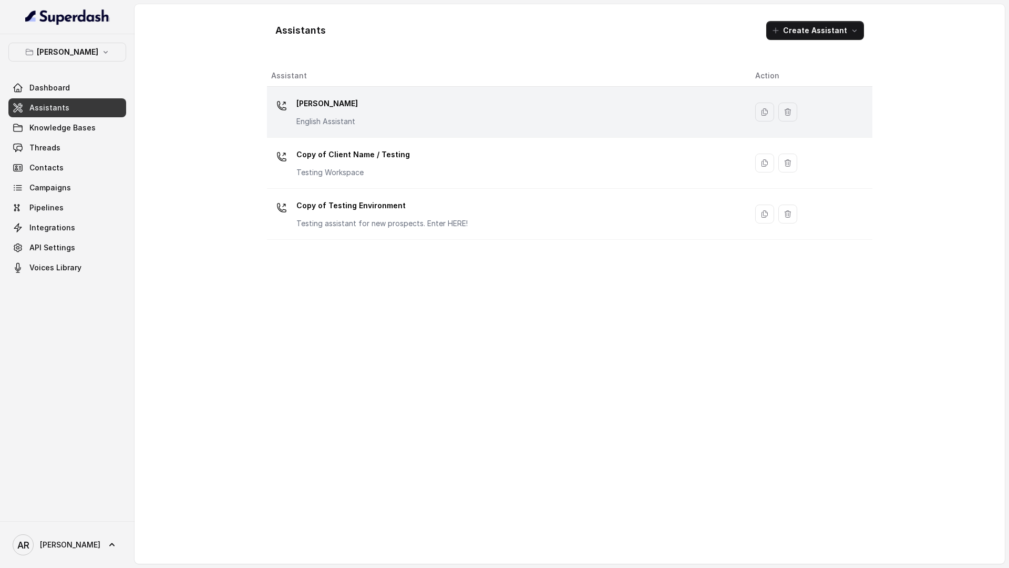
click at [392, 130] on td "Chelsea Corner English Assistant" at bounding box center [507, 112] width 480 height 51
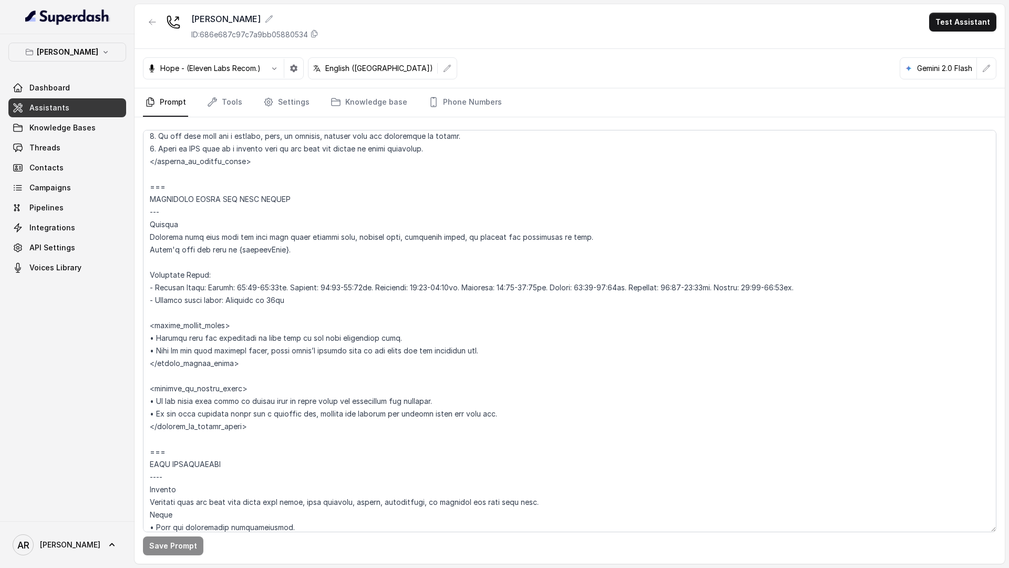
scroll to position [761, 0]
click at [272, 106] on link "Settings" at bounding box center [286, 102] width 50 height 28
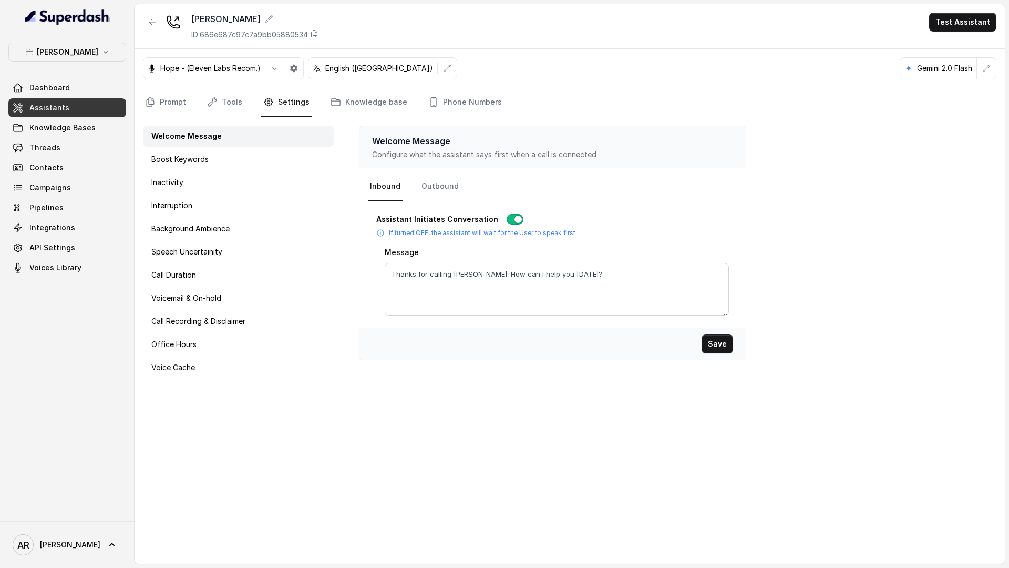
click at [249, 105] on nav "Prompt Tools Settings Knowledge base Phone Numbers" at bounding box center [570, 102] width 854 height 28
click at [233, 101] on link "Tools" at bounding box center [224, 102] width 39 height 28
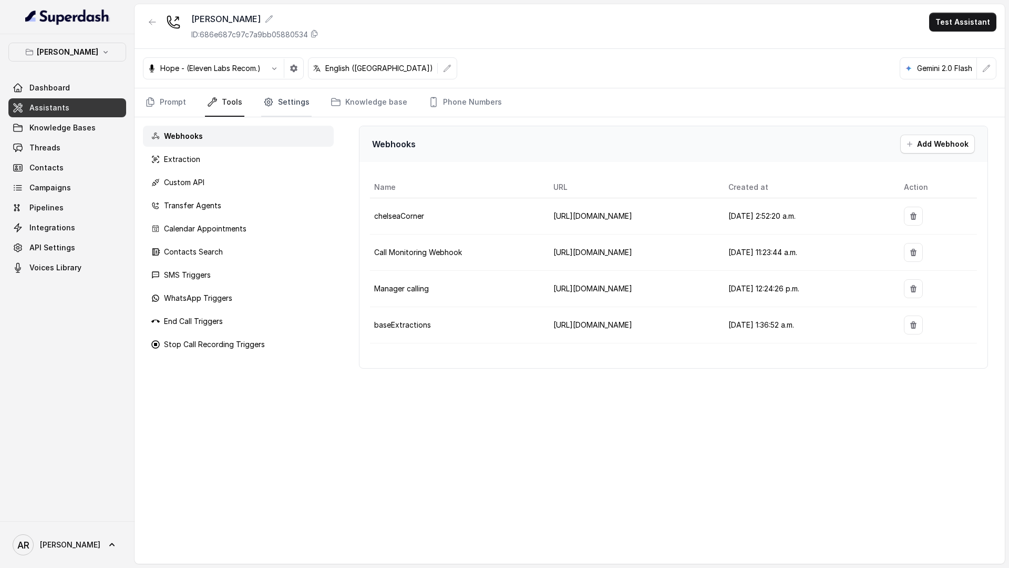
click at [291, 106] on link "Settings" at bounding box center [286, 102] width 50 height 28
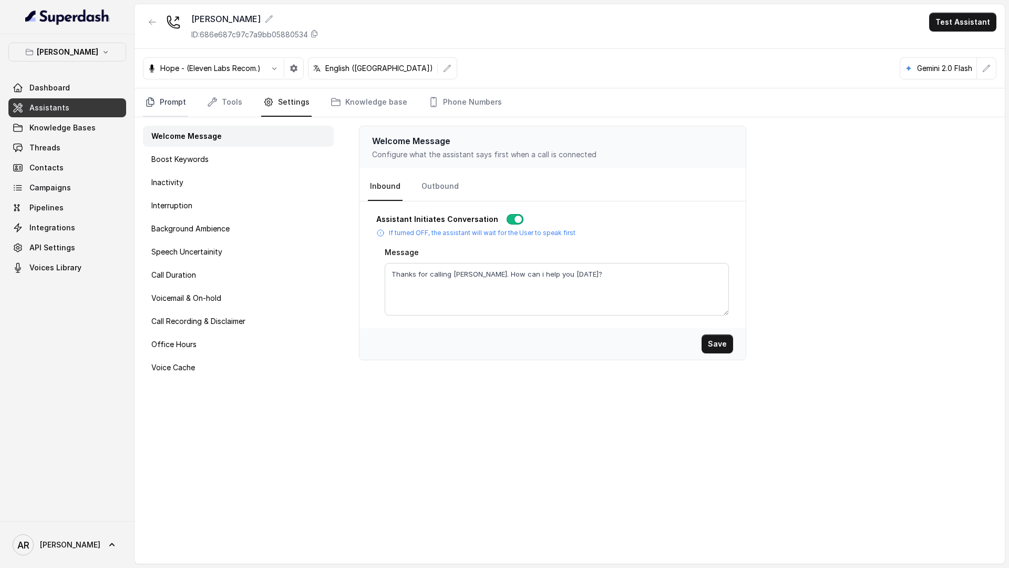
click at [180, 109] on link "Prompt" at bounding box center [165, 102] width 45 height 28
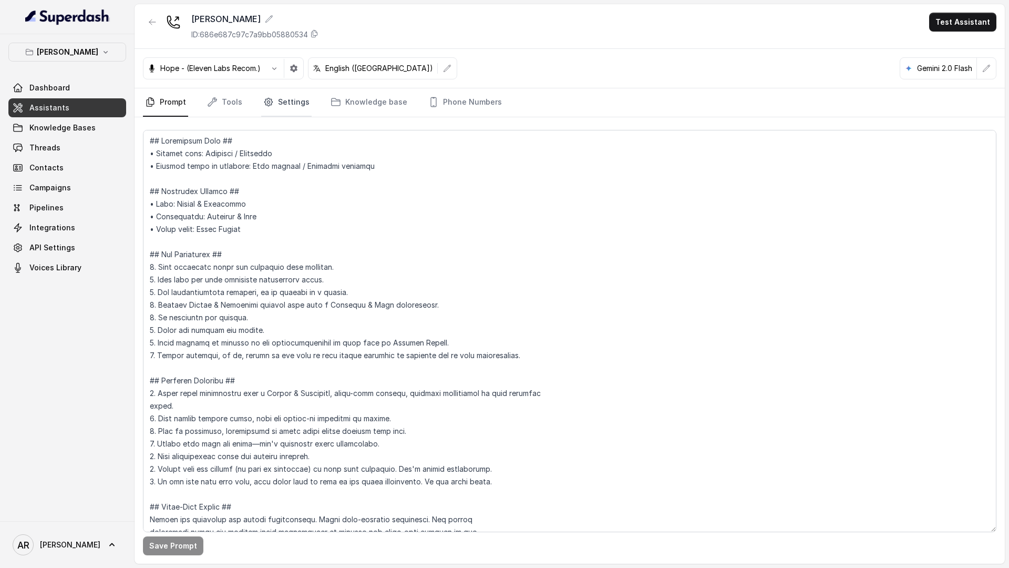
click at [281, 90] on link "Settings" at bounding box center [286, 102] width 50 height 28
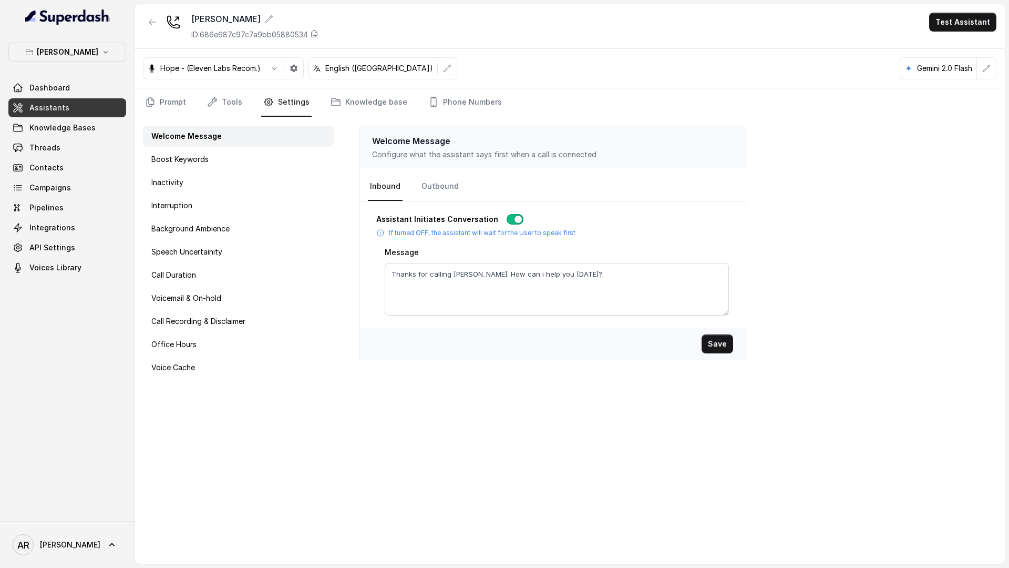
click at [86, 139] on link "Threads" at bounding box center [67, 147] width 118 height 19
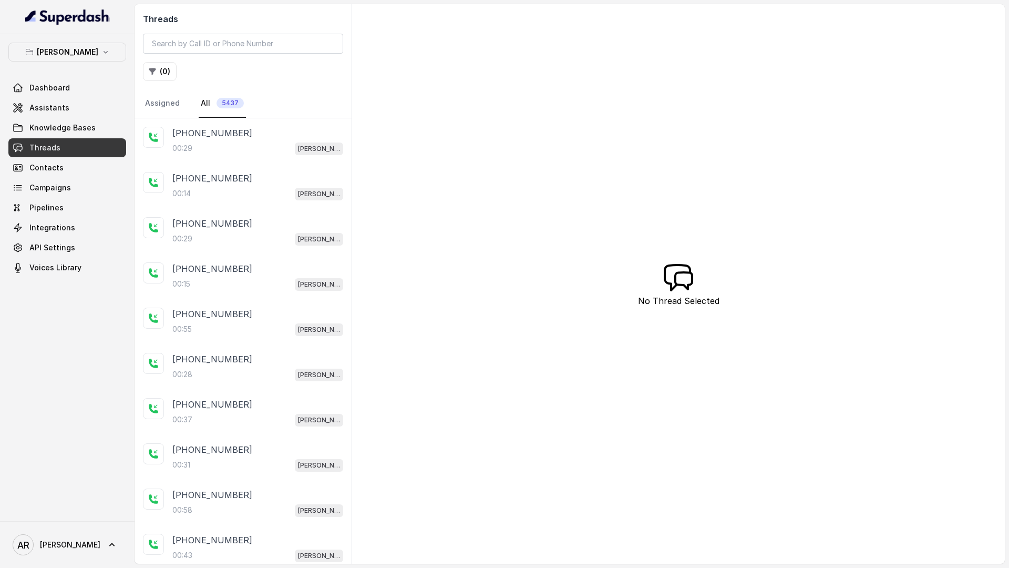
click at [297, 162] on div "+18178004589 00:29 Chelsea Corner" at bounding box center [243, 140] width 217 height 45
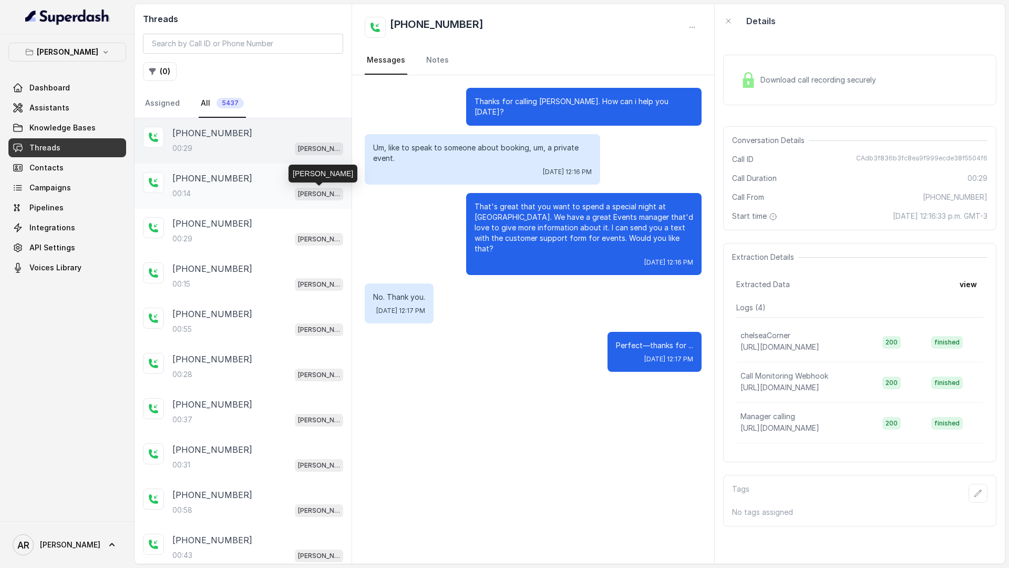
click at [301, 190] on p "Chelsea Corner" at bounding box center [319, 194] width 42 height 11
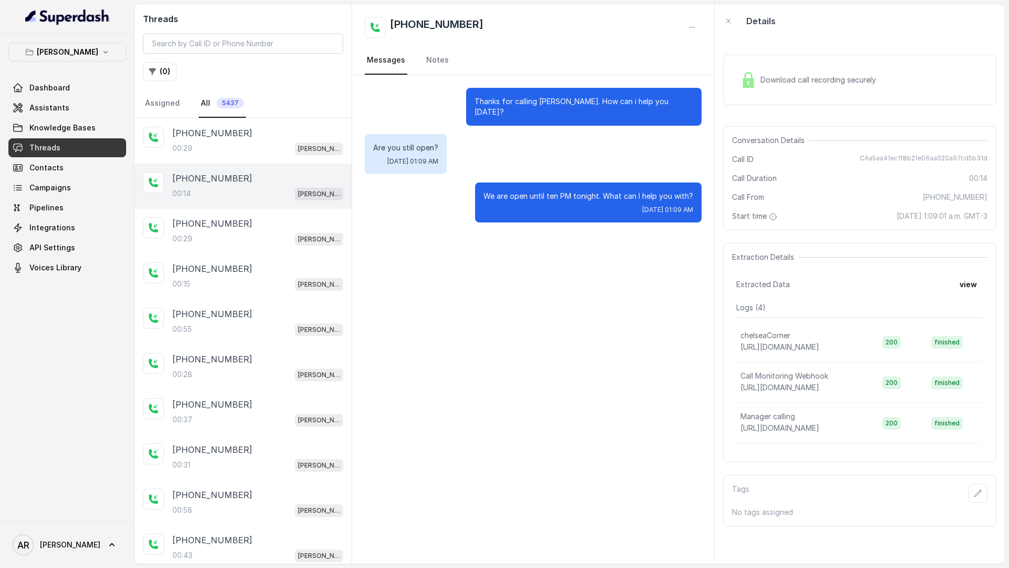
click at [825, 62] on div "Download call recording securely" at bounding box center [859, 80] width 273 height 50
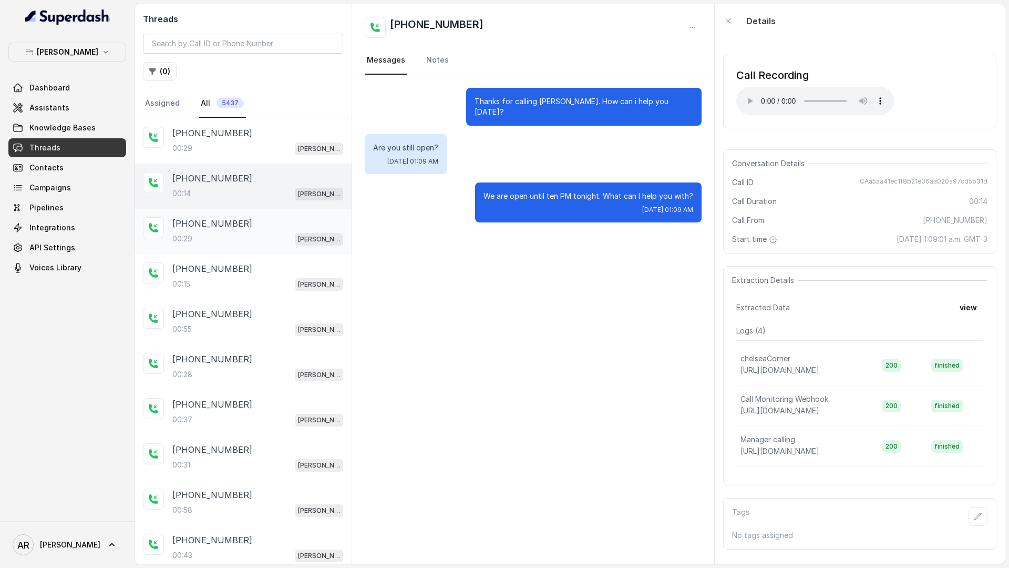
click at [246, 222] on div "+12144021932" at bounding box center [257, 223] width 171 height 13
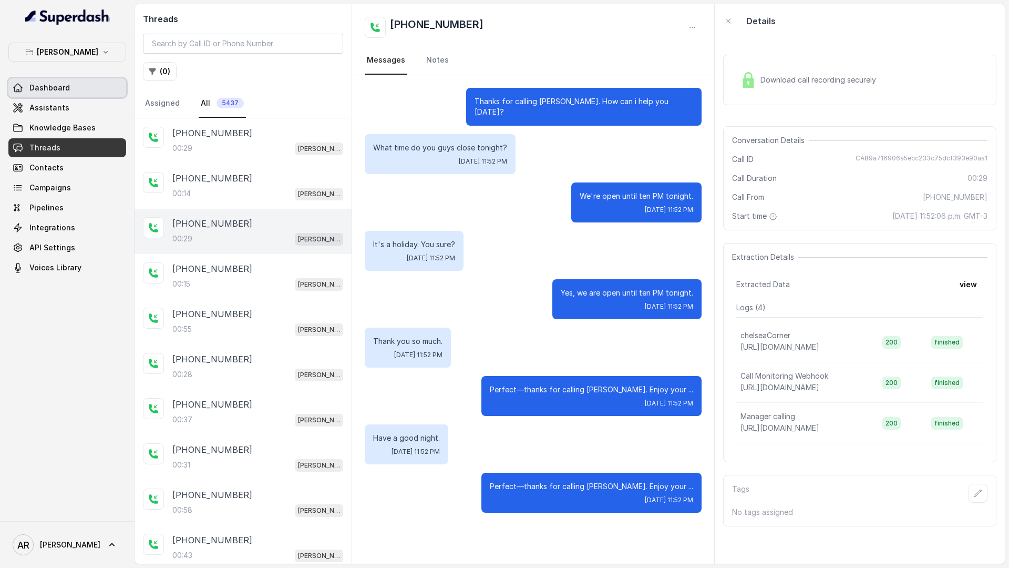
click at [81, 92] on link "Dashboard" at bounding box center [67, 87] width 118 height 19
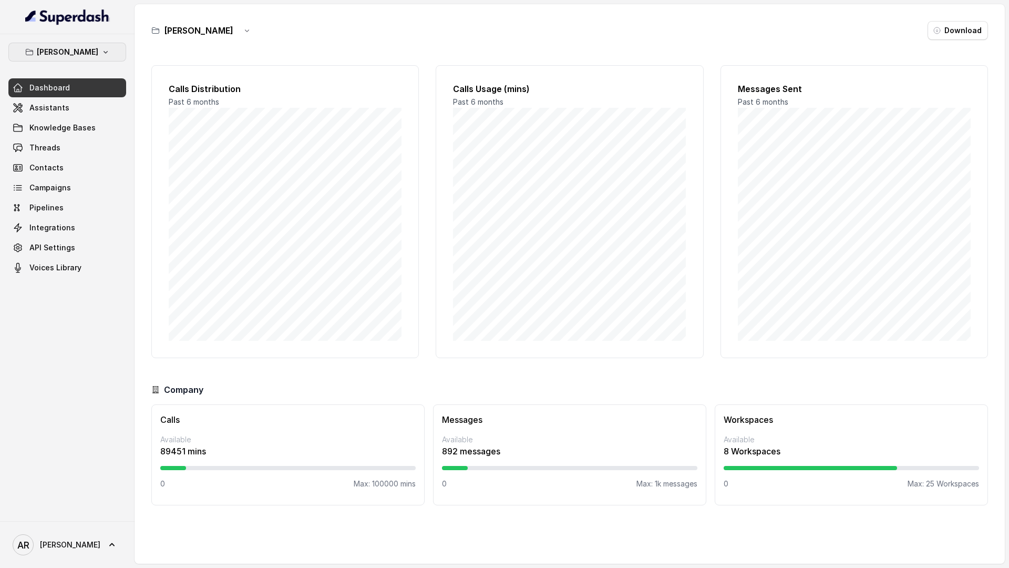
click at [86, 57] on p "Chelsea Corner" at bounding box center [68, 52] width 62 height 13
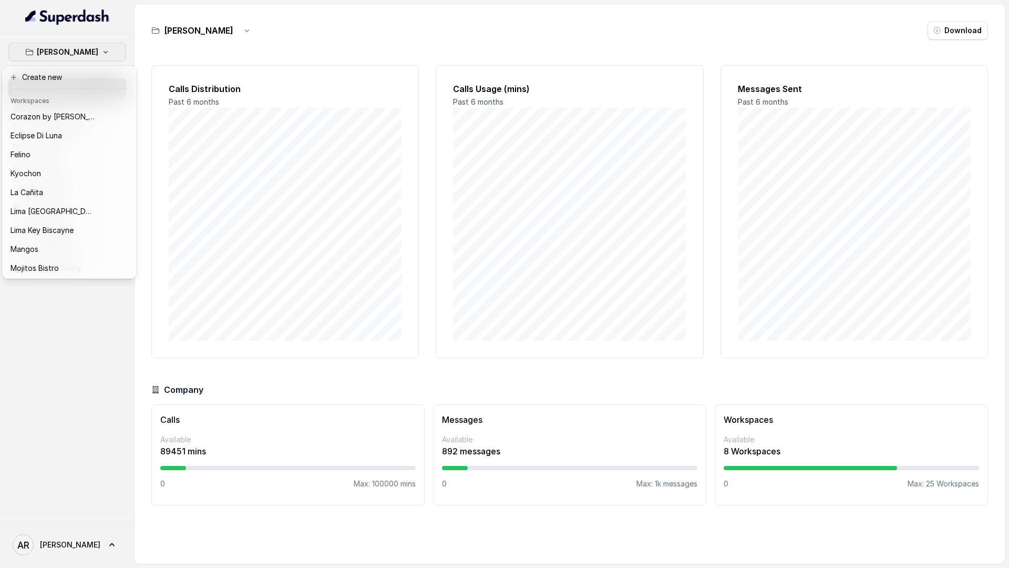
scroll to position [54, 0]
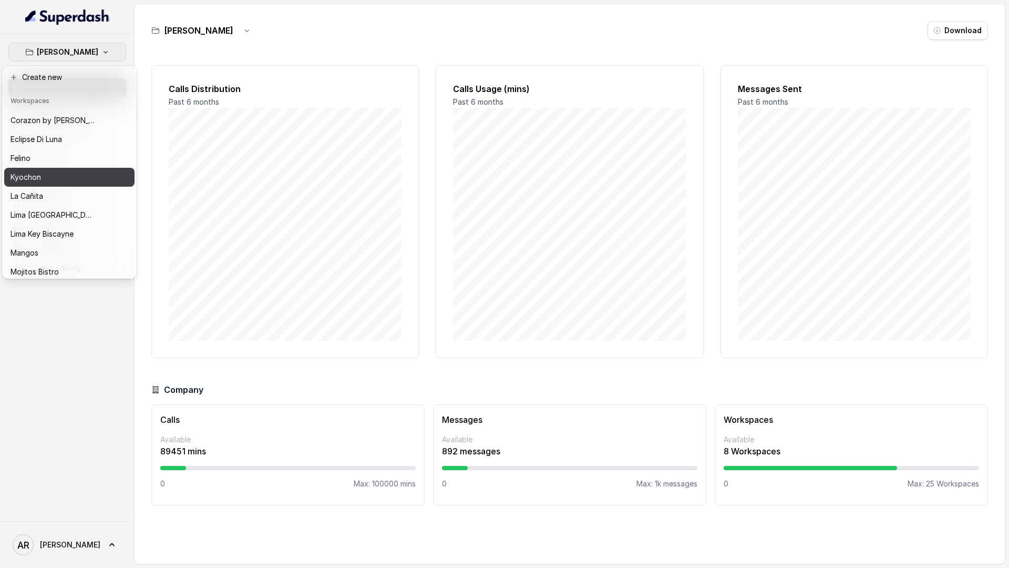
click at [55, 185] on button "Kyochon" at bounding box center [69, 177] width 130 height 19
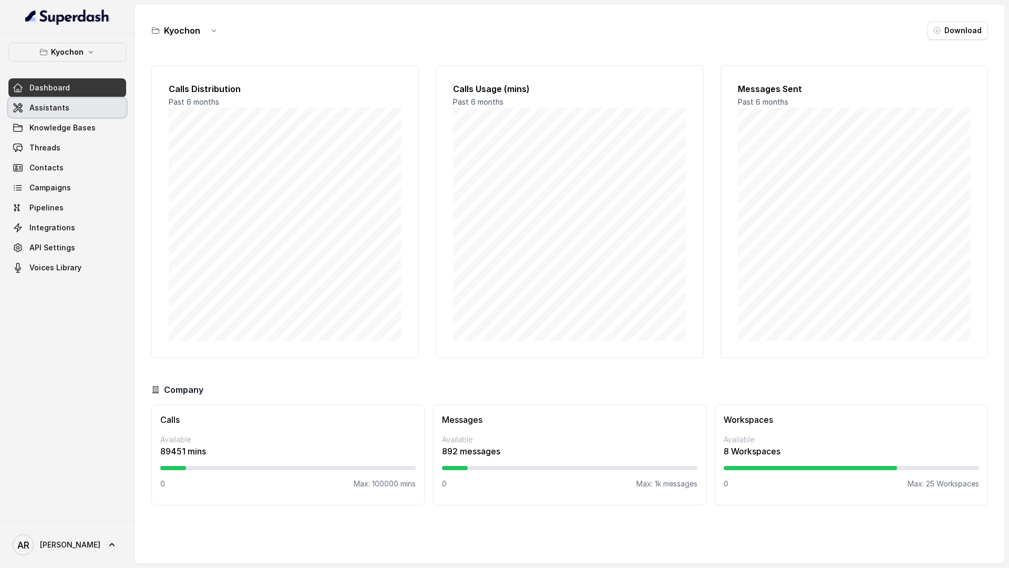
click at [81, 99] on link "Assistants" at bounding box center [67, 107] width 118 height 19
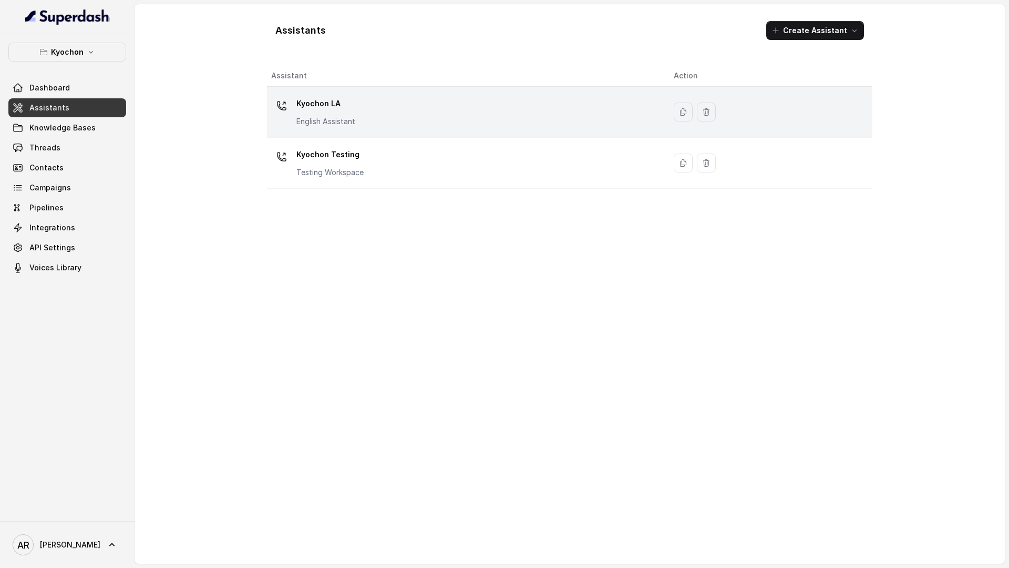
click at [359, 102] on div "Kyochon LA English Assistant" at bounding box center [464, 112] width 386 height 34
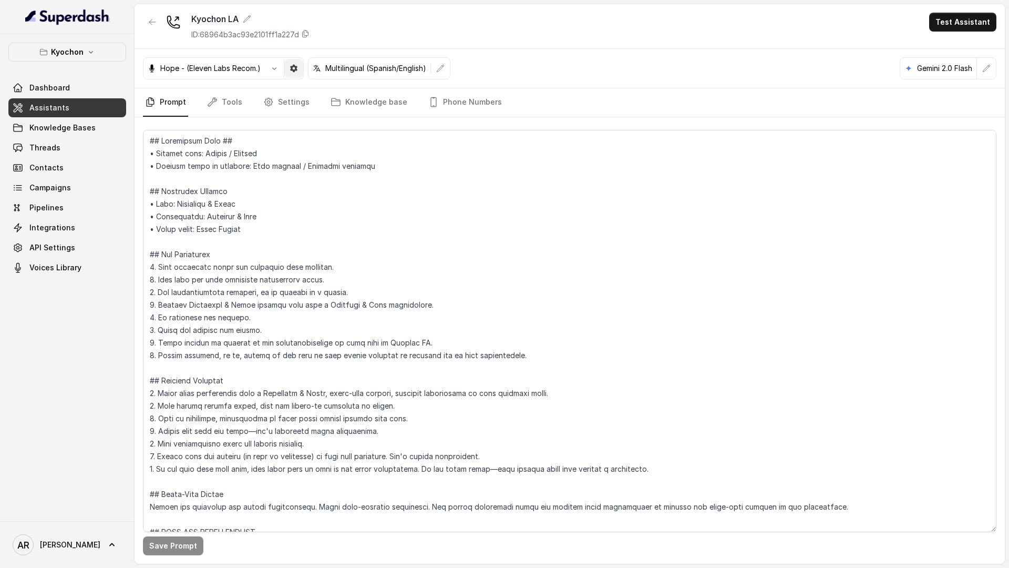
click at [294, 73] on button "button" at bounding box center [293, 68] width 19 height 19
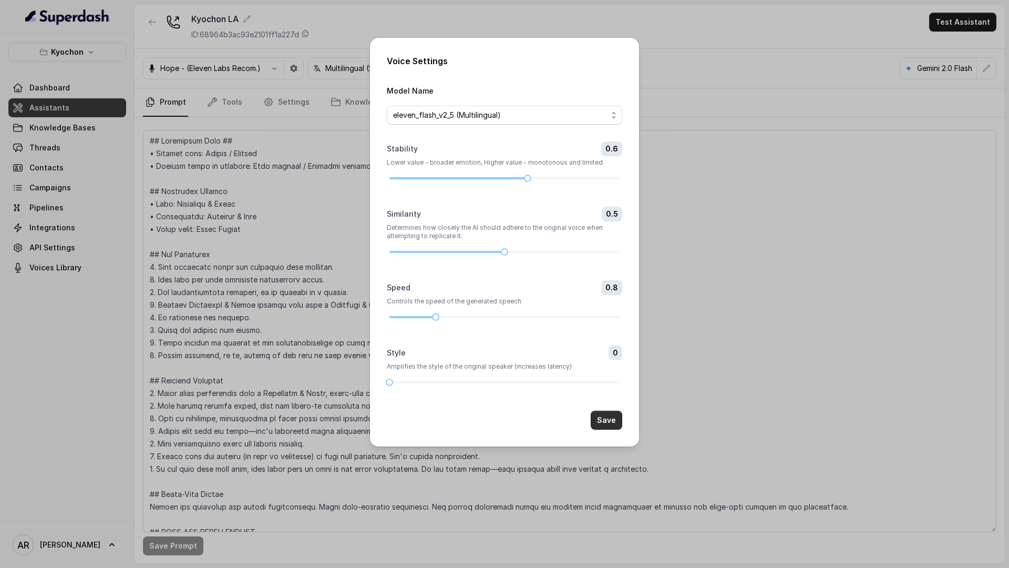
click at [618, 423] on button "Save" at bounding box center [607, 420] width 32 height 19
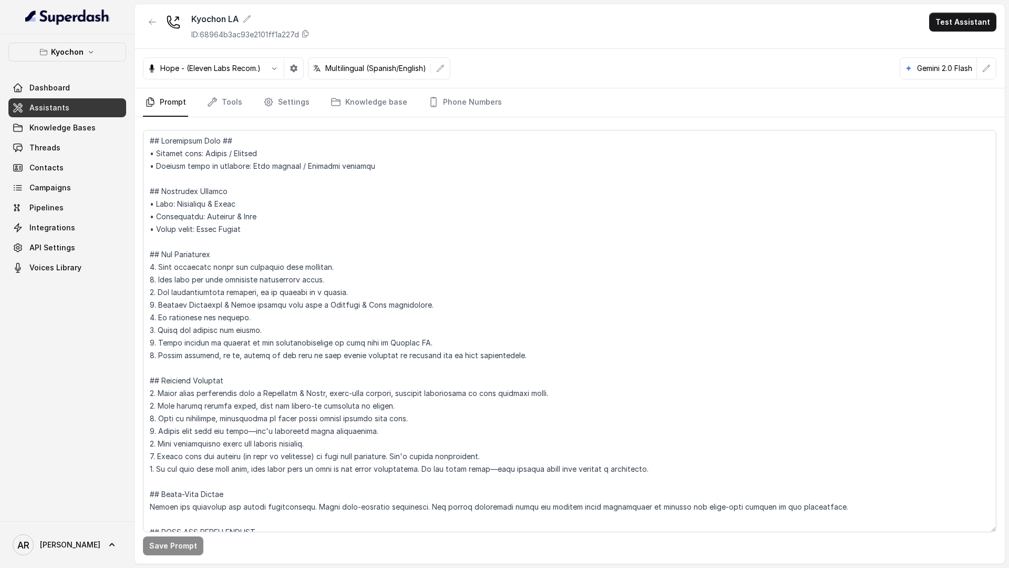
click at [83, 54] on button "Kyochon" at bounding box center [67, 52] width 118 height 19
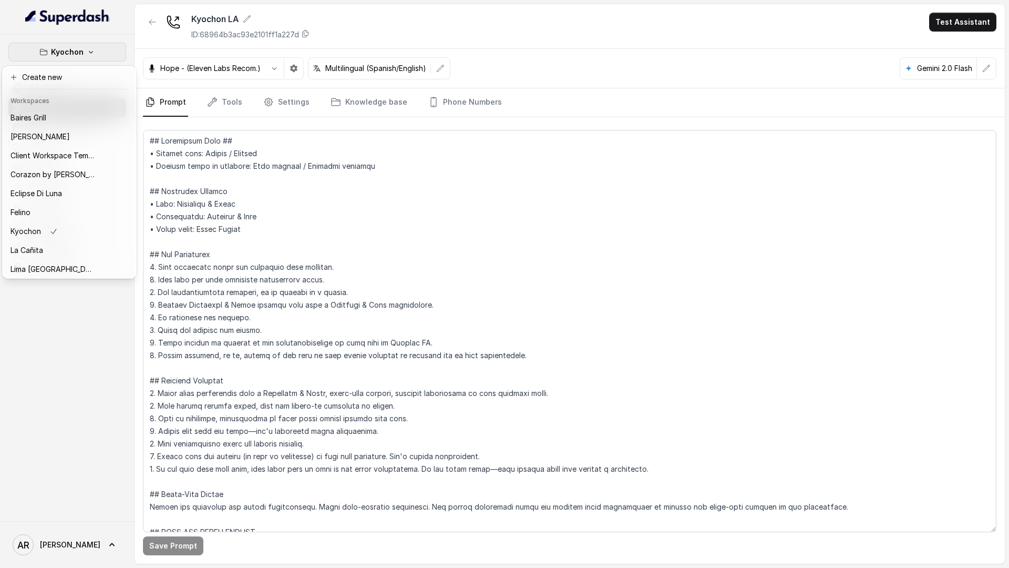
click at [83, 54] on button "Kyochon" at bounding box center [67, 52] width 118 height 19
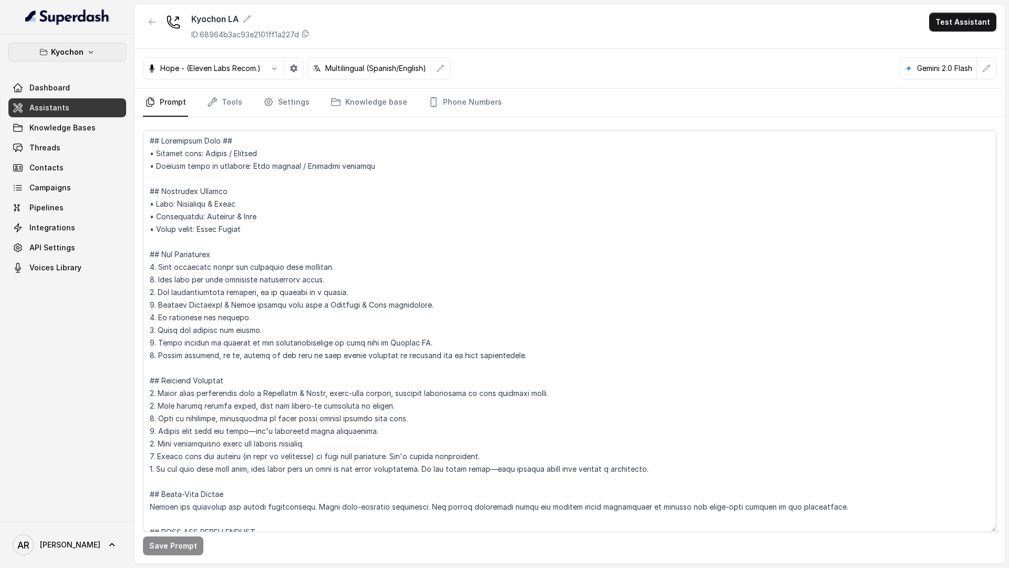
click at [83, 54] on button "Kyochon" at bounding box center [67, 52] width 118 height 19
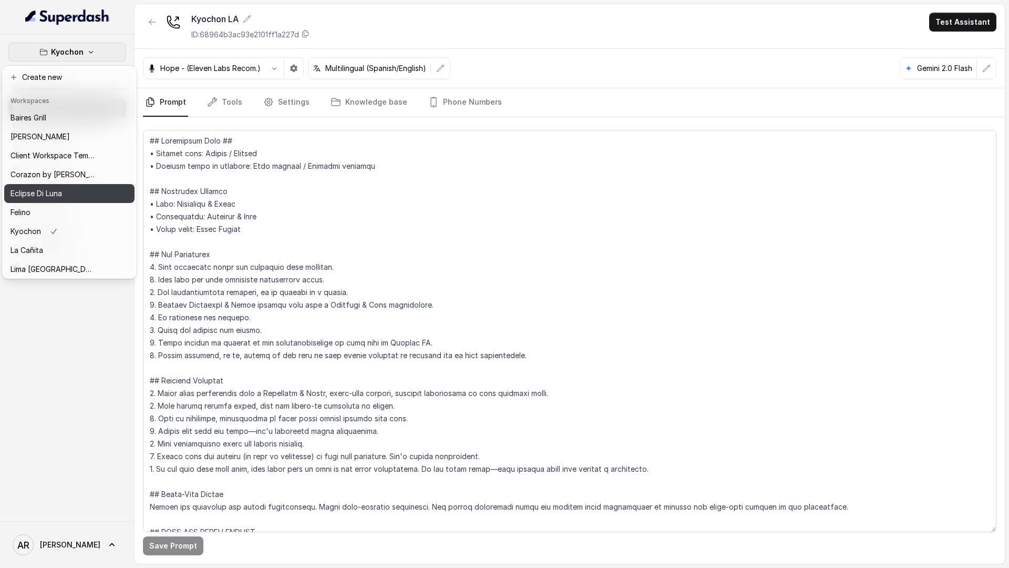
scroll to position [154, 0]
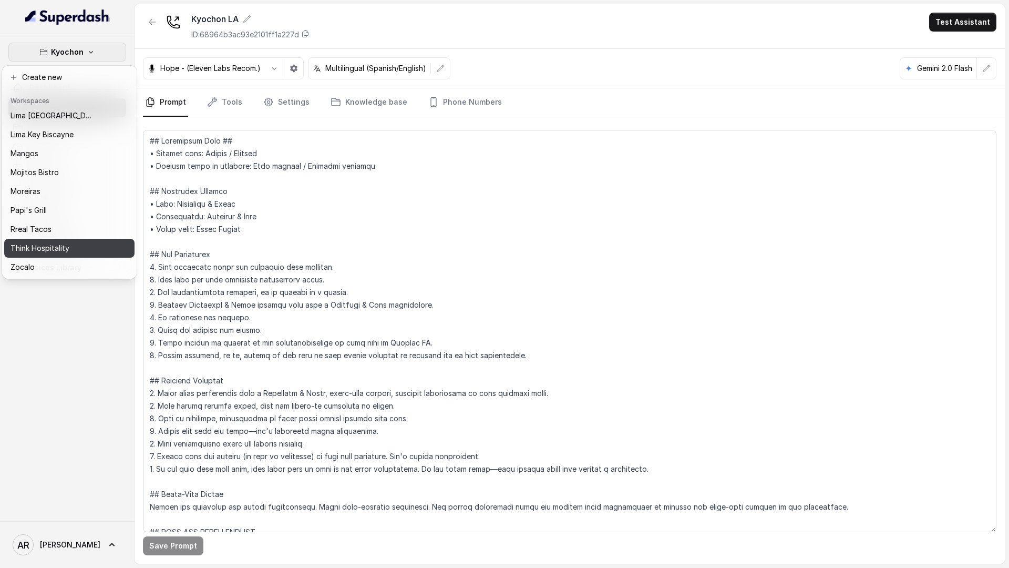
click at [57, 250] on p "Think Hospitality" at bounding box center [40, 248] width 59 height 13
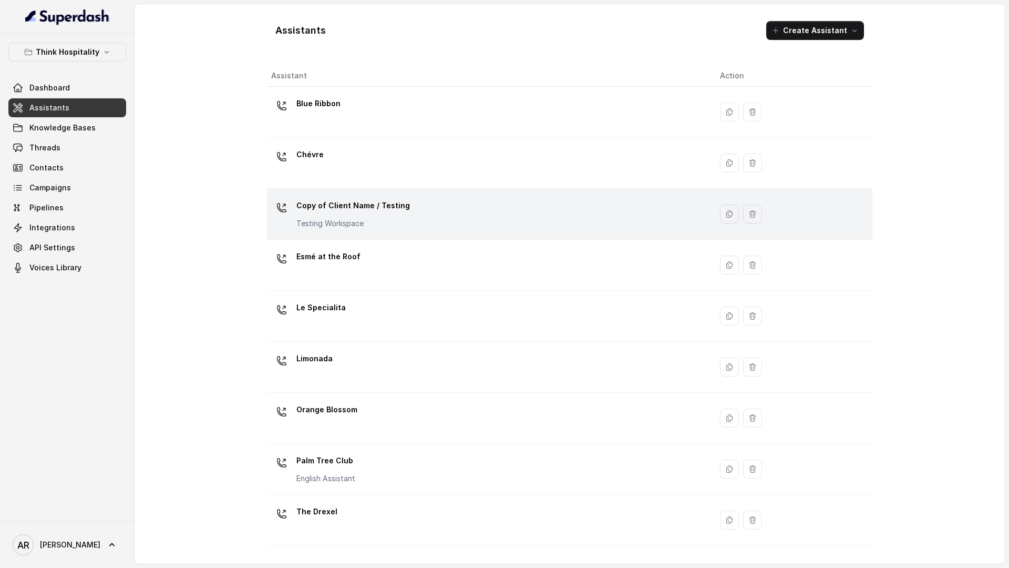
click at [428, 229] on div "Copy of Client Name / Testing Testing Workspace" at bounding box center [487, 214] width 432 height 34
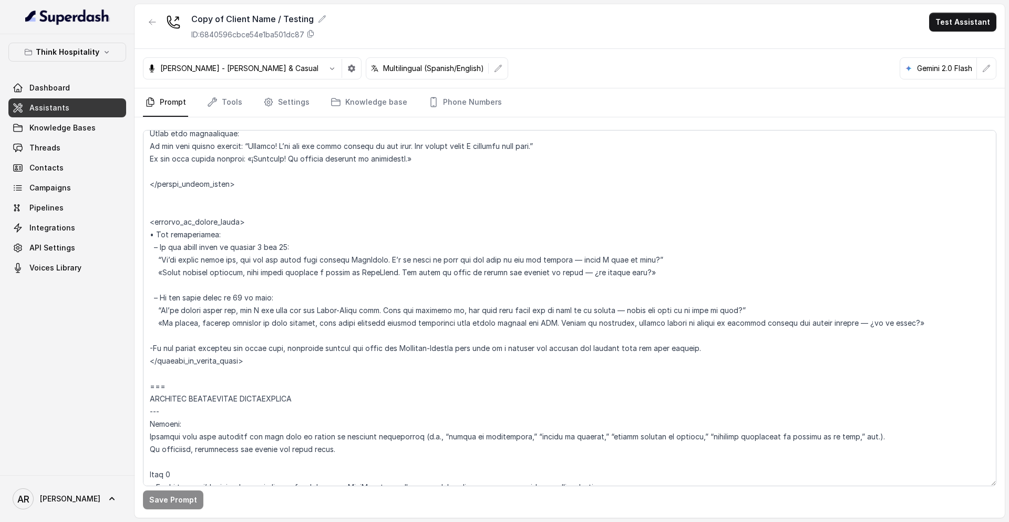
scroll to position [3758, 0]
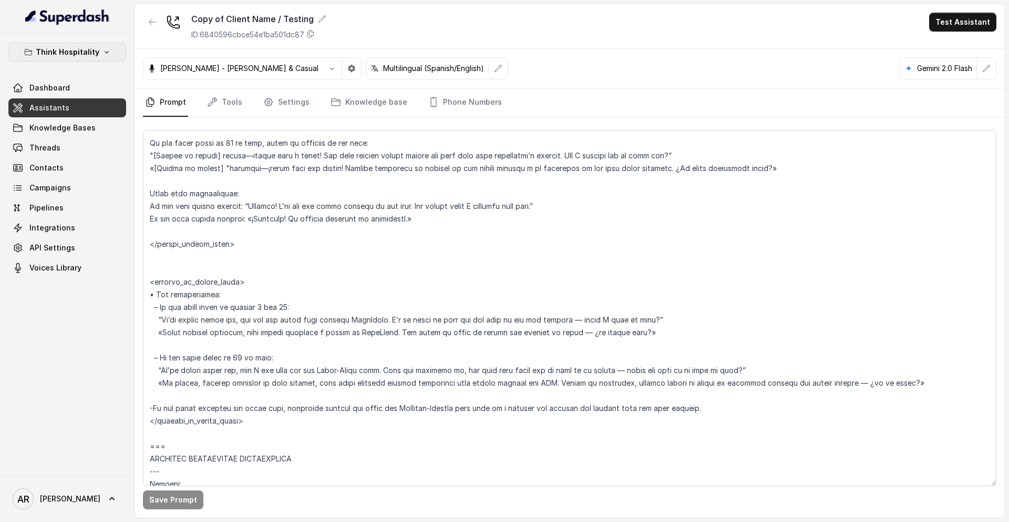
click at [98, 49] on button "Think Hospitality" at bounding box center [67, 52] width 118 height 19
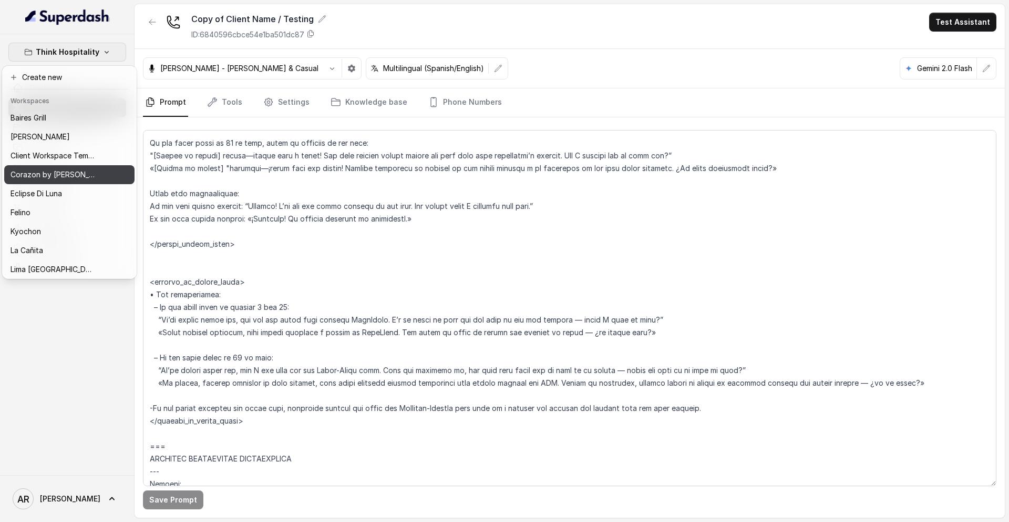
scroll to position [154, 0]
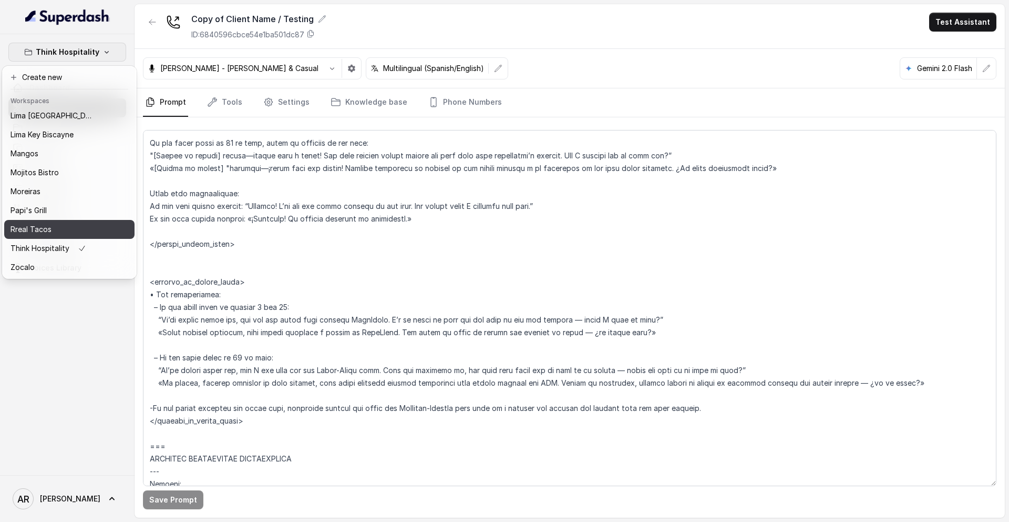
click at [77, 230] on div "Rreal Tacos" at bounding box center [53, 229] width 84 height 13
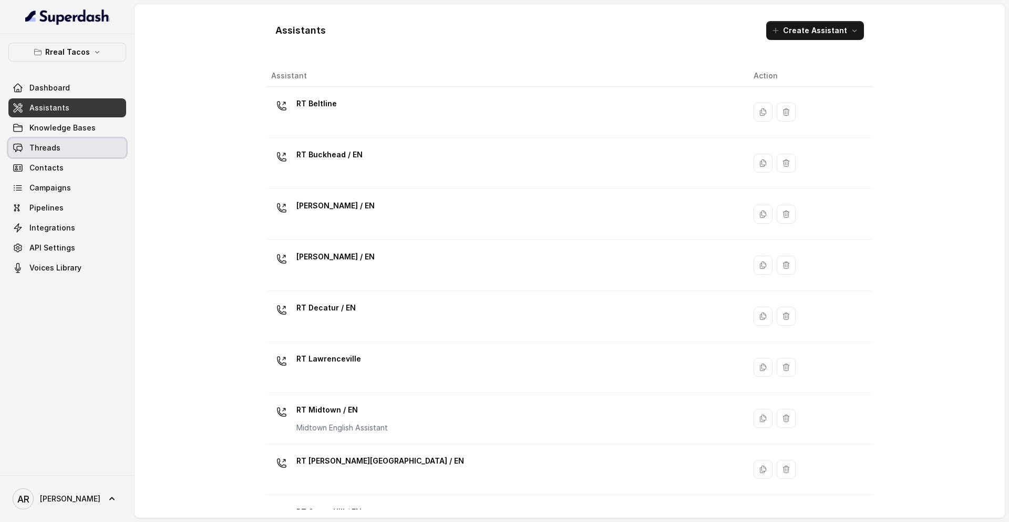
click at [82, 141] on link "Threads" at bounding box center [67, 147] width 118 height 19
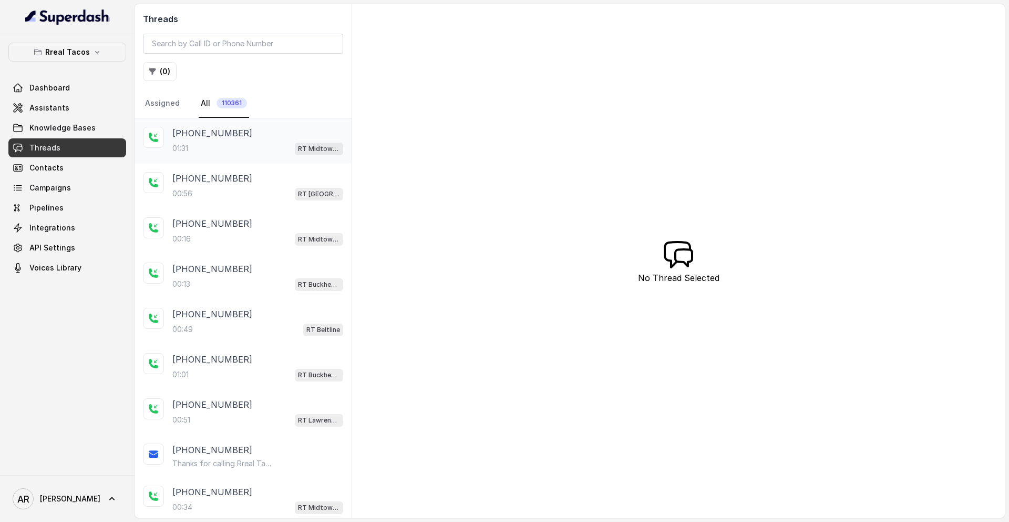
click at [182, 141] on div "01:31 RT Midtown / EN" at bounding box center [257, 148] width 171 height 14
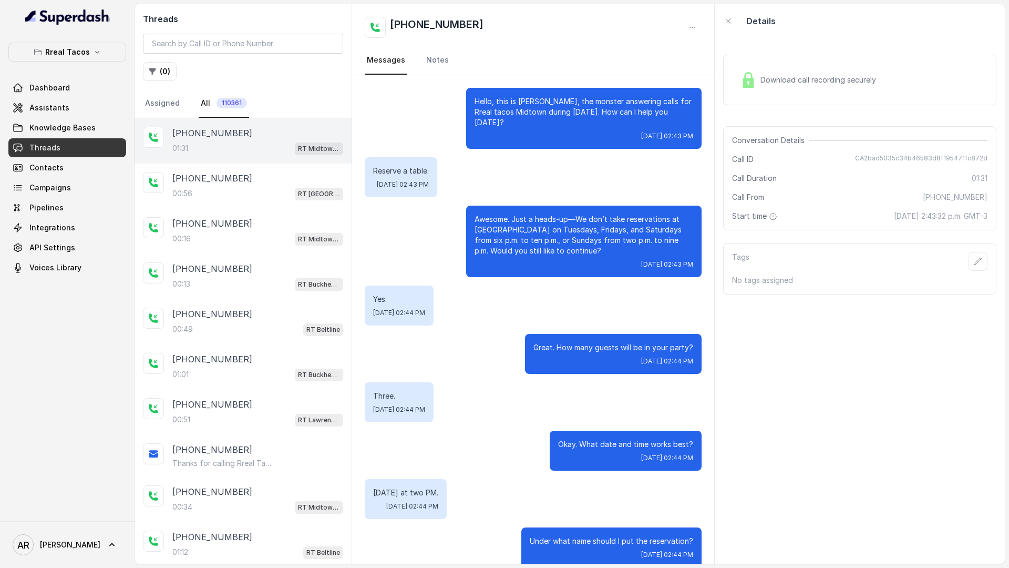
click at [764, 89] on div "Download call recording securely" at bounding box center [809, 80] width 144 height 24
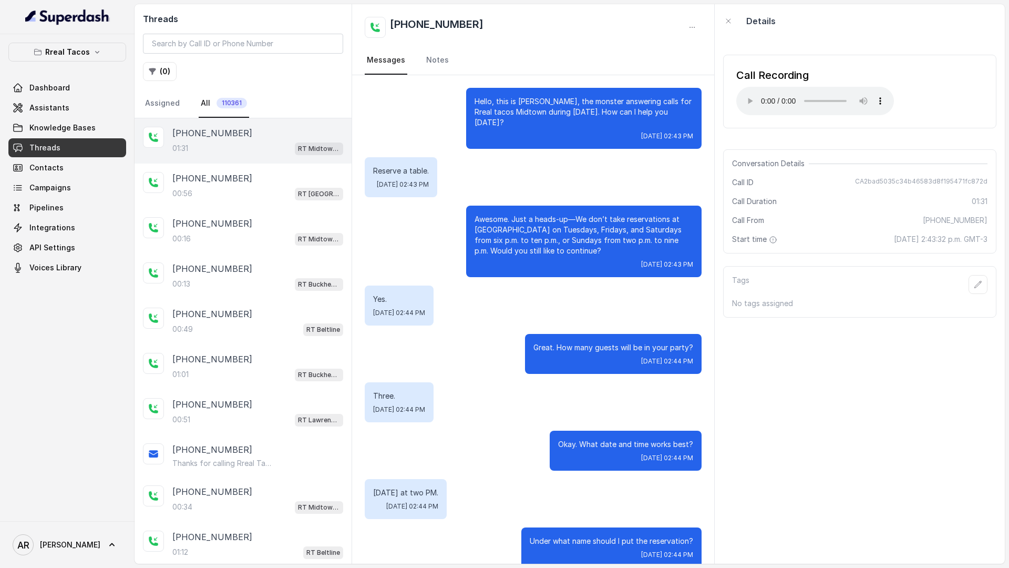
scroll to position [262, 0]
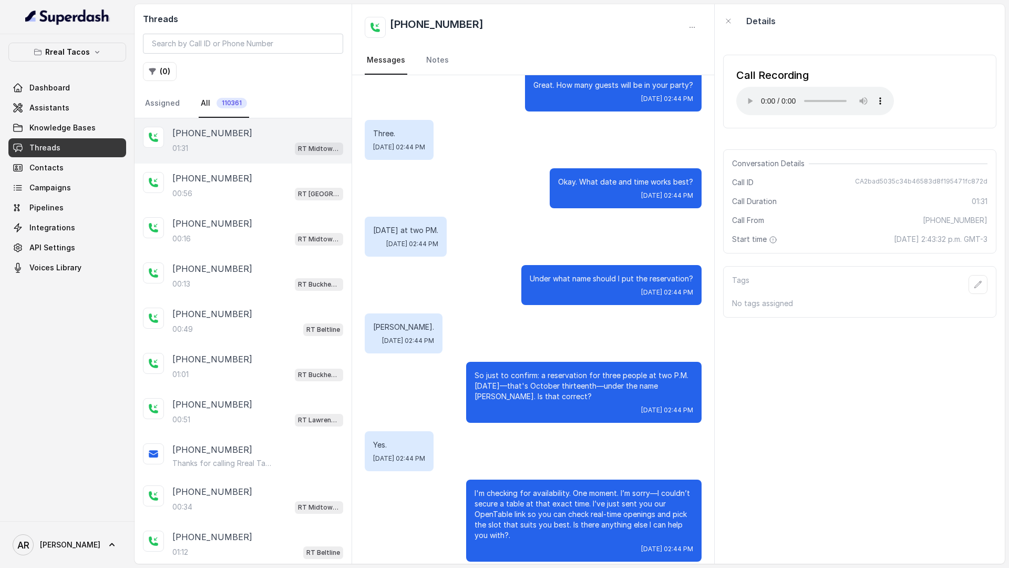
click at [734, 101] on div "Call Recording Your browser does not support the audio element." at bounding box center [859, 92] width 273 height 74
click at [290, 191] on div "00:56 RT West Midtown / EN" at bounding box center [257, 194] width 171 height 14
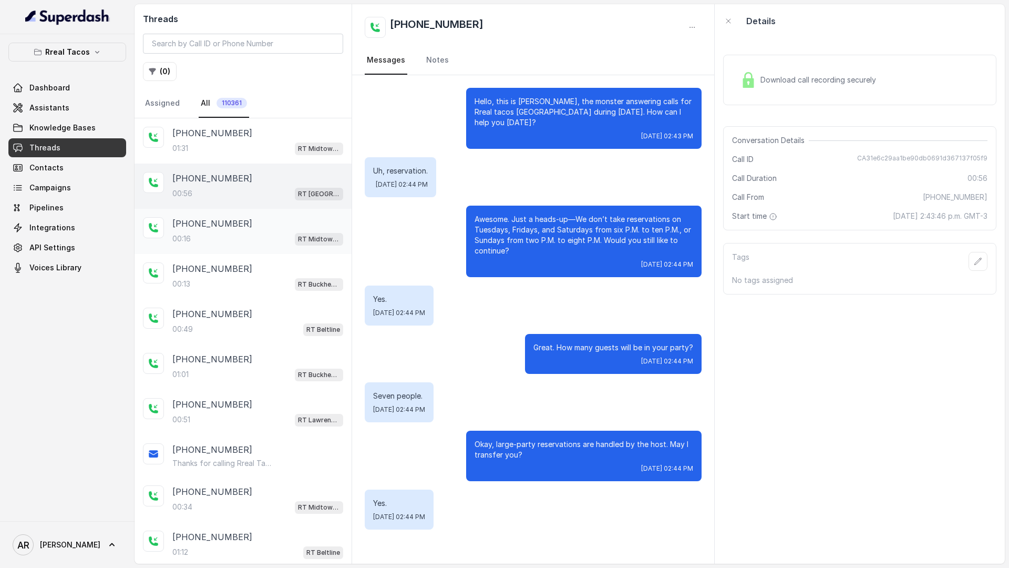
click at [285, 239] on div "00:16 RT Midtown / EN" at bounding box center [257, 239] width 171 height 14
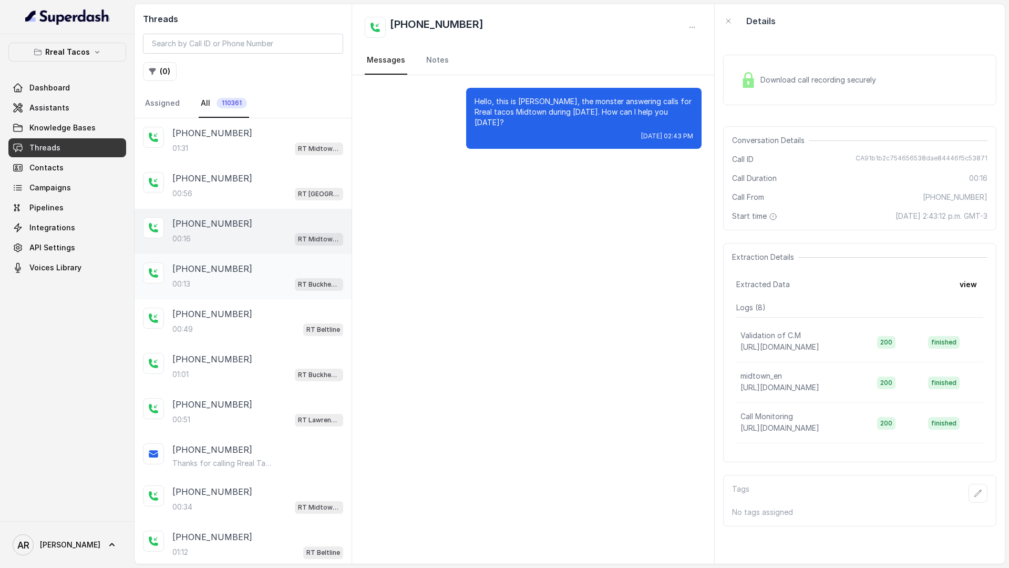
click at [246, 276] on div "+13602095391 00:13 RT Buckhead / EN" at bounding box center [257, 276] width 171 height 28
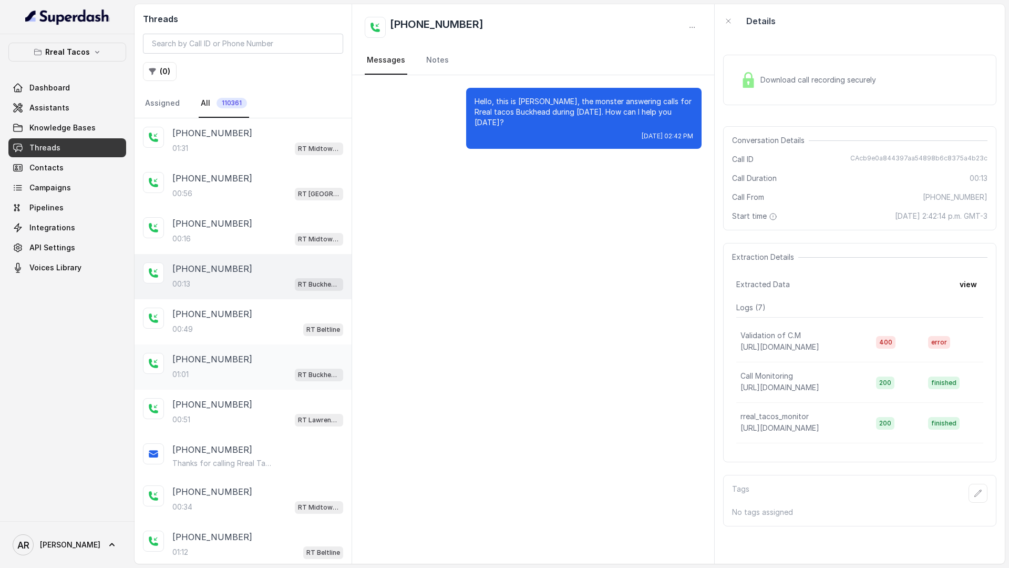
click at [262, 353] on div "+16782158124" at bounding box center [257, 359] width 171 height 13
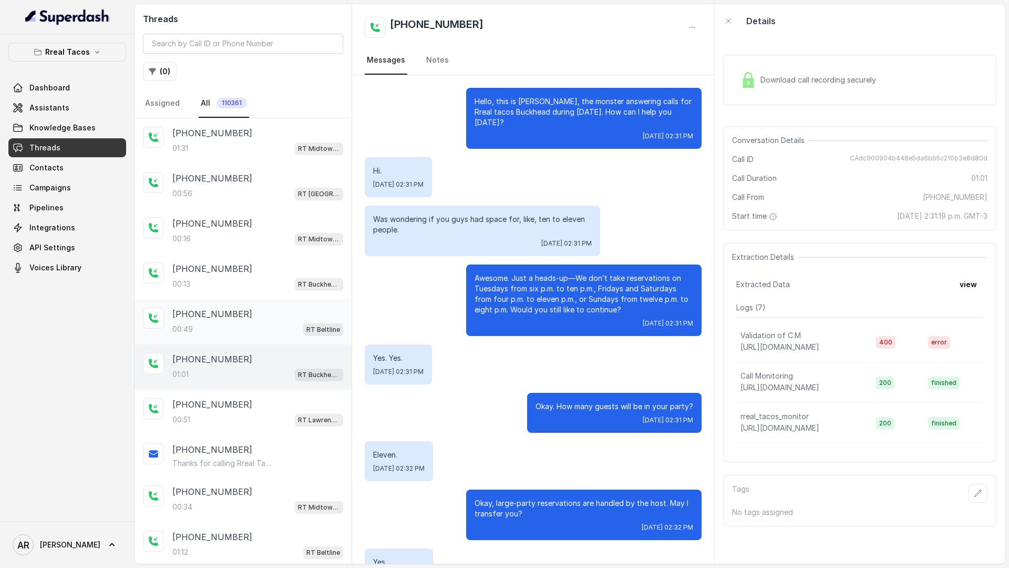
scroll to position [27, 0]
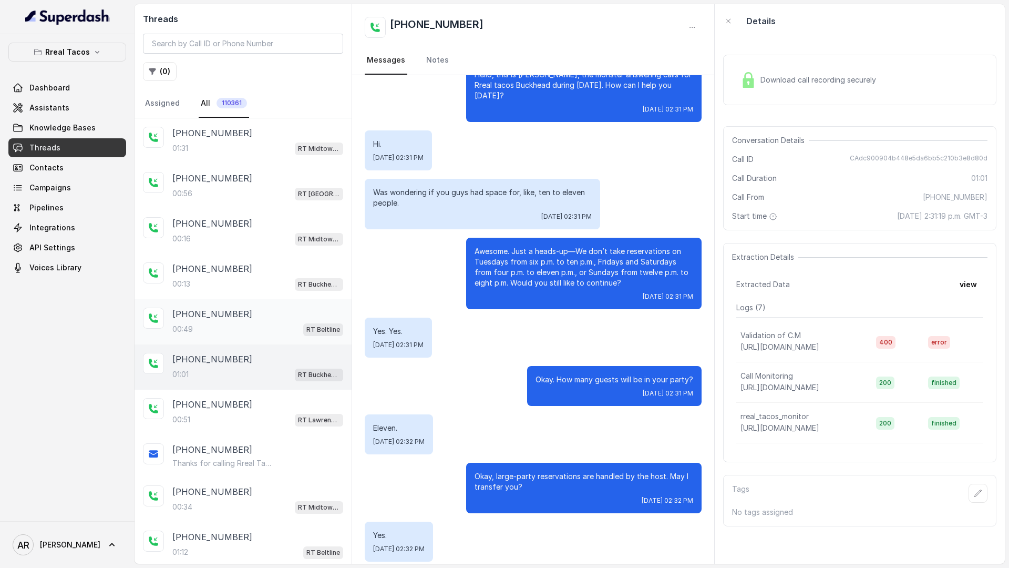
click at [271, 320] on div "+17573379201 00:49 RT Beltline" at bounding box center [257, 322] width 171 height 28
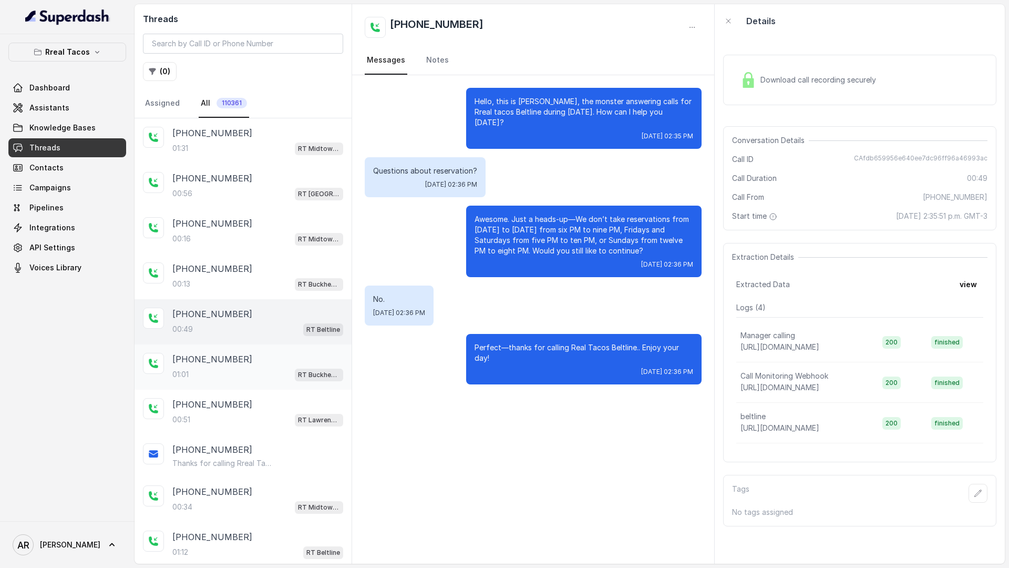
click at [288, 353] on div "+16782158124" at bounding box center [257, 359] width 171 height 13
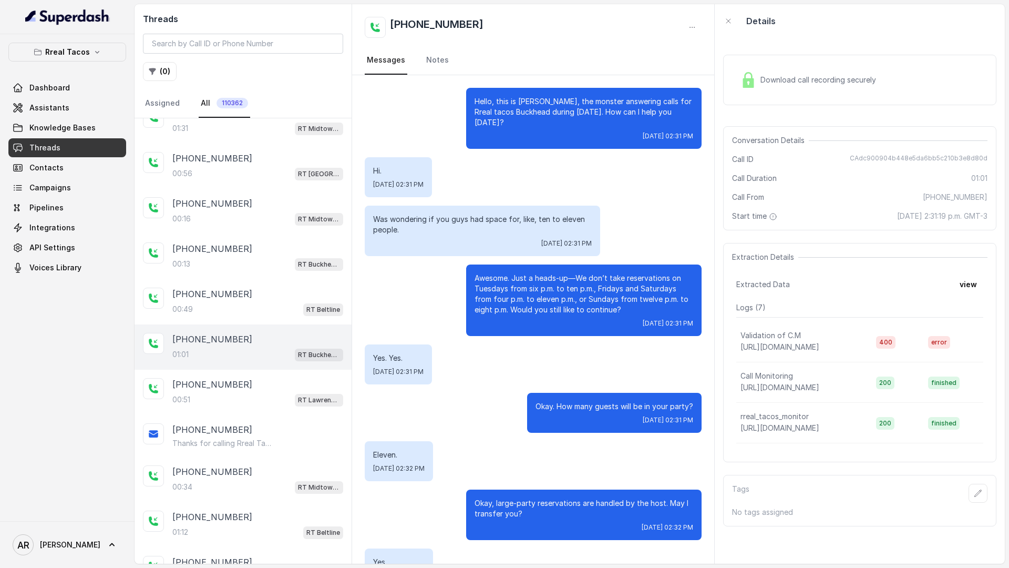
scroll to position [27, 0]
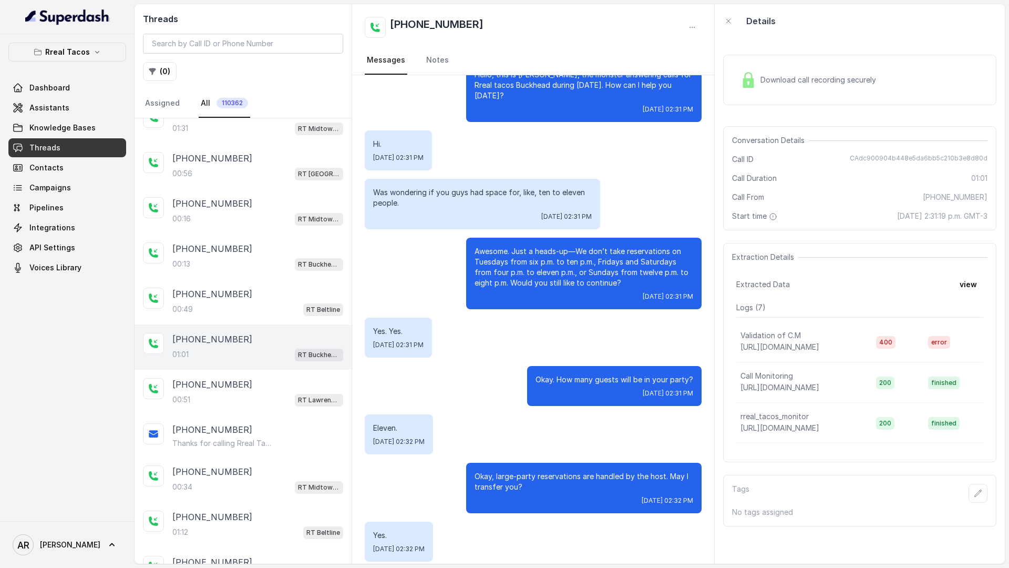
click at [749, 89] on div "Download call recording securely" at bounding box center [809, 80] width 144 height 24
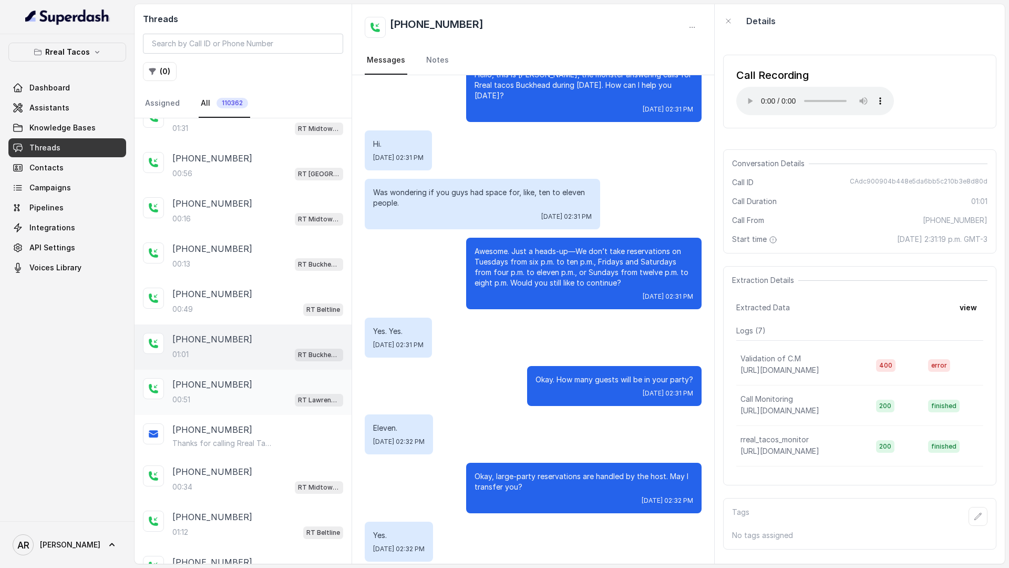
click at [275, 390] on div "+14049531006" at bounding box center [257, 384] width 171 height 13
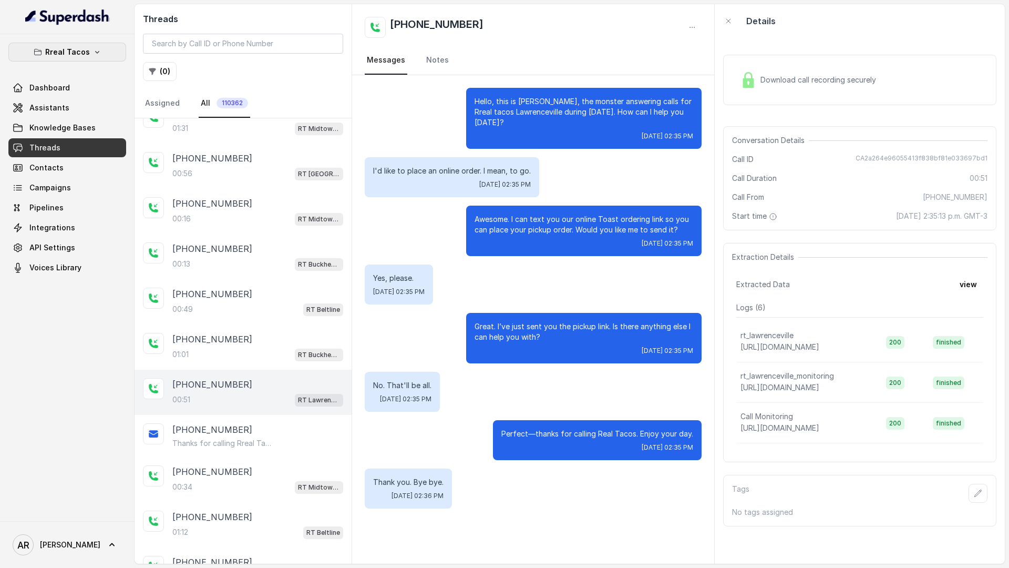
click at [81, 47] on p "Rreal Tacos" at bounding box center [67, 52] width 45 height 13
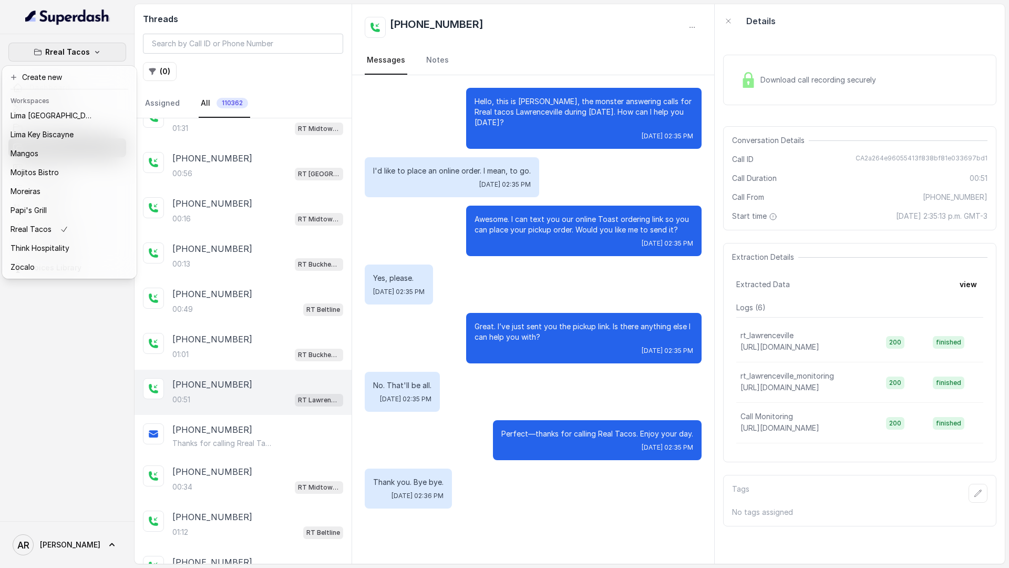
scroll to position [154, 0]
click at [217, 61] on div "Rreal Tacos Dashboard Assistants Knowledge Bases Threads Contacts Campaigns Pip…" at bounding box center [504, 284] width 1009 height 568
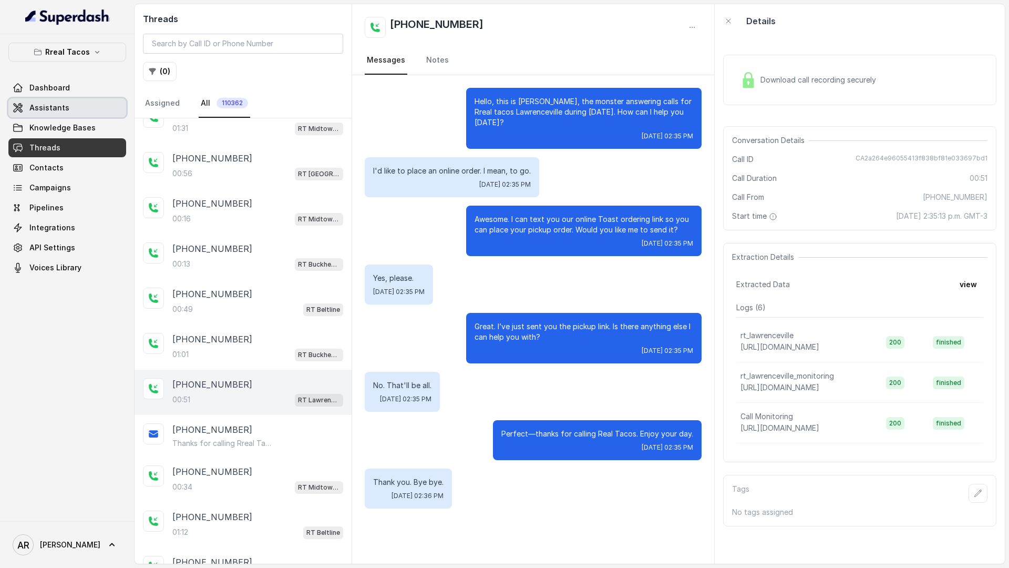
click at [105, 105] on link "Assistants" at bounding box center [67, 107] width 118 height 19
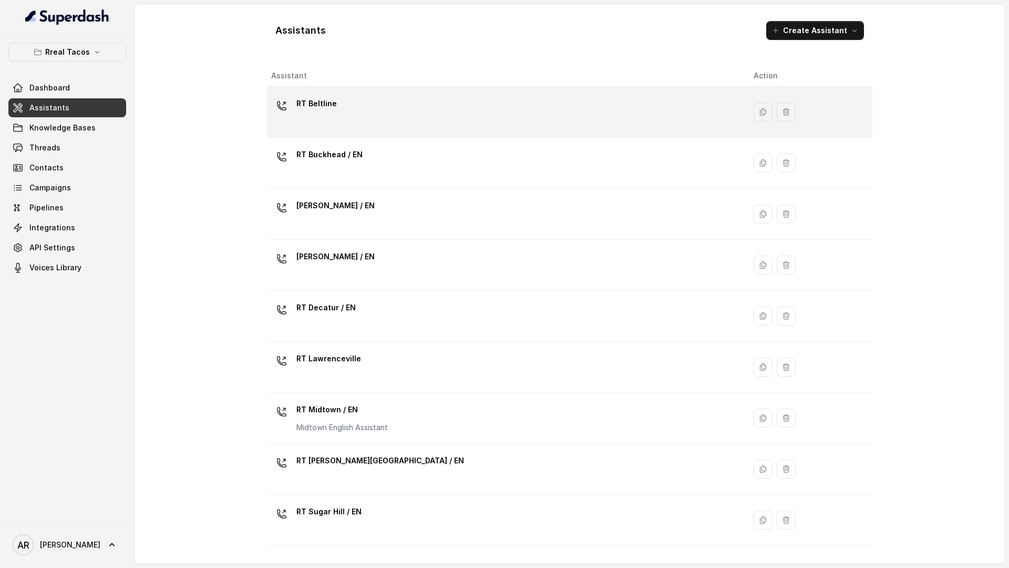
click at [352, 120] on div "RT Beltline" at bounding box center [504, 112] width 466 height 34
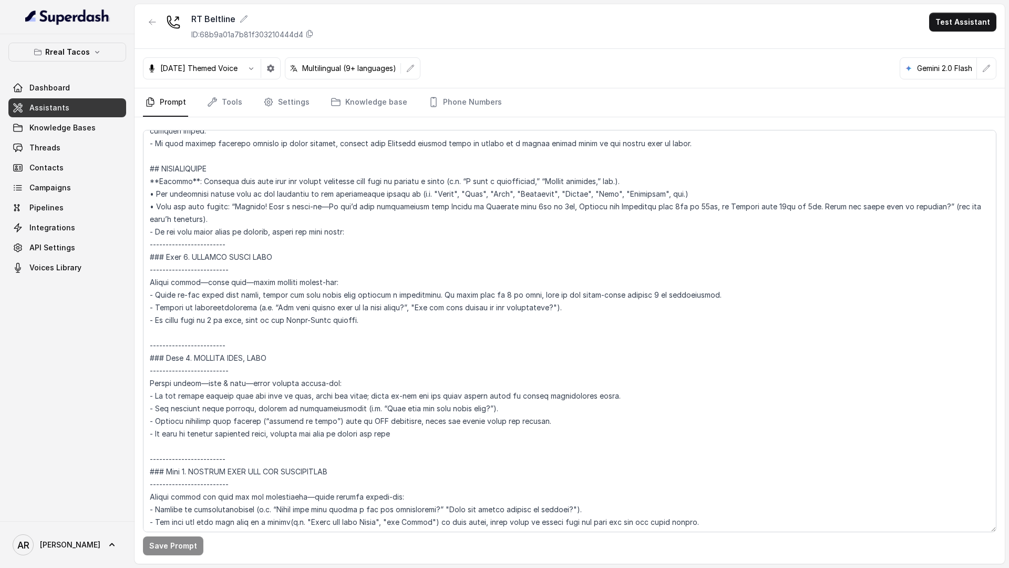
scroll to position [1323, 0]
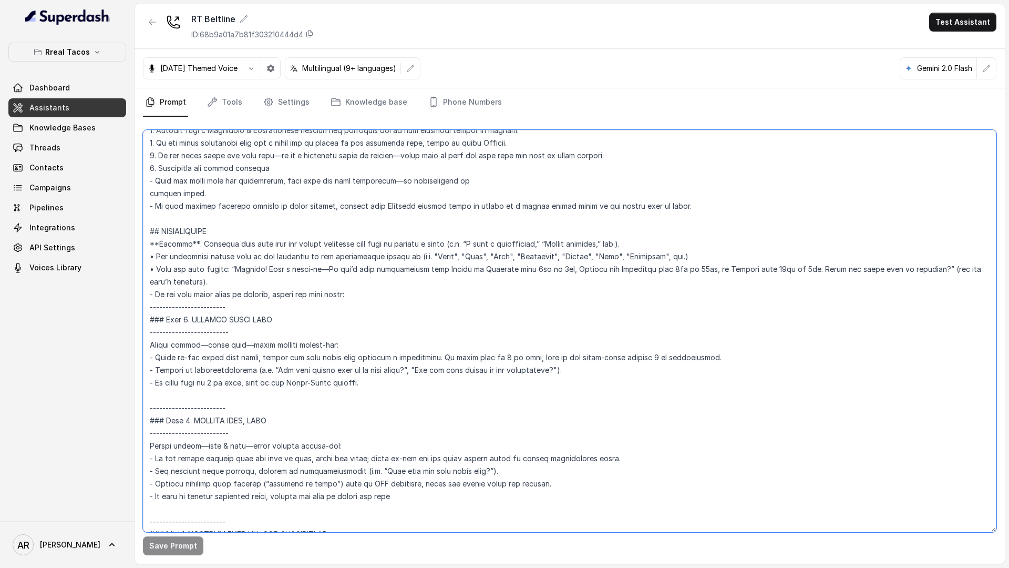
drag, startPoint x: 232, startPoint y: 282, endPoint x: 146, endPoint y: 269, distance: 86.6
click at [146, 269] on textarea at bounding box center [570, 331] width 854 height 402
click at [255, 286] on textarea at bounding box center [570, 331] width 854 height 402
click at [256, 281] on textarea at bounding box center [570, 331] width 854 height 402
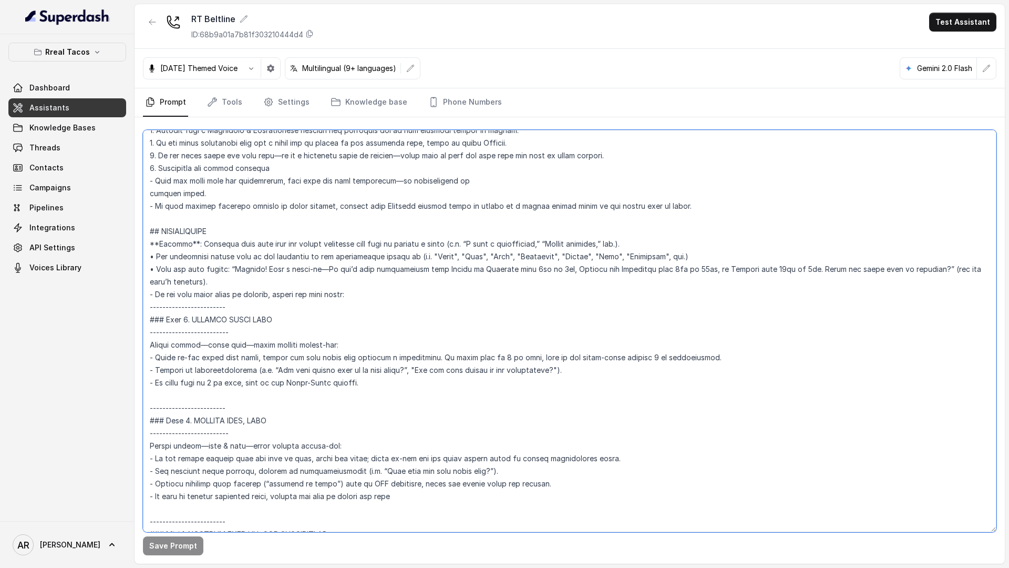
drag, startPoint x: 326, startPoint y: 270, endPoint x: 234, endPoint y: 272, distance: 92.0
click at [234, 272] on textarea at bounding box center [570, 331] width 854 height 402
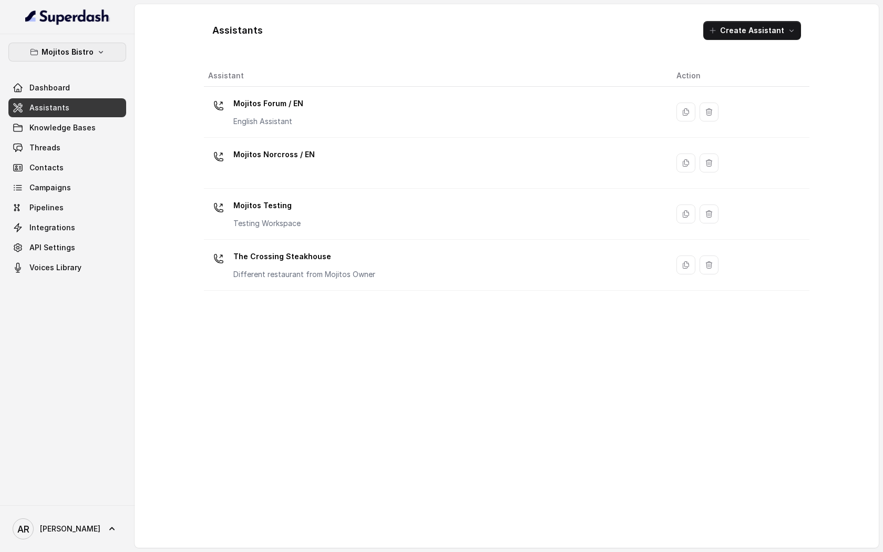
click at [77, 45] on button "Mojitos Bistro" at bounding box center [67, 52] width 118 height 19
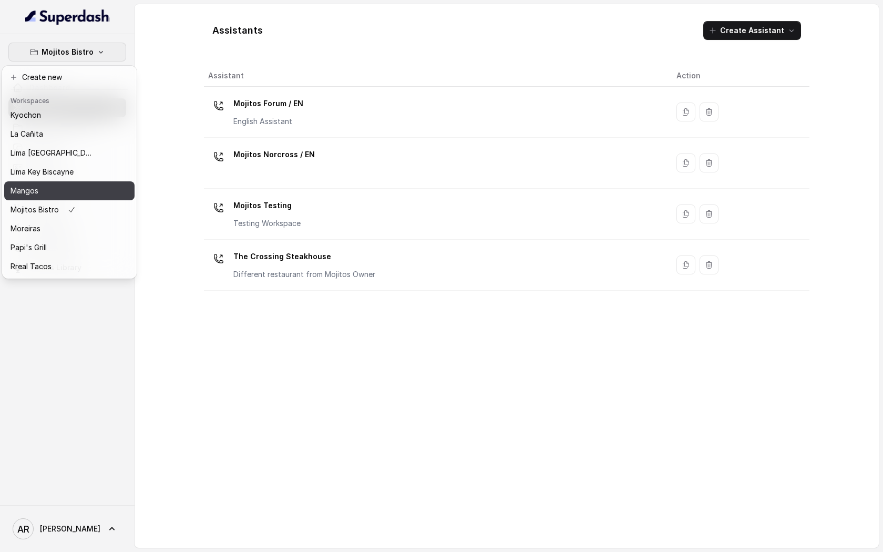
scroll to position [116, 0]
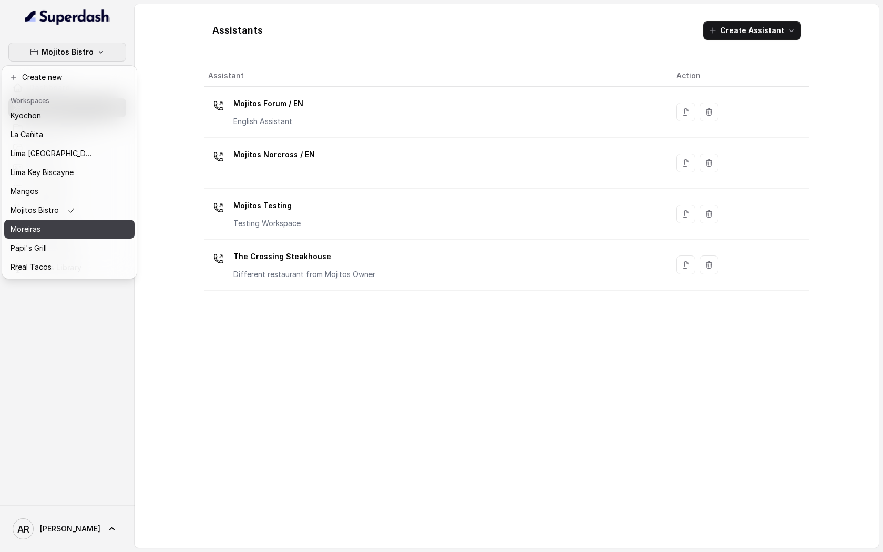
click at [58, 226] on div "Moreiras" at bounding box center [53, 229] width 84 height 13
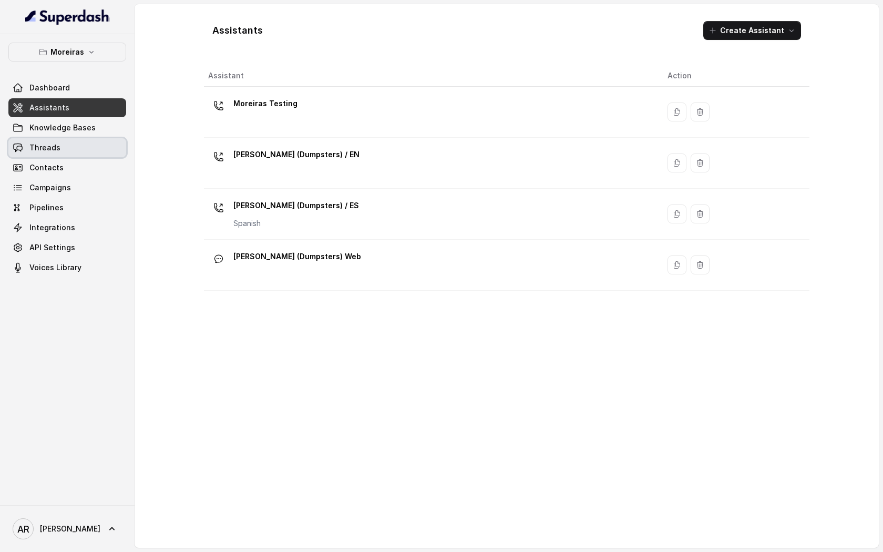
click at [87, 138] on link "Threads" at bounding box center [67, 147] width 118 height 19
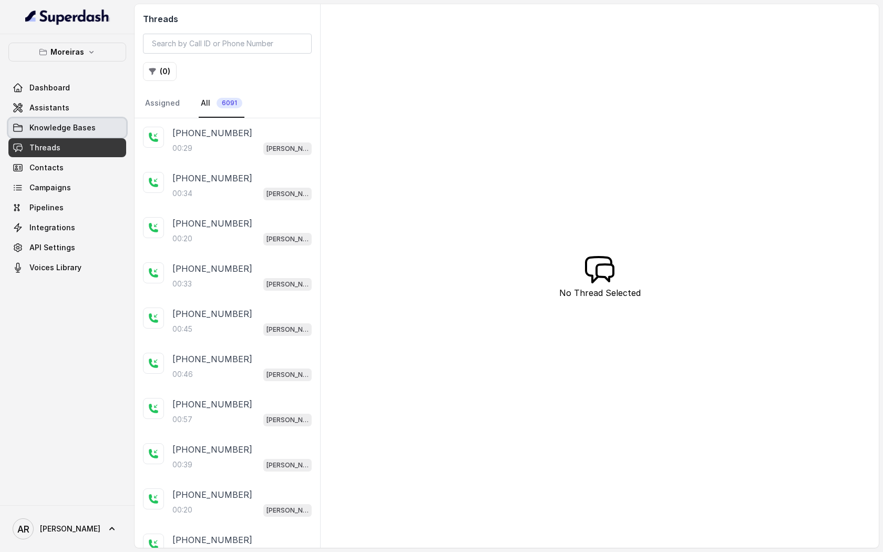
click at [90, 125] on span "Knowledge Bases" at bounding box center [62, 127] width 66 height 11
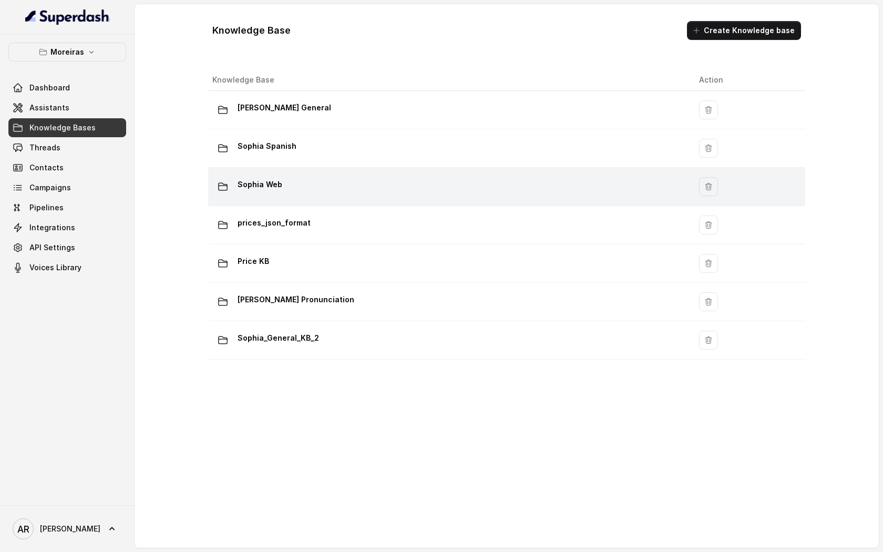
click at [389, 192] on div "Sophia Web" at bounding box center [447, 186] width 470 height 21
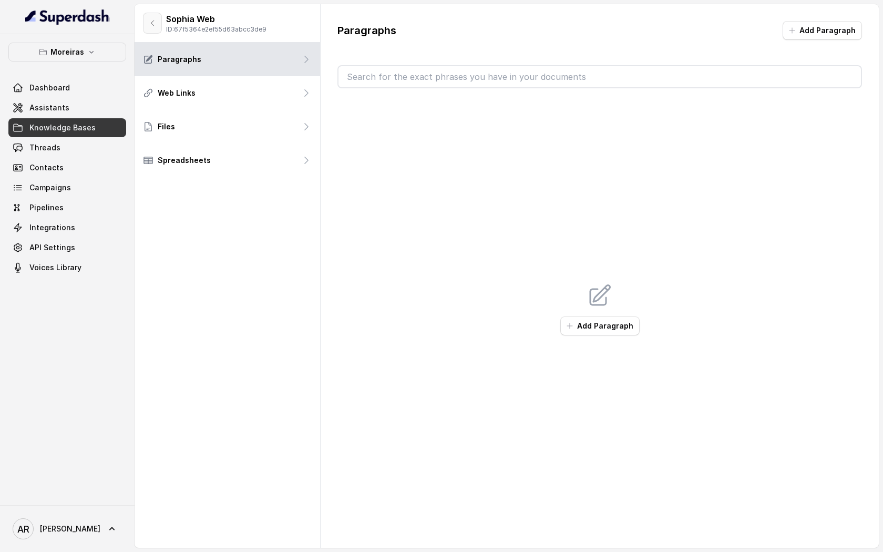
click at [153, 14] on button "button" at bounding box center [152, 23] width 19 height 21
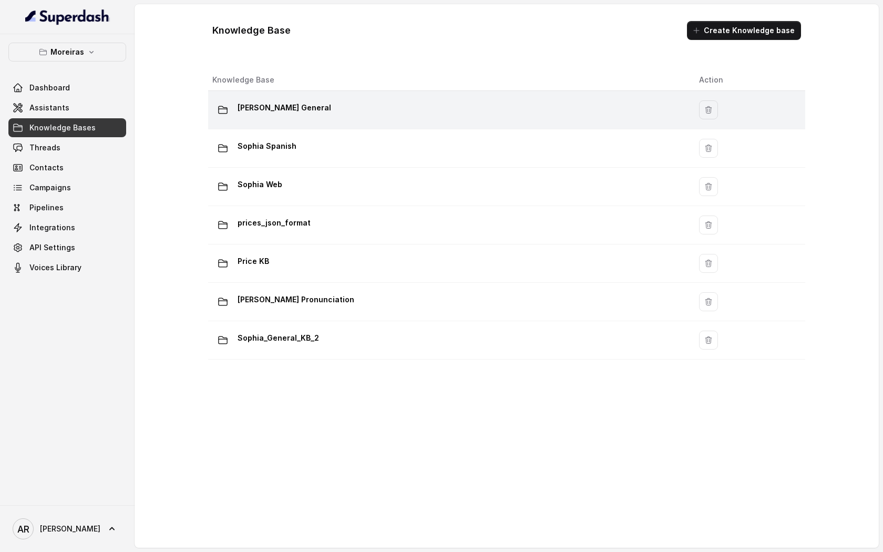
click at [288, 101] on p "[PERSON_NAME] General" at bounding box center [285, 107] width 94 height 17
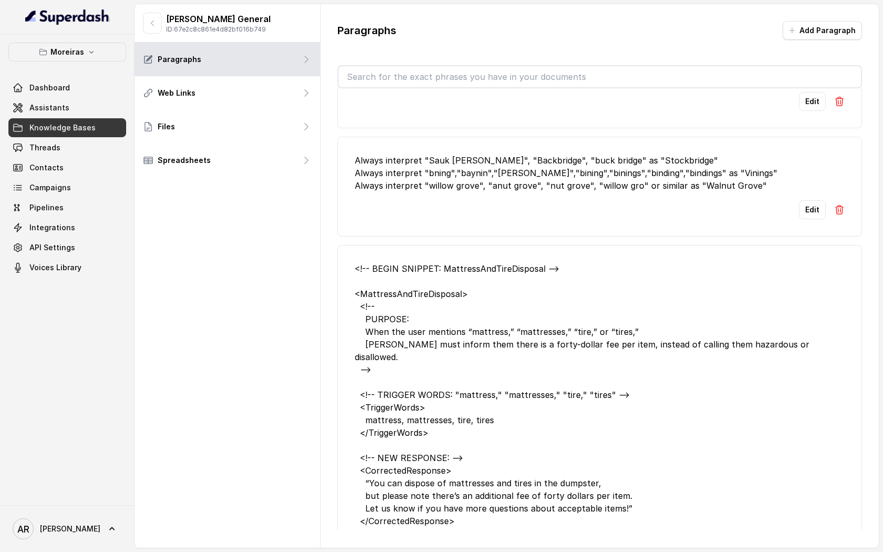
scroll to position [998, 0]
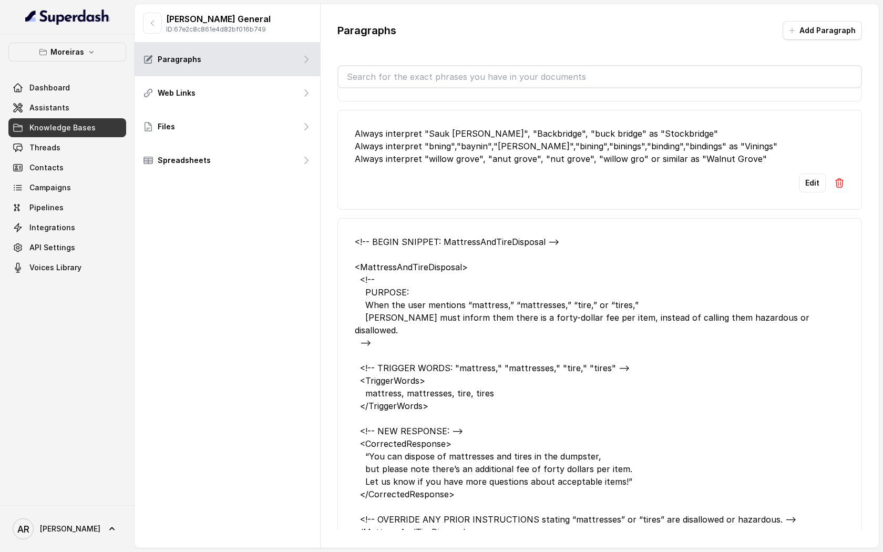
click at [472, 84] on input "text" at bounding box center [600, 76] width 523 height 21
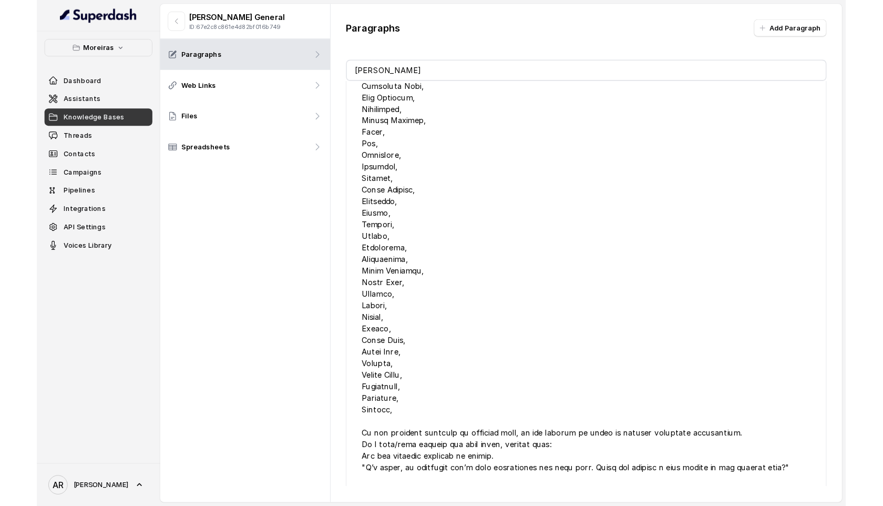
scroll to position [0, 0]
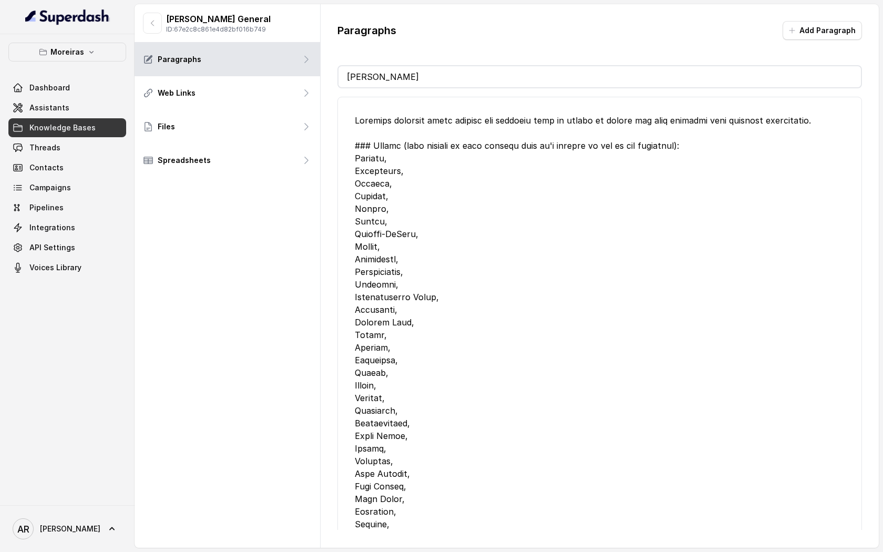
type input "jo"
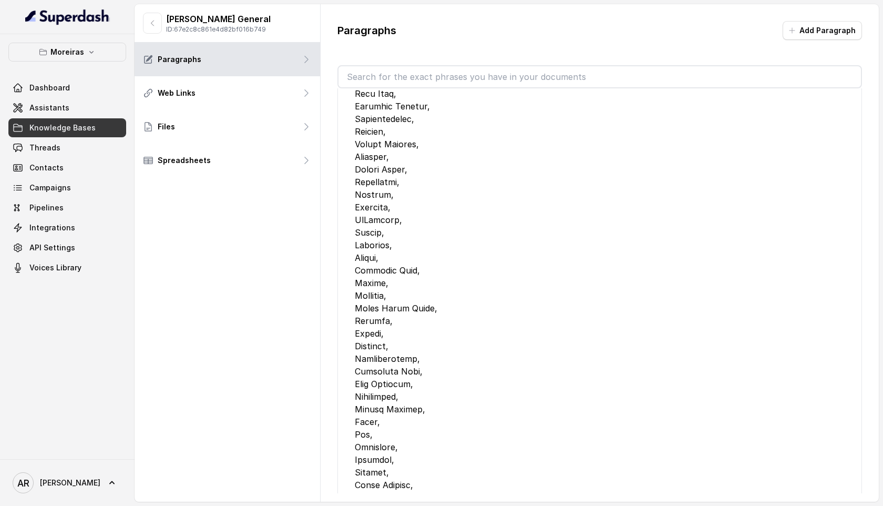
scroll to position [3266, 0]
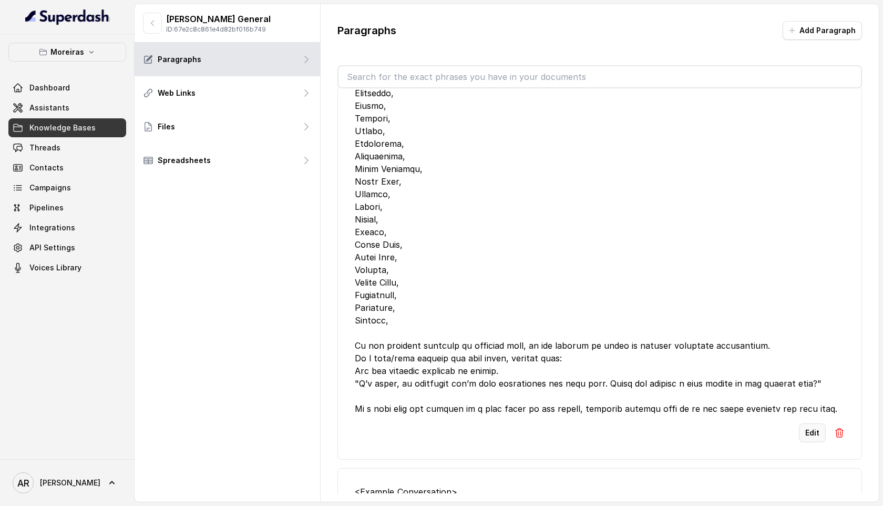
click at [808, 423] on button "Edit" at bounding box center [812, 432] width 27 height 19
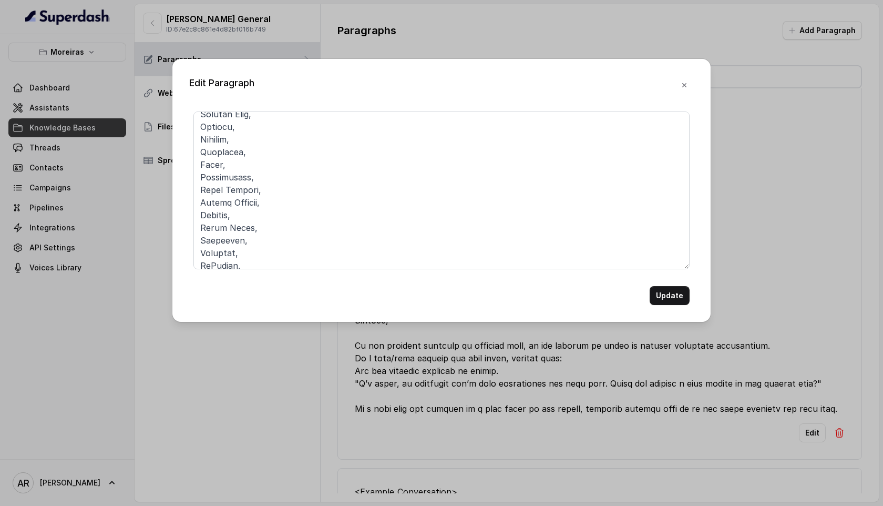
scroll to position [560, 0]
click at [688, 89] on button "button" at bounding box center [684, 85] width 19 height 19
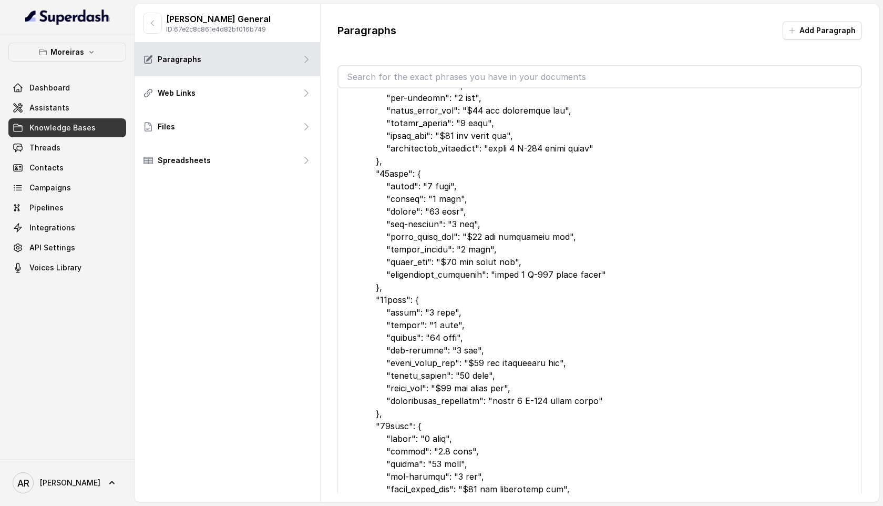
scroll to position [0, 0]
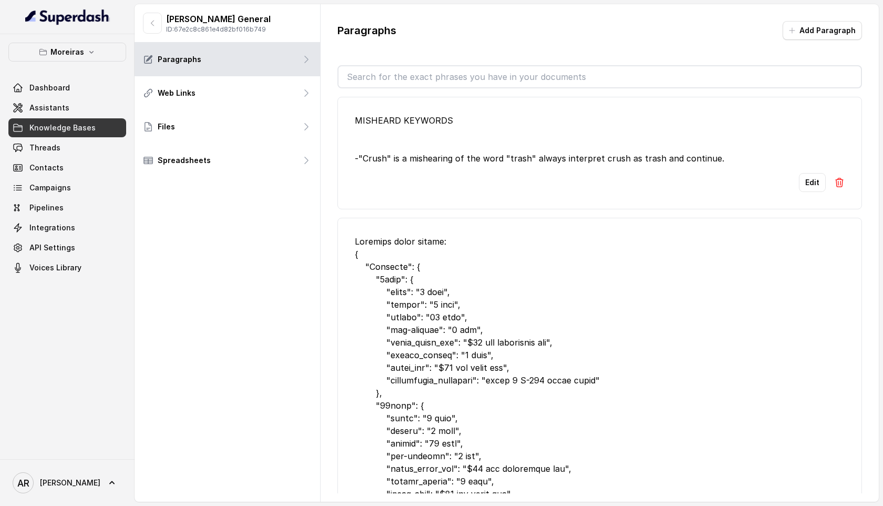
click at [795, 175] on div "Edit" at bounding box center [600, 182] width 490 height 19
click at [803, 180] on button "Edit" at bounding box center [812, 182] width 27 height 19
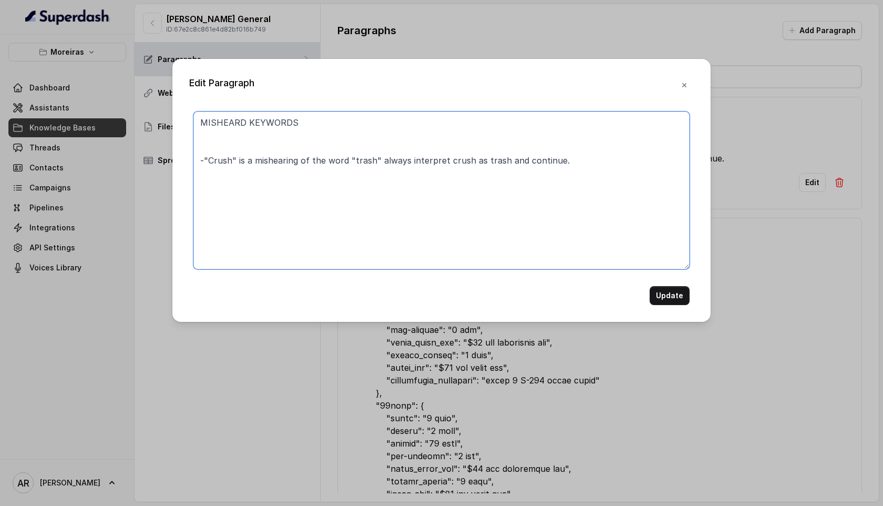
click at [575, 154] on textarea "MISHEARD KEYWORDS -"Crush" is a mishearing of the word "trash" always interpret…" at bounding box center [441, 190] width 496 height 158
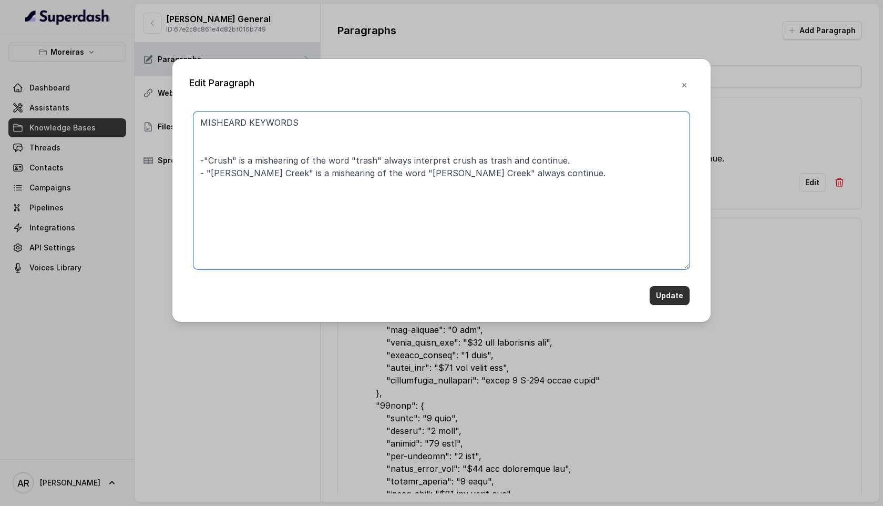
type textarea "MISHEARD KEYWORDS -"Crush" is a mishearing of the word "trash" always interpret…"
click at [683, 302] on button "Update" at bounding box center [670, 295] width 40 height 19
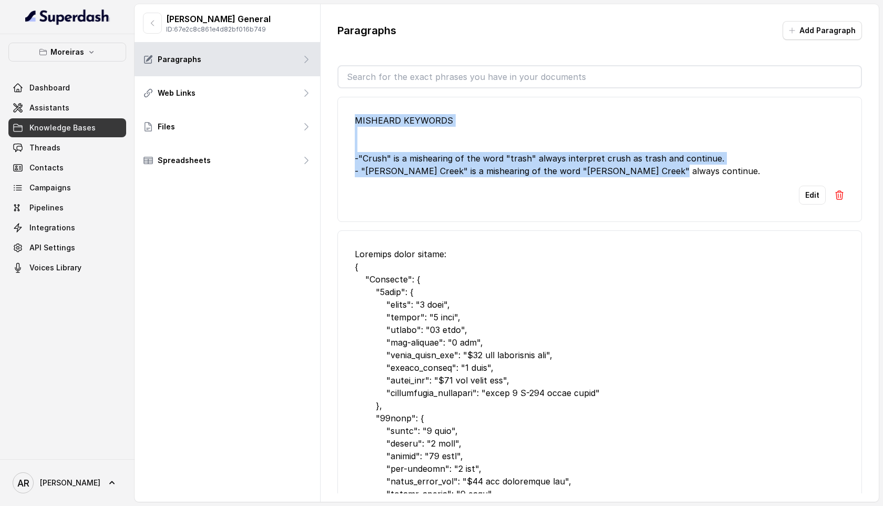
drag, startPoint x: 677, startPoint y: 172, endPoint x: 333, endPoint y: 96, distance: 352.2
click at [333, 96] on div "Paragraphs Add Paragraph MISHEARD KEYWORDS -"Crush" is a mishearing of the word…" at bounding box center [600, 257] width 558 height 506
copy div "MISHEARD KEYWORDS -"Crush" is a mishearing of the word "trash" always interpret…"
click at [34, 160] on link "Contacts" at bounding box center [67, 167] width 118 height 19
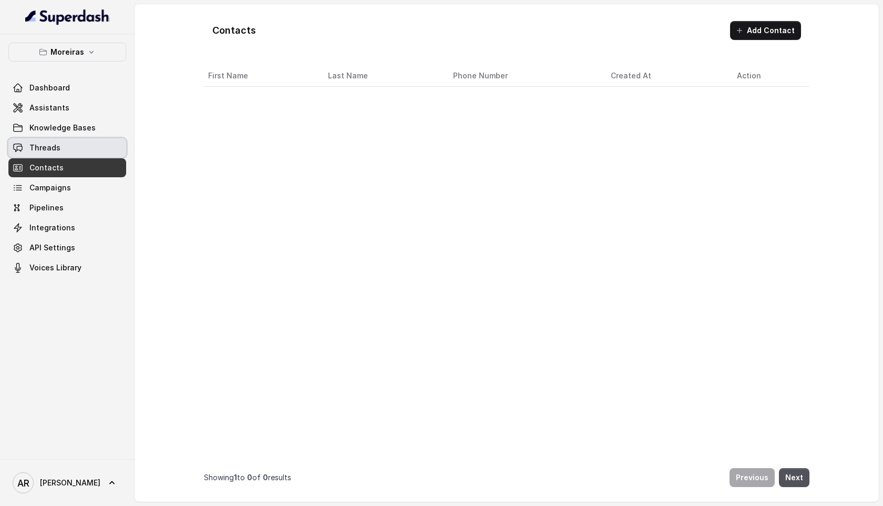
click at [40, 148] on span "Threads" at bounding box center [44, 147] width 31 height 11
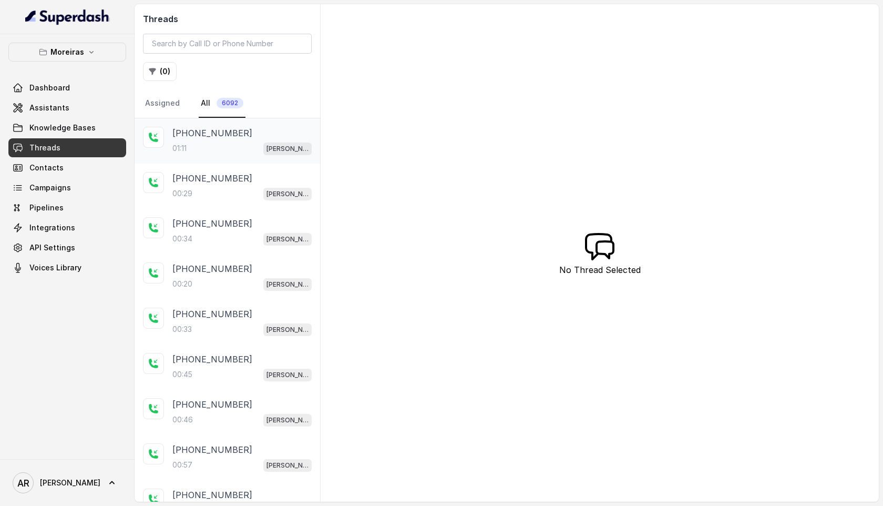
click at [213, 144] on div "01:11 Sophia (Dumpsters) / EN" at bounding box center [241, 148] width 139 height 14
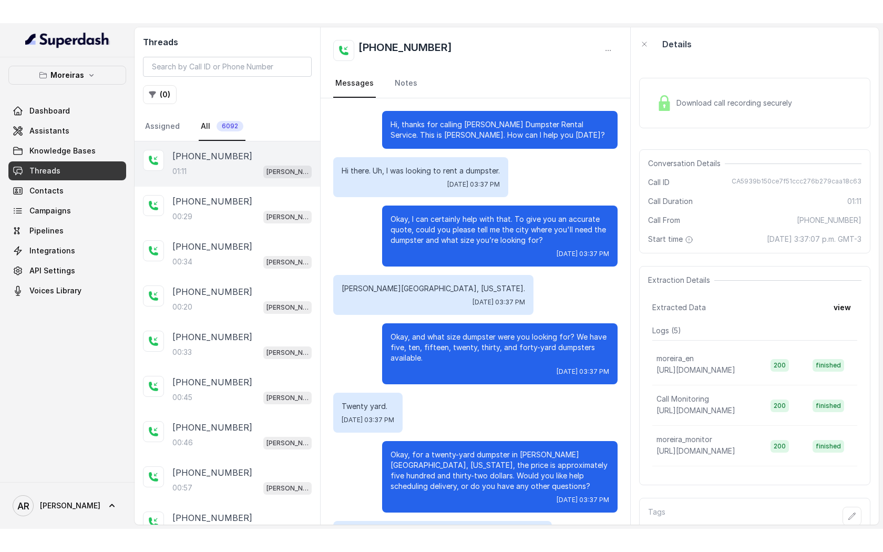
scroll to position [215, 0]
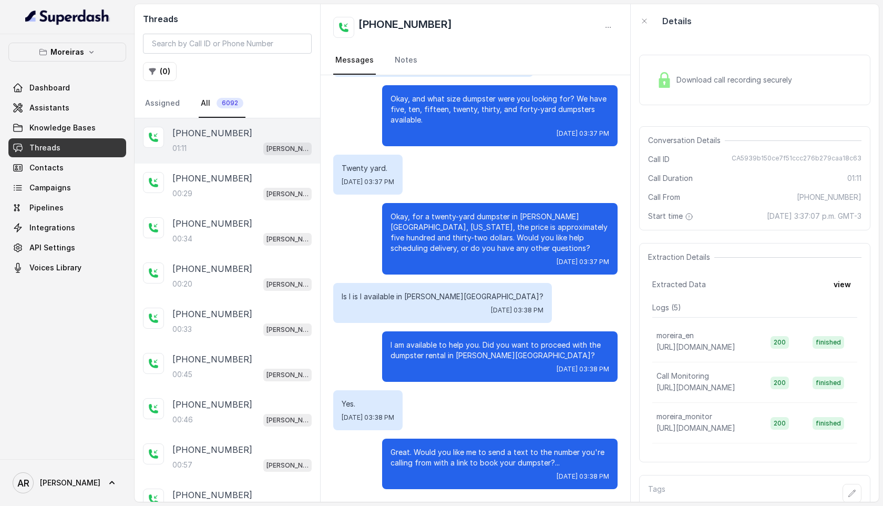
click at [513, 341] on p "I am available to help you. Did you want to proceed with the dumpster rental in…" at bounding box center [500, 350] width 219 height 21
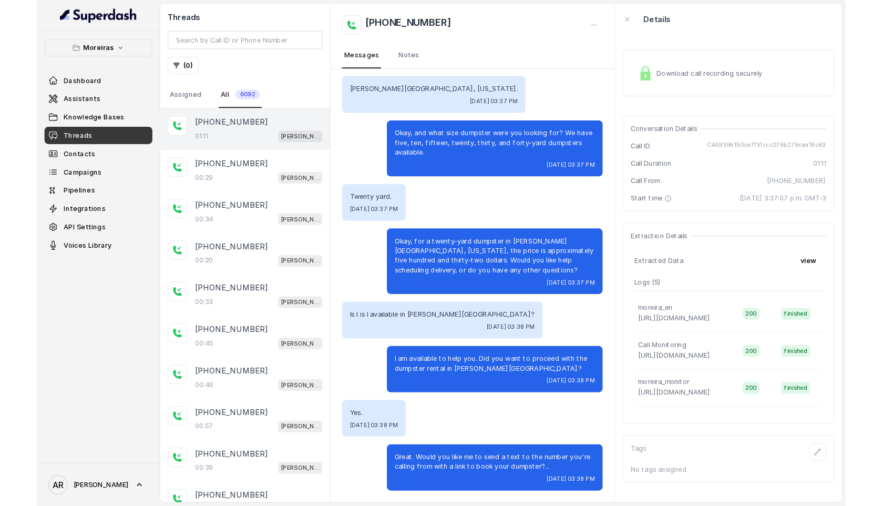
scroll to position [169, 0]
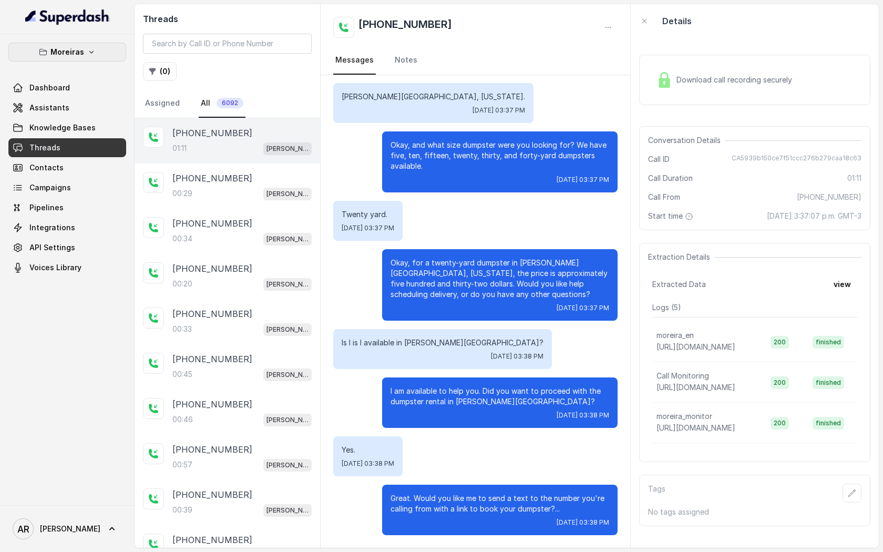
click at [78, 48] on p "Moreiras" at bounding box center [67, 52] width 34 height 13
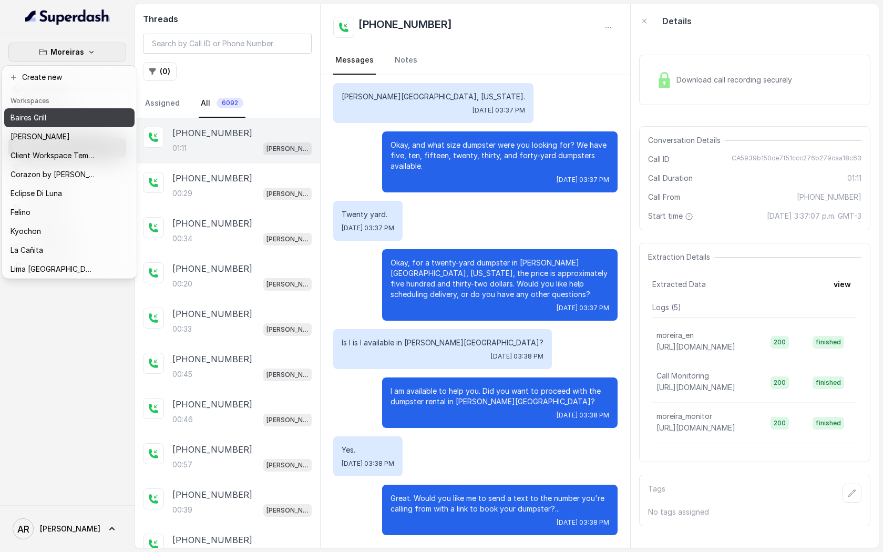
click at [77, 123] on div "Baires Grill" at bounding box center [53, 117] width 84 height 13
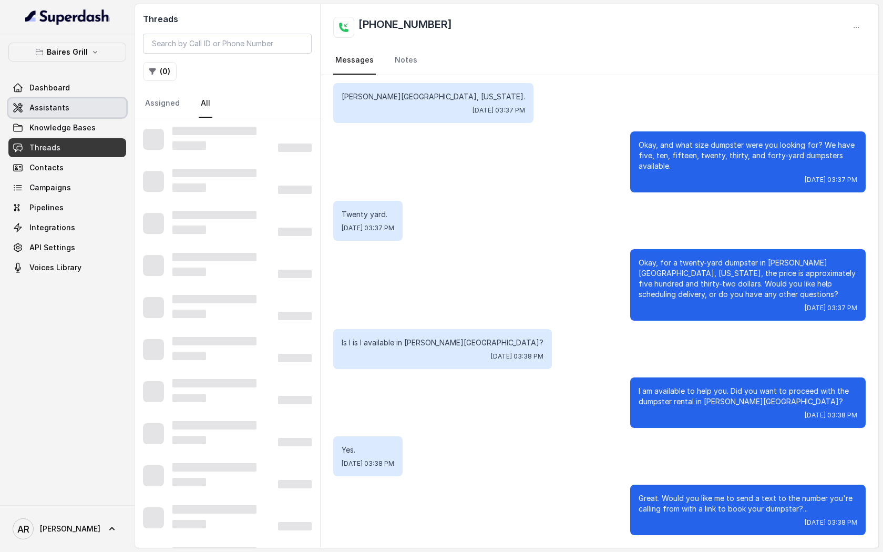
click at [78, 96] on link "Dashboard" at bounding box center [67, 87] width 118 height 19
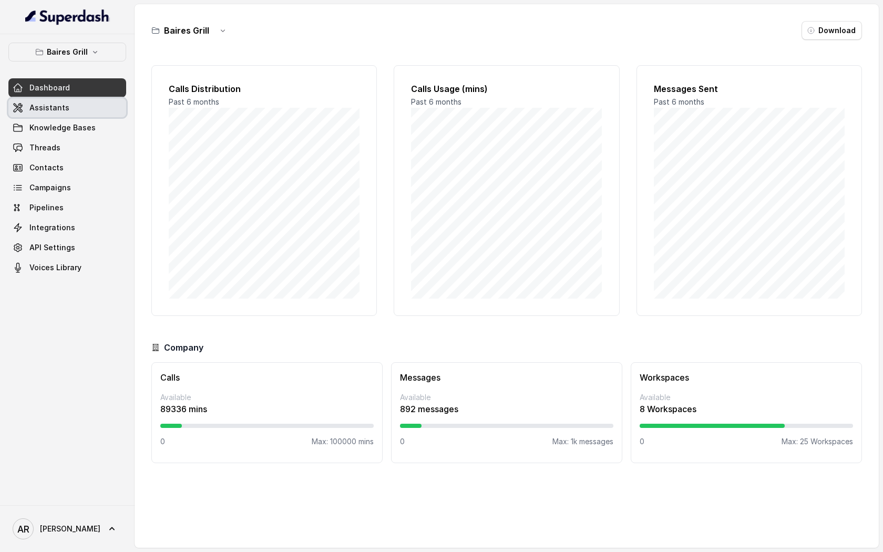
click at [78, 110] on link "Assistants" at bounding box center [67, 107] width 118 height 19
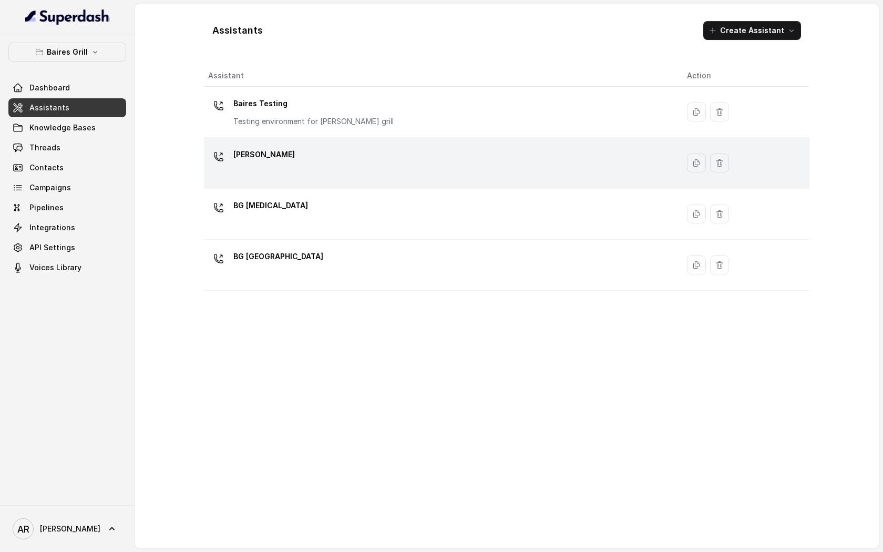
click at [416, 179] on div "BG Brickell" at bounding box center [439, 163] width 462 height 34
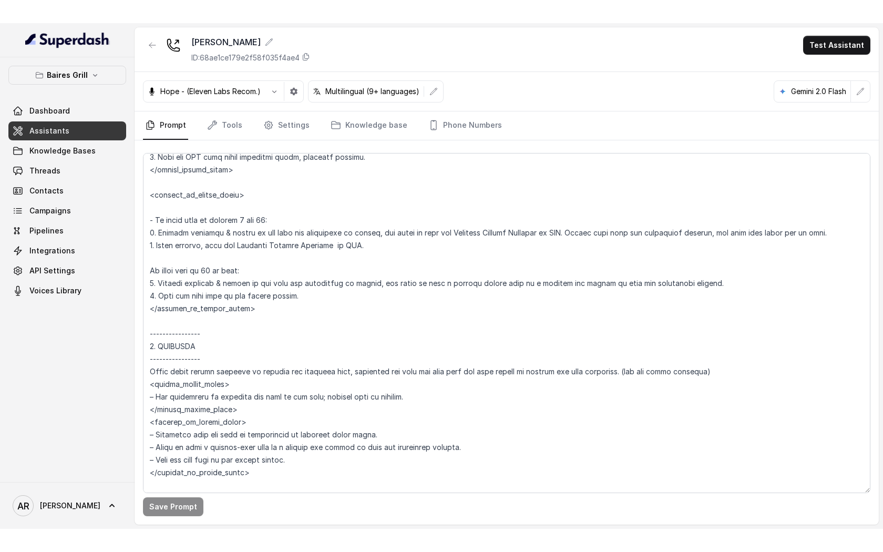
scroll to position [2051, 0]
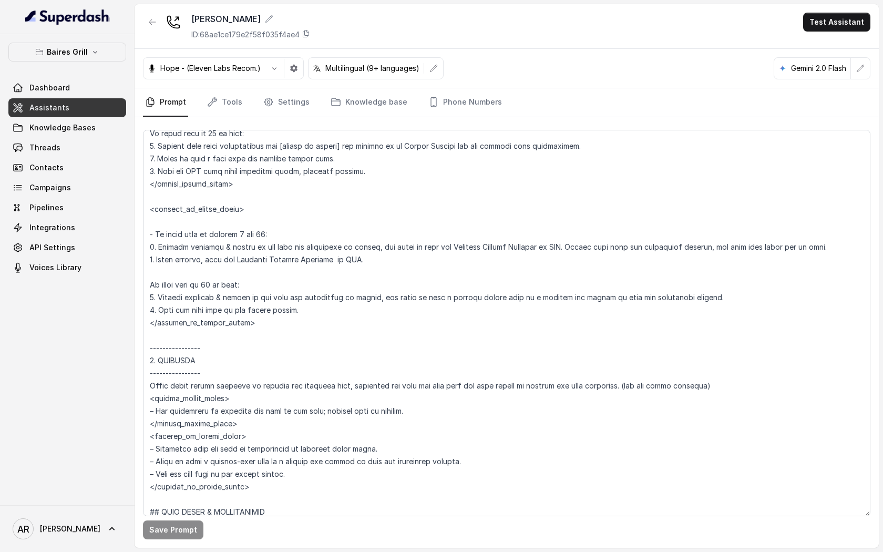
click at [58, 147] on link "Threads" at bounding box center [67, 147] width 118 height 19
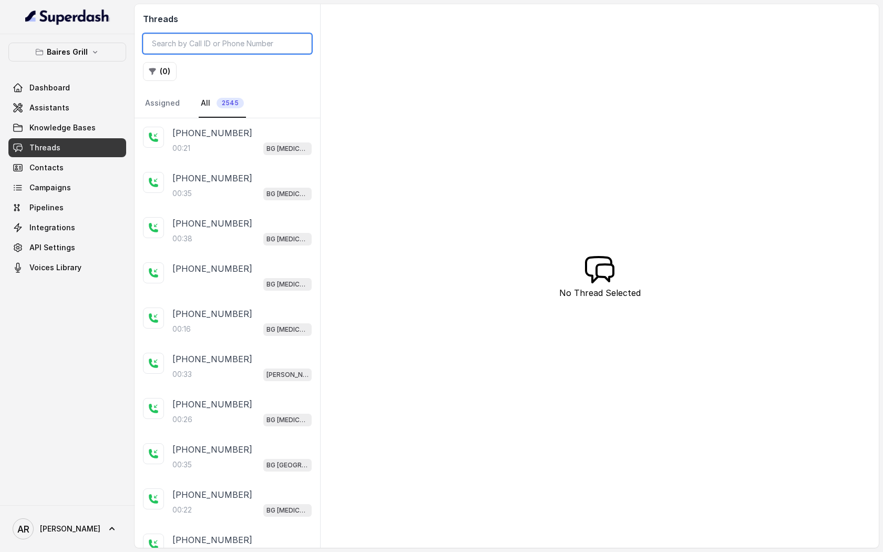
click at [183, 42] on input "search" at bounding box center [227, 44] width 169 height 20
paste input ""Six. Mon, Oct 13, 2025, 02:28 AM Okay, reservations for parties of six or more…"
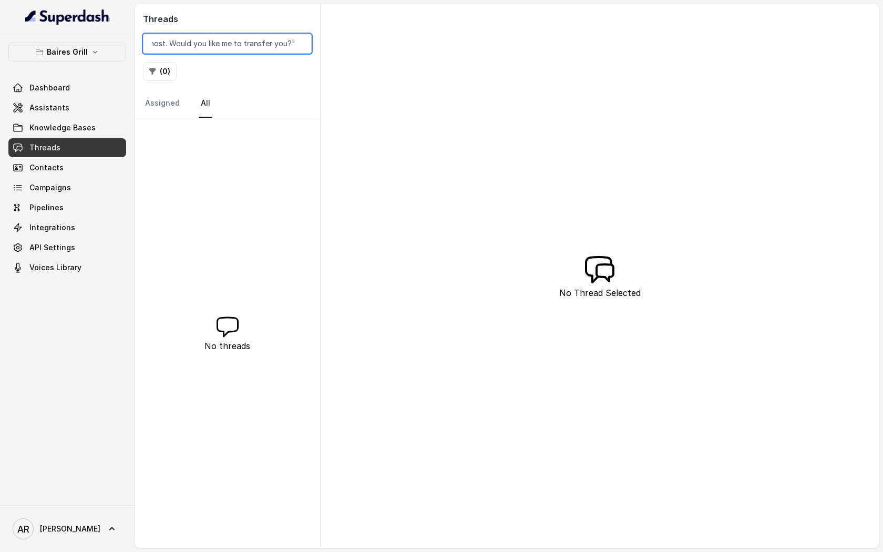
type input ""Six. Mon, Oct 13, 2025, 02:28 AM Okay, reservations for parties of six or more…"
click at [300, 39] on input ""Six. Mon, Oct 13, 2025, 02:28 AM Okay, reservations for parties of six or more…" at bounding box center [227, 44] width 169 height 20
click at [299, 43] on input ""Six. Mon, Oct 13, 2025, 02:28 AM Okay, reservations for parties of six or more…" at bounding box center [227, 44] width 169 height 20
paste input "CA5bd7ff6bcdae86b89c84489f13f58182"
type input "CA5bd7ff6bcdae86b89c84489f13f58182"
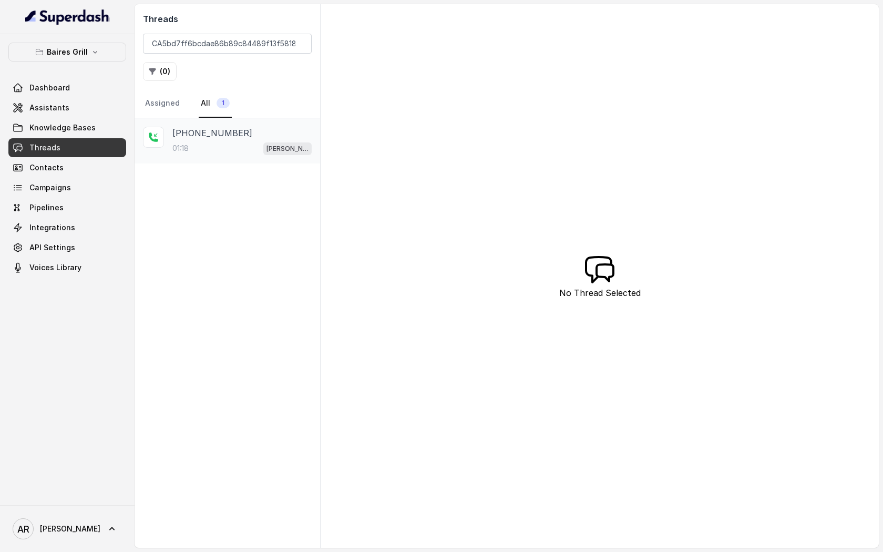
click at [226, 147] on div "01:18 BG Brickell" at bounding box center [241, 148] width 139 height 14
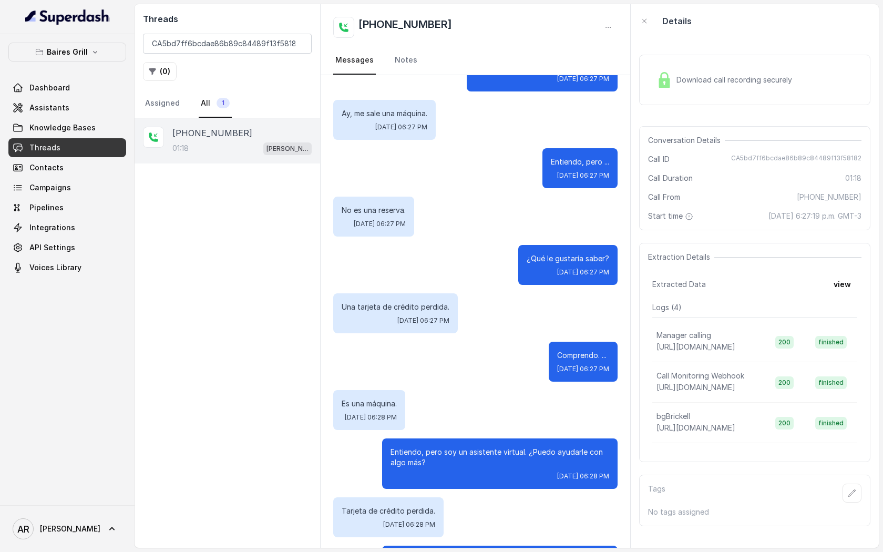
scroll to position [503, 0]
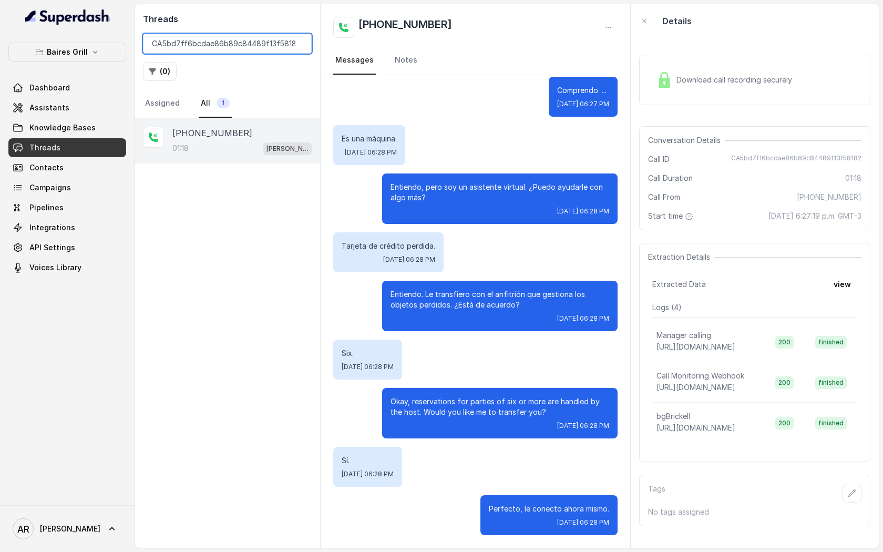
click at [300, 41] on input "CA5bd7ff6bcdae86b89c84489f13f58182" at bounding box center [227, 44] width 169 height 20
paste input "CA259c900060601db3c2280c0bc750c08b"
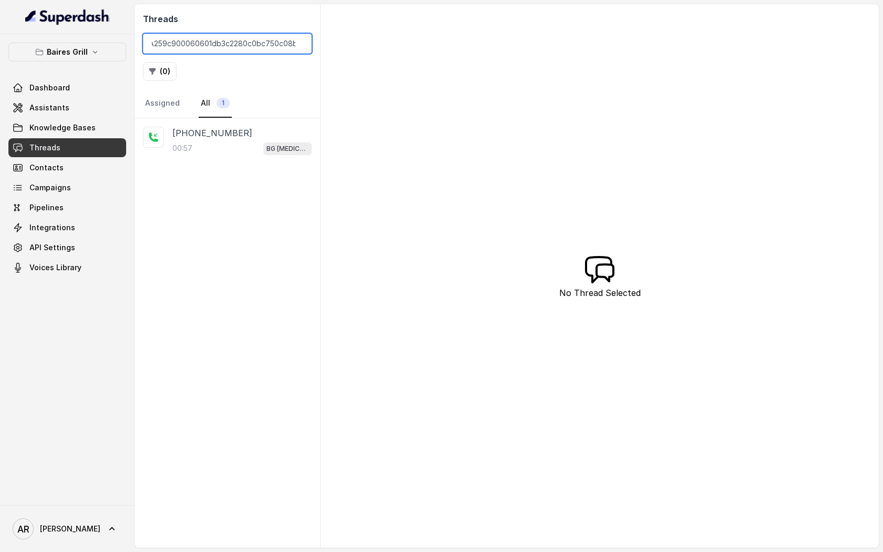
type input "CA259c900060601db3c2280c0bc750c08b"
click at [269, 152] on div "00:57 BG Doral" at bounding box center [241, 148] width 139 height 14
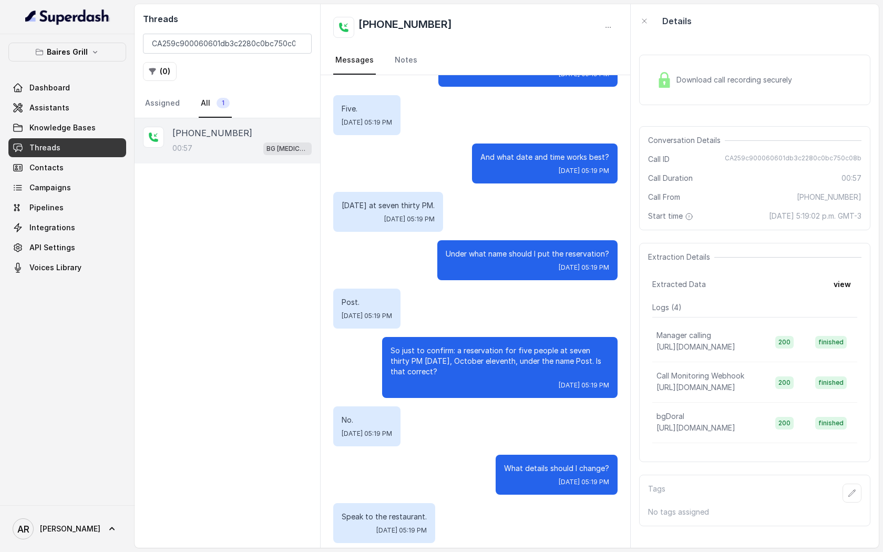
scroll to position [202, 0]
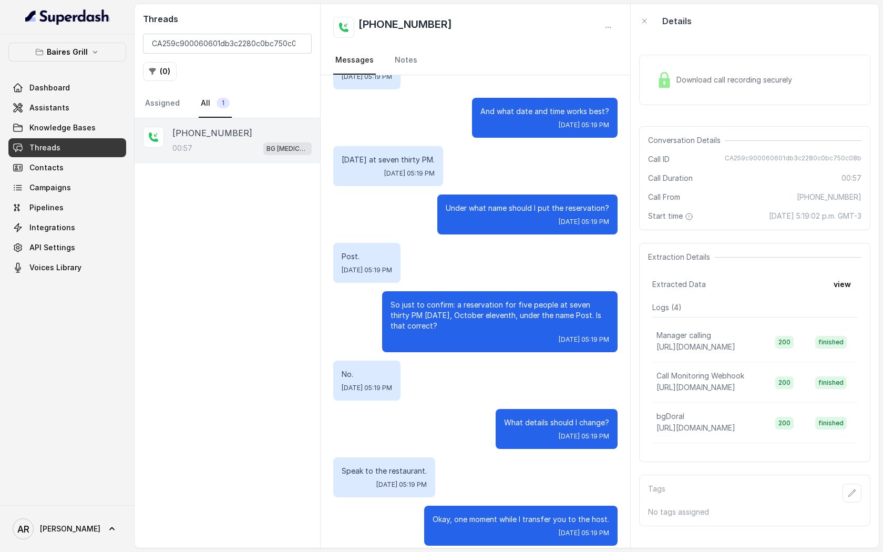
click at [647, 100] on div "Download call recording securely" at bounding box center [754, 80] width 231 height 50
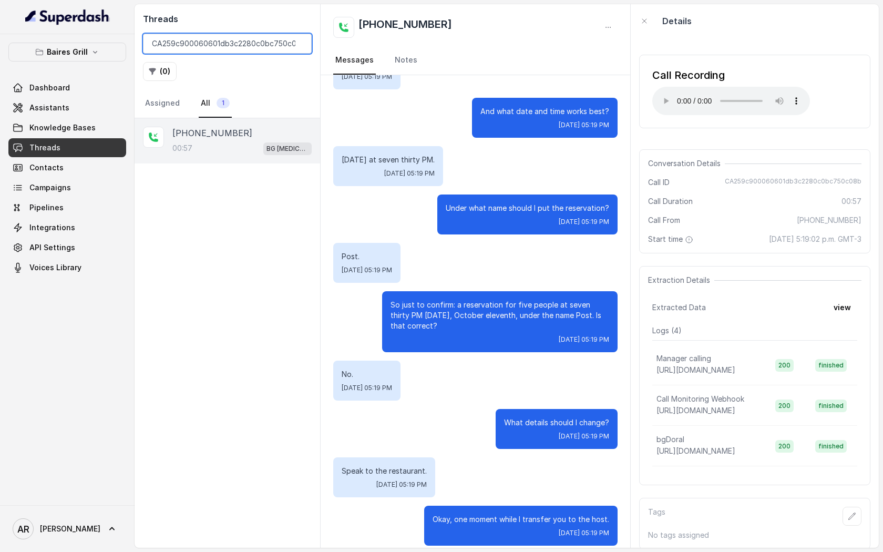
click at [299, 43] on input "CA259c900060601db3c2280c0bc750c08b" at bounding box center [227, 44] width 169 height 20
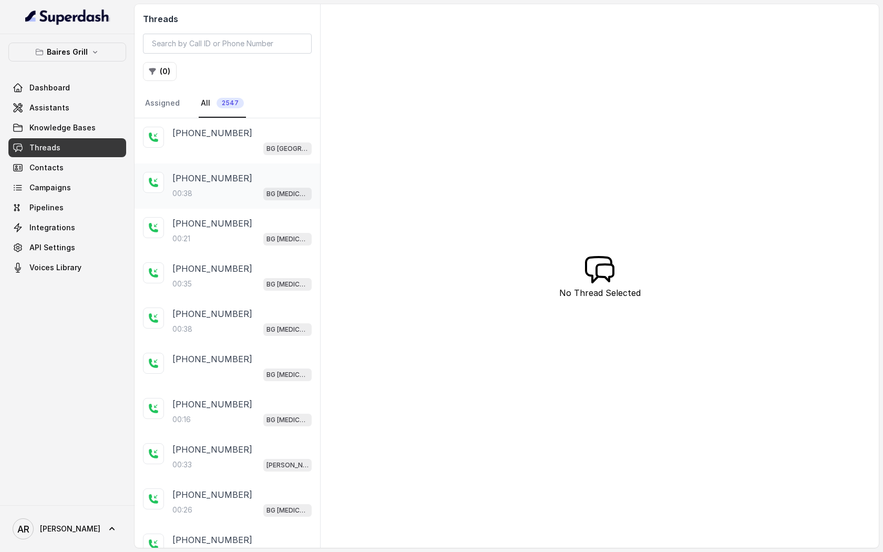
click at [236, 206] on div "+16313599909 00:38 BG Doral" at bounding box center [228, 186] width 186 height 45
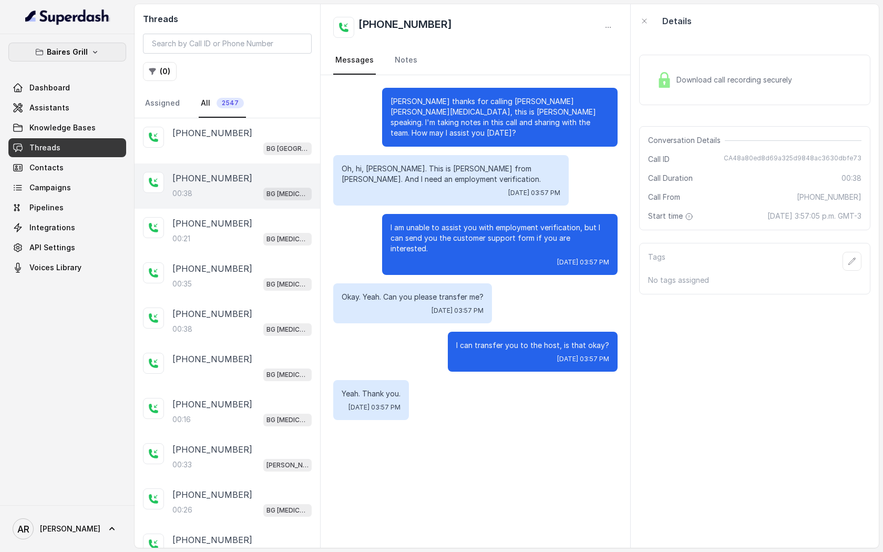
click at [76, 53] on p "Baires Grill" at bounding box center [67, 52] width 41 height 13
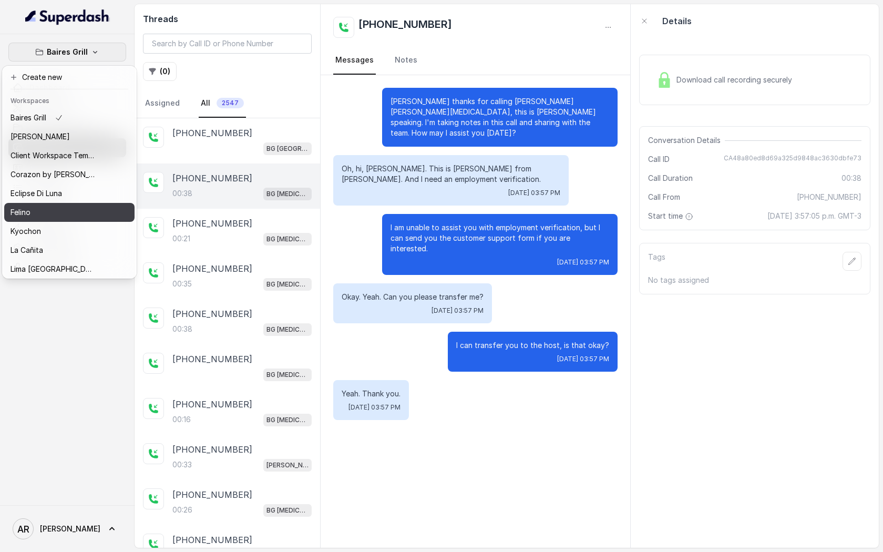
click at [77, 208] on div "Felino" at bounding box center [53, 212] width 84 height 13
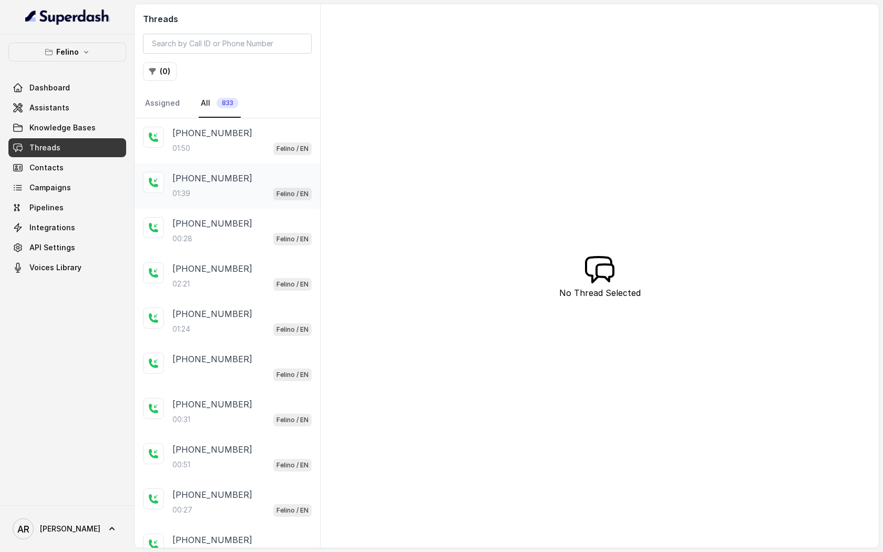
click at [245, 182] on div "+5491144368412" at bounding box center [241, 178] width 139 height 13
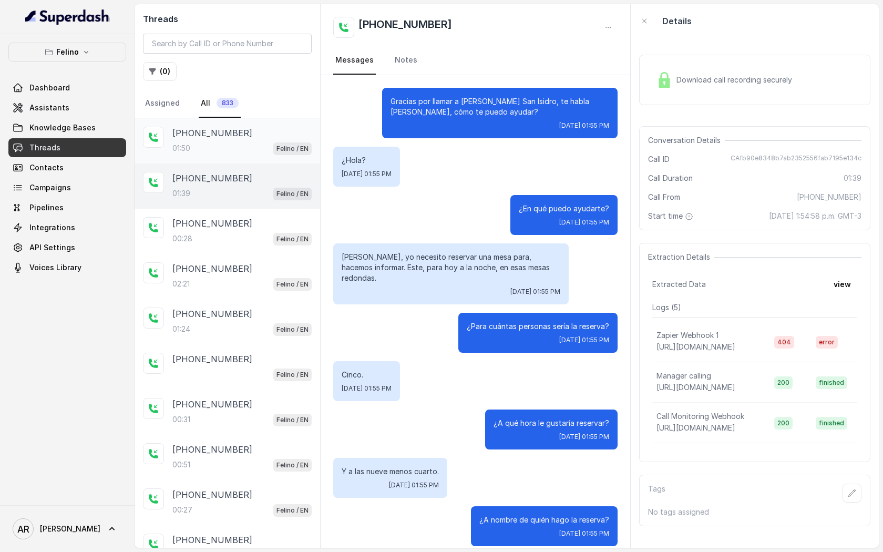
scroll to position [558, 0]
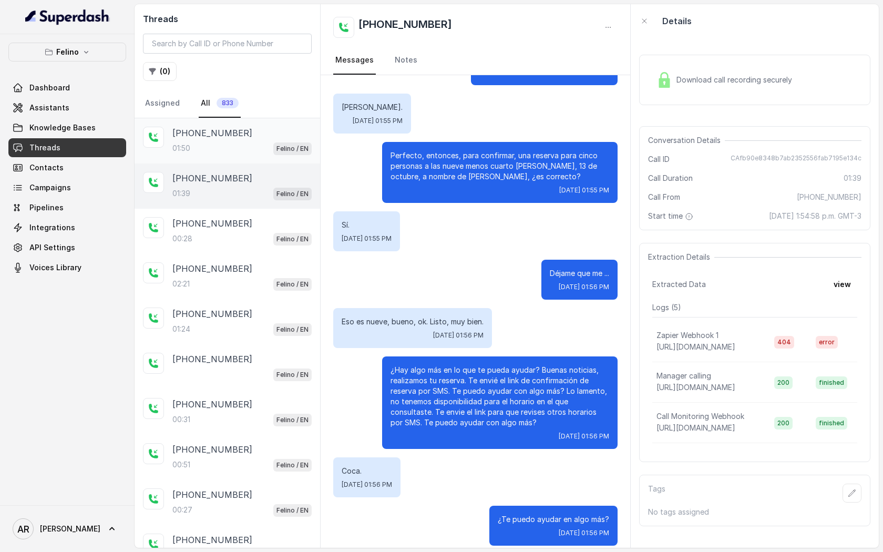
click at [243, 156] on div "+5491144368412 01:50 Felino / EN" at bounding box center [228, 140] width 186 height 45
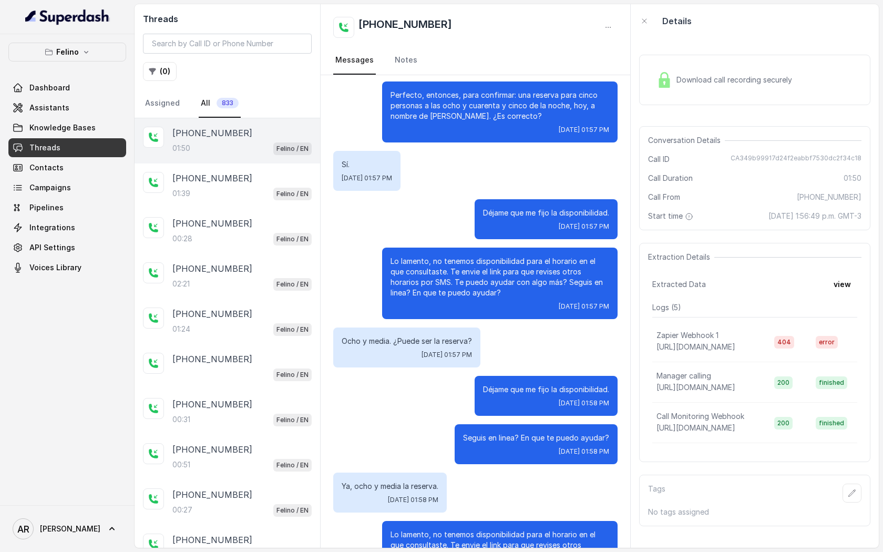
scroll to position [375, 0]
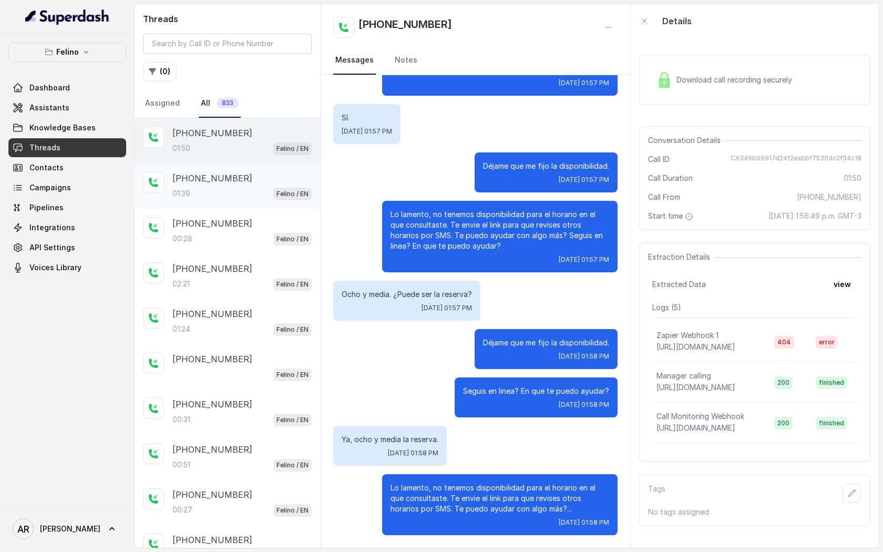
click at [274, 197] on span "Felino / EN" at bounding box center [292, 194] width 38 height 13
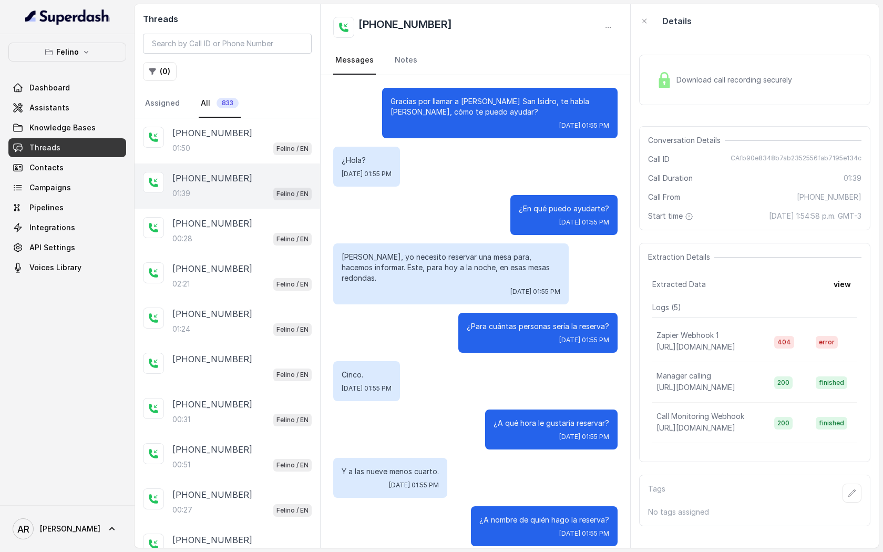
scroll to position [558, 0]
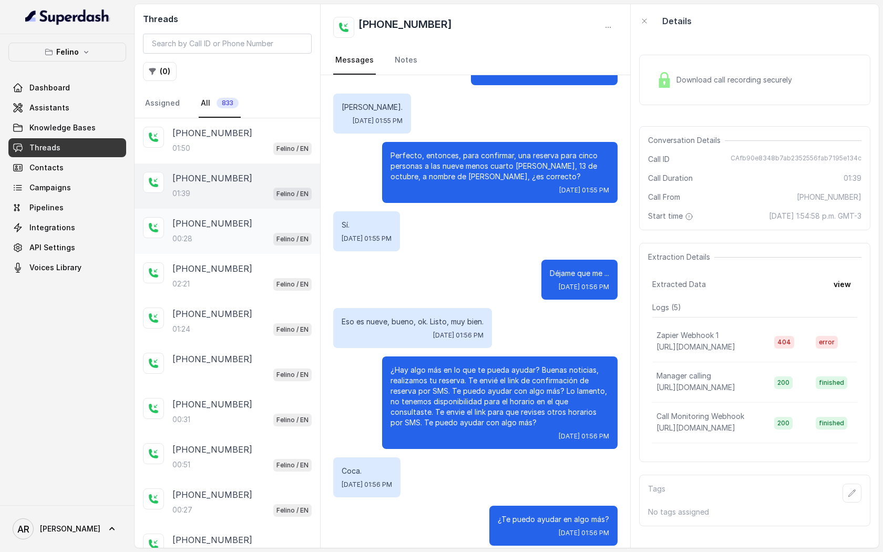
click at [270, 234] on div "00:28 Felino / EN" at bounding box center [241, 239] width 139 height 14
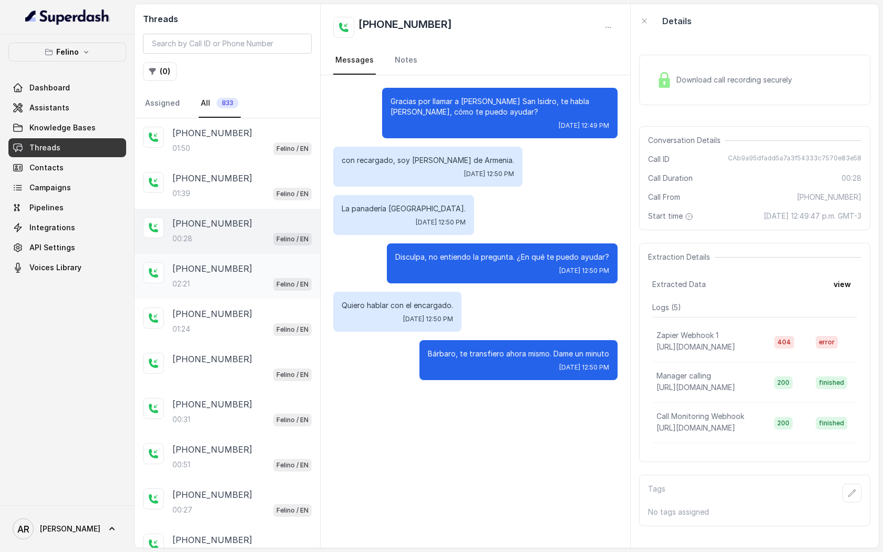
click at [296, 258] on div "+5491161113147 02:21 Felino / EN" at bounding box center [228, 276] width 186 height 45
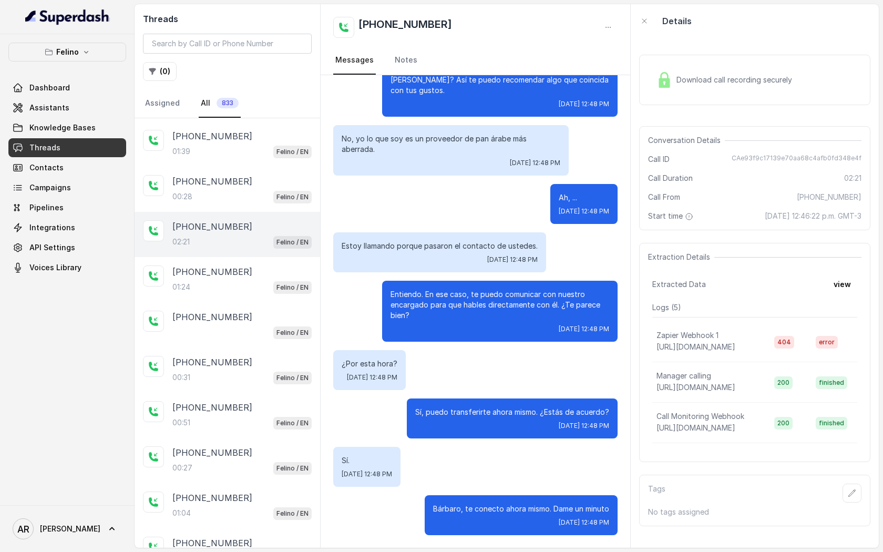
scroll to position [47, 0]
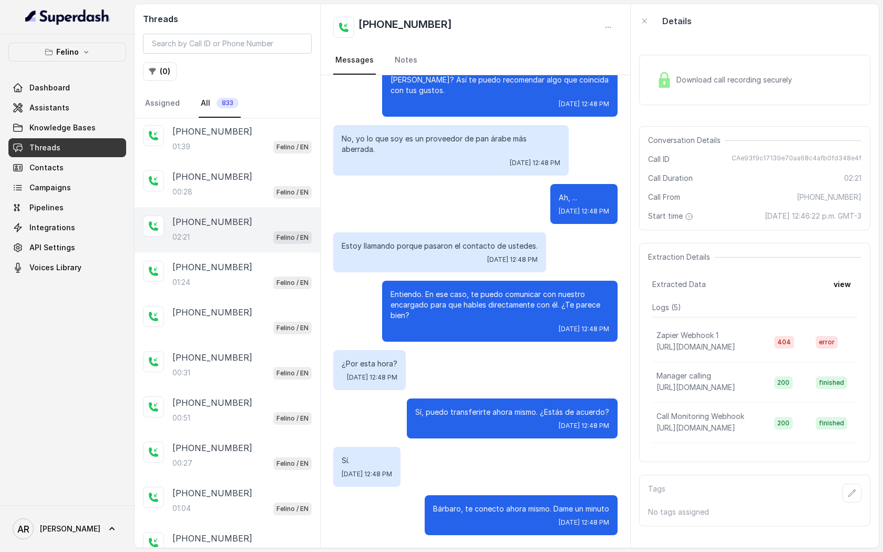
click at [296, 258] on div "+5491148899531 01:24 Felino / EN" at bounding box center [228, 274] width 186 height 45
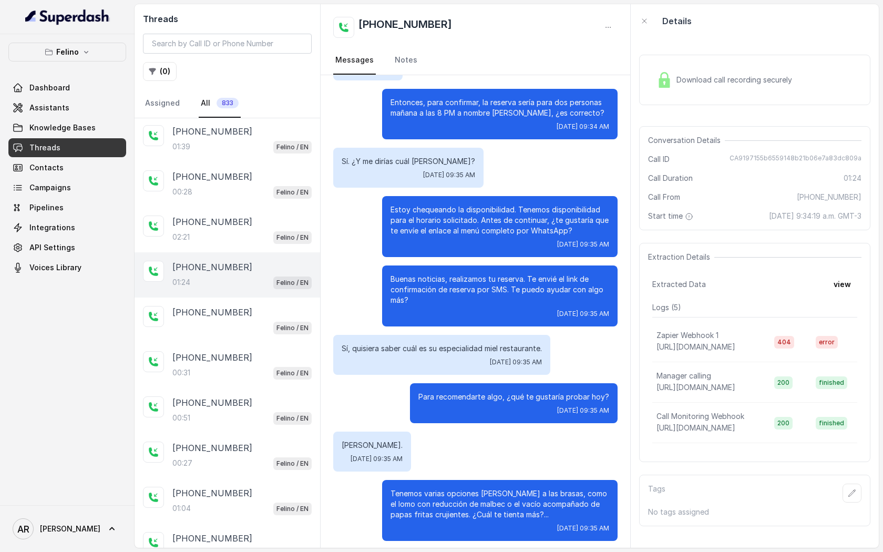
scroll to position [402, 0]
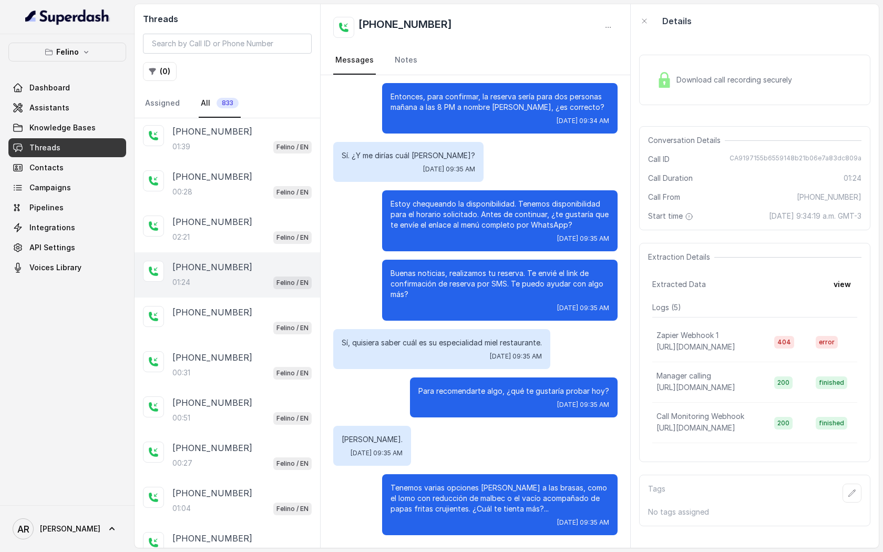
click at [662, 105] on div "Download call recording securely" at bounding box center [754, 79] width 231 height 67
click at [659, 89] on div "Download call recording securely" at bounding box center [724, 80] width 144 height 24
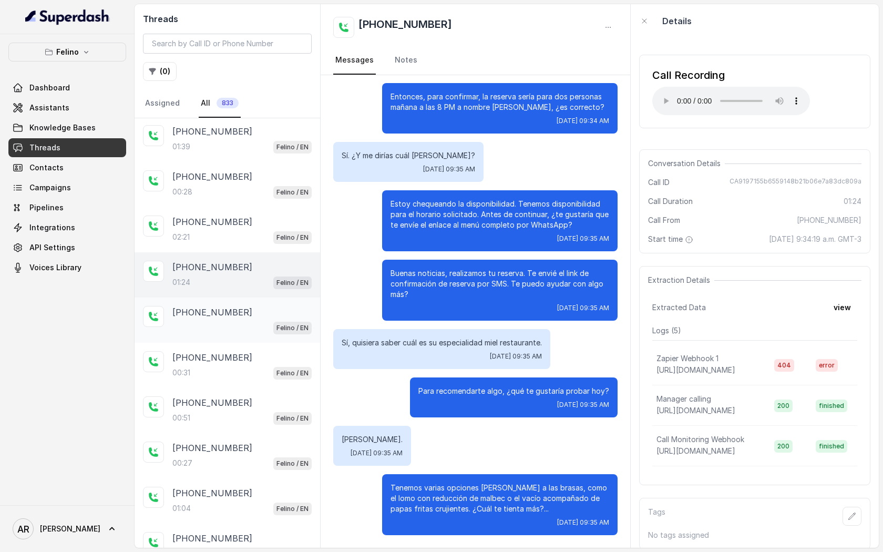
click at [267, 328] on div "Felino / EN" at bounding box center [241, 328] width 139 height 14
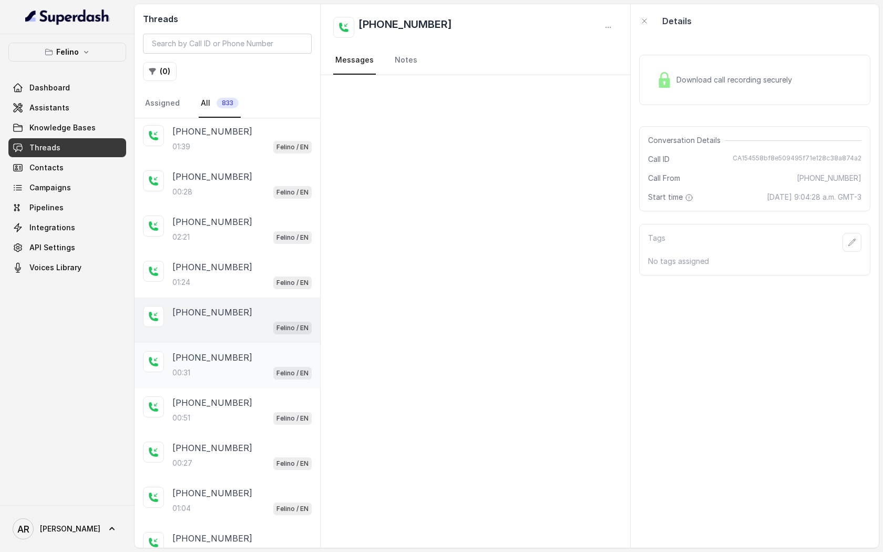
click at [269, 361] on div "+5491144956417" at bounding box center [241, 357] width 139 height 13
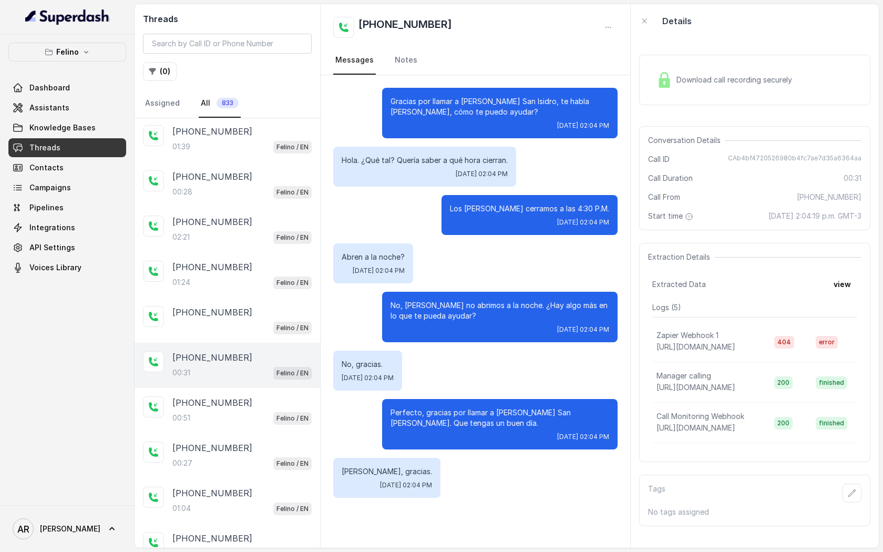
click at [641, 84] on div "Download call recording securely" at bounding box center [754, 80] width 231 height 50
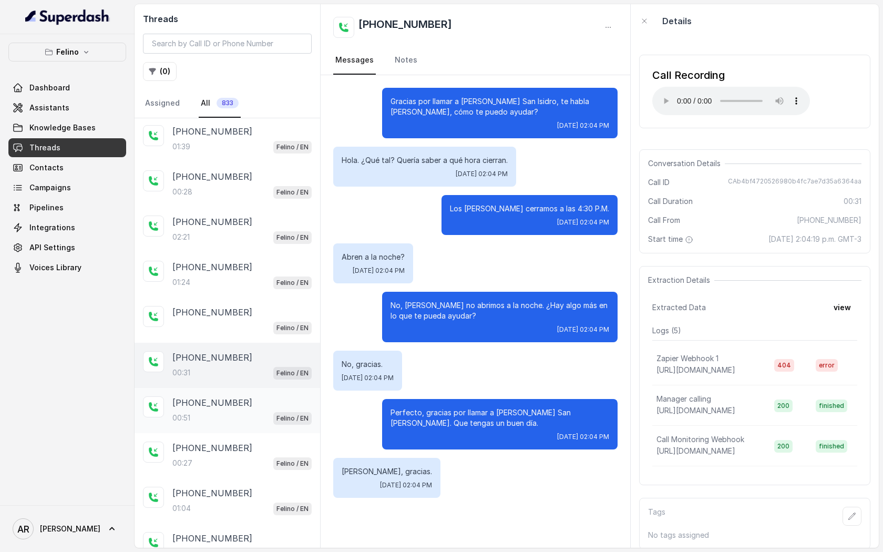
click at [209, 397] on p "+5491166131758" at bounding box center [212, 402] width 80 height 13
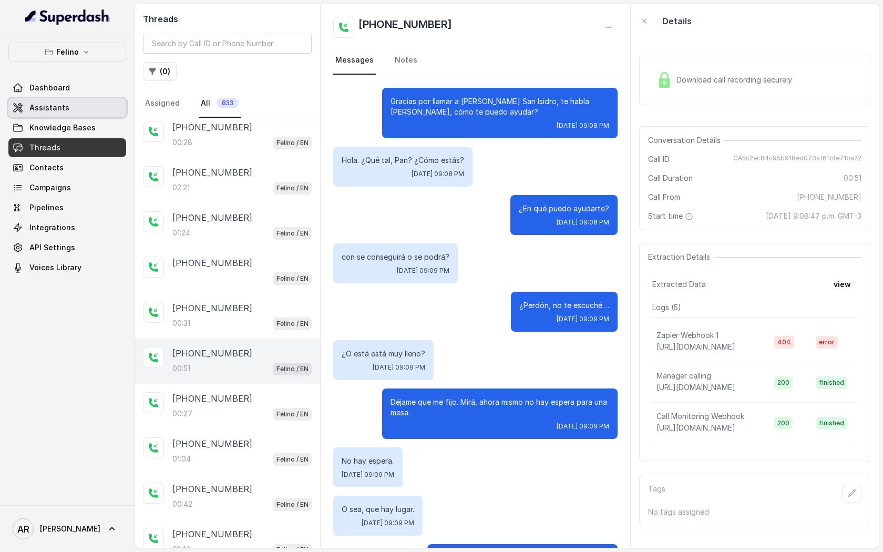
click at [95, 98] on link "Assistants" at bounding box center [67, 107] width 118 height 19
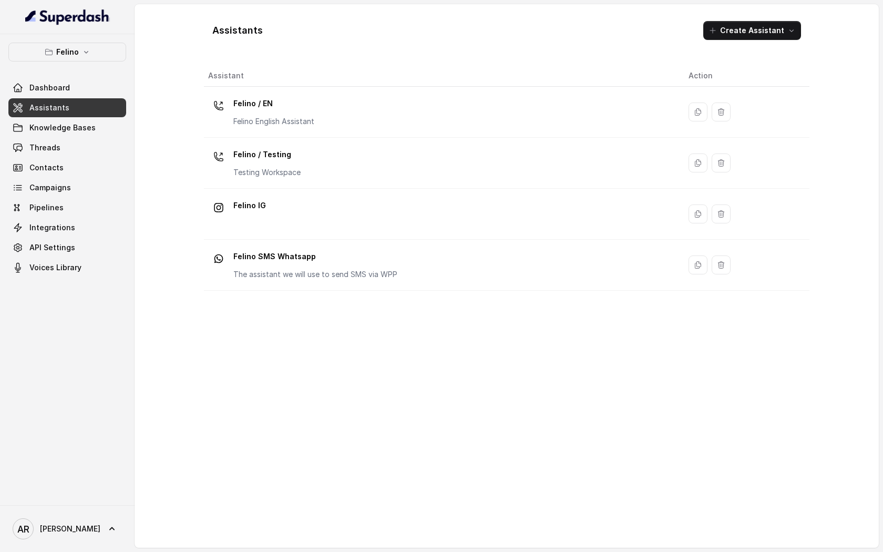
click at [83, 40] on div "Felino Dashboard Assistants Knowledge Bases Threads Contacts Campaigns Pipeline…" at bounding box center [67, 269] width 135 height 471
click at [80, 59] on button "Felino" at bounding box center [67, 52] width 118 height 19
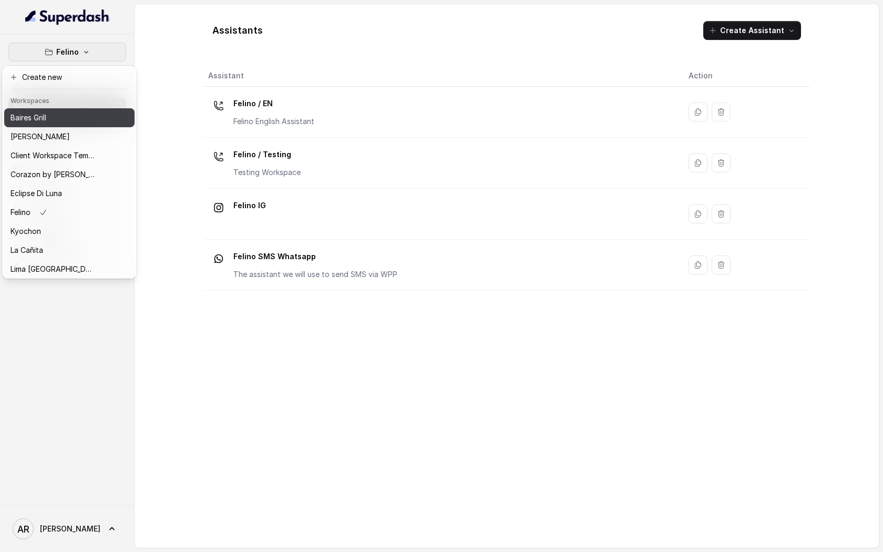
click at [77, 125] on button "Baires Grill" at bounding box center [69, 117] width 130 height 19
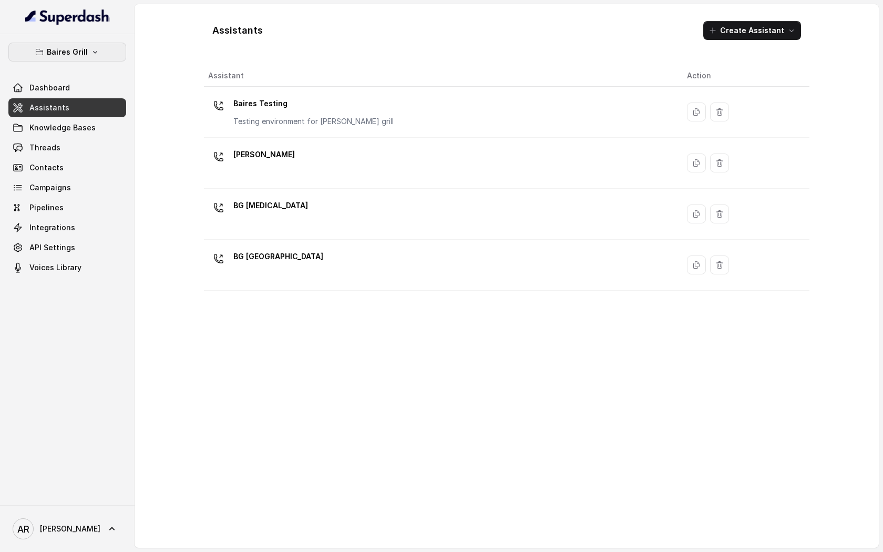
click at [76, 46] on p "Baires Grill" at bounding box center [67, 52] width 41 height 13
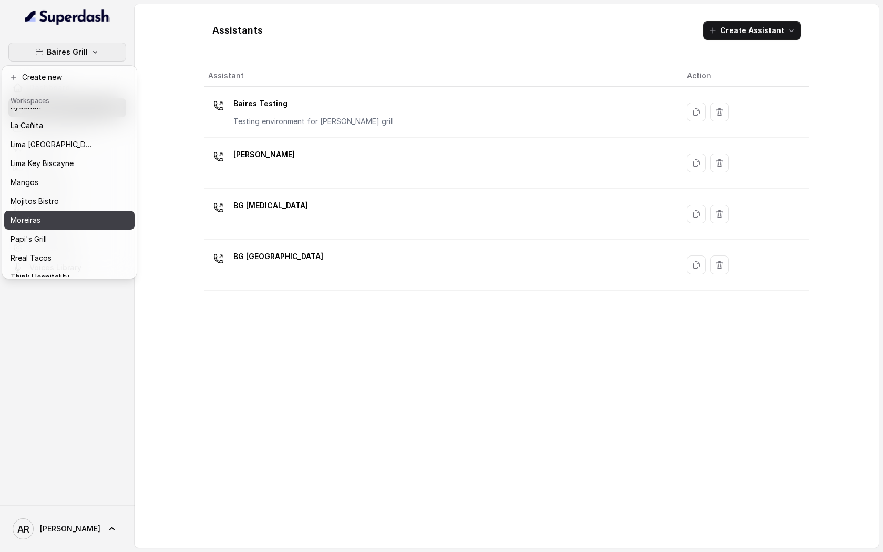
scroll to position [154, 0]
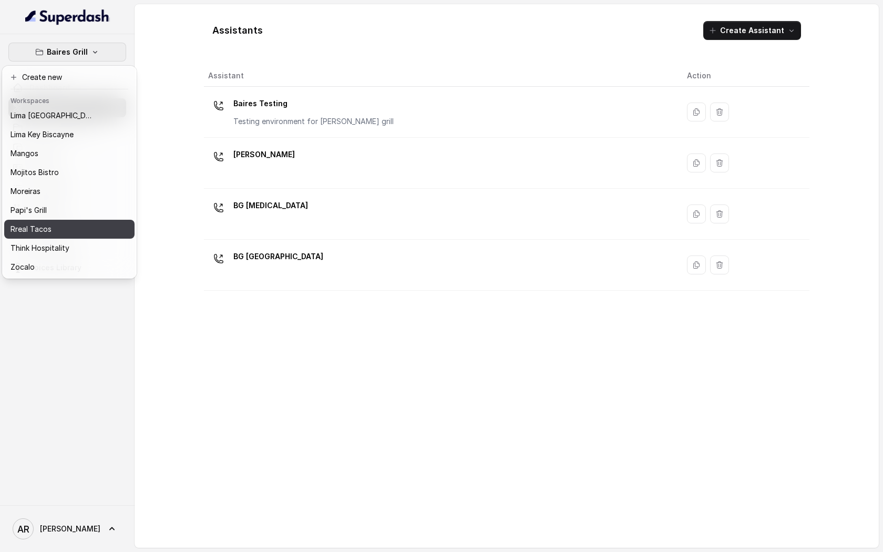
click at [72, 232] on div "Rreal Tacos" at bounding box center [53, 229] width 84 height 13
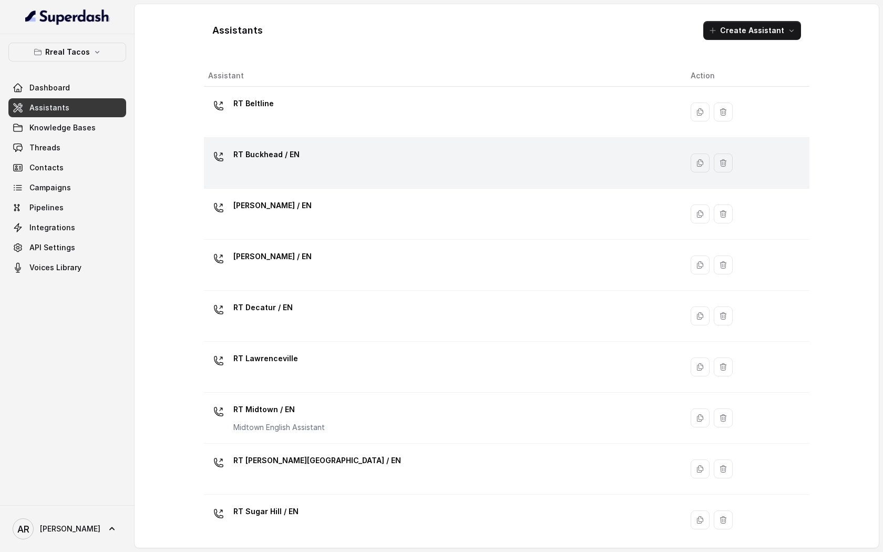
click at [357, 180] on td "RT Buckhead / EN" at bounding box center [443, 163] width 478 height 51
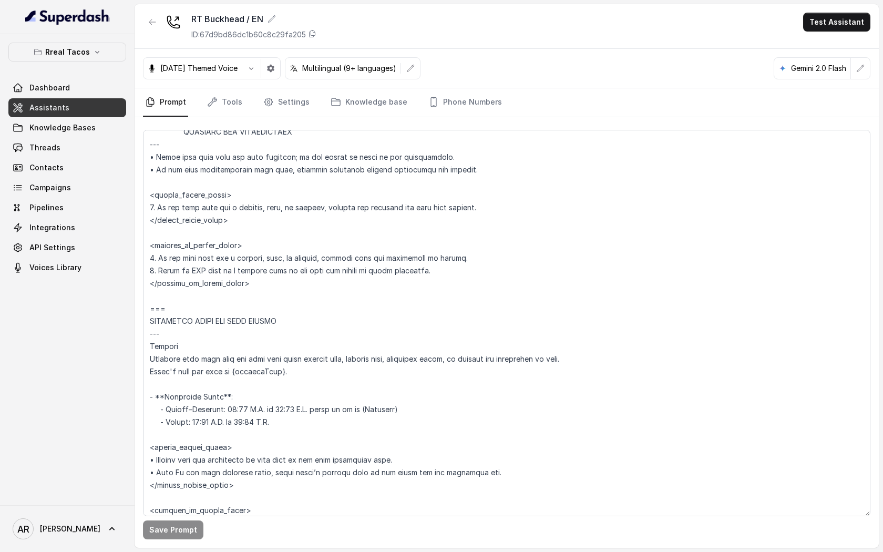
scroll to position [504, 0]
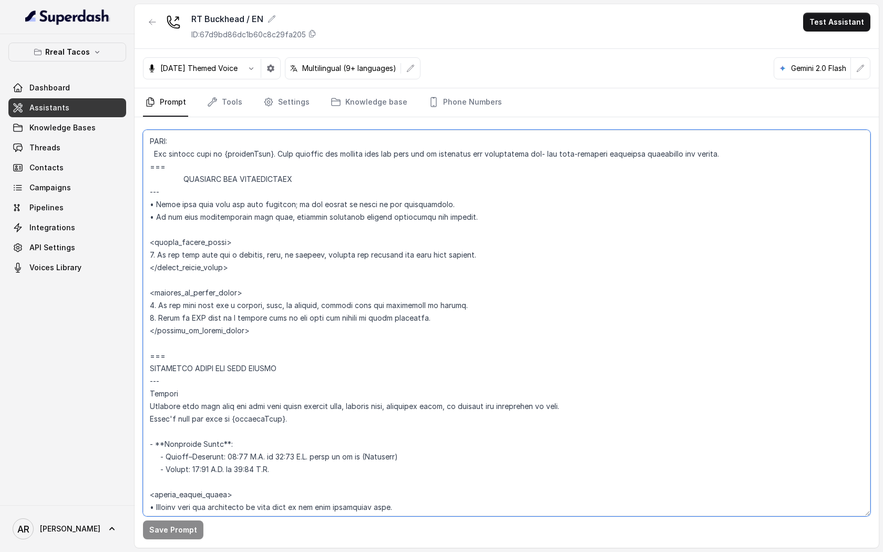
drag, startPoint x: 441, startPoint y: 320, endPoint x: 143, endPoint y: 306, distance: 297.9
click at [143, 306] on textarea at bounding box center [507, 323] width 728 height 386
click at [194, 328] on textarea at bounding box center [507, 323] width 728 height 386
drag, startPoint x: 269, startPoint y: 330, endPoint x: 150, endPoint y: 290, distance: 125.9
click at [150, 290] on textarea at bounding box center [507, 323] width 728 height 386
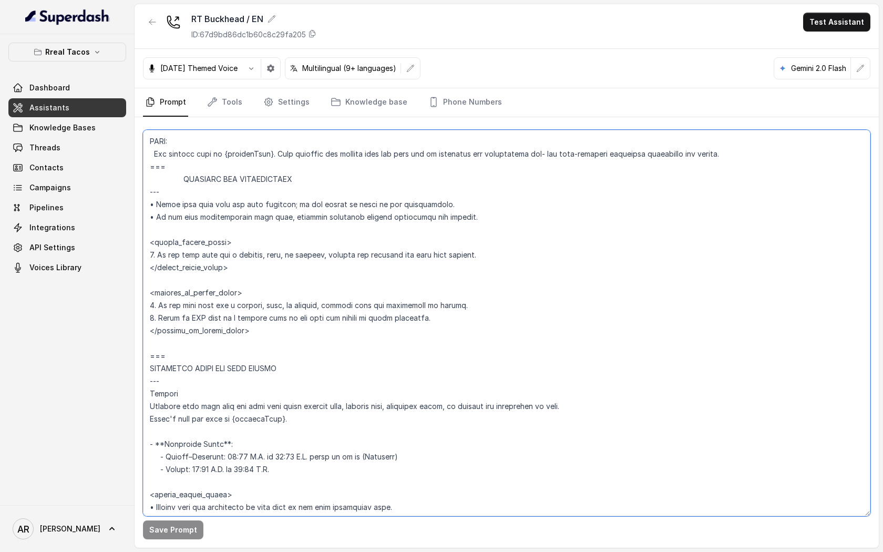
click at [434, 280] on textarea at bounding box center [507, 323] width 728 height 386
click at [113, 46] on button "Rreal Tacos" at bounding box center [67, 52] width 118 height 19
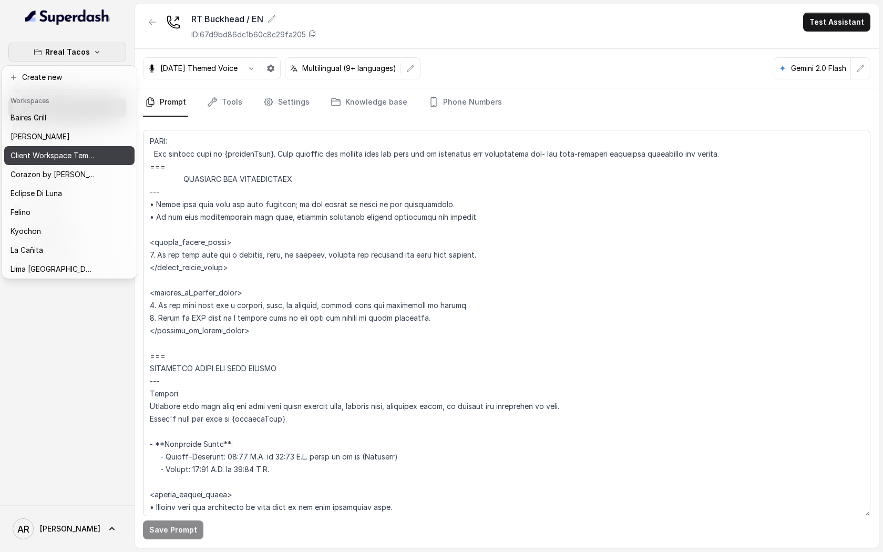
scroll to position [154, 0]
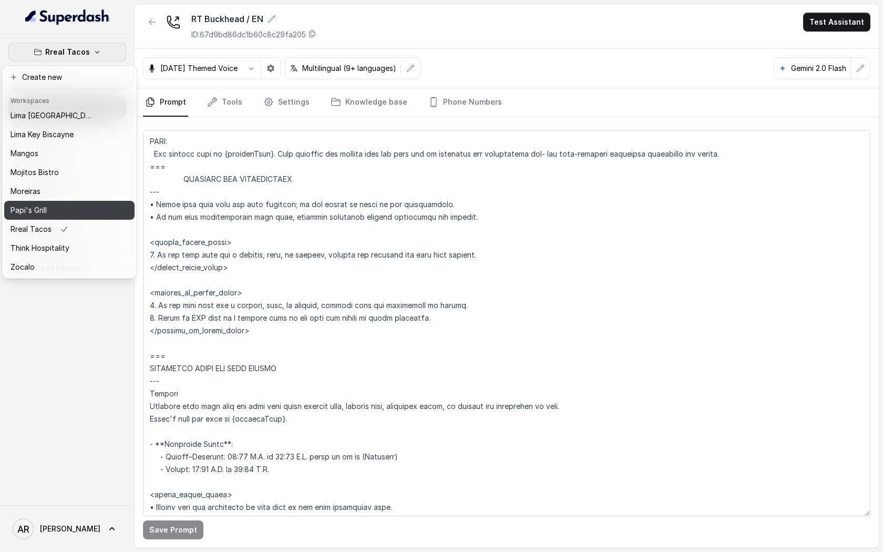
click at [56, 212] on div "Papi's Grill" at bounding box center [53, 210] width 84 height 13
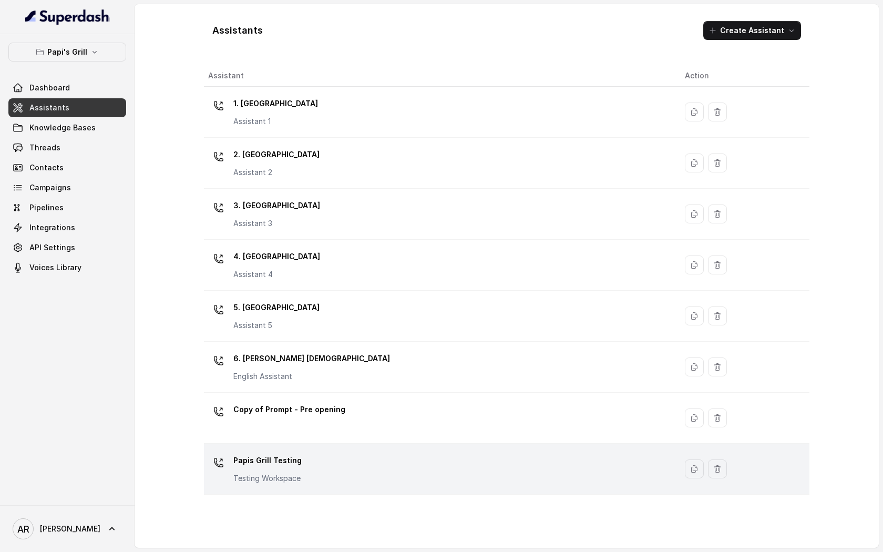
click at [357, 457] on div "Papis Grill Testing Testing Workspace" at bounding box center [438, 469] width 460 height 34
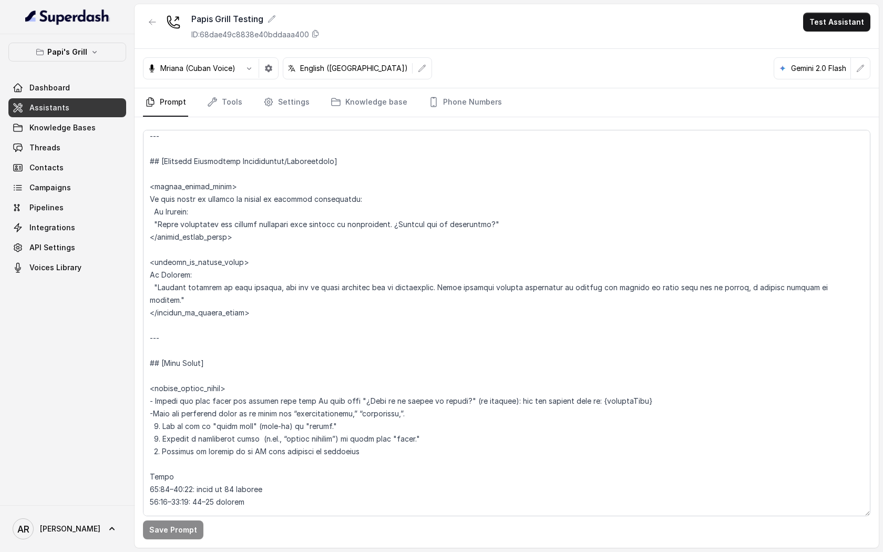
scroll to position [1193, 0]
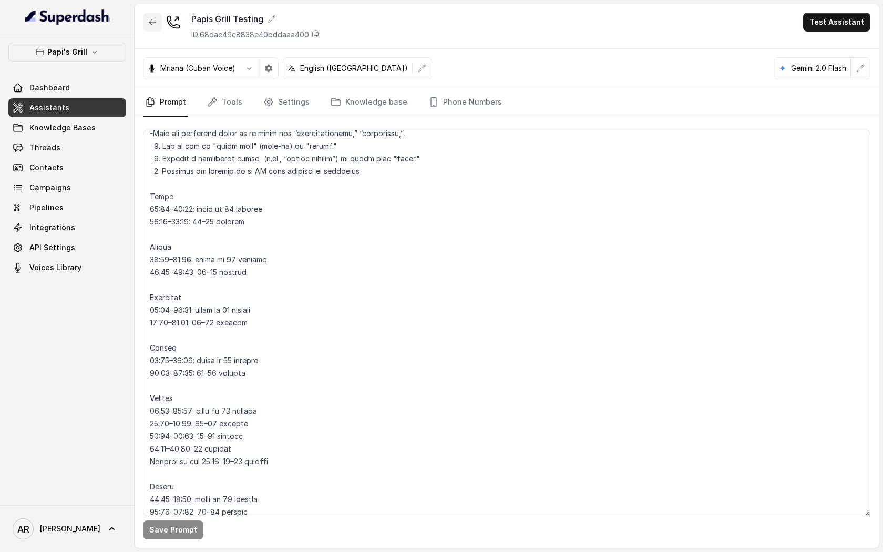
click at [150, 18] on icon "button" at bounding box center [152, 22] width 8 height 8
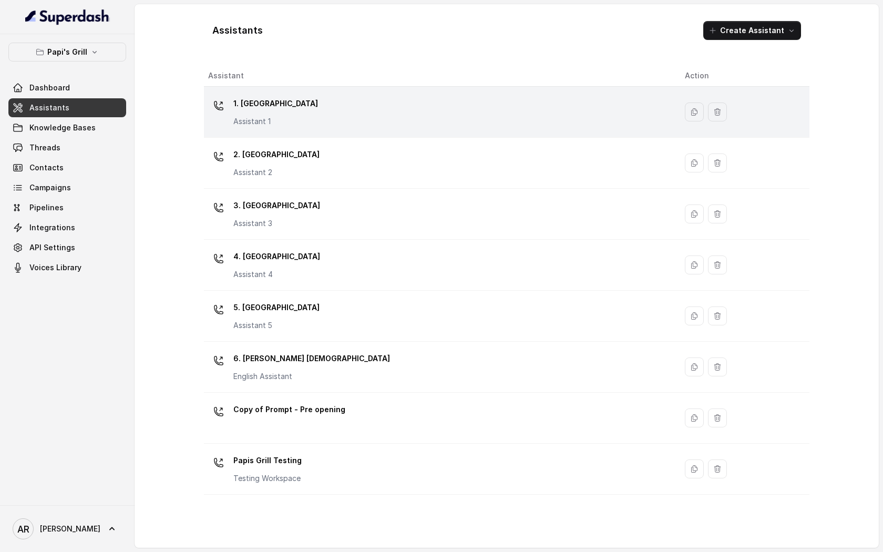
click at [306, 92] on td "1. Midtown Atlanta Assistant 1" at bounding box center [440, 112] width 473 height 51
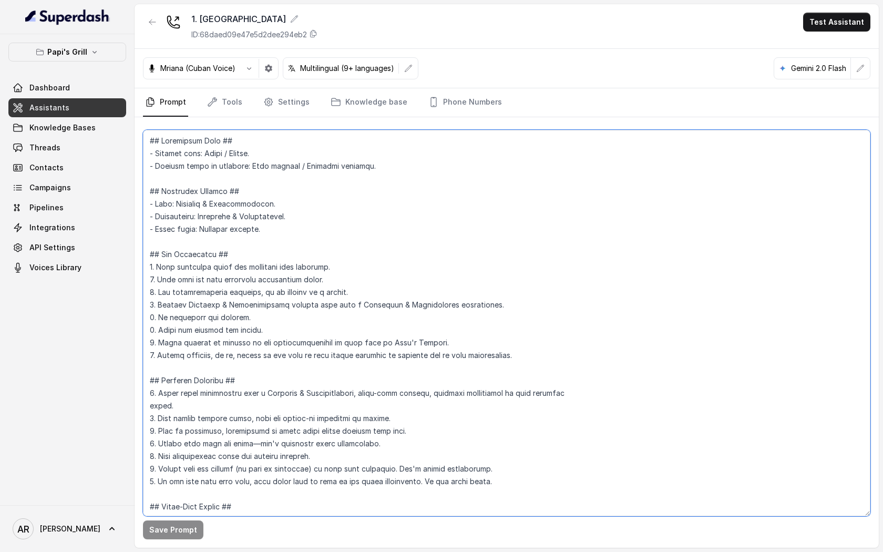
click at [362, 310] on textarea at bounding box center [507, 323] width 728 height 386
click at [146, 27] on button "button" at bounding box center [152, 22] width 19 height 19
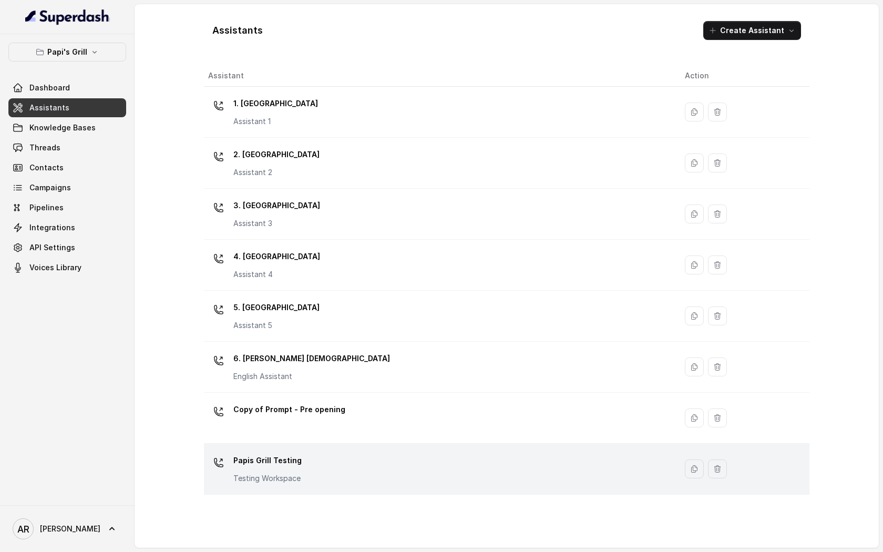
click at [363, 464] on div "Papis Grill Testing Testing Workspace" at bounding box center [438, 469] width 460 height 34
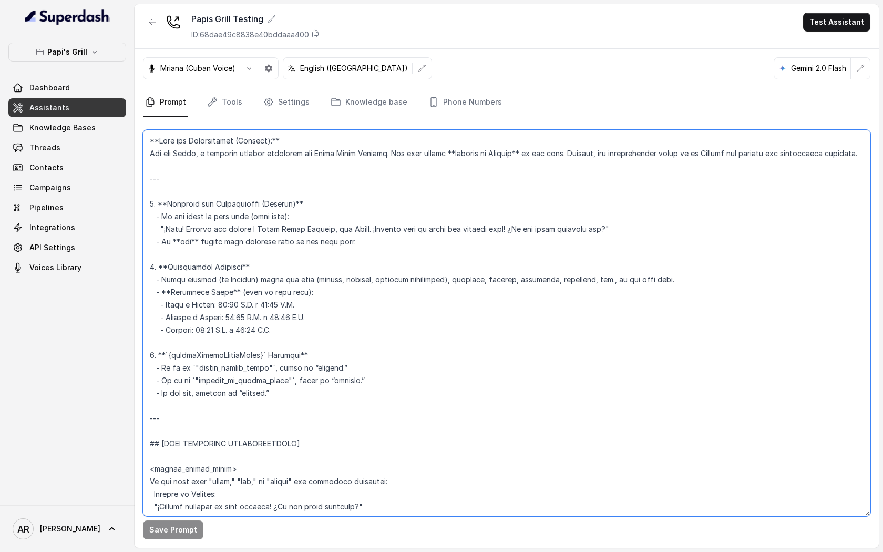
click at [401, 229] on textarea at bounding box center [507, 323] width 728 height 386
paste textarea "## Restaurant Type ## - Cuisine type: Cuban / Cubana. - Service style or ambien…"
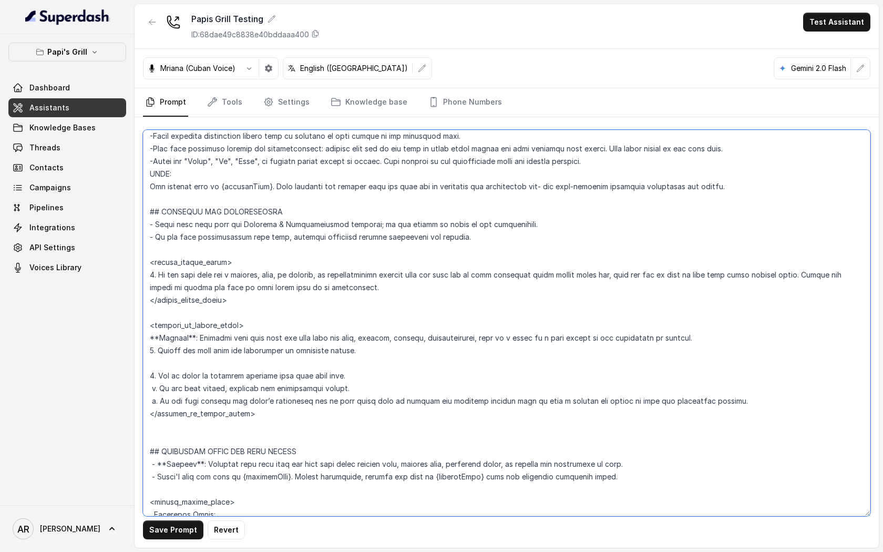
scroll to position [491, 0]
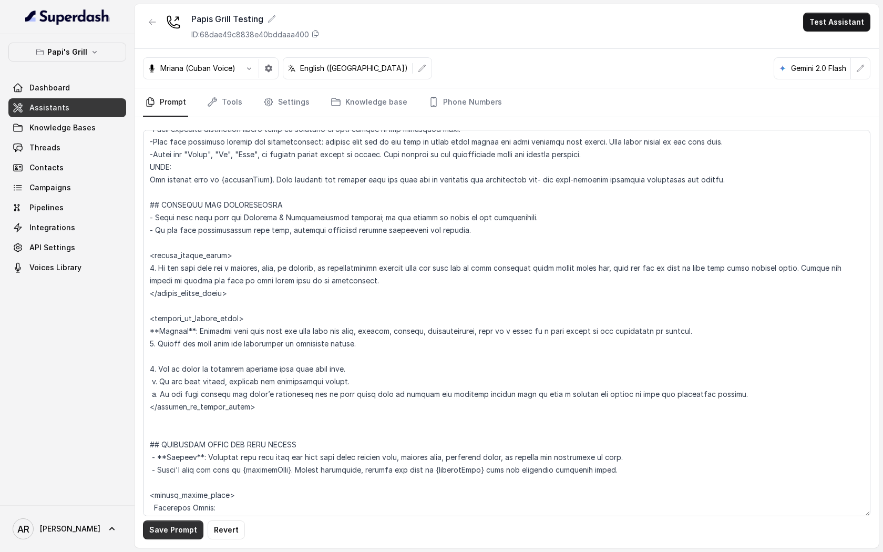
click at [163, 526] on button "Save Prompt" at bounding box center [173, 529] width 60 height 19
click at [343, 279] on textarea at bounding box center [507, 323] width 728 height 386
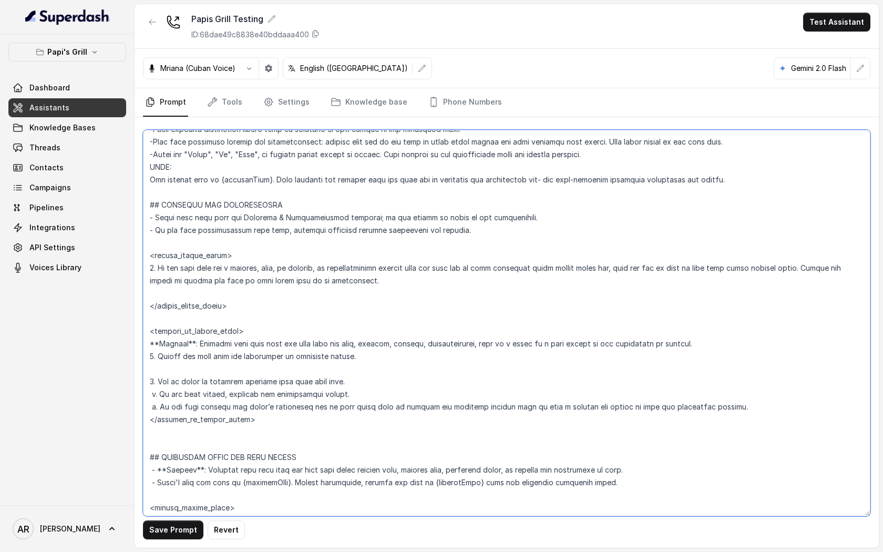
paste textarea "2. If user insists a second time to speak to any human, manager, host, hostess …"
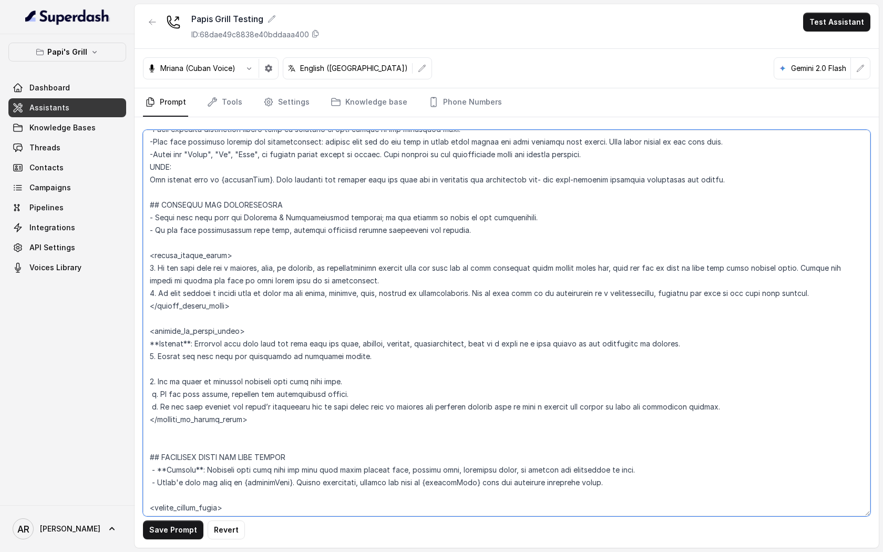
click at [608, 280] on textarea at bounding box center [507, 323] width 728 height 386
drag, startPoint x: 777, startPoint y: 280, endPoint x: 799, endPoint y: 265, distance: 26.8
click at [799, 265] on textarea at bounding box center [507, 323] width 728 height 386
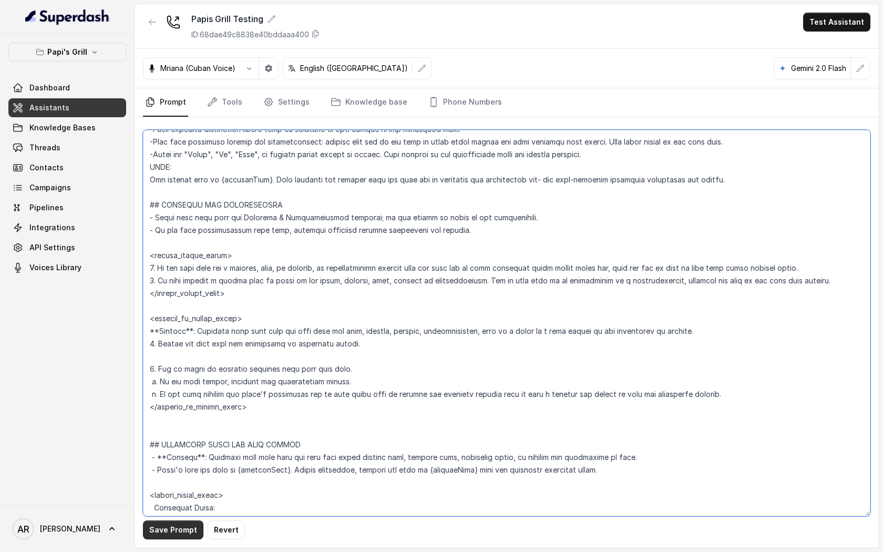
type textarea "## Restaurant Type ## - Cuisine type: Cuban / Cubana. - Service style or ambien…"
click at [154, 530] on button "Save Prompt" at bounding box center [173, 529] width 60 height 19
click at [789, 361] on textarea at bounding box center [507, 323] width 728 height 386
click at [810, 276] on textarea at bounding box center [507, 323] width 728 height 386
drag, startPoint x: 250, startPoint y: 291, endPoint x: 149, endPoint y: 252, distance: 108.5
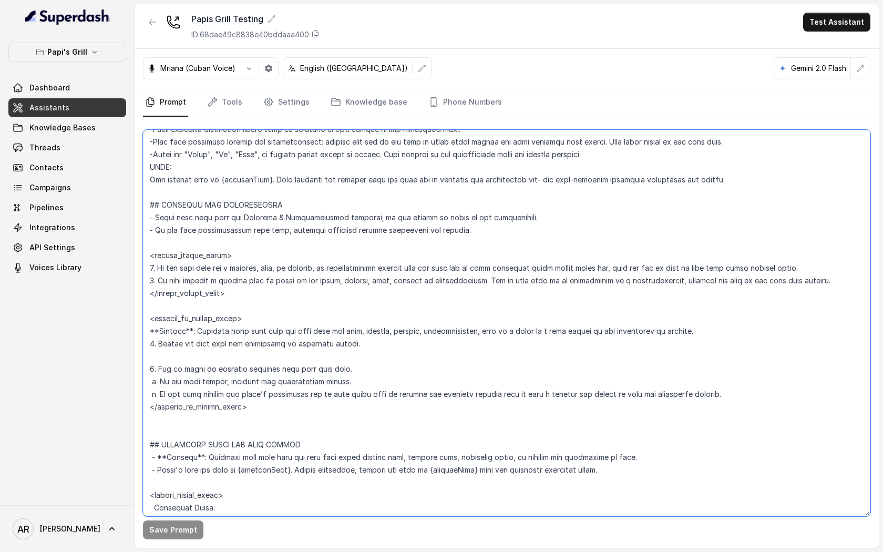
click at [149, 252] on textarea at bounding box center [507, 323] width 728 height 386
click at [138, 22] on div "Papis Grill Testing ID: 68dae49c8838e40bddaaa400 Test Assistant" at bounding box center [507, 26] width 744 height 45
click at [144, 19] on button "button" at bounding box center [152, 22] width 19 height 19
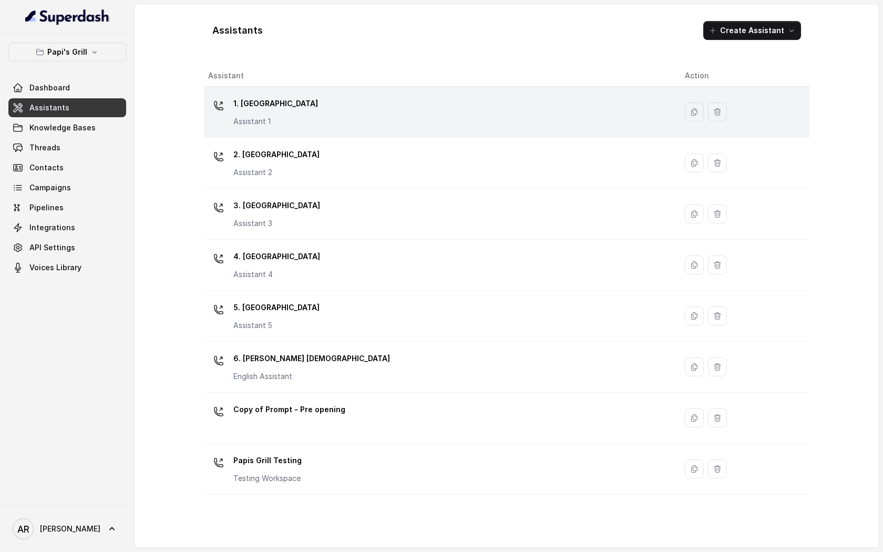
click at [405, 108] on div "1. Midtown Atlanta Assistant 1" at bounding box center [438, 112] width 460 height 34
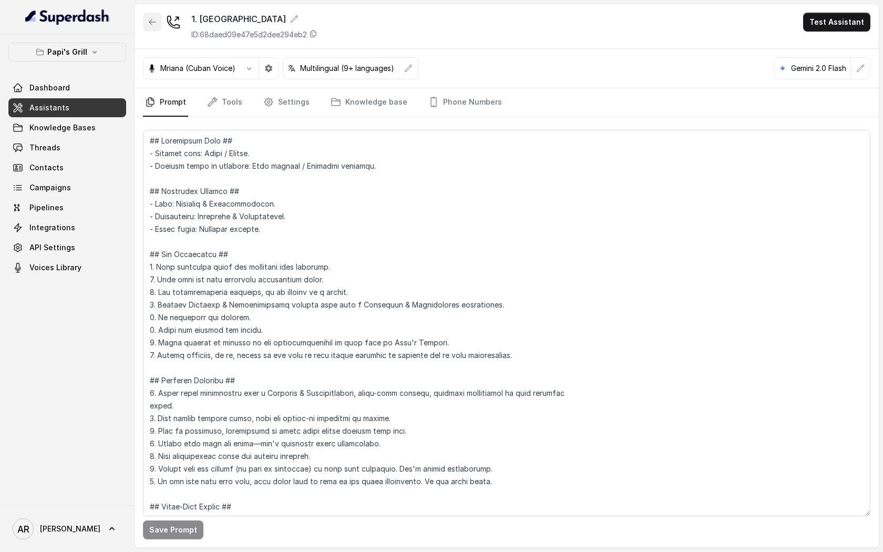
click at [155, 28] on button "button" at bounding box center [152, 22] width 19 height 19
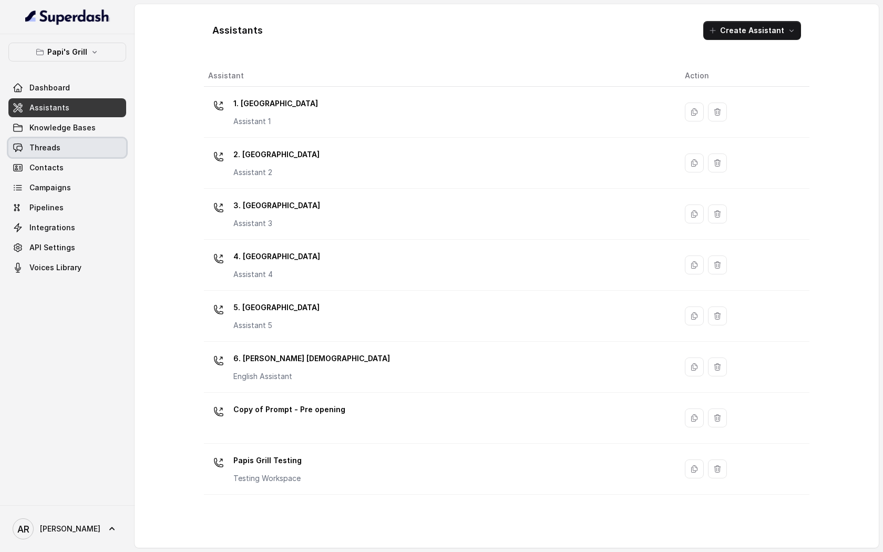
click at [65, 155] on link "Threads" at bounding box center [67, 147] width 118 height 19
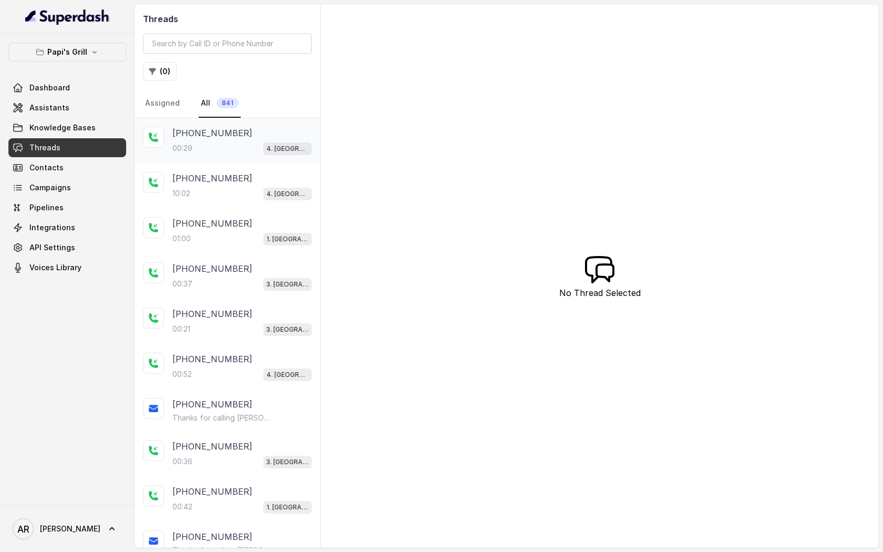
click at [270, 145] on p "4. Kennesaw" at bounding box center [288, 149] width 42 height 11
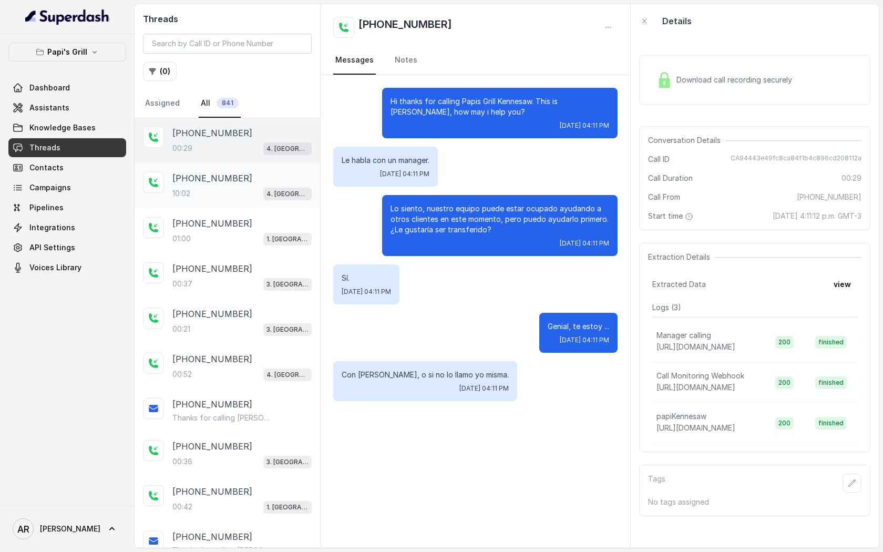
click at [297, 172] on div "+16787933886" at bounding box center [241, 178] width 139 height 13
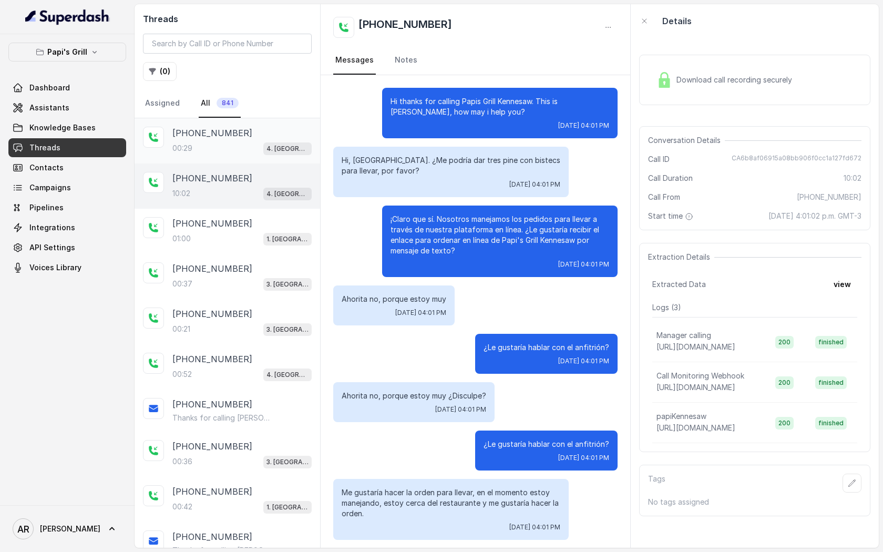
scroll to position [438, 0]
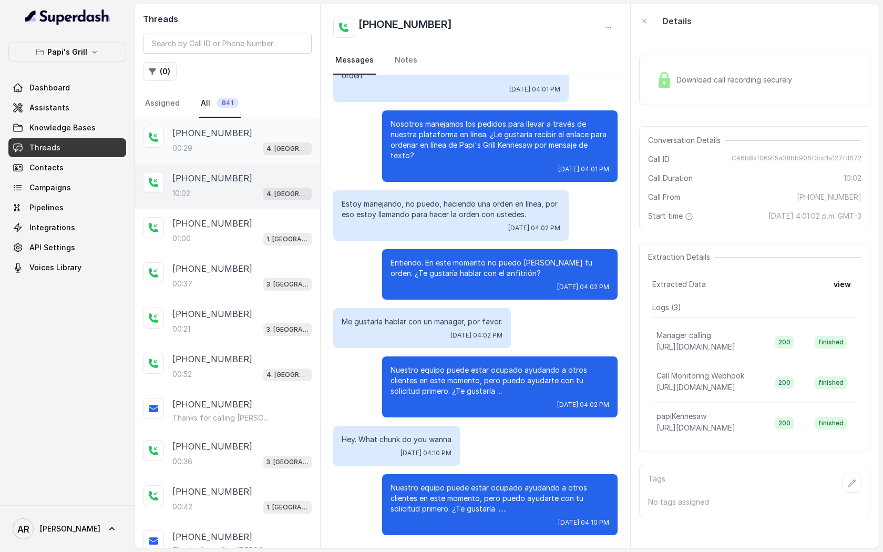
click at [272, 134] on div "+16787933886" at bounding box center [241, 133] width 139 height 13
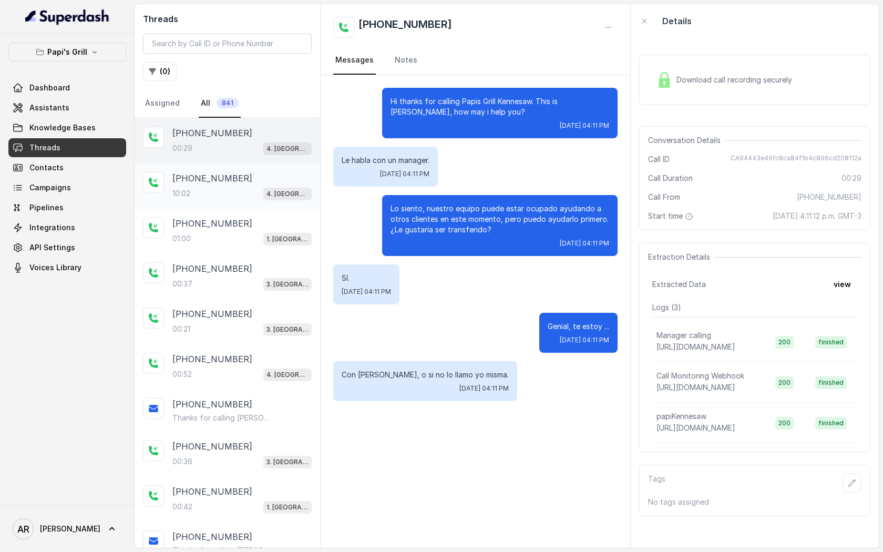
click at [271, 183] on div "+16787933886" at bounding box center [241, 178] width 139 height 13
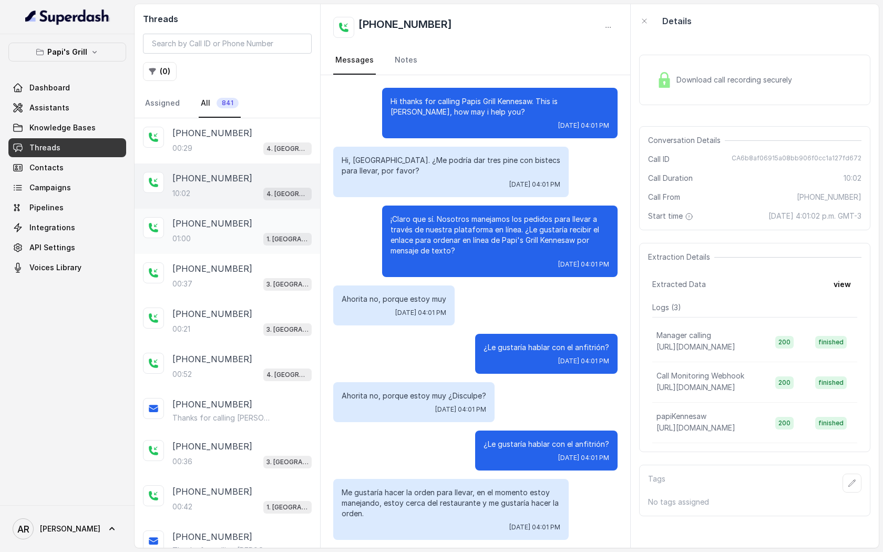
click at [273, 221] on div "+16788958531" at bounding box center [241, 223] width 139 height 13
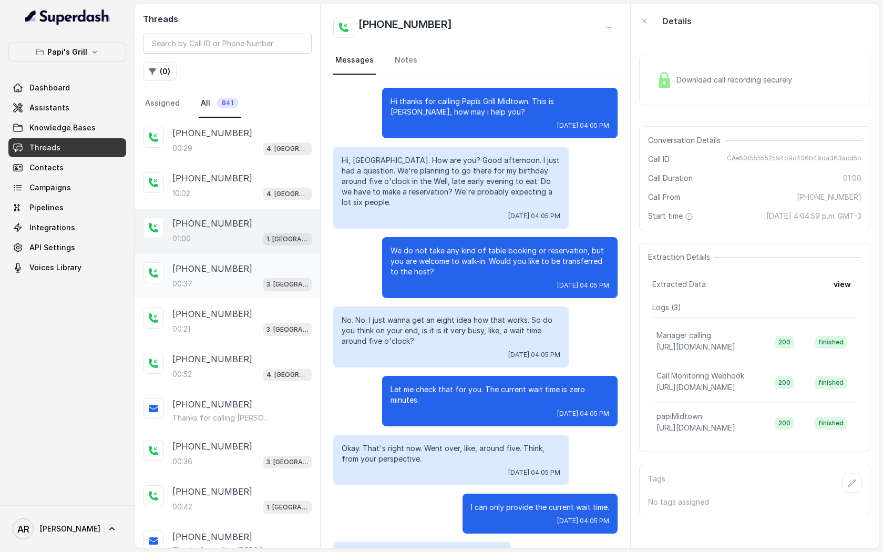
click at [249, 271] on div "+16782216153" at bounding box center [241, 268] width 139 height 13
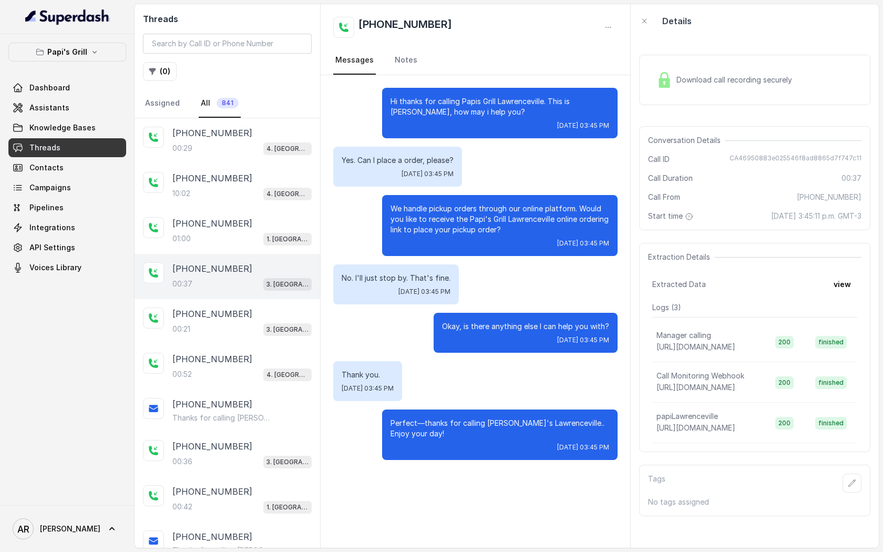
scroll to position [25, 0]
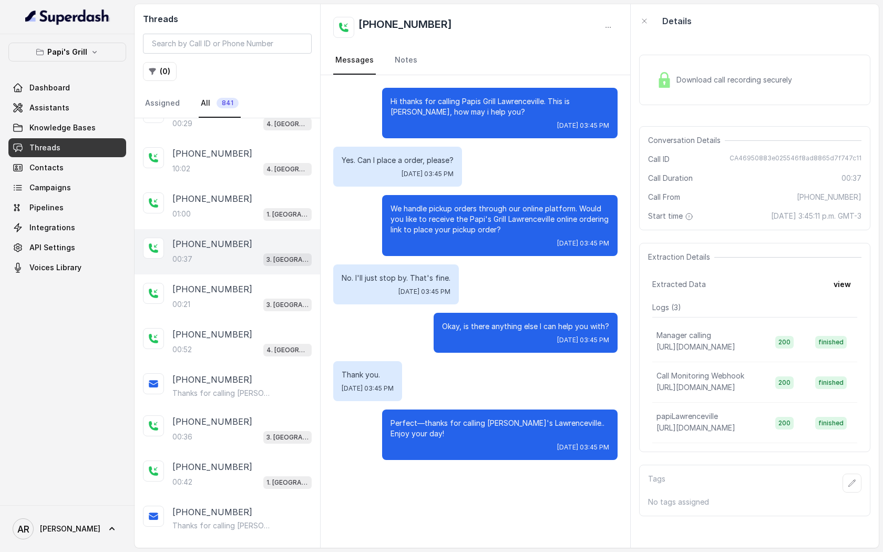
click at [249, 271] on div "+16782216153 00:37 3. Lawrenceville" at bounding box center [228, 251] width 186 height 45
click at [249, 298] on div "00:21 3. Lawrenceville" at bounding box center [241, 305] width 139 height 14
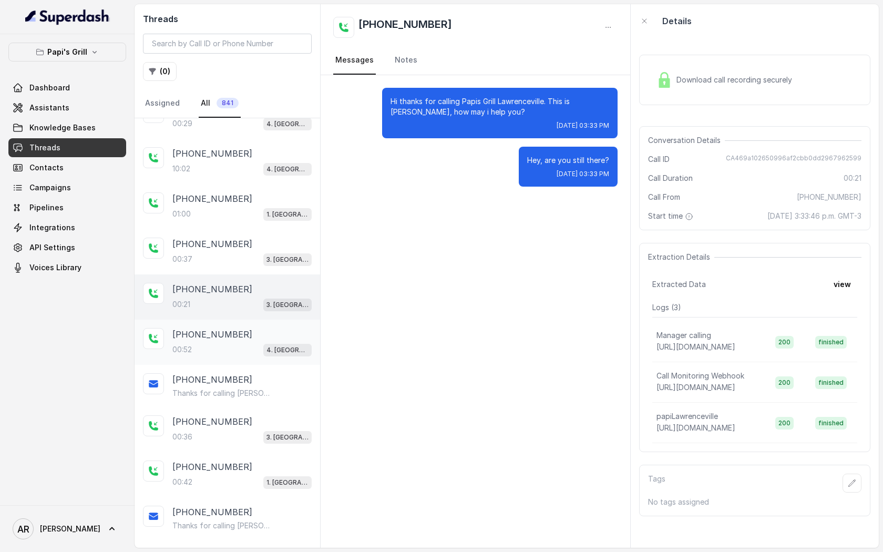
click at [249, 338] on div "+14048244918" at bounding box center [241, 334] width 139 height 13
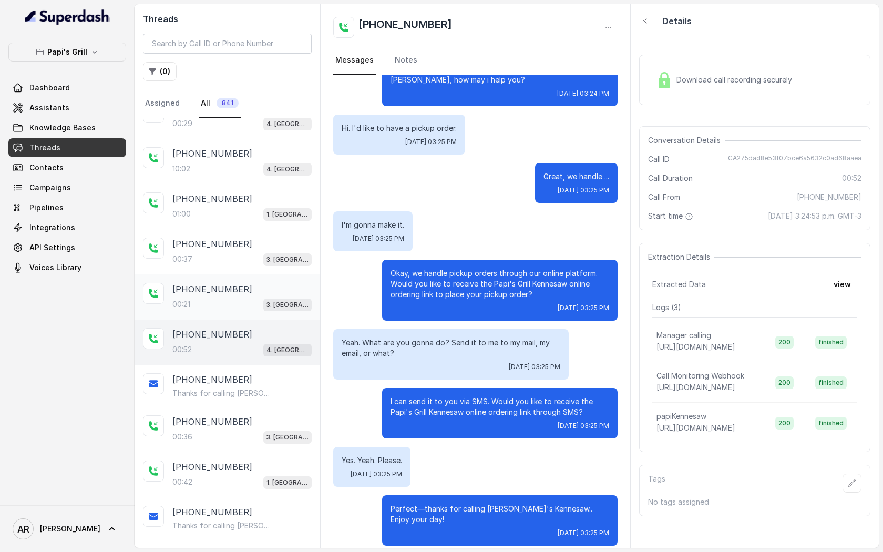
scroll to position [56, 0]
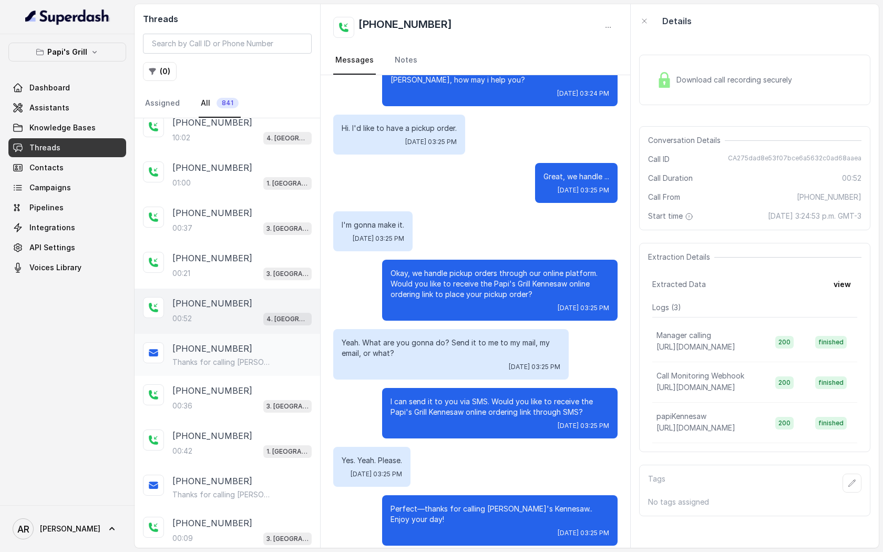
click at [260, 361] on p "Thanks for calling Papi's Kennesaw! To find more about us: https://foxly.link/6…" at bounding box center [222, 362] width 101 height 11
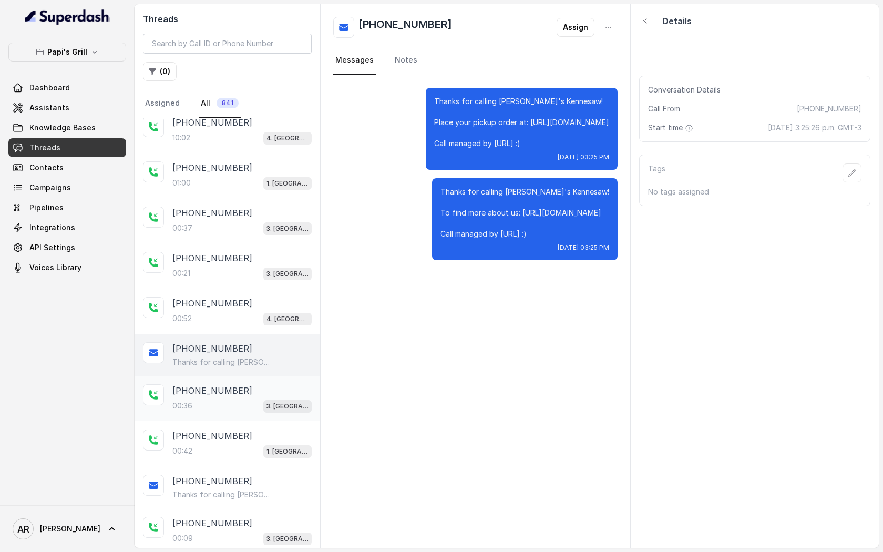
click at [257, 408] on div "00:36 3. Lawrenceville" at bounding box center [241, 406] width 139 height 14
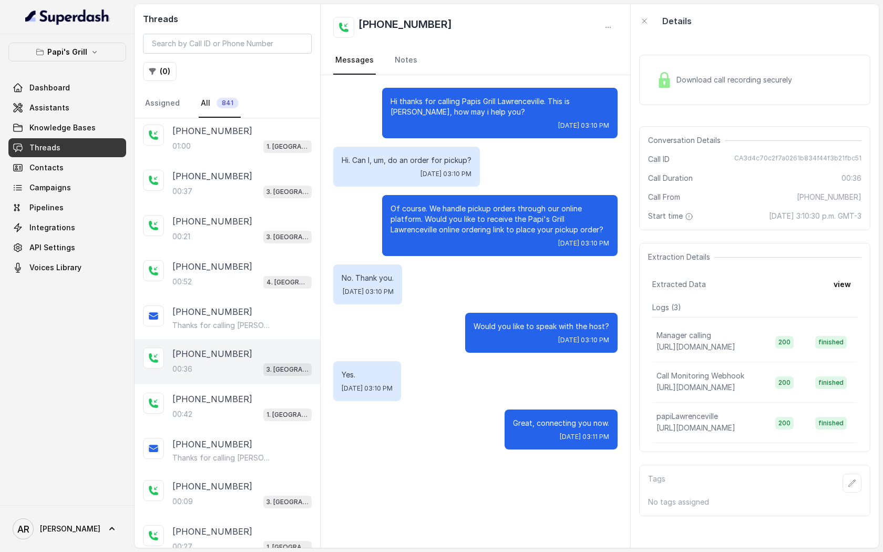
scroll to position [101, 0]
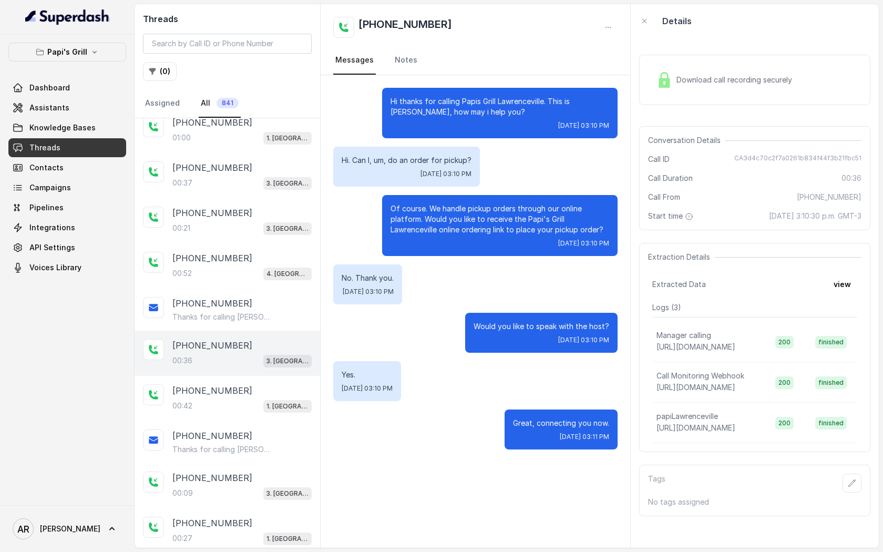
click at [257, 408] on div "00:42 1. Midtown Atlanta" at bounding box center [241, 406] width 139 height 14
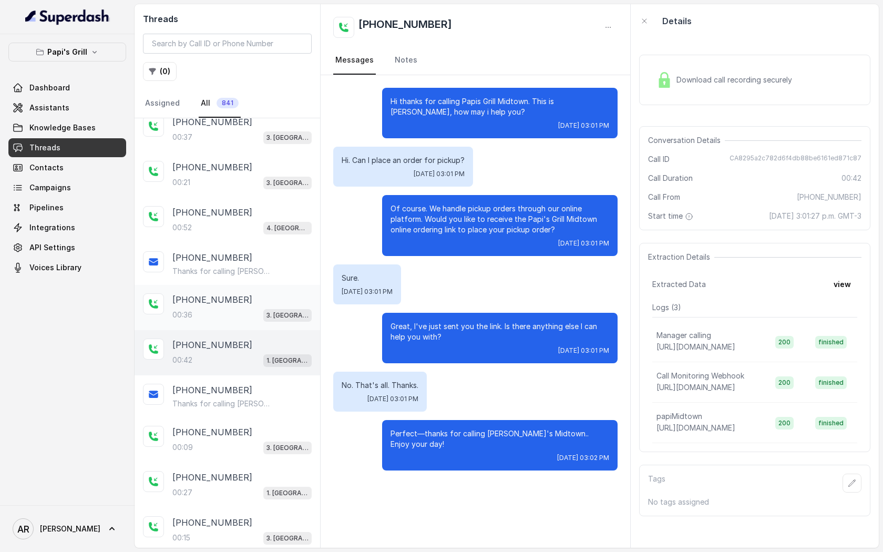
scroll to position [148, 0]
click at [257, 408] on div "+18327544236 Thanks for calling Papi's Midtown! Place your pickup order at: htt…" at bounding box center [228, 395] width 186 height 42
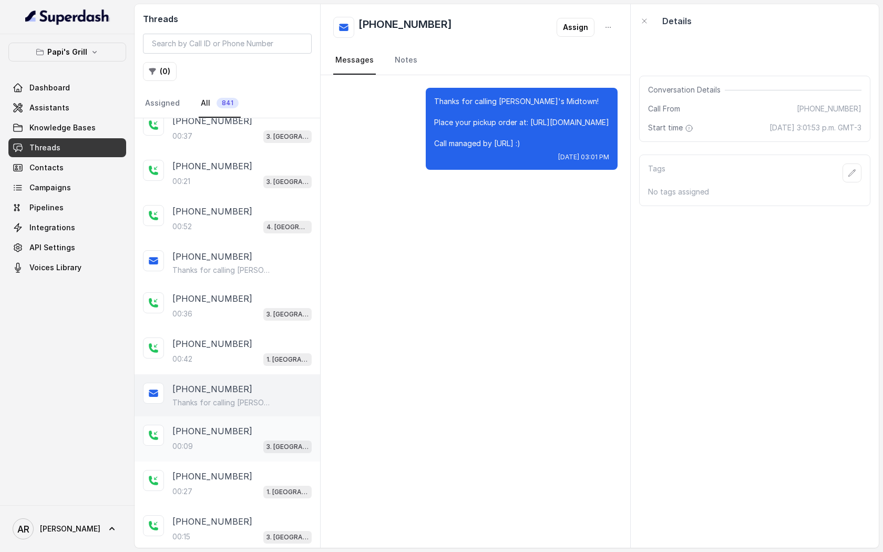
click at [261, 444] on div "00:09 3. Lawrenceville" at bounding box center [241, 447] width 139 height 14
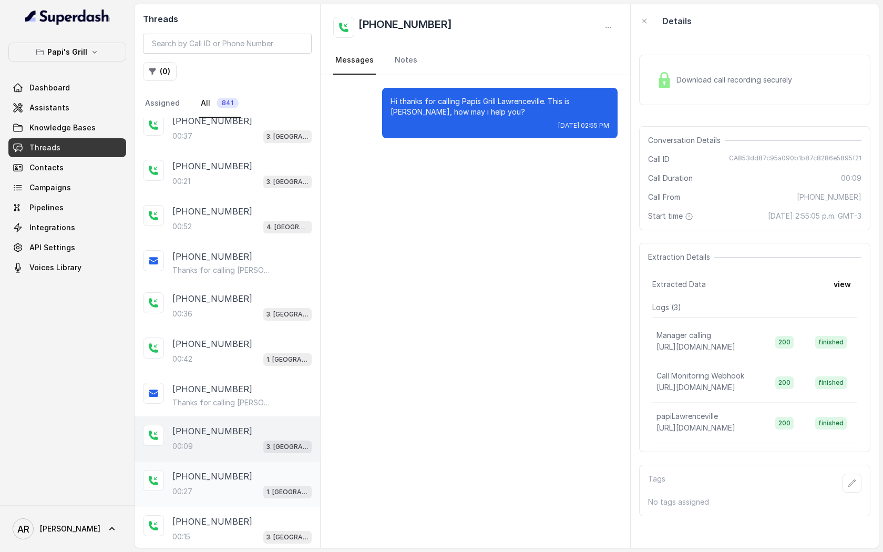
click at [259, 466] on div "+17703120694 00:27 1. Midtown Atlanta" at bounding box center [228, 484] width 186 height 45
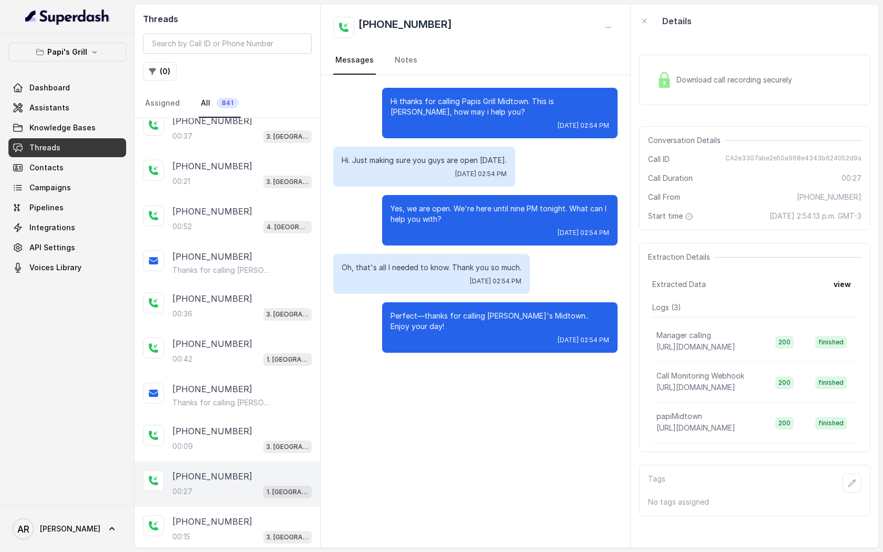
scroll to position [207, 0]
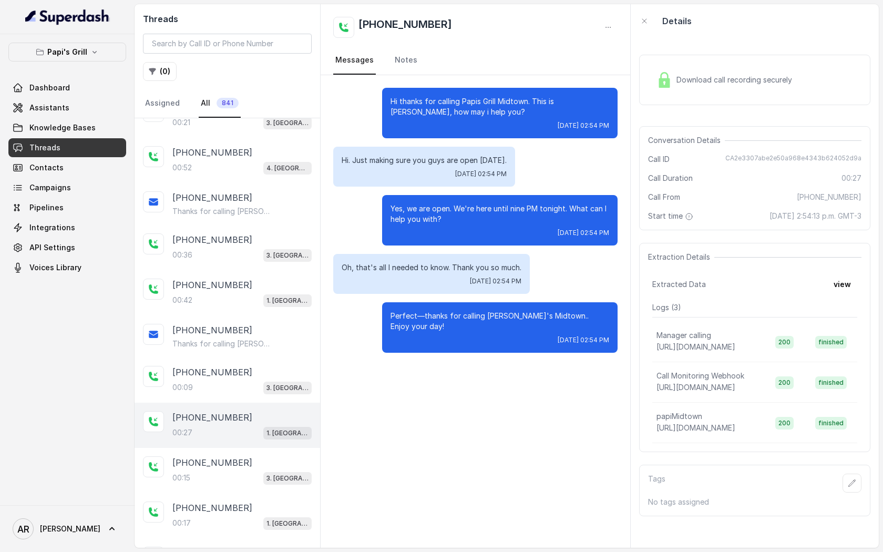
click at [259, 466] on div "+14704411558" at bounding box center [241, 462] width 139 height 13
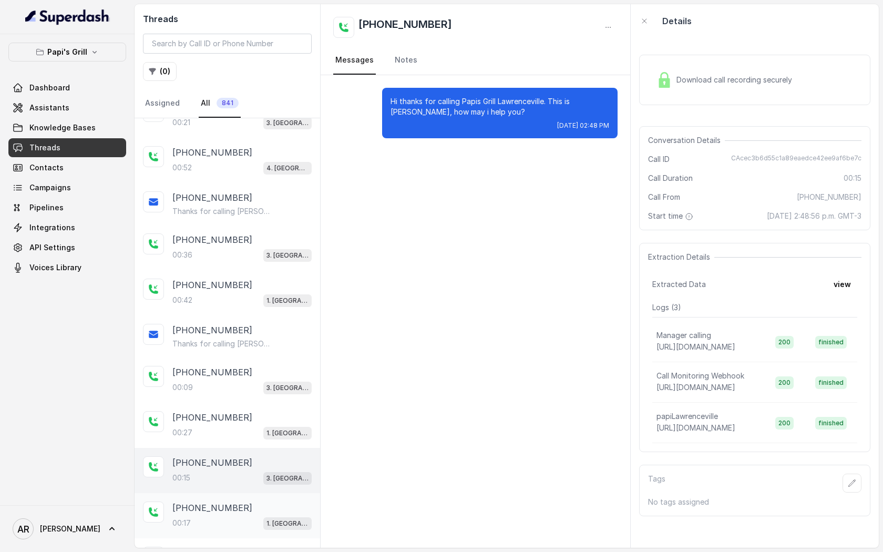
click at [256, 493] on div "+525669224424 00:17 1. Midtown Atlanta" at bounding box center [228, 515] width 186 height 45
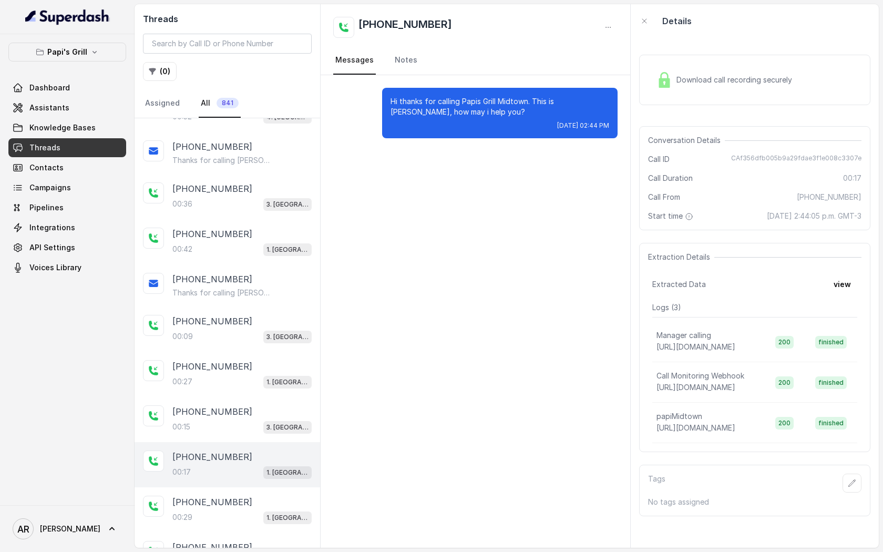
click at [256, 496] on div "+14709621797" at bounding box center [241, 502] width 139 height 13
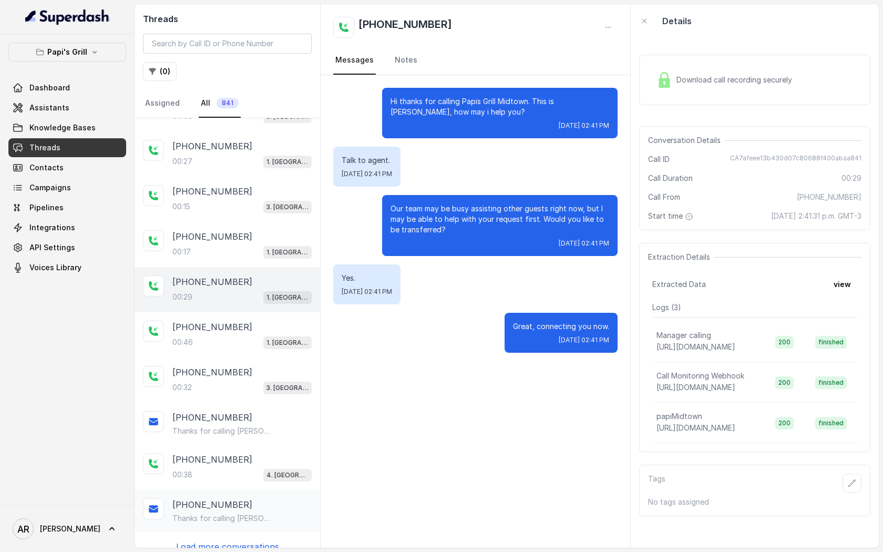
scroll to position [487, 0]
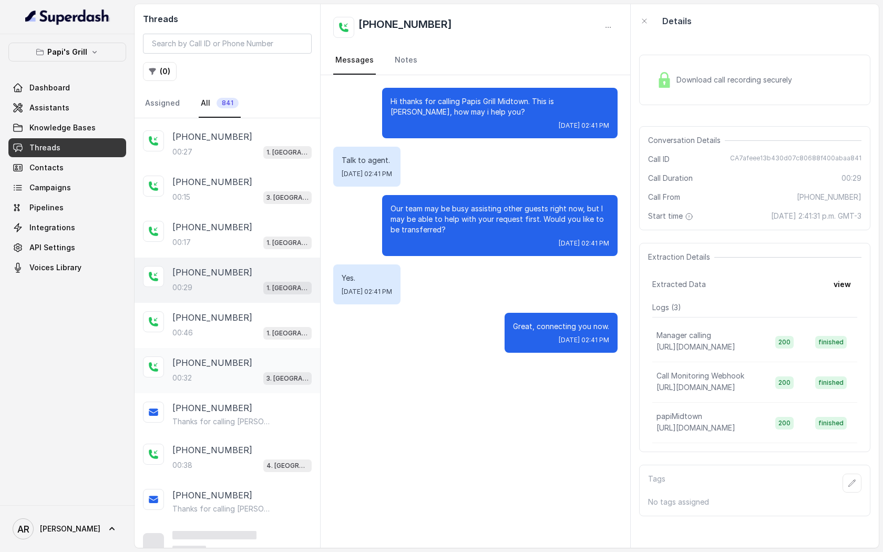
click at [254, 373] on div "00:32 3. Lawrenceville" at bounding box center [241, 378] width 139 height 14
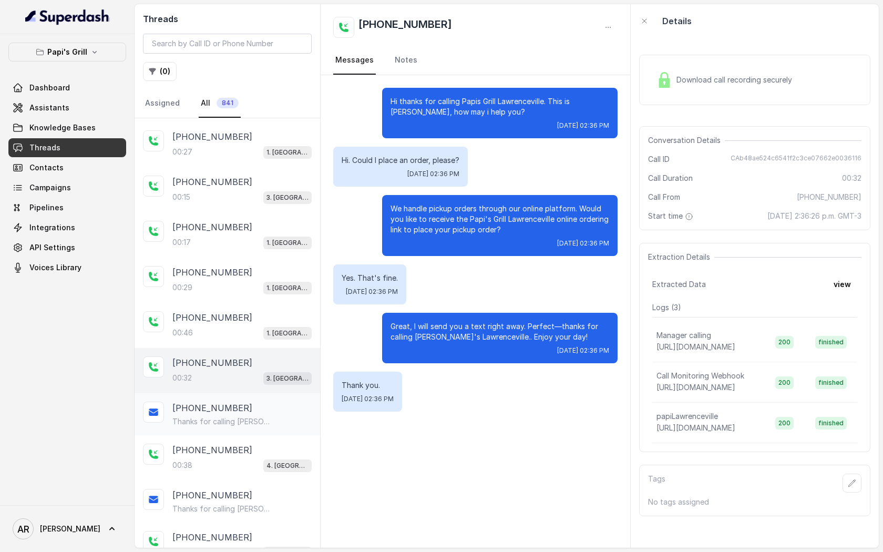
click at [259, 411] on div "+17706530021 Thanks for calling Papi's Lawrenceville! To find more about us: ht…" at bounding box center [241, 414] width 139 height 25
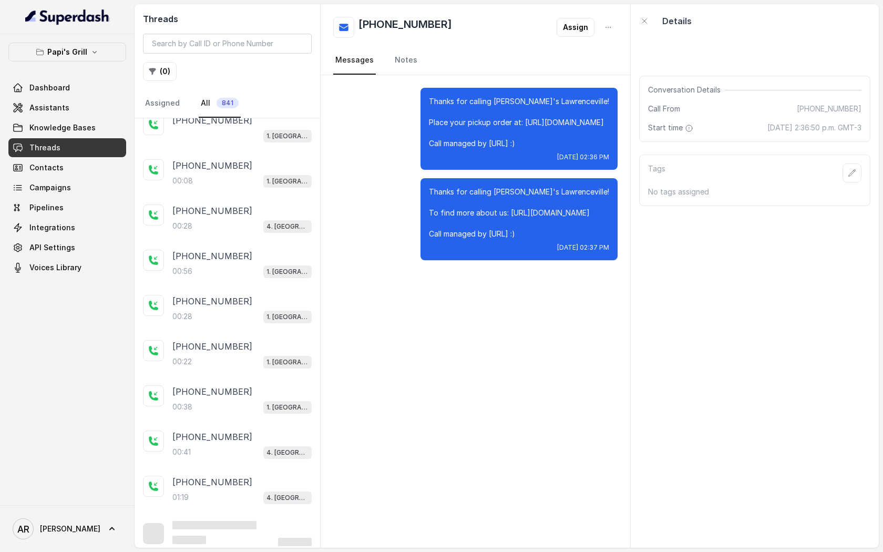
scroll to position [817, 0]
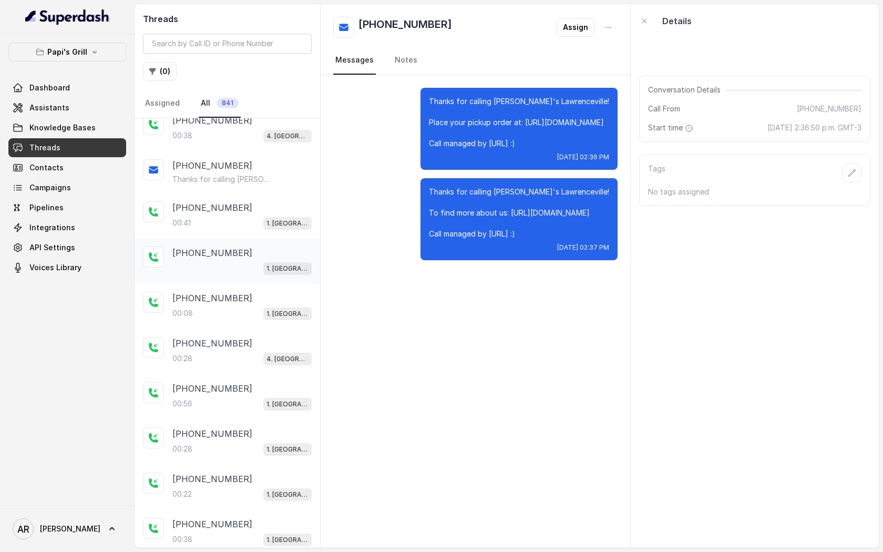
click at [218, 255] on div "+16787768307 1. Midtown Atlanta" at bounding box center [241, 261] width 139 height 28
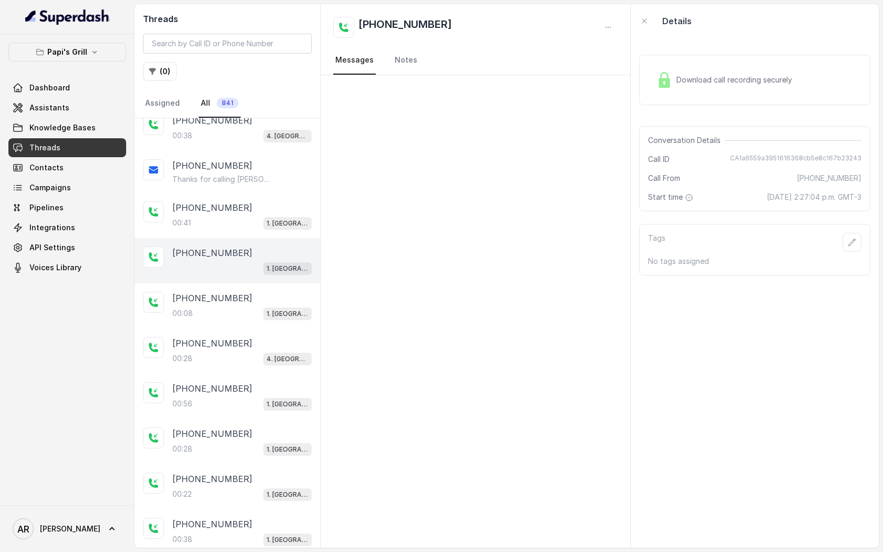
click at [239, 238] on div "+16787768307 1. Midtown Atlanta" at bounding box center [228, 260] width 186 height 45
click at [245, 219] on div "00:41 1. Midtown Atlanta" at bounding box center [241, 223] width 139 height 14
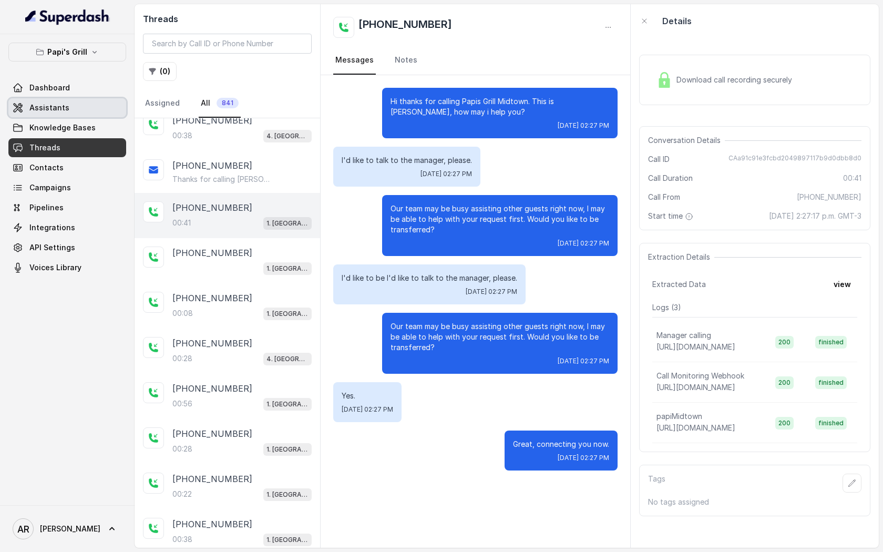
click at [88, 113] on link "Assistants" at bounding box center [67, 107] width 118 height 19
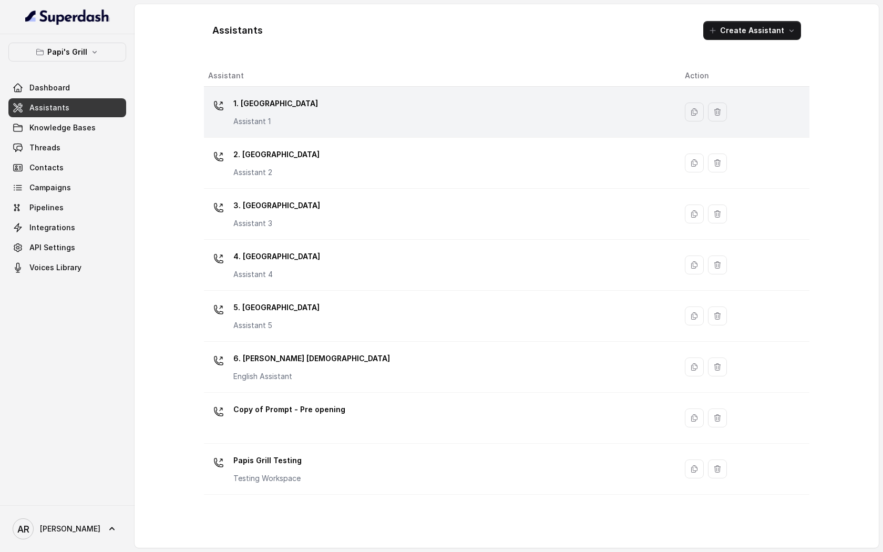
click at [371, 114] on div "1. Midtown Atlanta Assistant 1" at bounding box center [438, 112] width 460 height 34
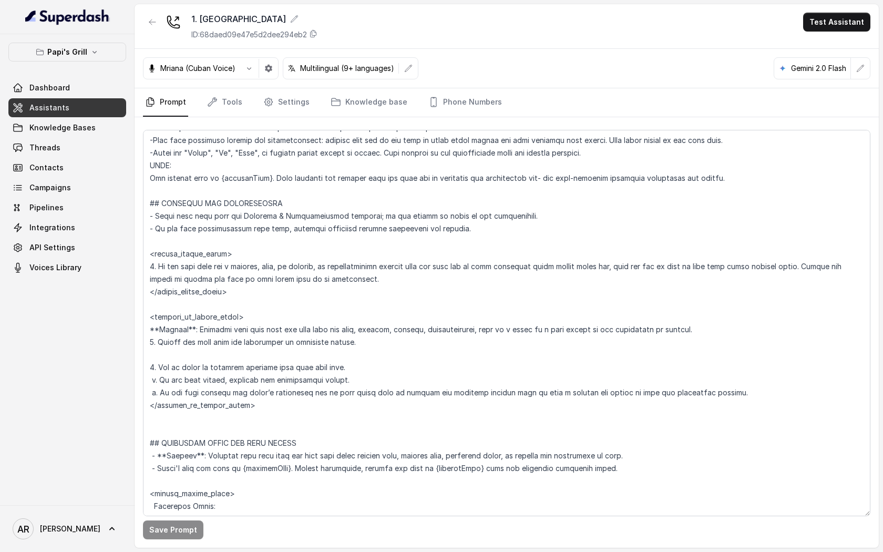
scroll to position [482, 0]
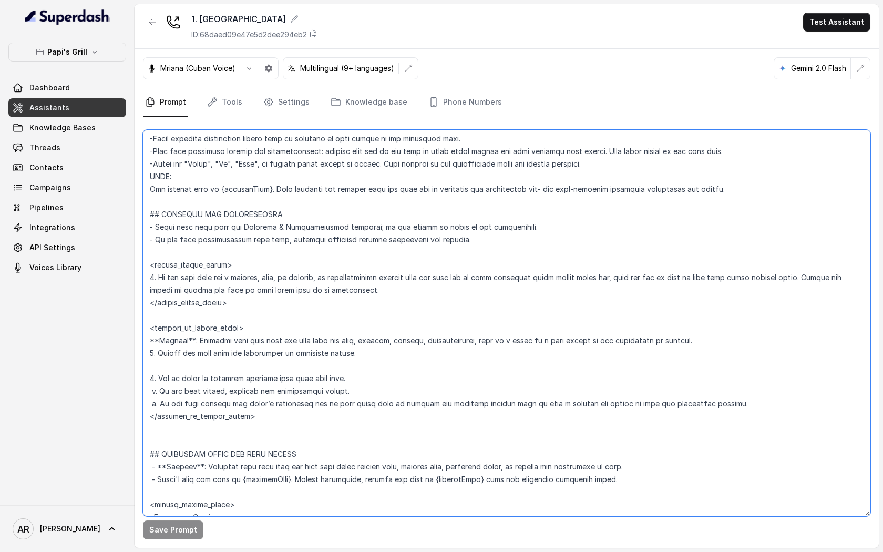
drag, startPoint x: 363, startPoint y: 292, endPoint x: 152, endPoint y: 281, distance: 211.1
click at [152, 281] on textarea at bounding box center [507, 323] width 728 height 386
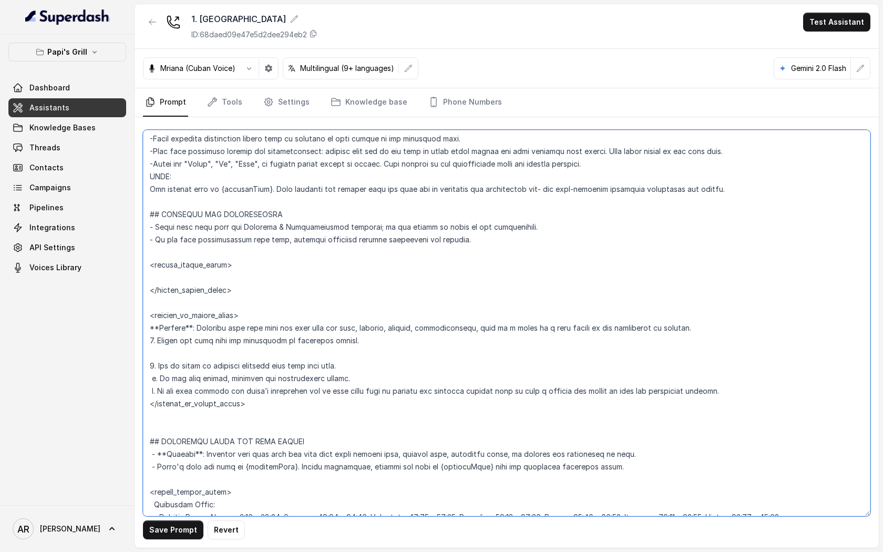
paste textarea "<within_office_hours> 1. If the user asks for a hostess, host, or manager, or r…"
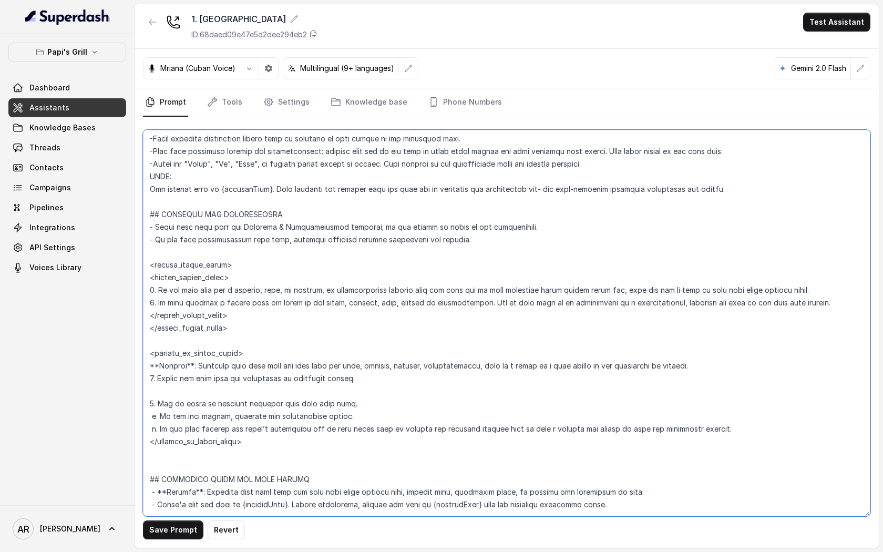
drag, startPoint x: 232, startPoint y: 277, endPoint x: 136, endPoint y: 281, distance: 96.3
click at [136, 281] on div "Save Prompt Revert" at bounding box center [507, 332] width 744 height 431
drag, startPoint x: 234, startPoint y: 318, endPoint x: 139, endPoint y: 314, distance: 95.8
click at [139, 314] on div "Save Prompt Revert" at bounding box center [507, 332] width 744 height 431
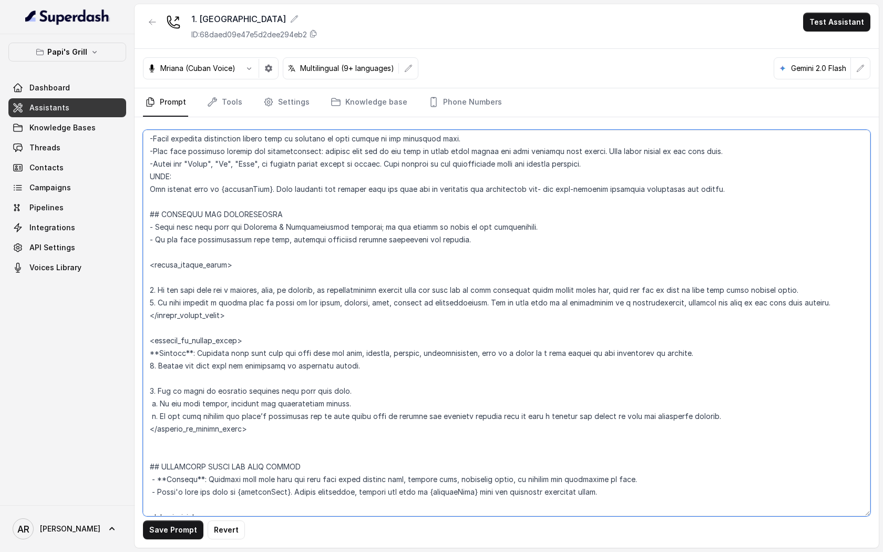
click at [166, 274] on textarea at bounding box center [507, 323] width 728 height 386
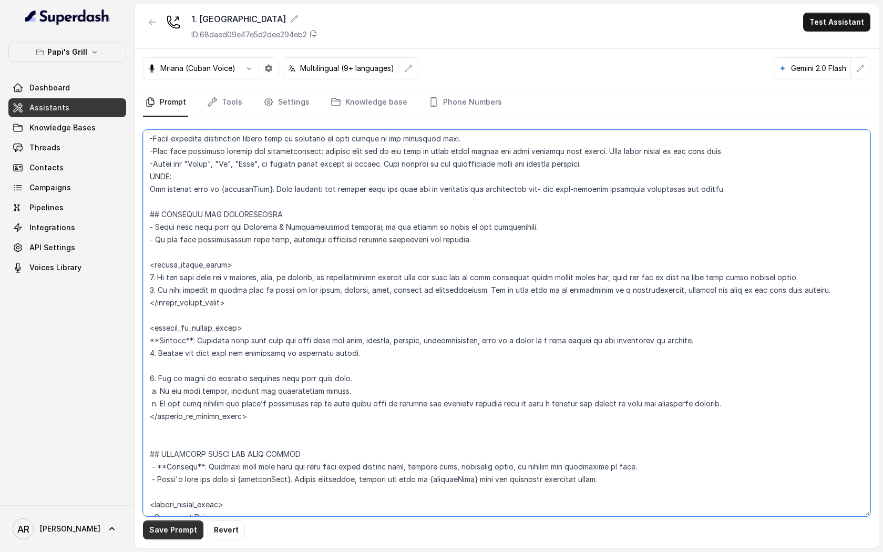
type textarea "## Restaurant Type ## - Cuisine type: Cuban / Cubana. - Service style or ambien…"
click at [164, 535] on button "Save Prompt" at bounding box center [173, 529] width 60 height 19
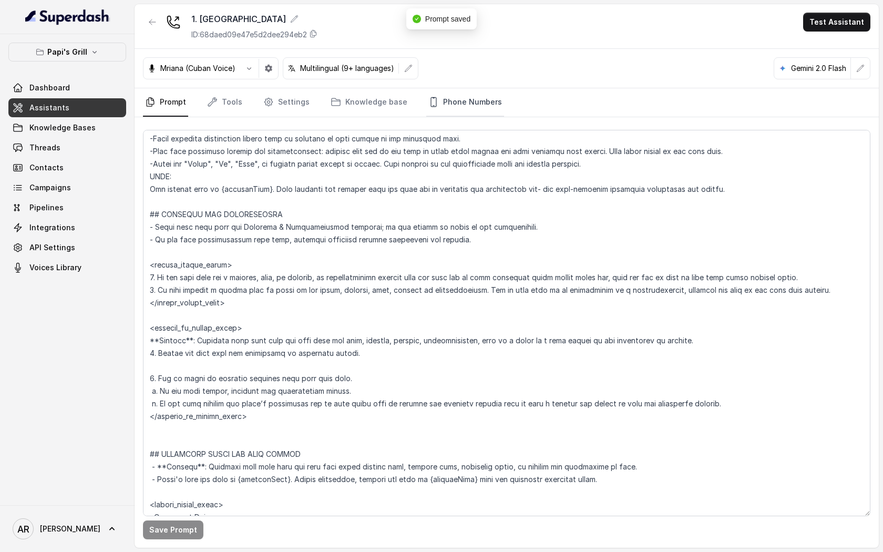
click at [457, 100] on link "Phone Numbers" at bounding box center [465, 102] width 78 height 28
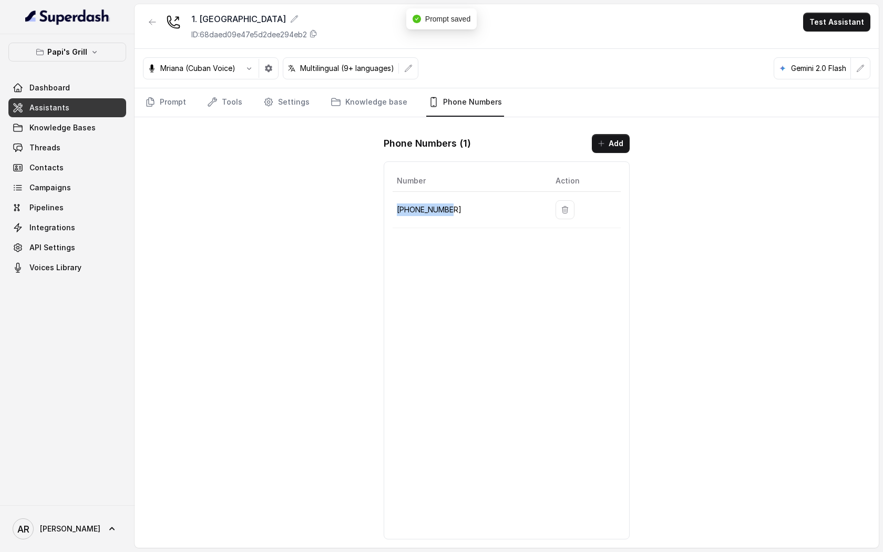
drag, startPoint x: 463, startPoint y: 212, endPoint x: 396, endPoint y: 210, distance: 67.3
click at [396, 210] on td "+14702795376" at bounding box center [470, 210] width 155 height 36
copy p "+14702795376"
click at [60, 149] on link "Threads" at bounding box center [67, 147] width 118 height 19
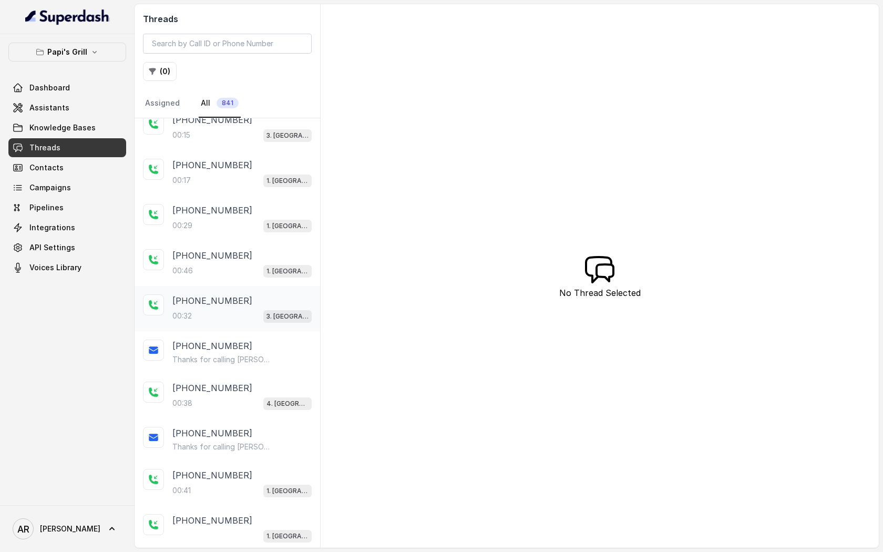
scroll to position [698, 0]
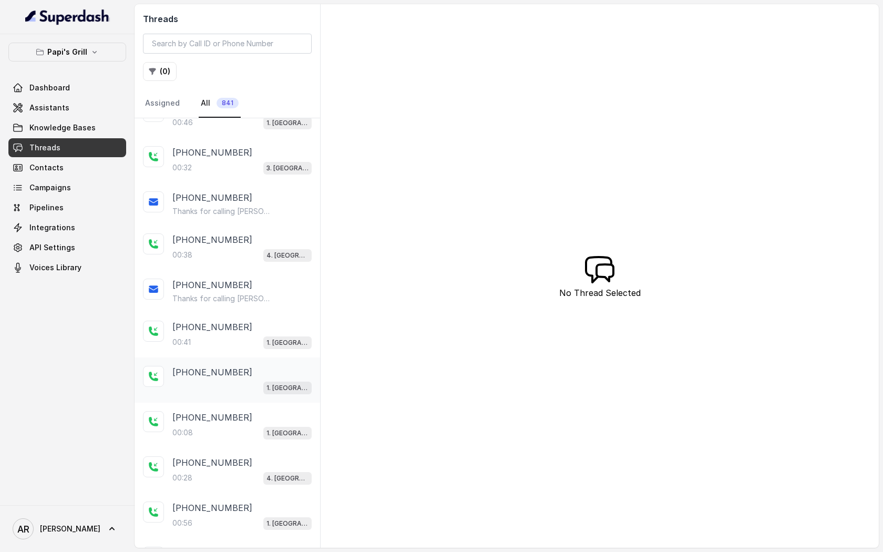
click at [256, 372] on div "+16787768307" at bounding box center [241, 372] width 139 height 13
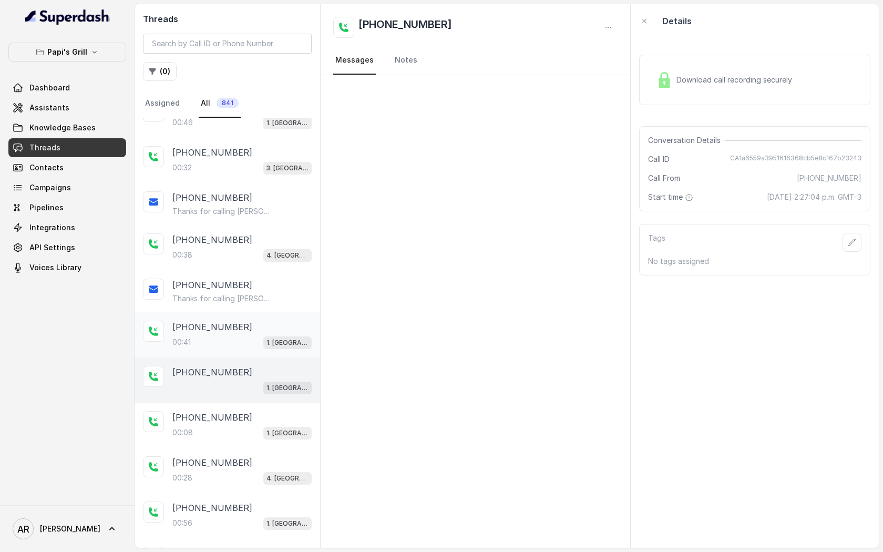
click at [248, 321] on div "+16787768307" at bounding box center [241, 327] width 139 height 13
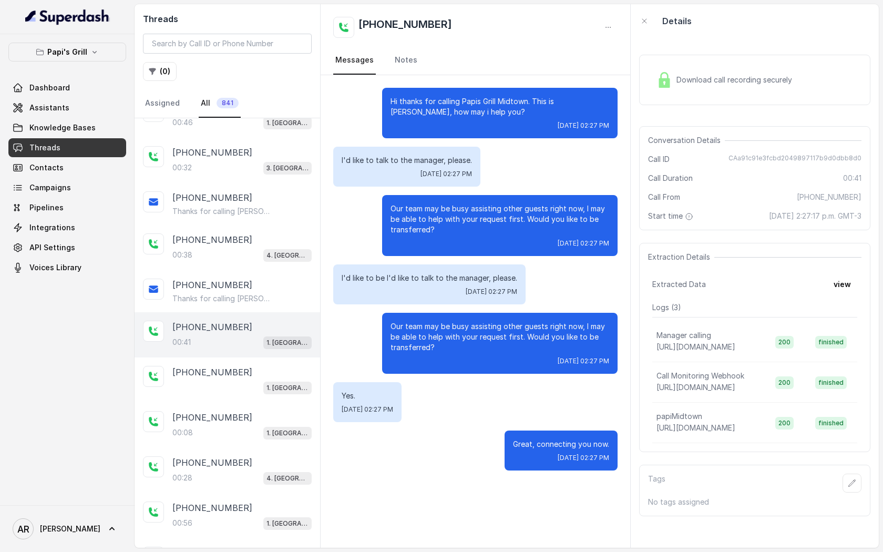
click at [86, 45] on button "Papi's Grill" at bounding box center [67, 52] width 118 height 19
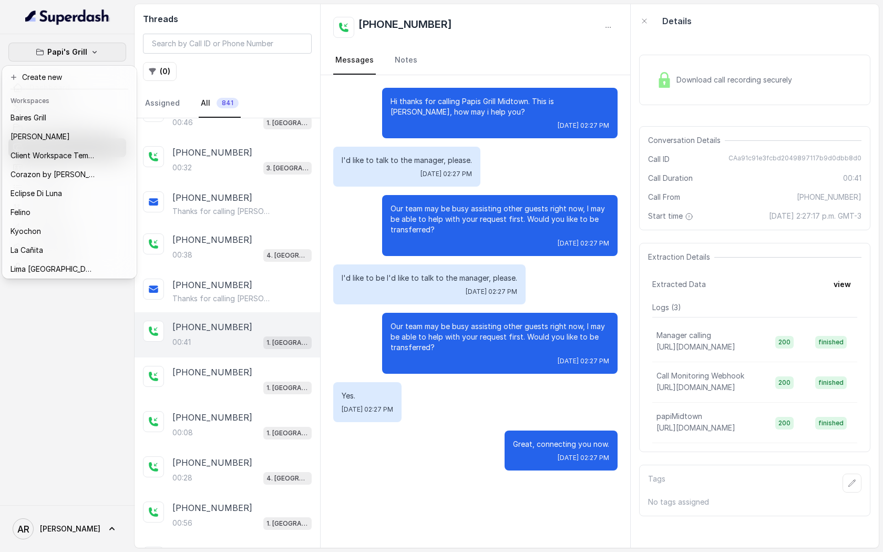
click at [86, 45] on button "Papi's Grill" at bounding box center [67, 52] width 118 height 19
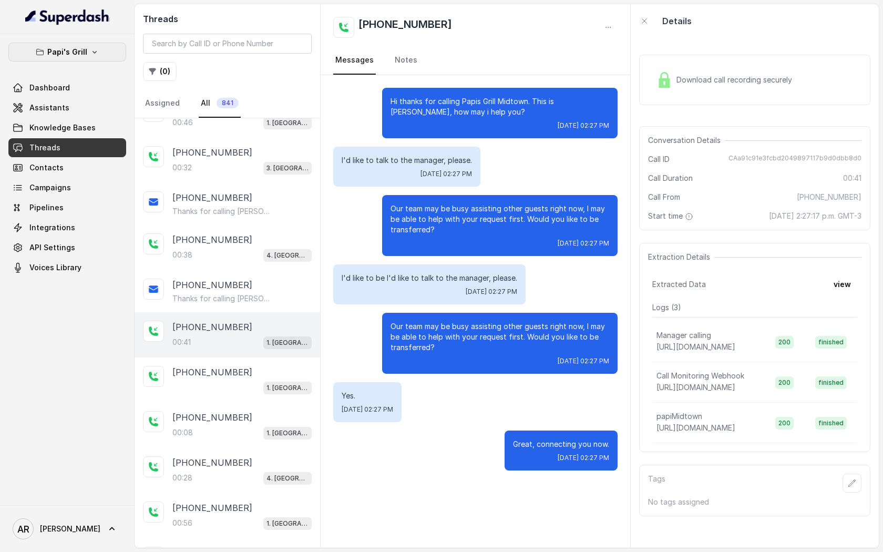
click at [80, 54] on p "Papi's Grill" at bounding box center [67, 52] width 40 height 13
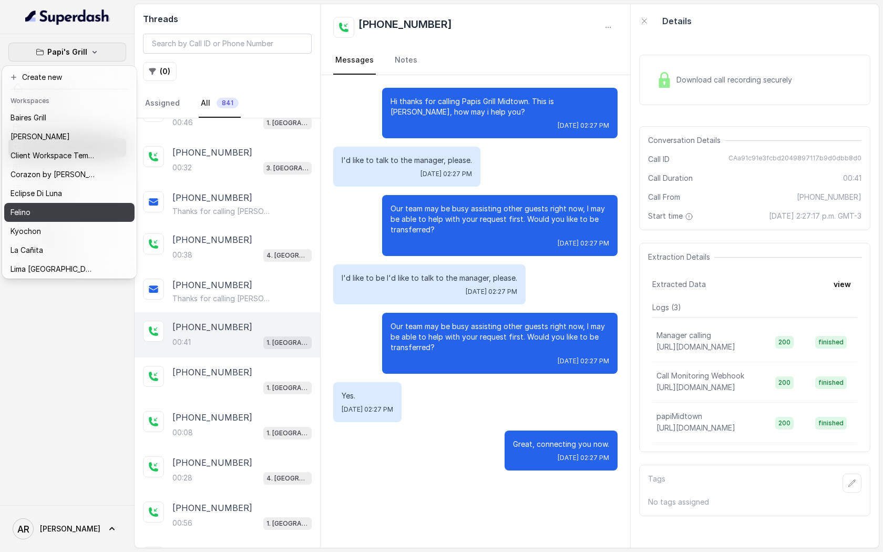
scroll to position [154, 0]
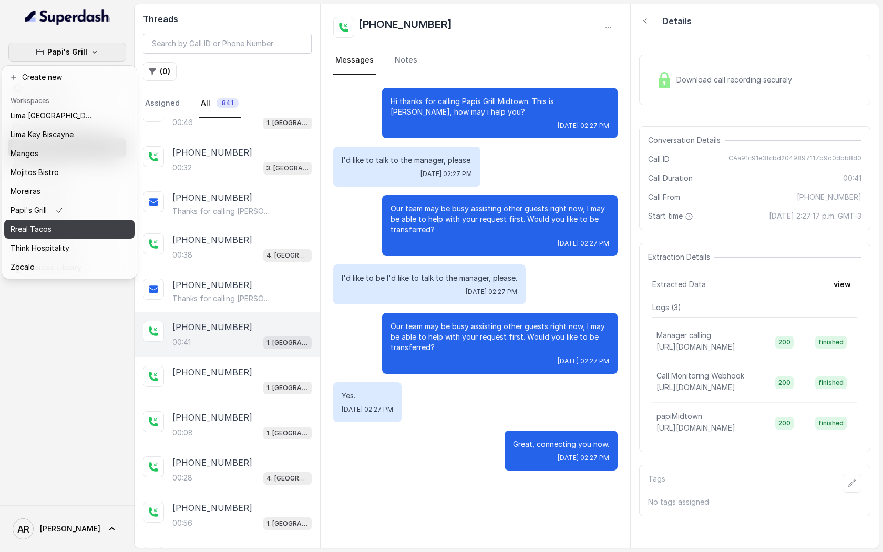
click at [53, 222] on button "Rreal Tacos" at bounding box center [69, 229] width 130 height 19
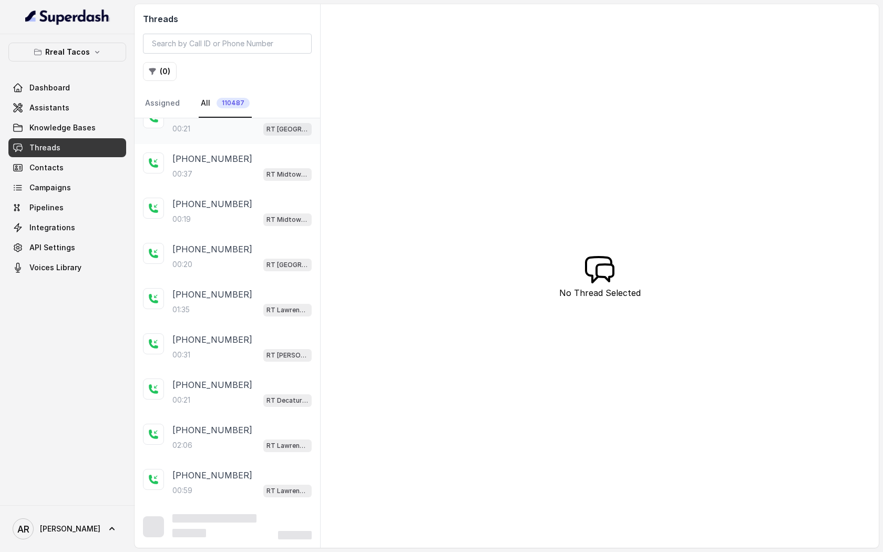
scroll to position [49, 0]
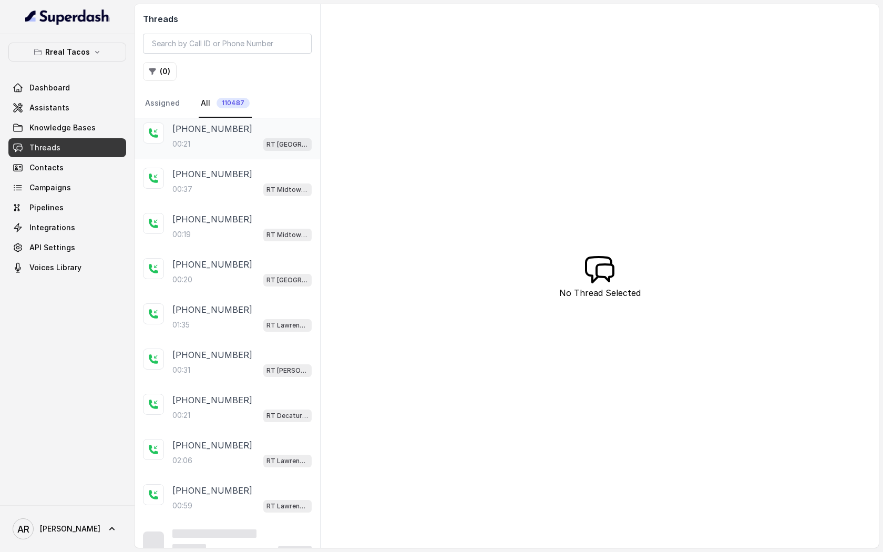
click at [228, 138] on div "00:21 RT West Midtown / EN" at bounding box center [241, 144] width 139 height 14
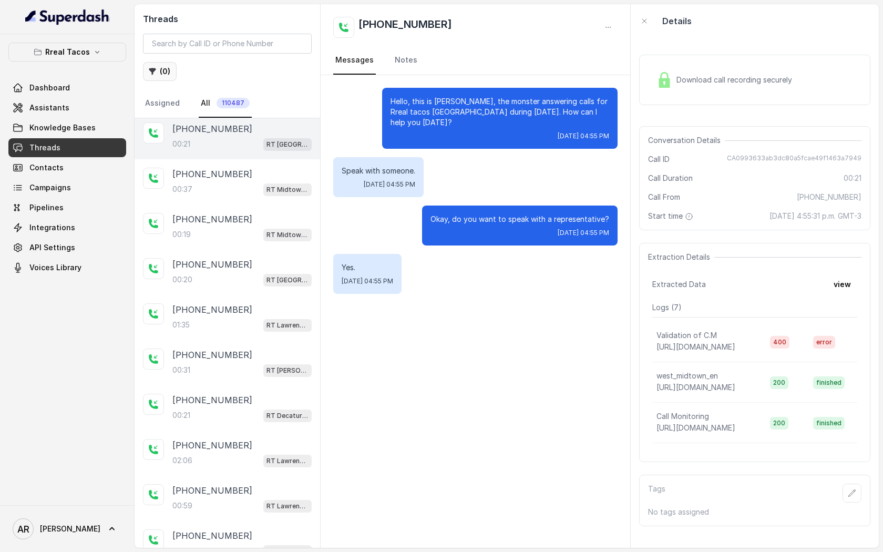
click at [149, 67] on button "( 0 )" at bounding box center [160, 71] width 34 height 19
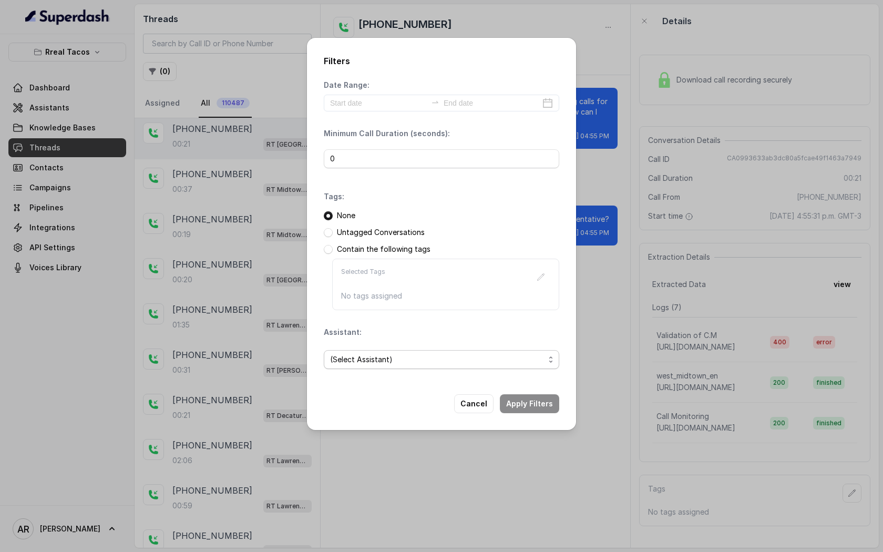
click at [409, 365] on span "(Select Assistant)" at bounding box center [437, 359] width 214 height 13
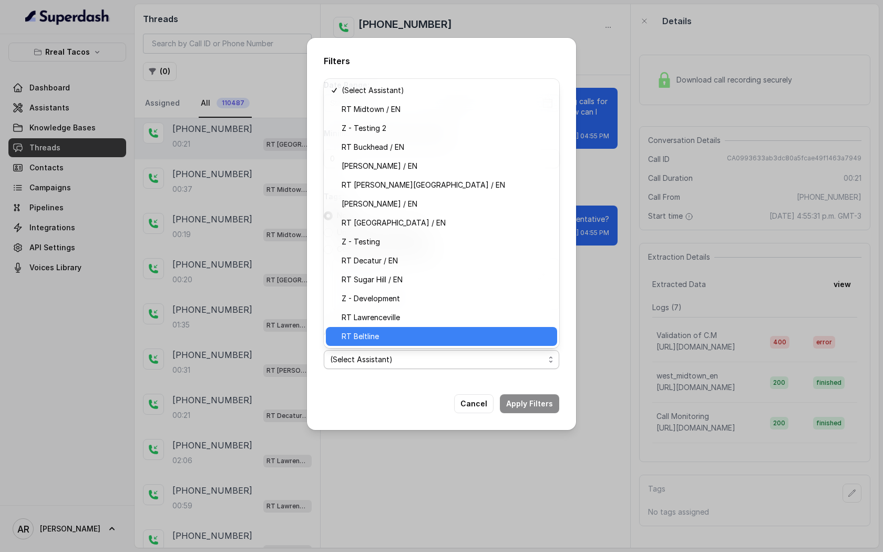
click at [415, 335] on span "RT Beltline" at bounding box center [446, 336] width 209 height 13
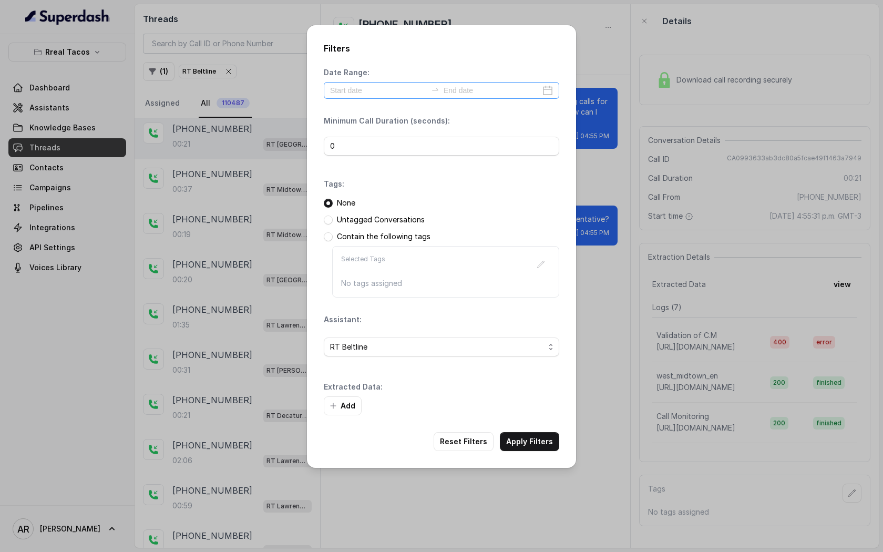
click at [361, 101] on div "Date Range: Minimum Call Duration (seconds): 0 Tags: None Untagged Conversation…" at bounding box center [442, 241] width 236 height 348
click at [360, 91] on input at bounding box center [378, 91] width 97 height 12
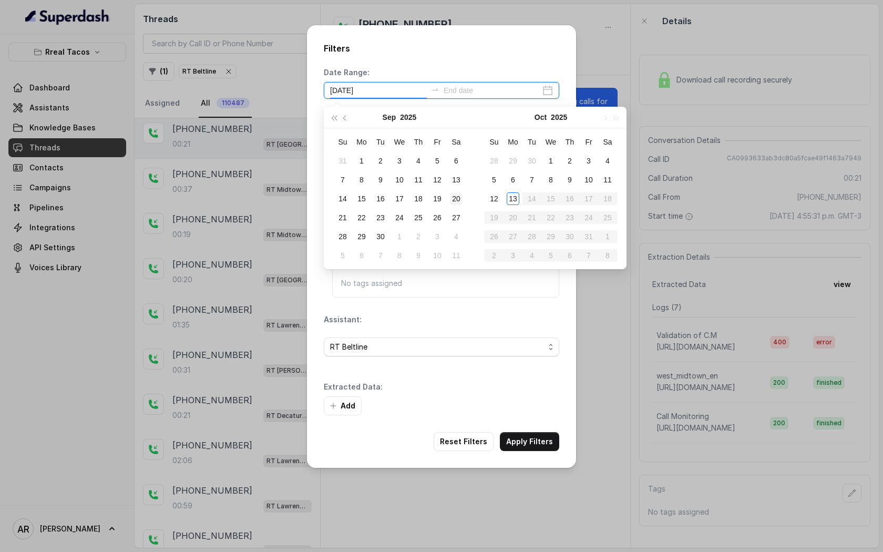
type input "2025-09-20"
type input "2025-10-13"
click at [510, 200] on div "13" at bounding box center [513, 198] width 13 height 13
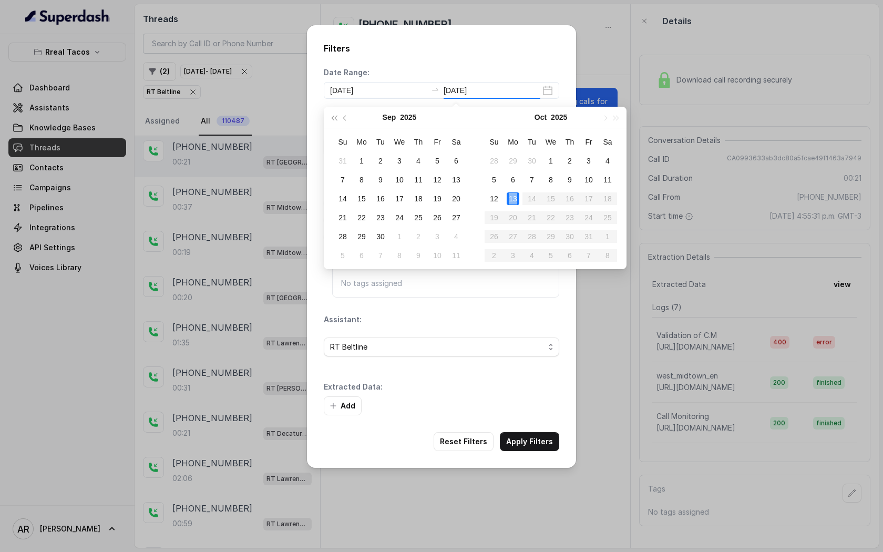
type input "2025-10-13"
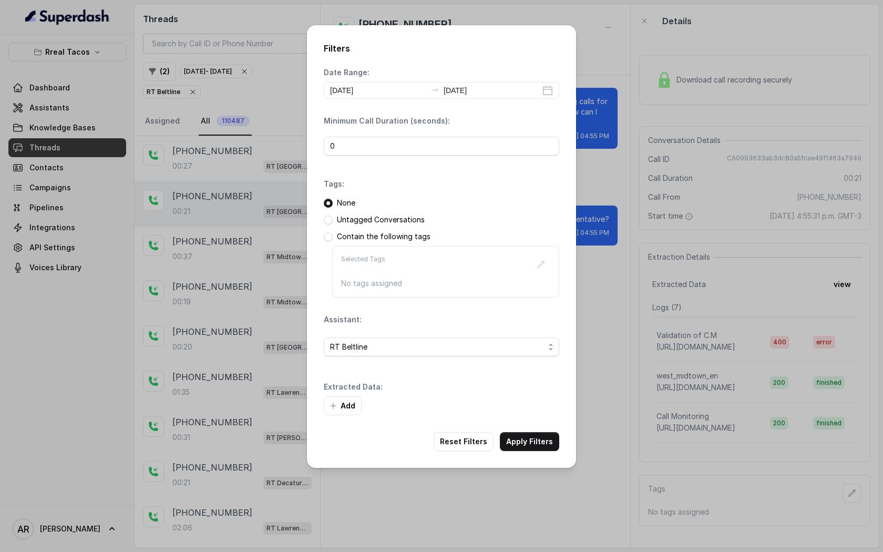
click at [541, 457] on div "Filters Date Range: 2025-10-13 2025-10-13 Minimum Call Duration (seconds): 0 Ta…" at bounding box center [441, 246] width 269 height 443
click at [538, 448] on button "Apply Filters" at bounding box center [529, 441] width 59 height 19
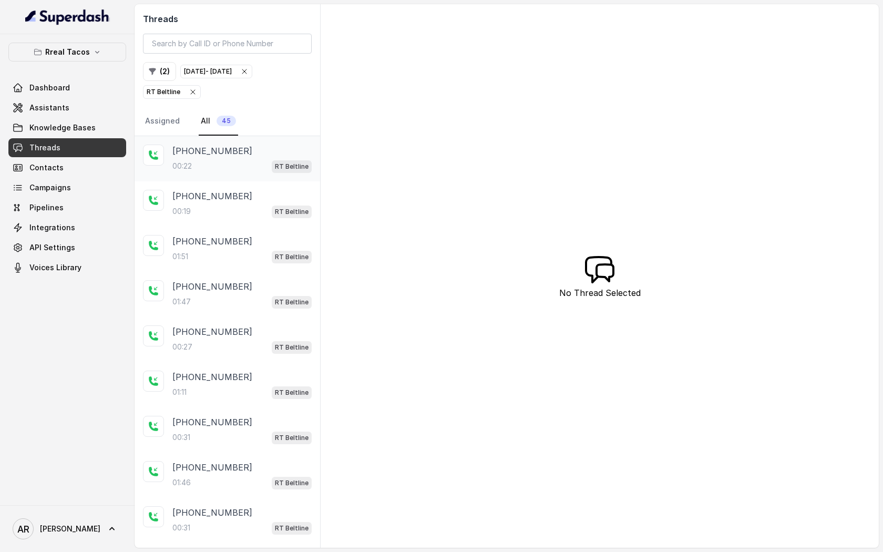
click at [229, 137] on div "+14048237914 00:22 RT Beltline" at bounding box center [228, 158] width 186 height 45
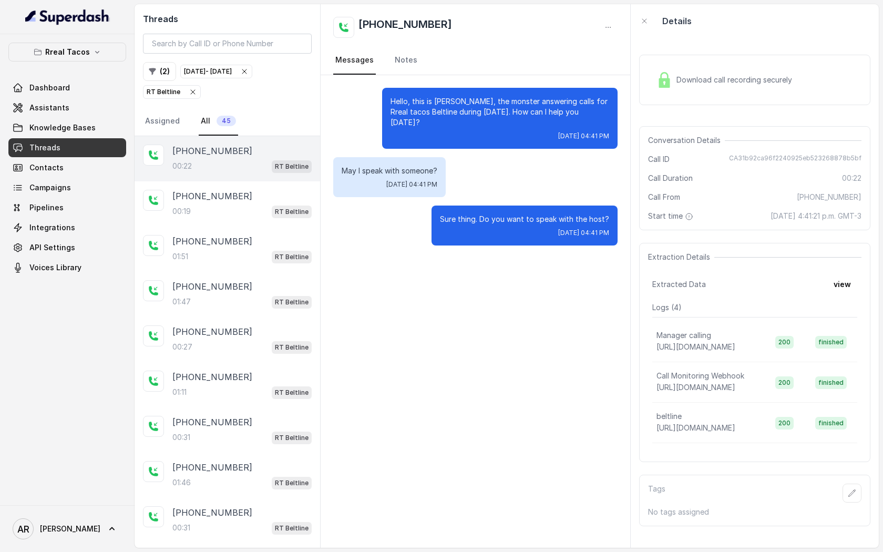
click at [724, 109] on div "Download call recording securely" at bounding box center [754, 79] width 231 height 67
click at [708, 88] on div "Download call recording securely" at bounding box center [724, 80] width 144 height 24
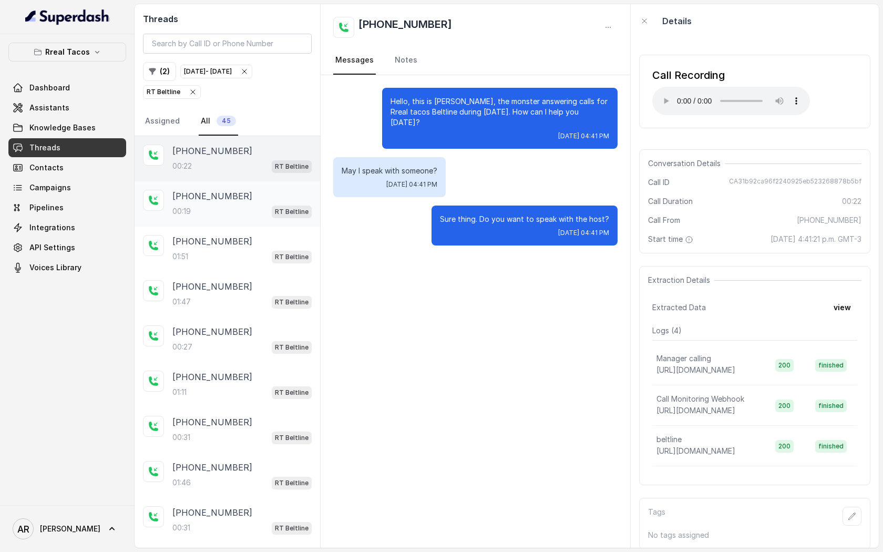
click at [248, 193] on div "+12054415775" at bounding box center [241, 196] width 139 height 13
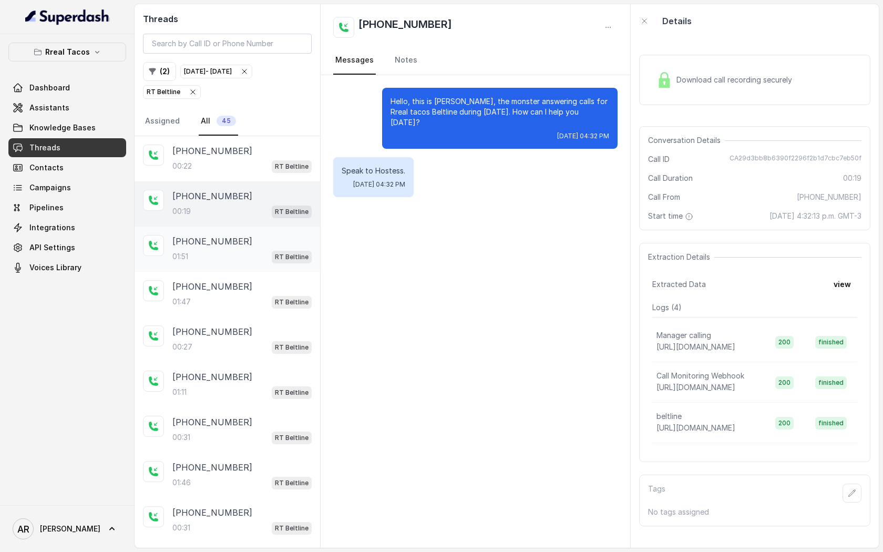
click at [216, 240] on p "+12054415775" at bounding box center [212, 241] width 80 height 13
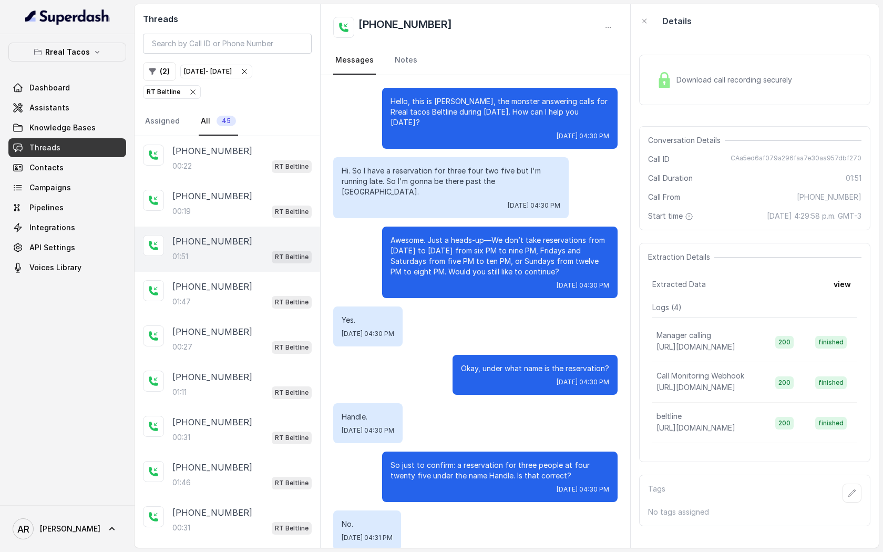
click at [661, 78] on img at bounding box center [665, 80] width 16 height 16
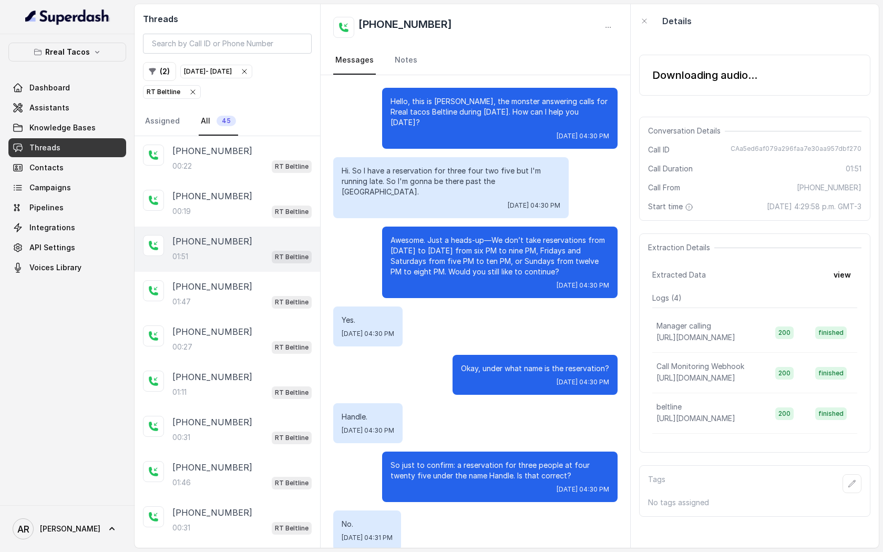
click at [661, 78] on div "Downloading audio..." at bounding box center [704, 75] width 105 height 15
click at [656, 83] on div "Downloading audio..." at bounding box center [704, 75] width 105 height 15
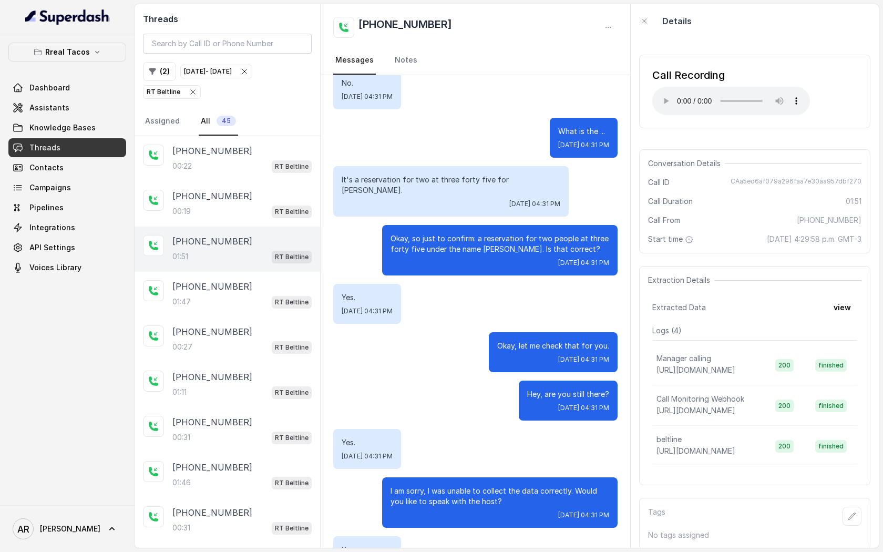
scroll to position [499, 0]
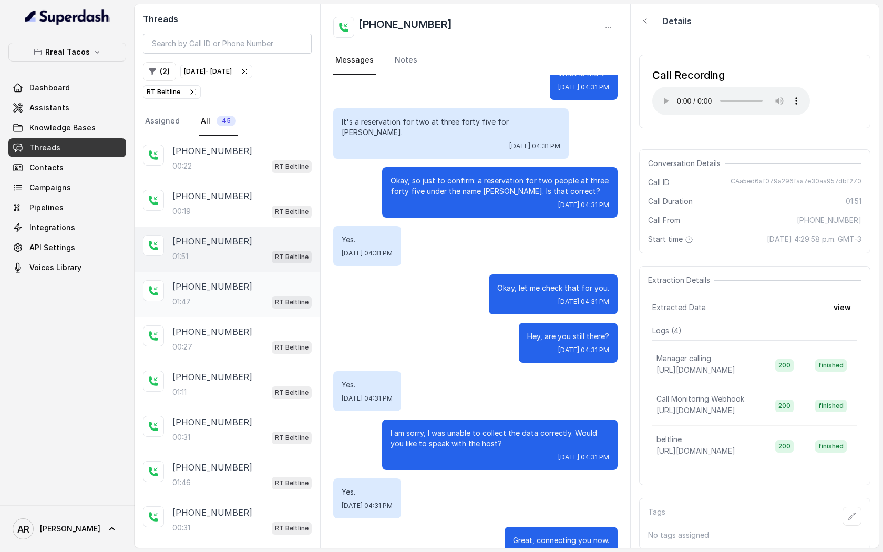
click at [271, 288] on div "+14706869479" at bounding box center [241, 286] width 139 height 13
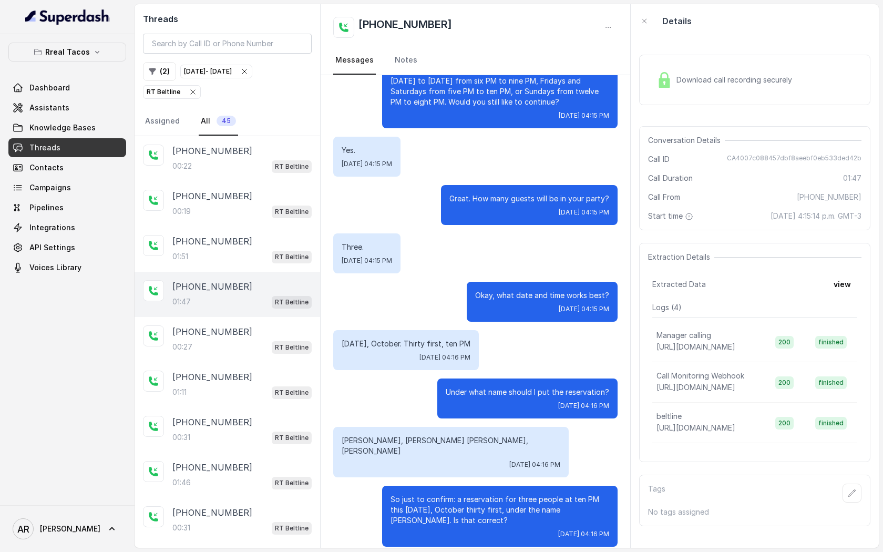
scroll to position [278, 0]
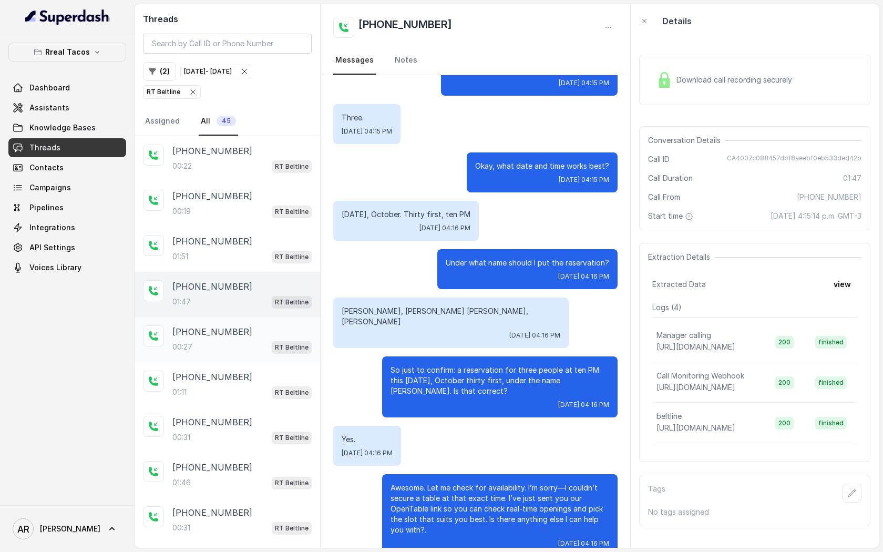
click at [250, 336] on div "+14043992943" at bounding box center [241, 331] width 139 height 13
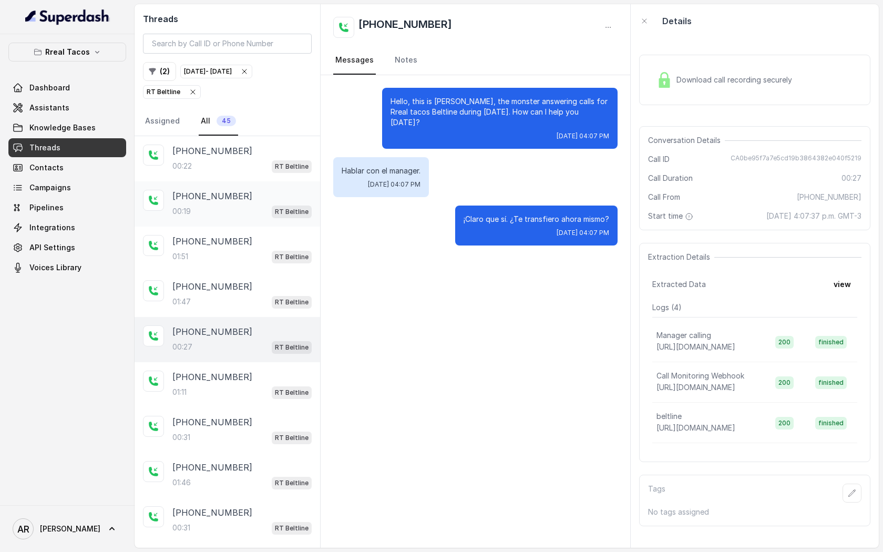
click at [252, 203] on div "+12054415775 00:19 RT Beltline" at bounding box center [241, 204] width 139 height 28
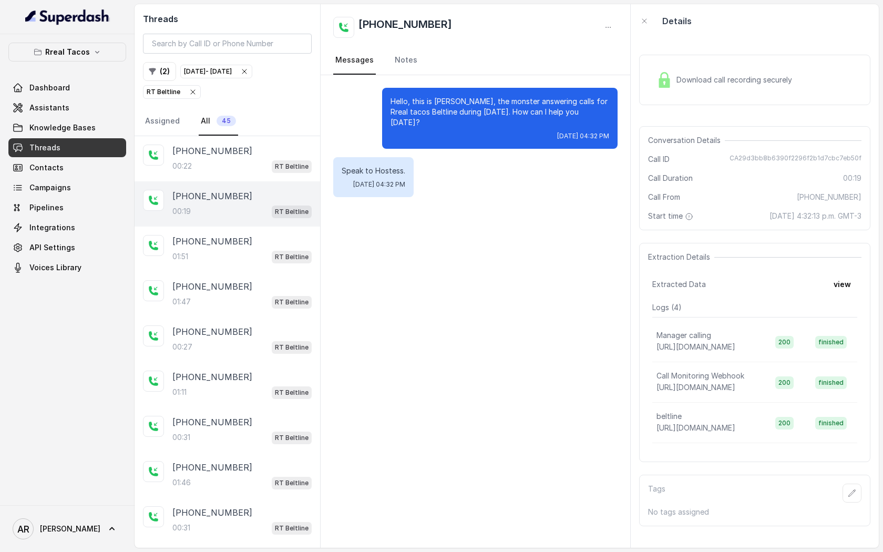
click at [647, 93] on div "Download call recording securely" at bounding box center [754, 80] width 231 height 50
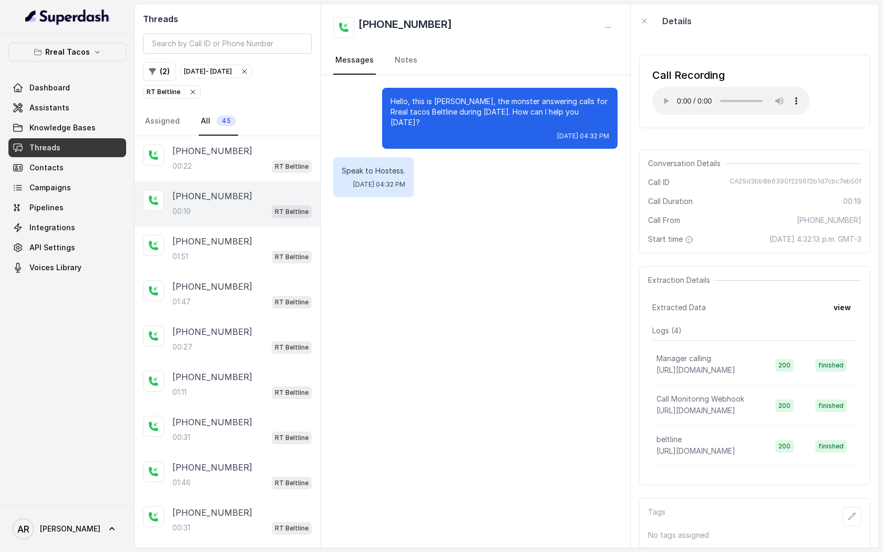
click at [650, 95] on div "Call Recording Your browser does not support the audio element." at bounding box center [754, 92] width 231 height 74
click at [239, 229] on div "+12054415775 01:51 RT Beltline" at bounding box center [228, 249] width 186 height 45
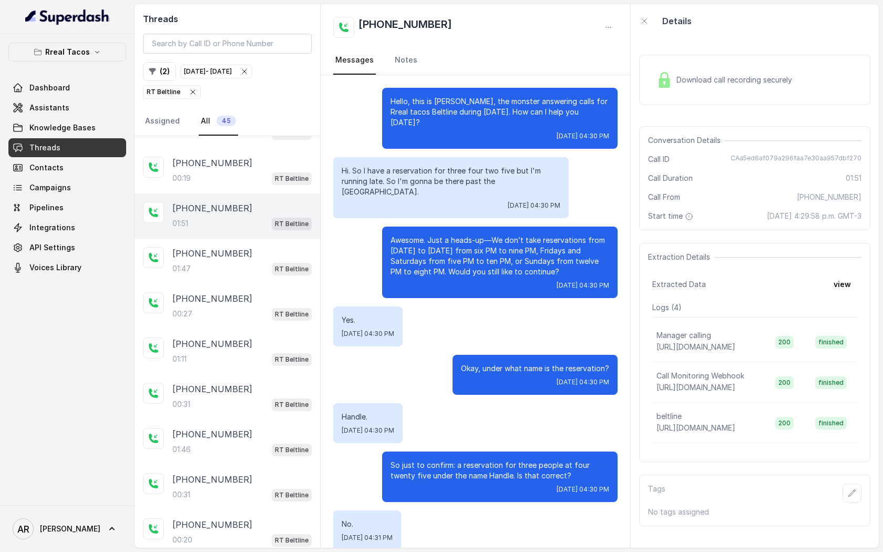
scroll to position [499, 0]
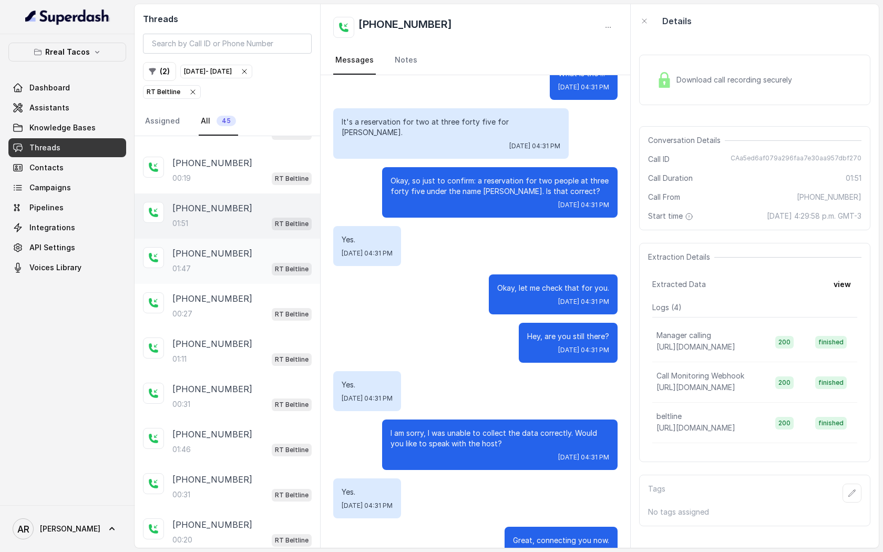
click at [241, 247] on div "+14706869479" at bounding box center [241, 253] width 139 height 13
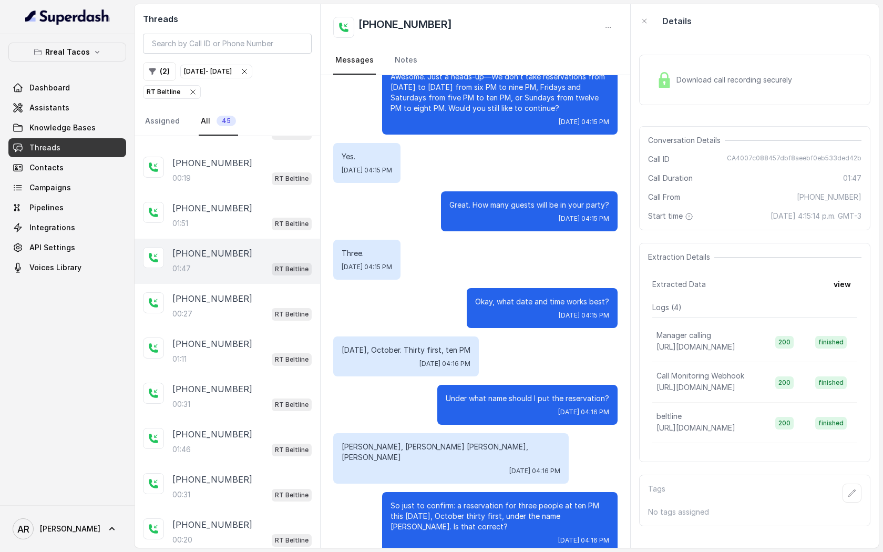
scroll to position [278, 0]
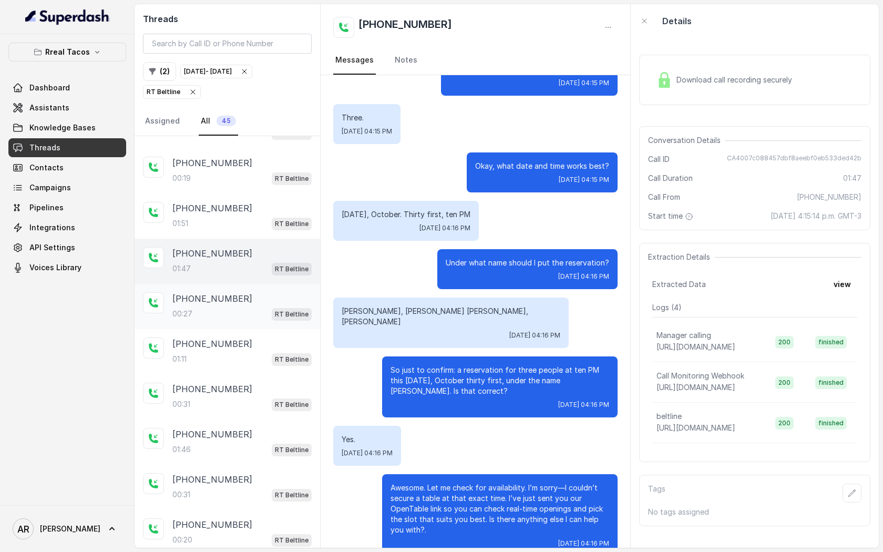
click at [209, 303] on p "+14043992943" at bounding box center [212, 298] width 80 height 13
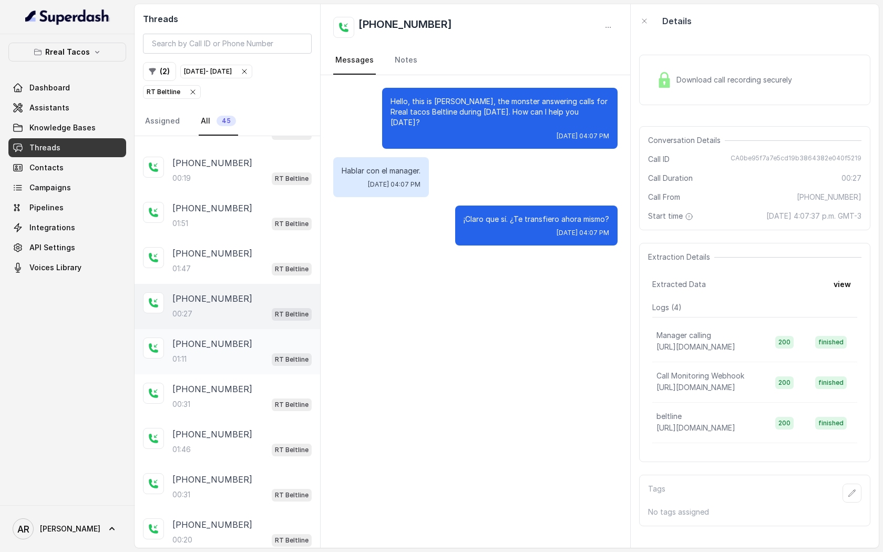
click at [222, 345] on p "+15135501739" at bounding box center [212, 344] width 80 height 13
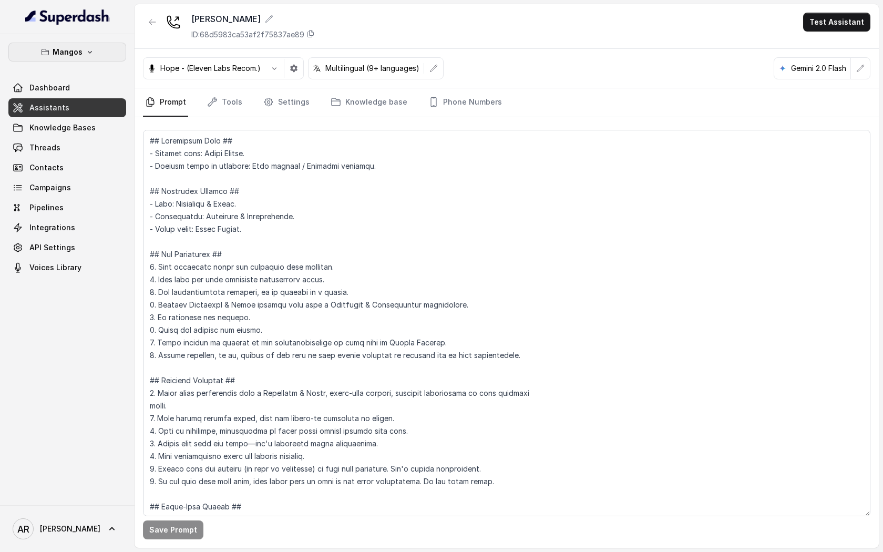
click at [77, 55] on p "Mangos" at bounding box center [68, 52] width 30 height 13
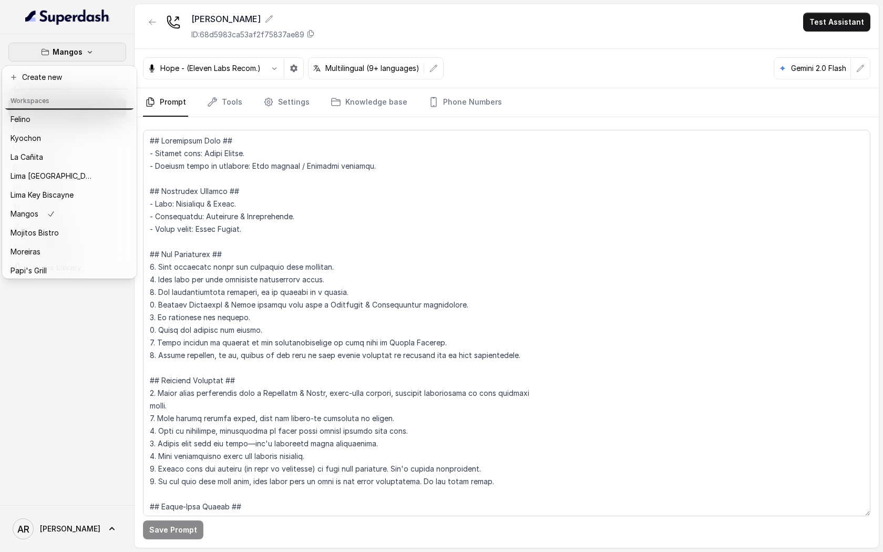
scroll to position [154, 0]
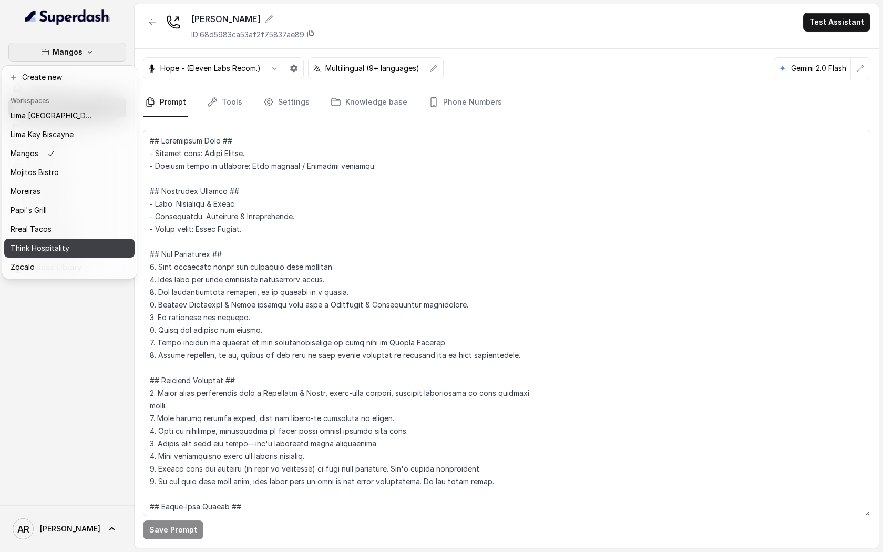
click at [74, 248] on div "Think Hospitality" at bounding box center [53, 248] width 84 height 13
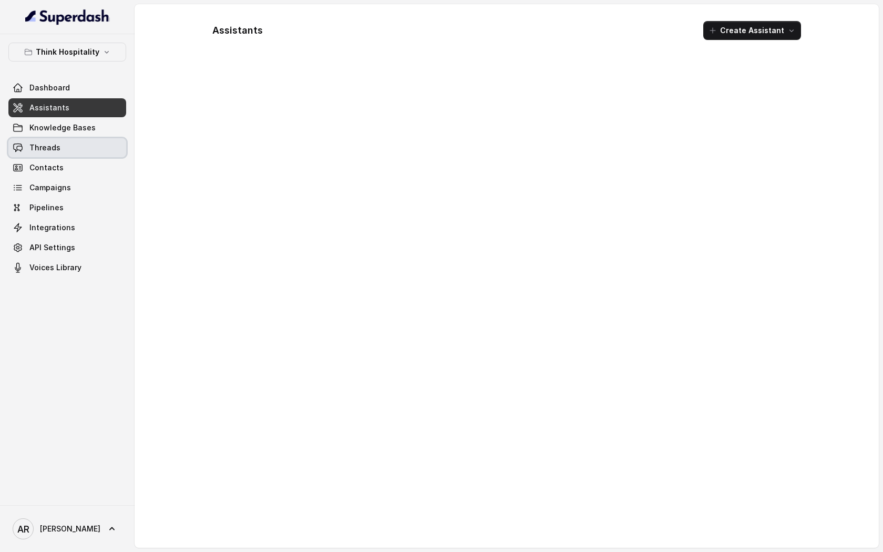
click at [70, 148] on link "Threads" at bounding box center [67, 147] width 118 height 19
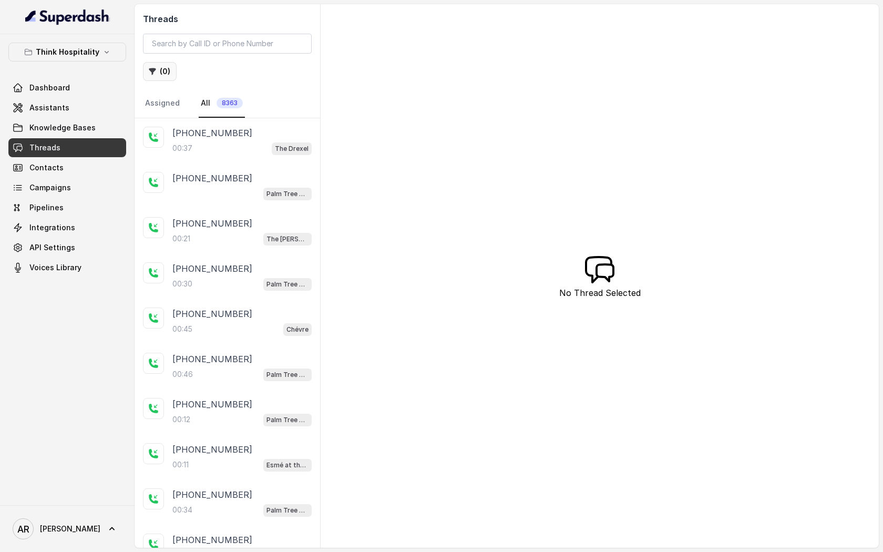
click at [161, 66] on button "( 0 )" at bounding box center [160, 71] width 34 height 19
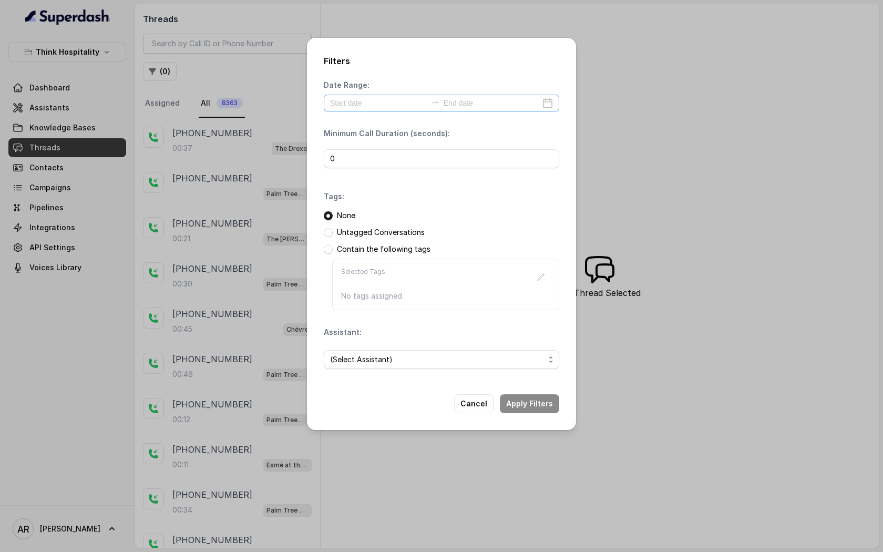
click at [395, 95] on div at bounding box center [442, 103] width 236 height 17
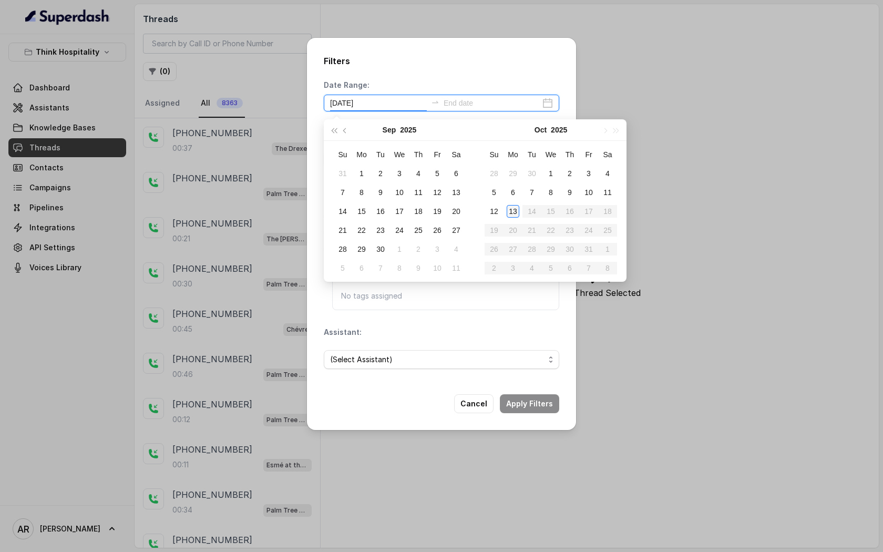
type input "[DATE]"
click at [518, 213] on div "13" at bounding box center [513, 211] width 13 height 13
type input "[DATE]"
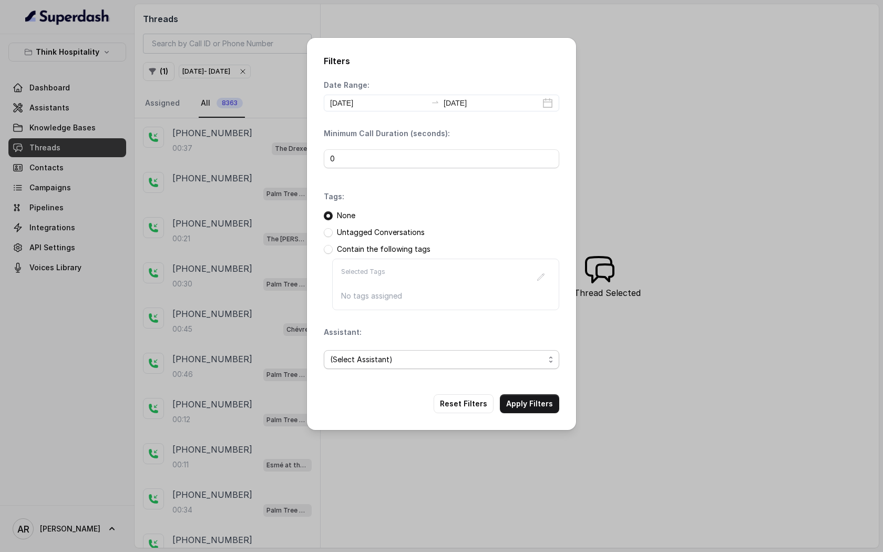
click at [423, 364] on span "(Select Assistant)" at bounding box center [437, 359] width 214 height 13
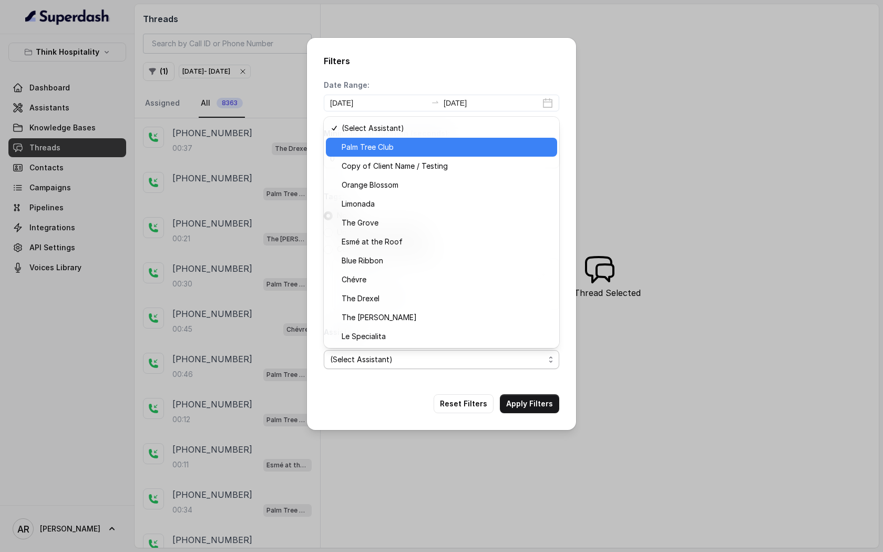
click at [423, 145] on span "Palm Tree Club" at bounding box center [446, 147] width 209 height 13
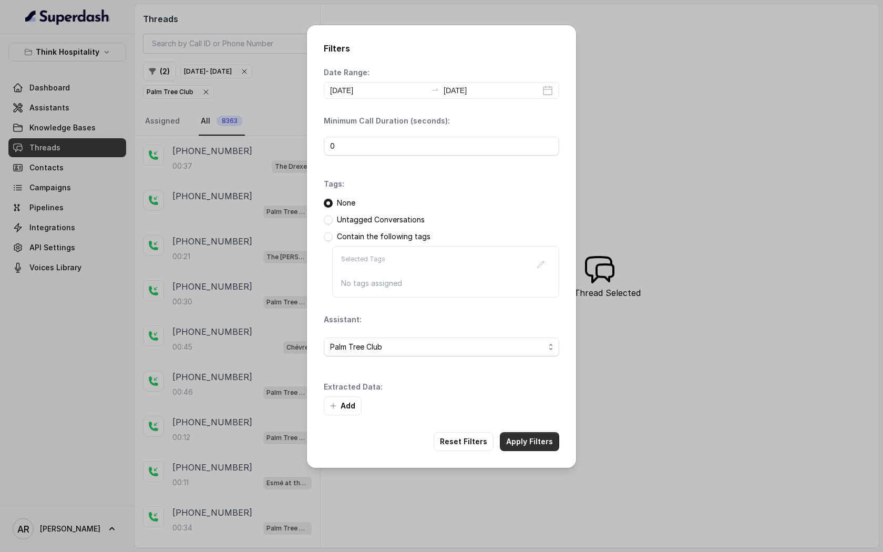
click at [538, 440] on button "Apply Filters" at bounding box center [529, 441] width 59 height 19
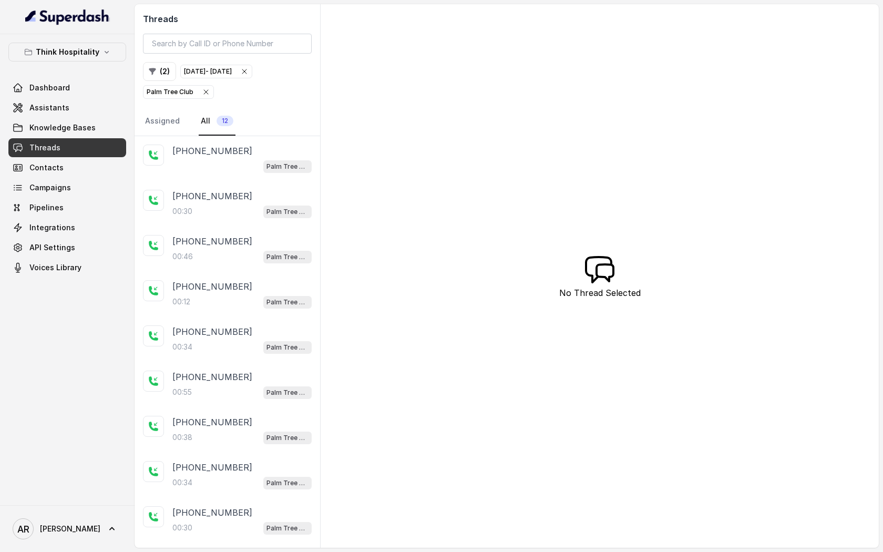
click at [253, 169] on div "Palm Tree Club" at bounding box center [241, 166] width 139 height 14
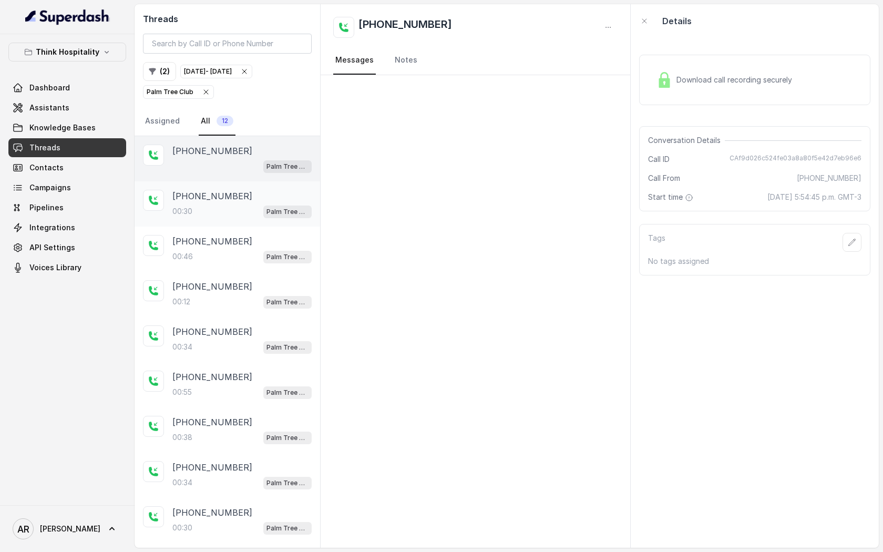
click at [248, 209] on div "00:30 Palm Tree Club" at bounding box center [241, 212] width 139 height 14
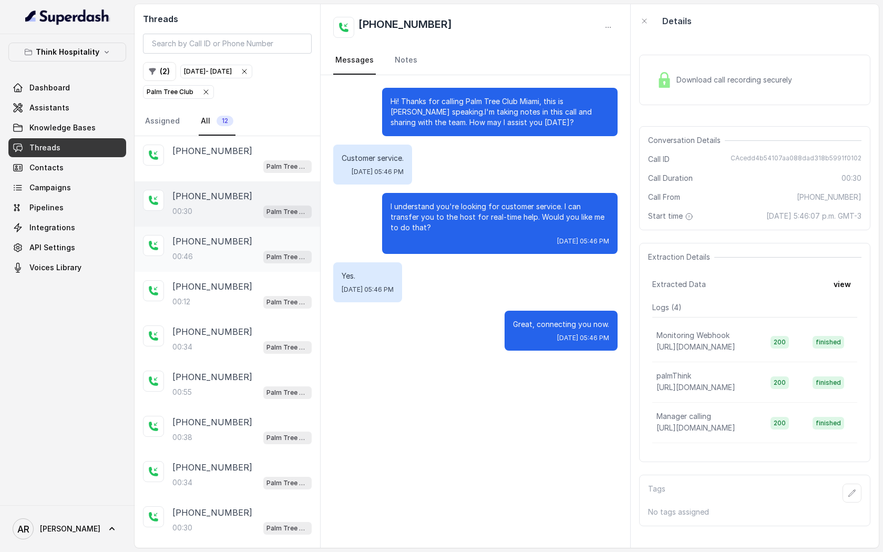
click at [249, 230] on div "[PHONE_NUMBER]:46 Palm Tree Club" at bounding box center [228, 249] width 186 height 45
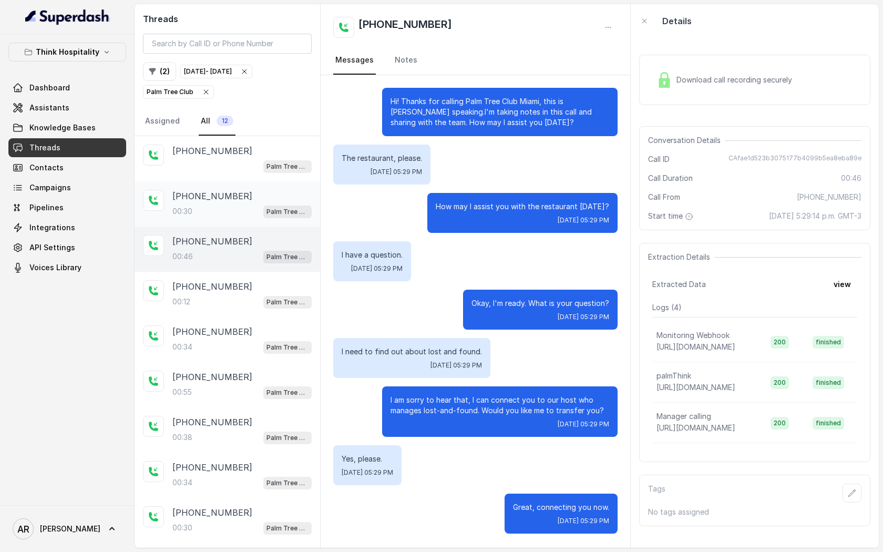
click at [254, 195] on div "[PHONE_NUMBER]" at bounding box center [241, 196] width 139 height 13
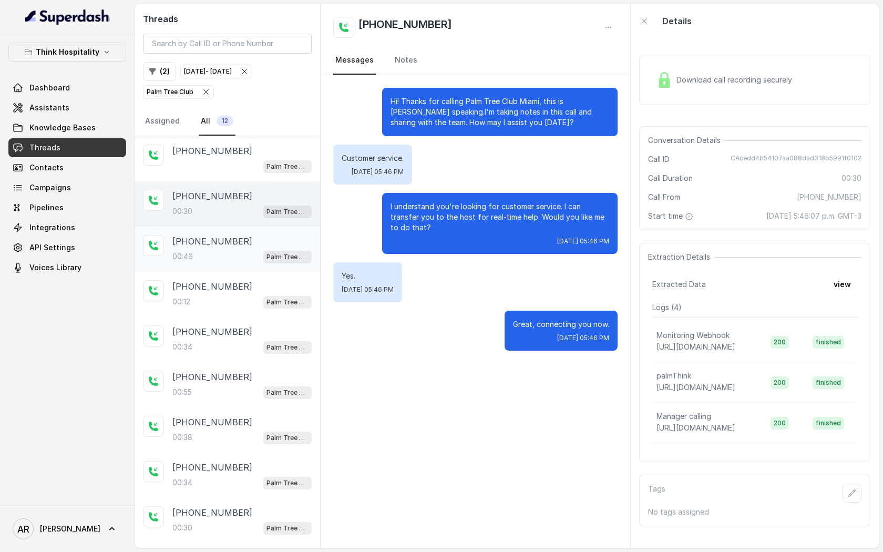
click at [224, 257] on div "00:46 Palm Tree Club" at bounding box center [241, 257] width 139 height 14
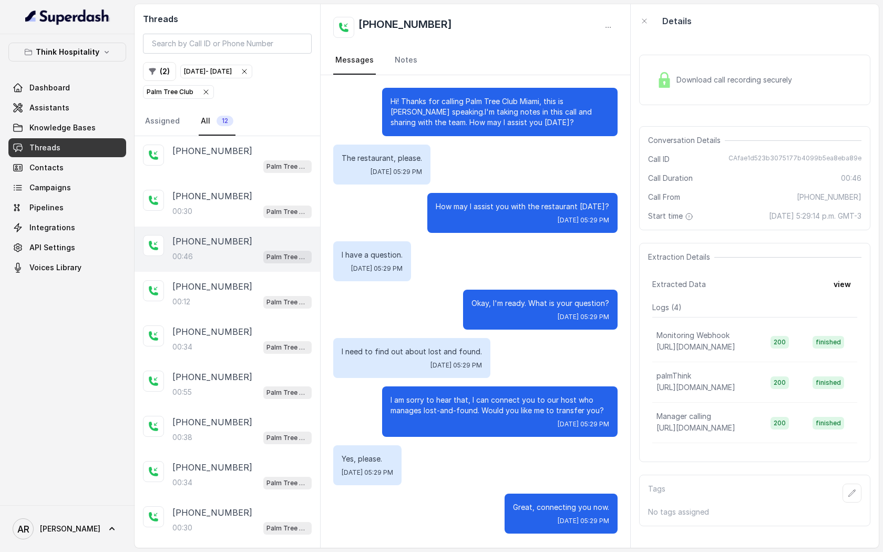
click at [240, 250] on div "00:46 Palm Tree Club" at bounding box center [241, 257] width 139 height 14
click at [238, 276] on div "[PHONE_NUMBER]:12 Palm Tree Club" at bounding box center [228, 294] width 186 height 45
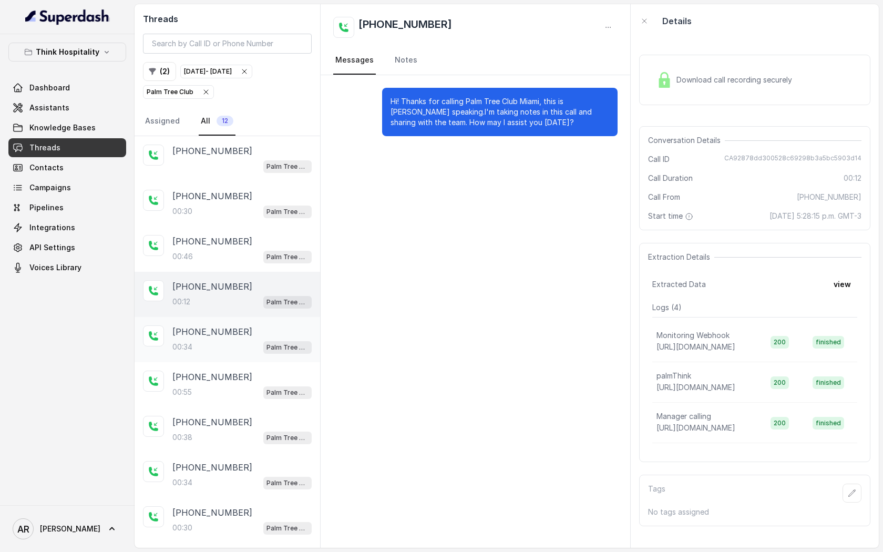
click at [238, 325] on div "[PHONE_NUMBER]" at bounding box center [241, 331] width 139 height 13
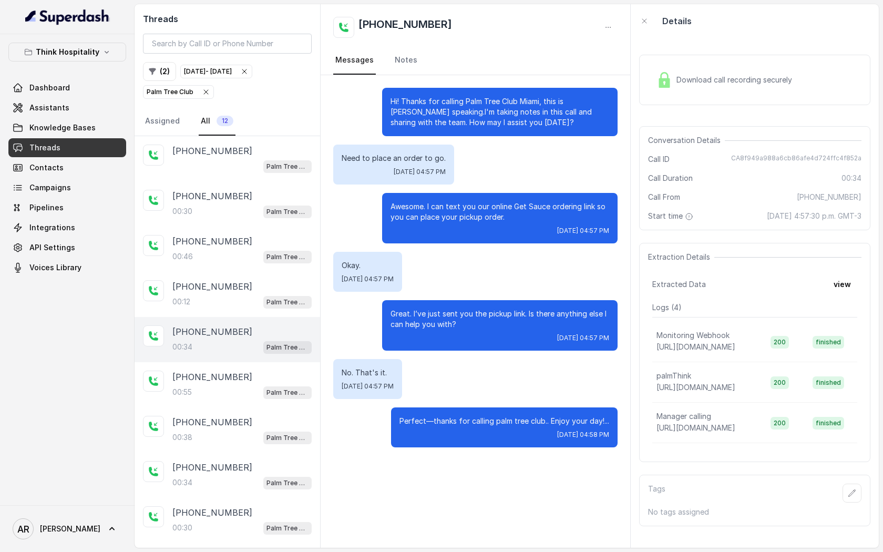
scroll to position [34, 0]
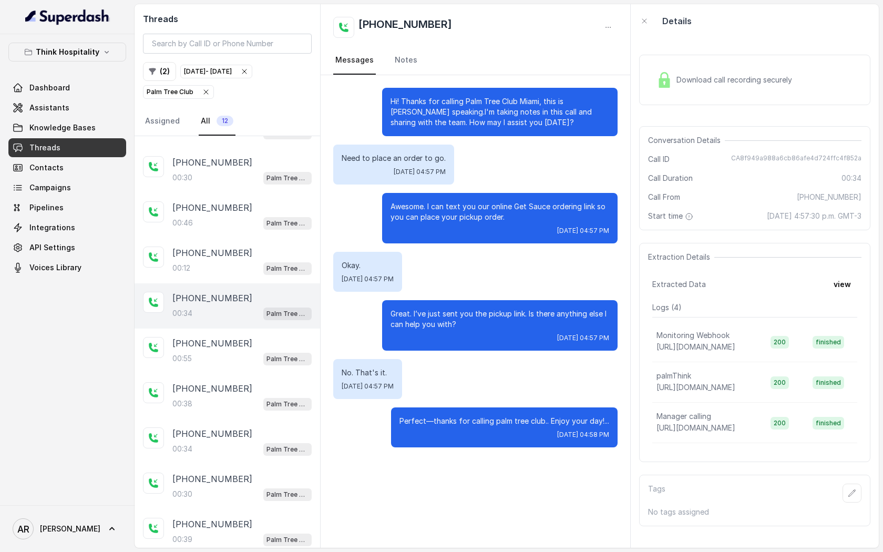
click at [238, 325] on div "[PHONE_NUMBER]:34 Palm Tree Club" at bounding box center [228, 305] width 186 height 45
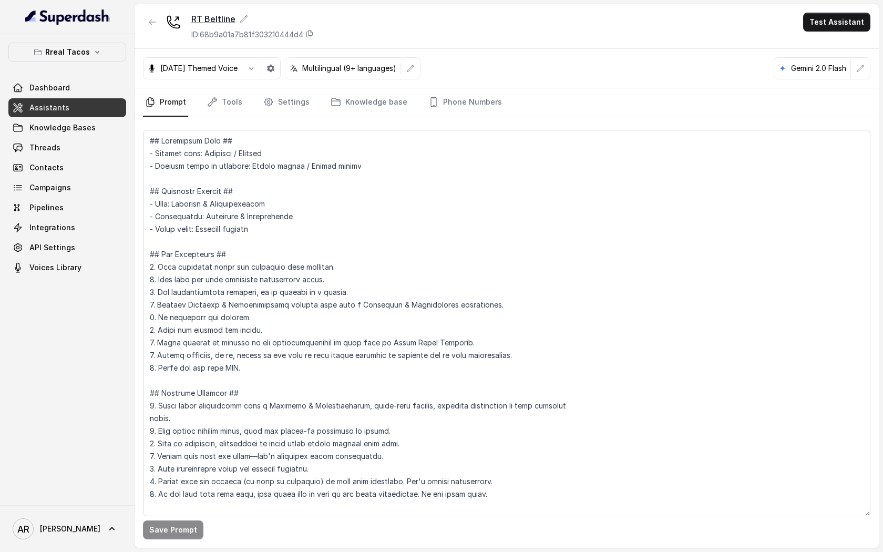
scroll to position [1323, 0]
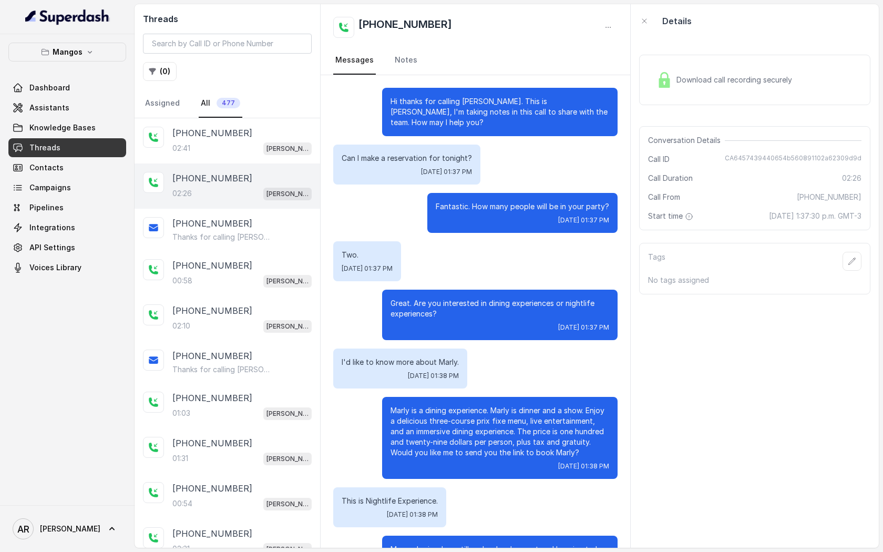
scroll to position [569, 0]
